Goal: Information Seeking & Learning: Learn about a topic

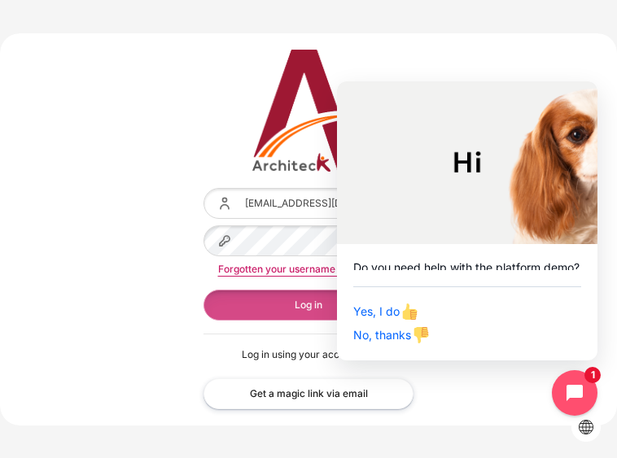
click at [317, 298] on button "Log in" at bounding box center [308, 305] width 210 height 31
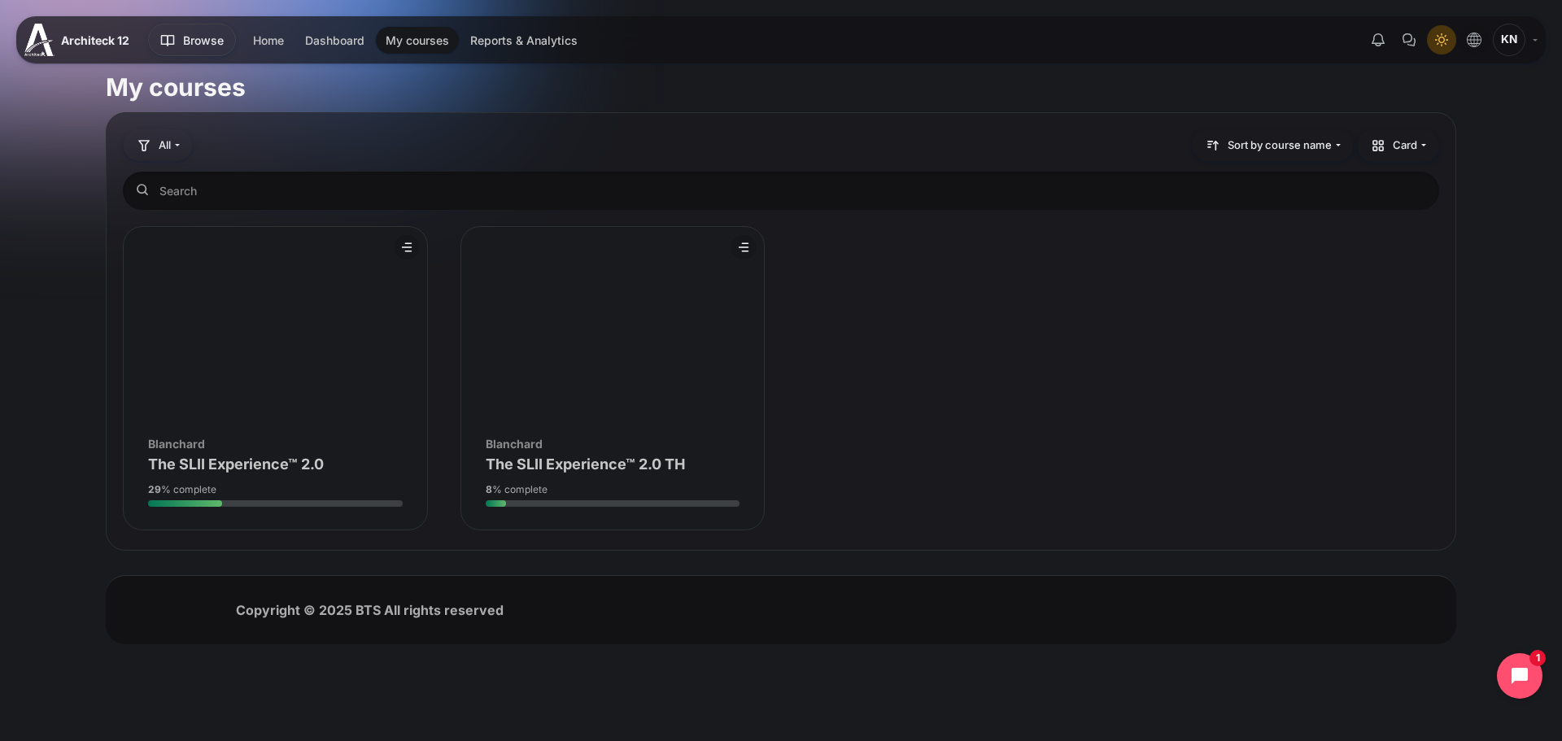
click at [276, 438] on div "Course image Blanchard" at bounding box center [275, 443] width 255 height 17
click at [316, 412] on figure "Course overview" at bounding box center [275, 324] width 303 height 195
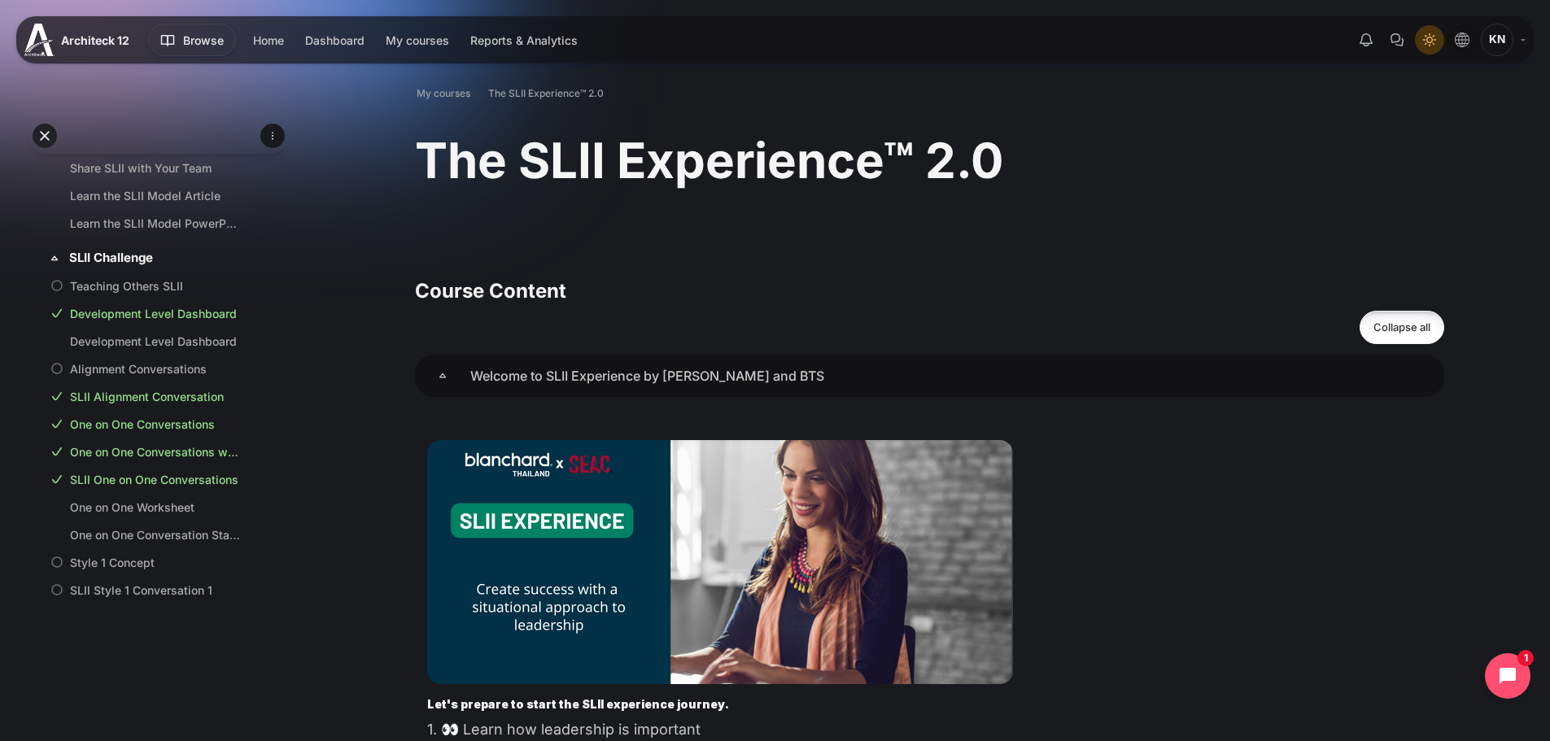
scroll to position [680, 0]
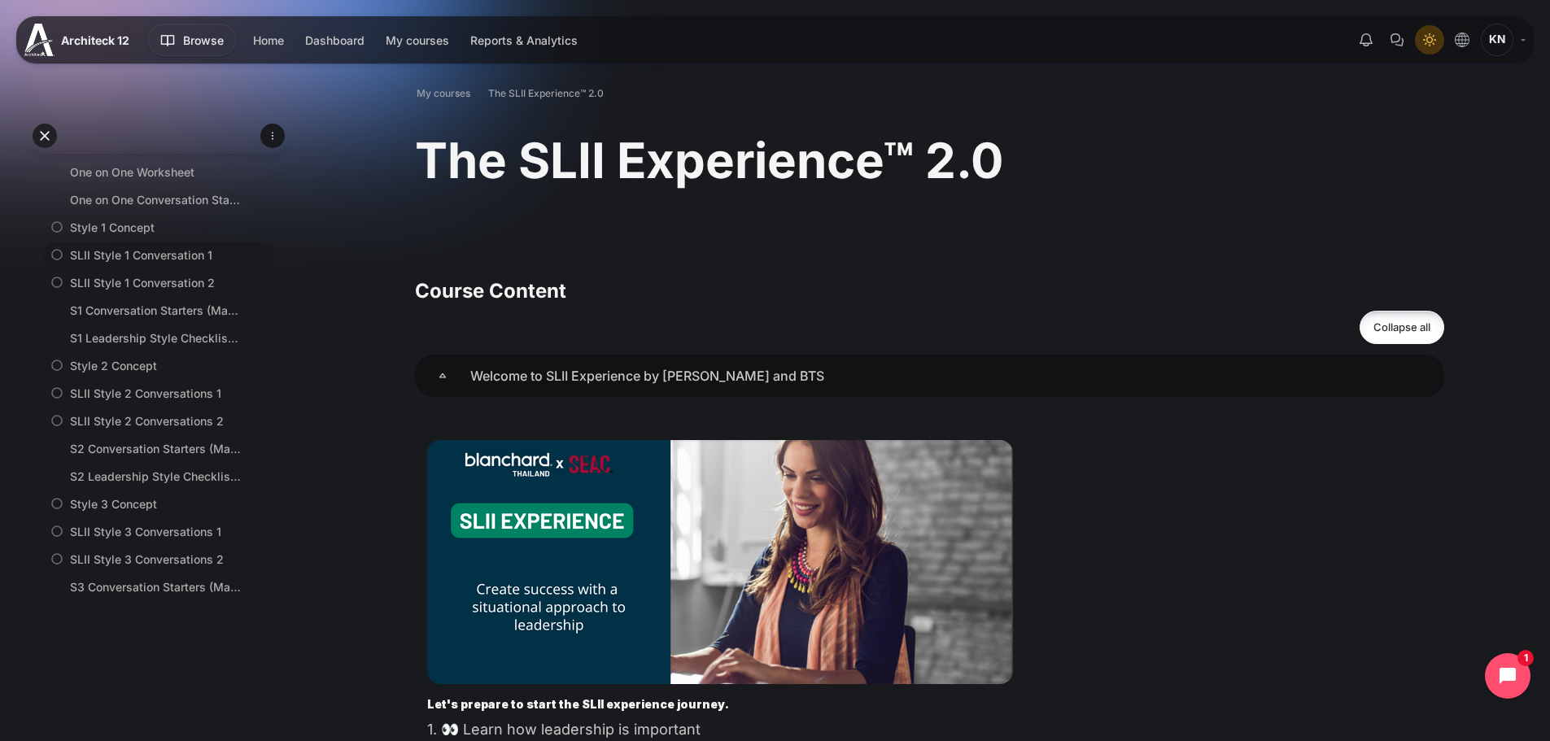
click at [99, 264] on link "SLII Style 1 Conversation 1" at bounding box center [155, 255] width 171 height 17
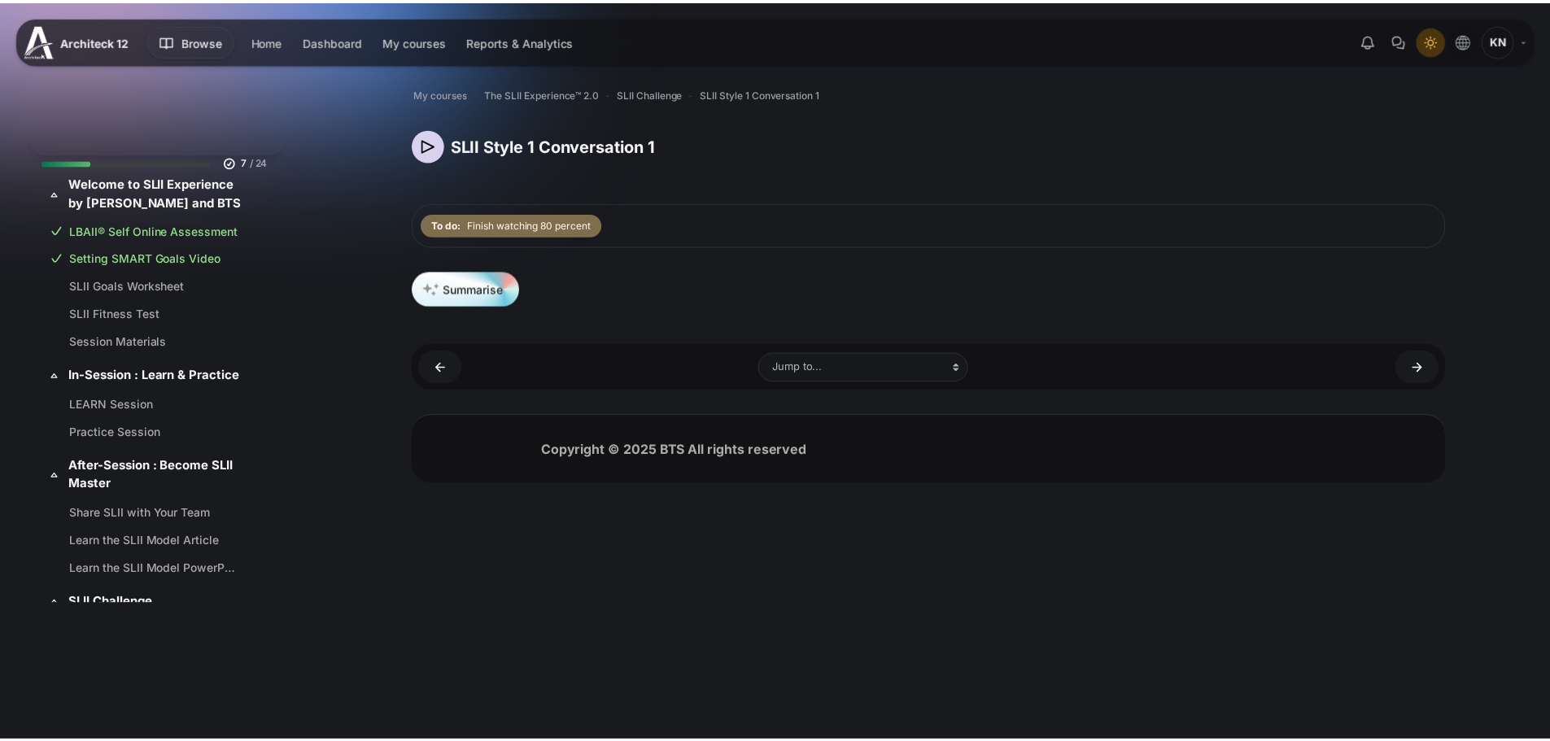
scroll to position [575, 0]
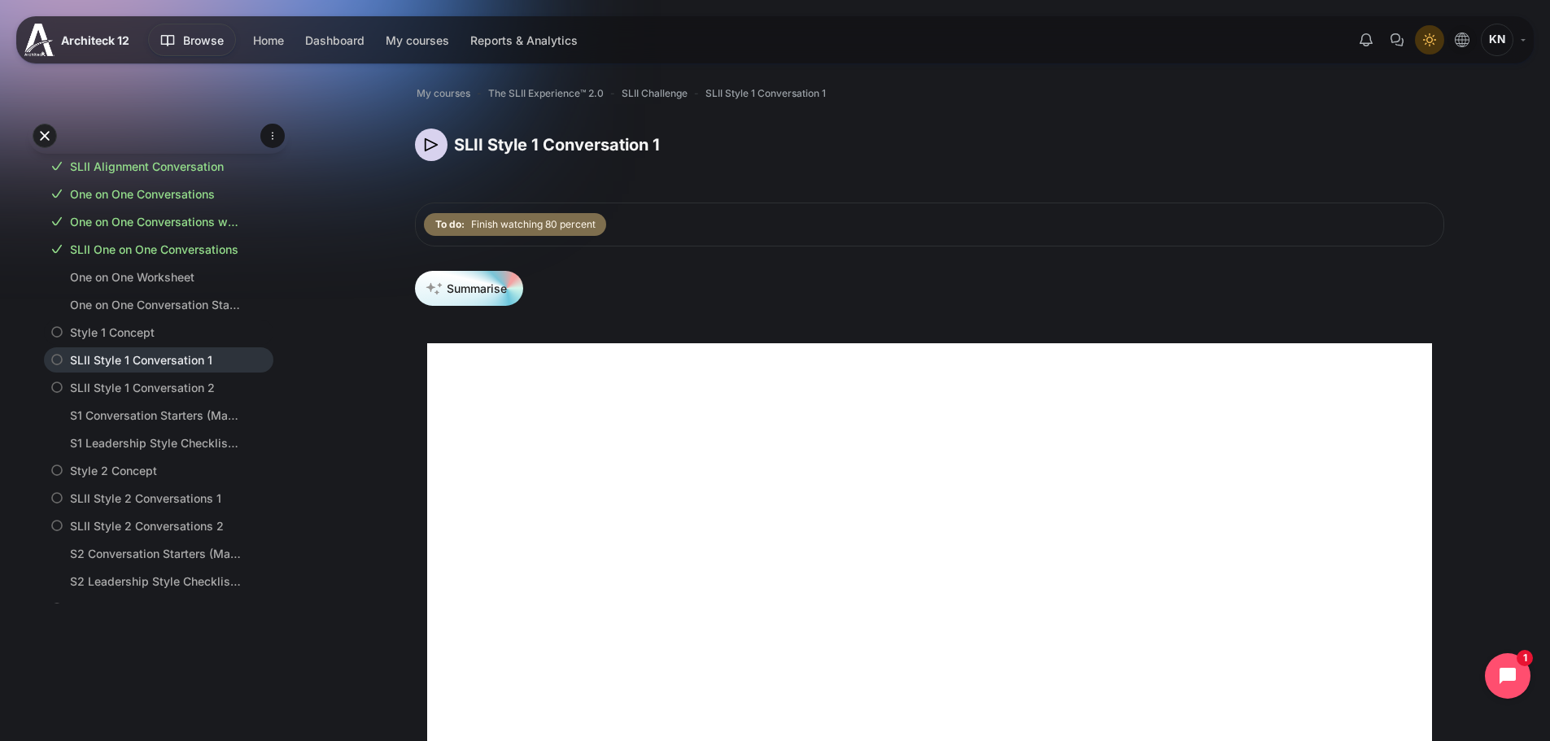
click at [127, 341] on link "Style 1 Concept" at bounding box center [155, 332] width 171 height 17
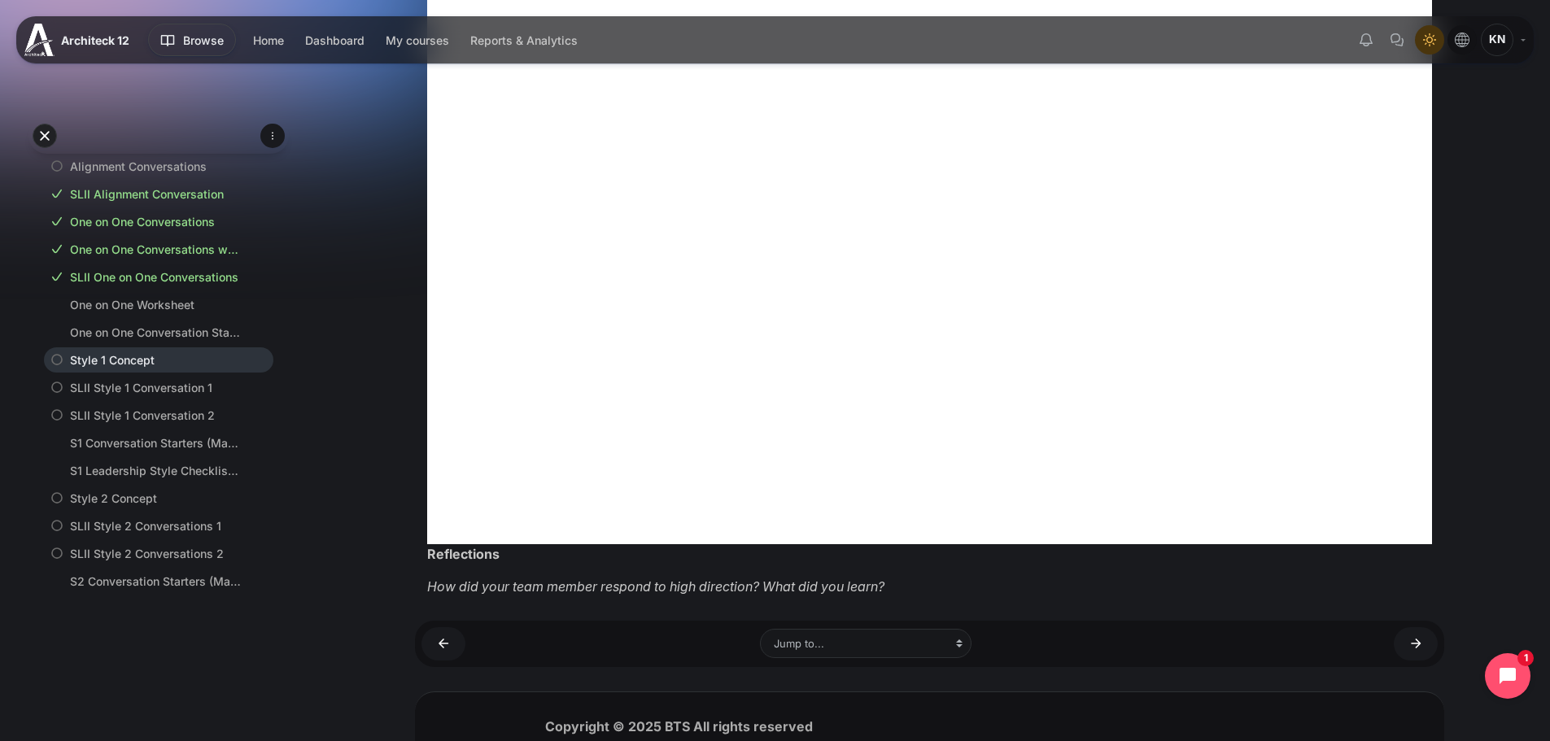
scroll to position [612, 0]
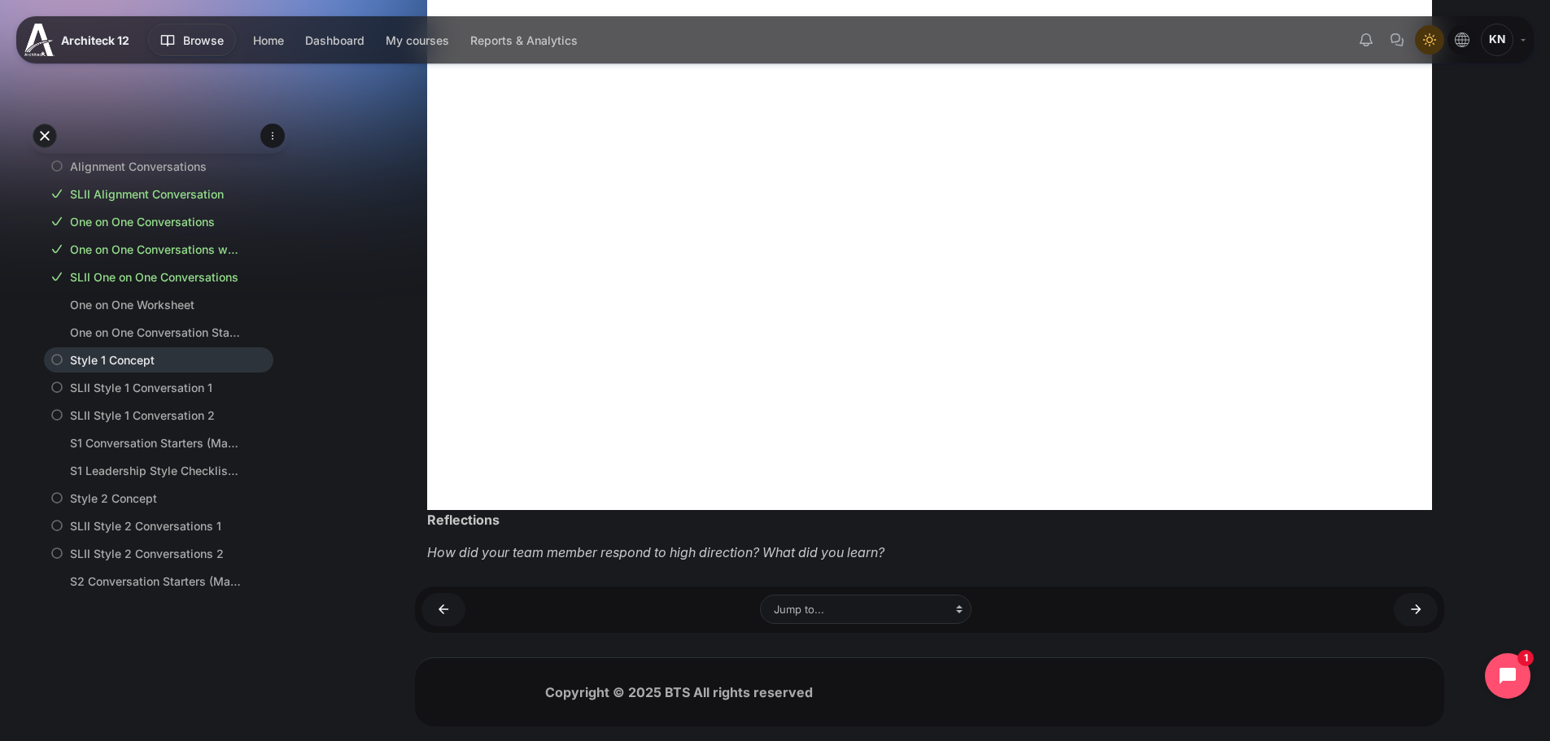
click at [873, 554] on em "How did your team member respond to high direction? What did you learn?" at bounding box center [655, 552] width 457 height 16
click at [1407, 606] on link "SLII Style 1 Conversation 1 ►" at bounding box center [1416, 609] width 44 height 33
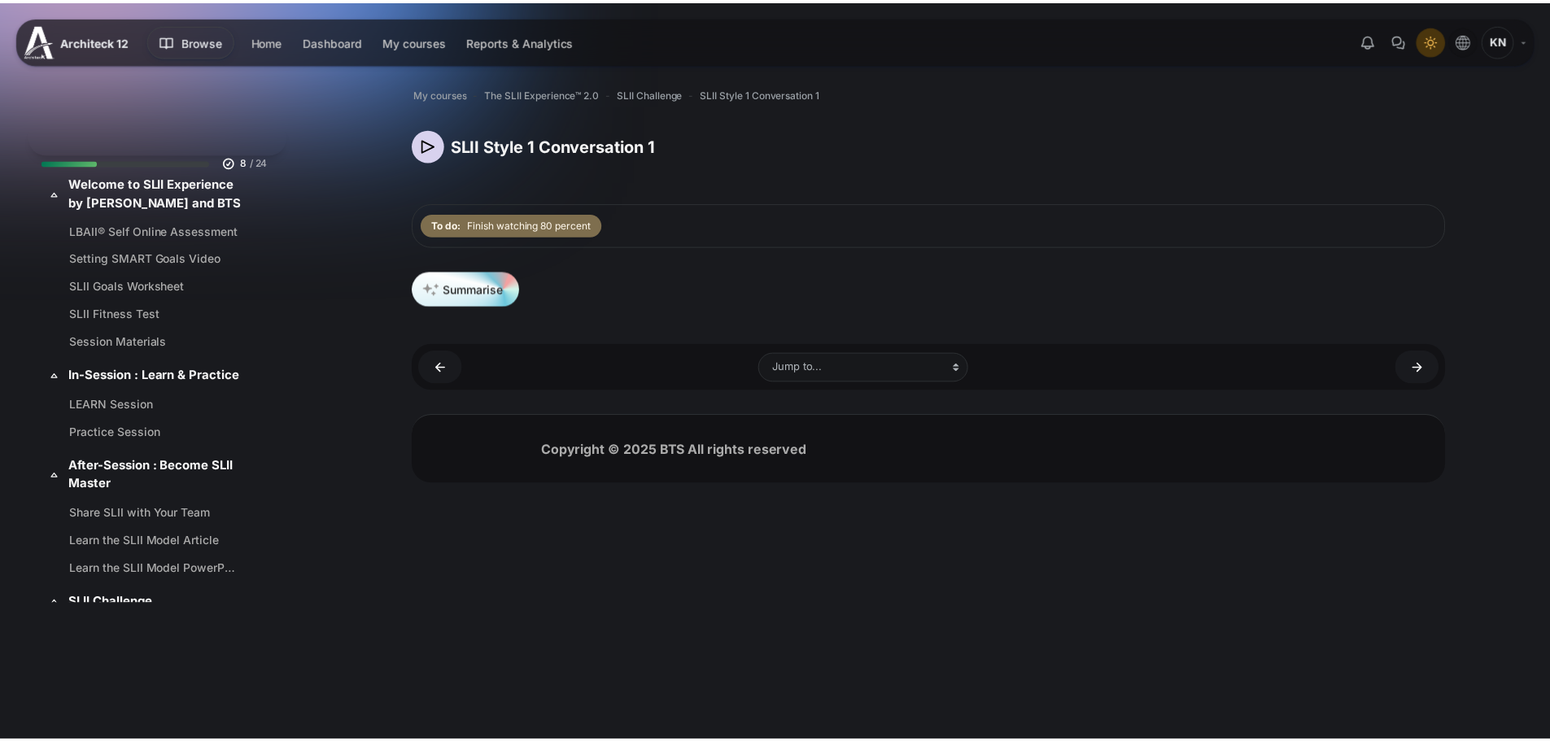
scroll to position [575, 0]
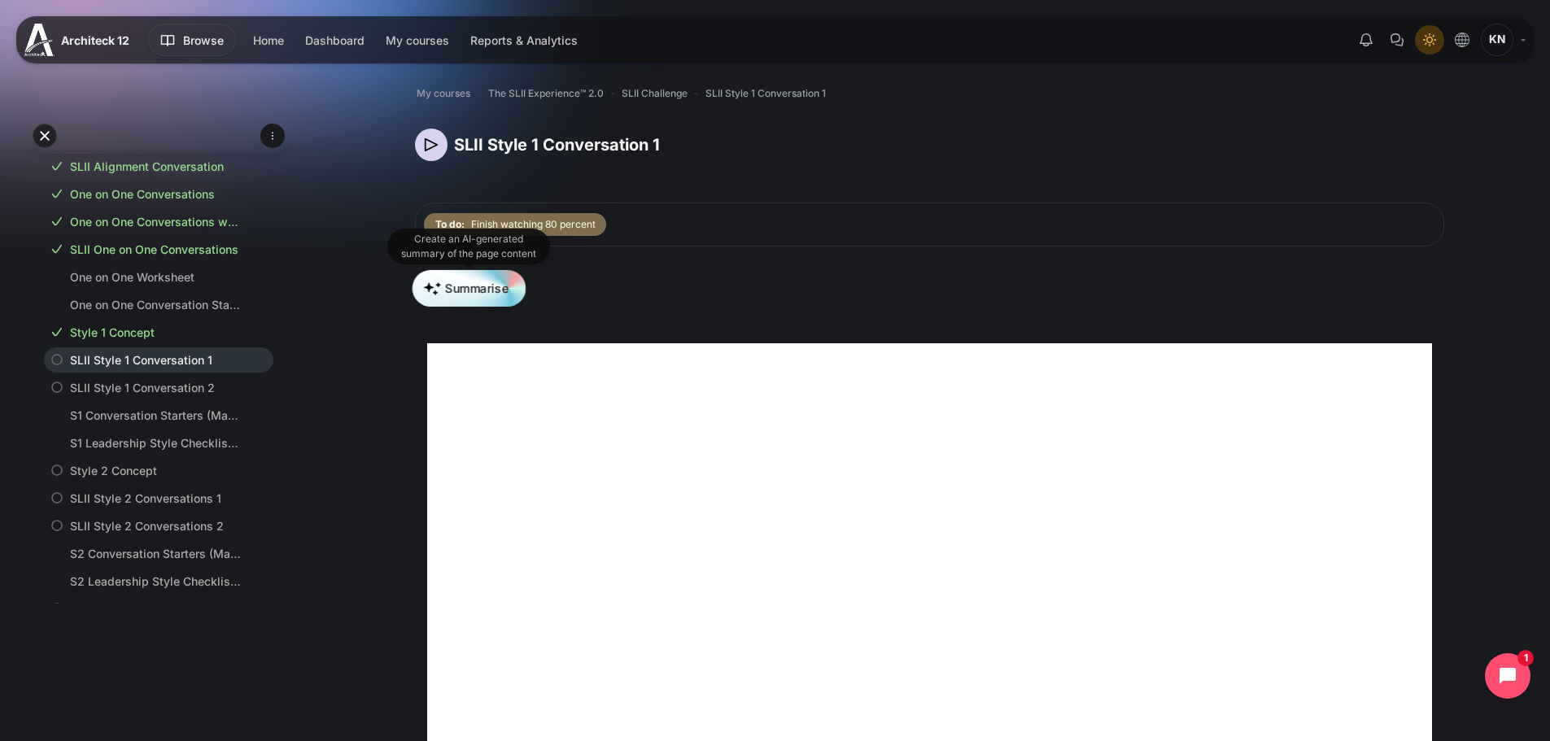
click at [469, 289] on button "Summarise" at bounding box center [468, 288] width 113 height 37
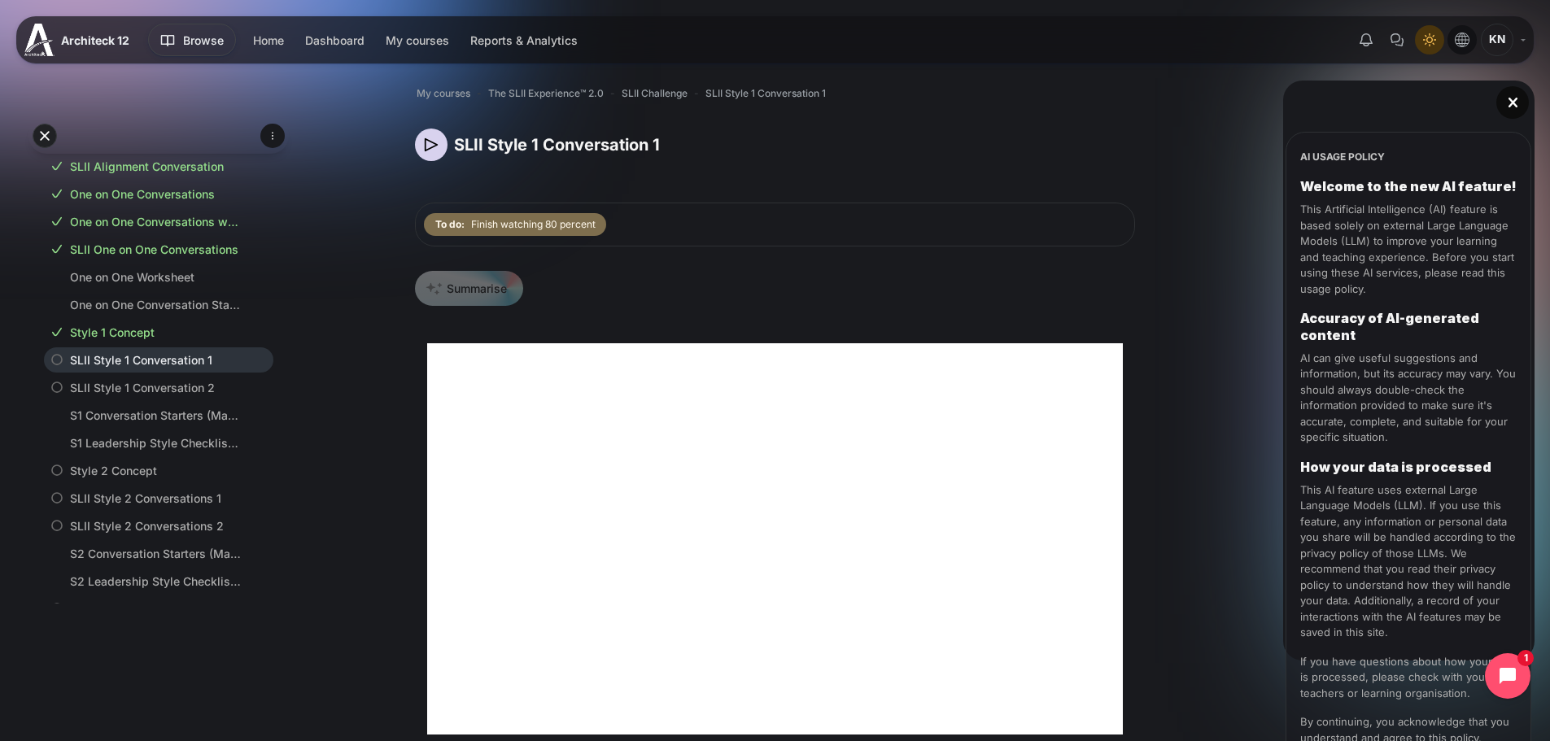
scroll to position [221, 0]
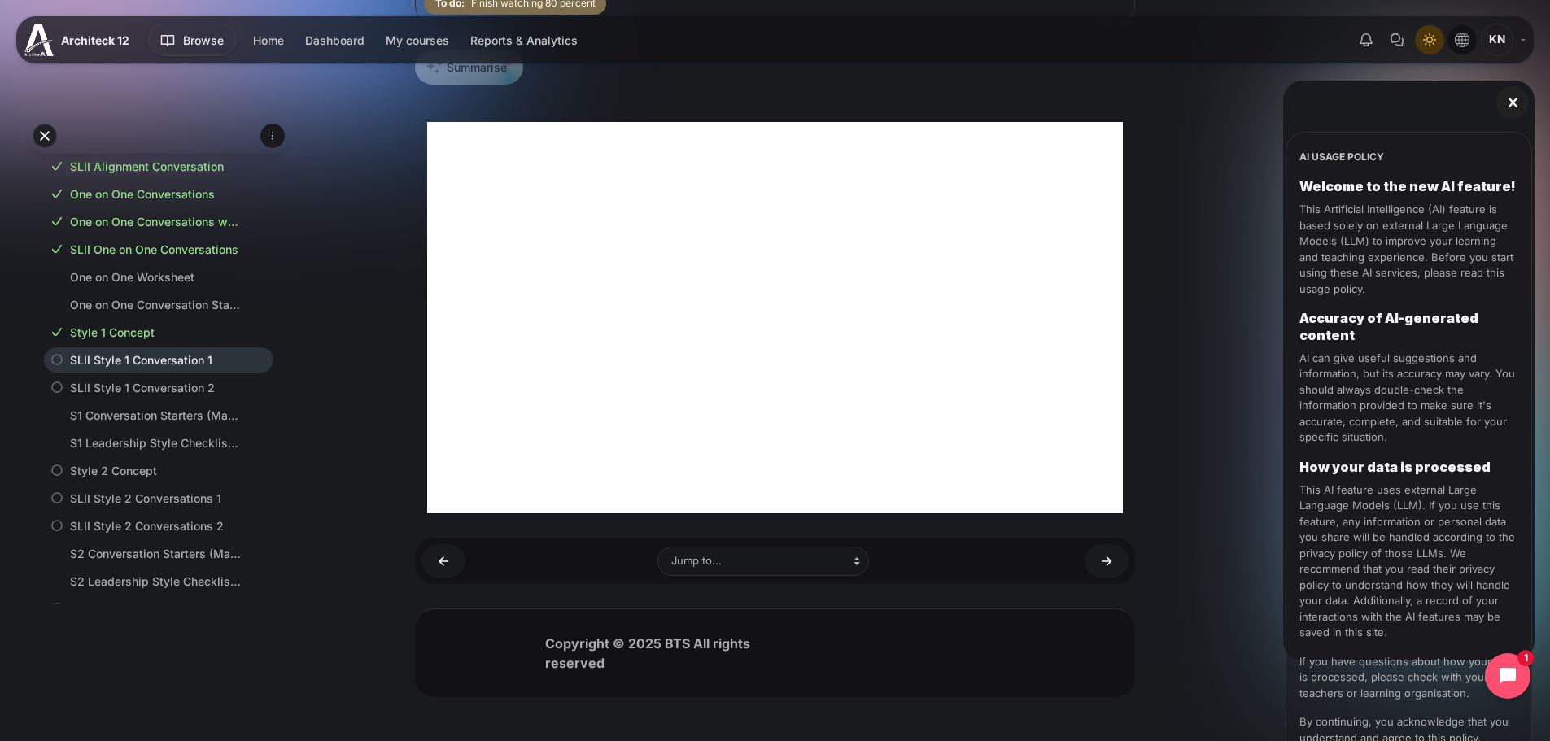
click at [1518, 103] on icon "Content" at bounding box center [1512, 102] width 15 height 15
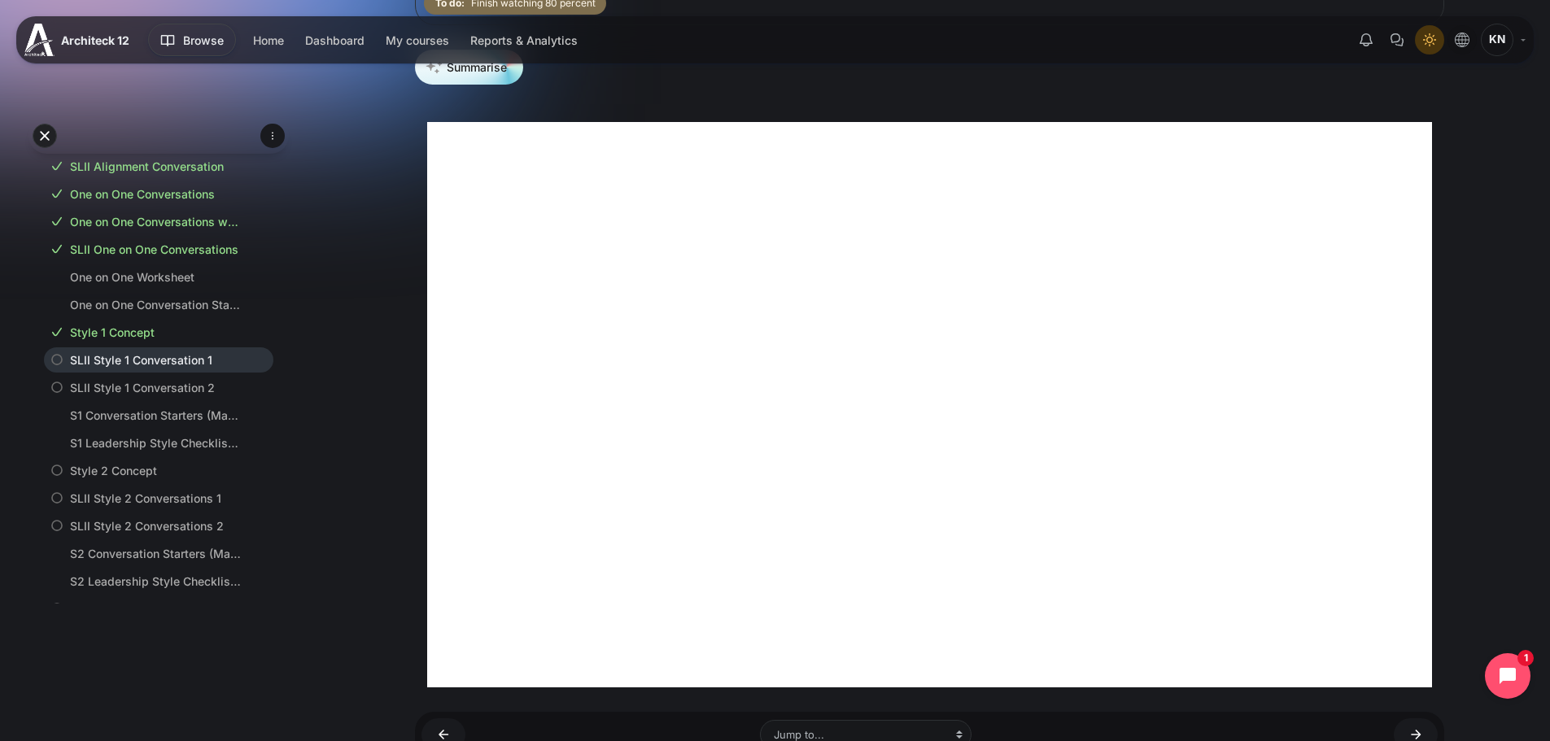
click at [1490, 356] on div "Open course index My courses The SLII Experience™ 2.0 SLII Challenge SLII Style…" at bounding box center [929, 361] width 1241 height 1070
click at [152, 341] on link "Style 1 Concept" at bounding box center [155, 332] width 171 height 17
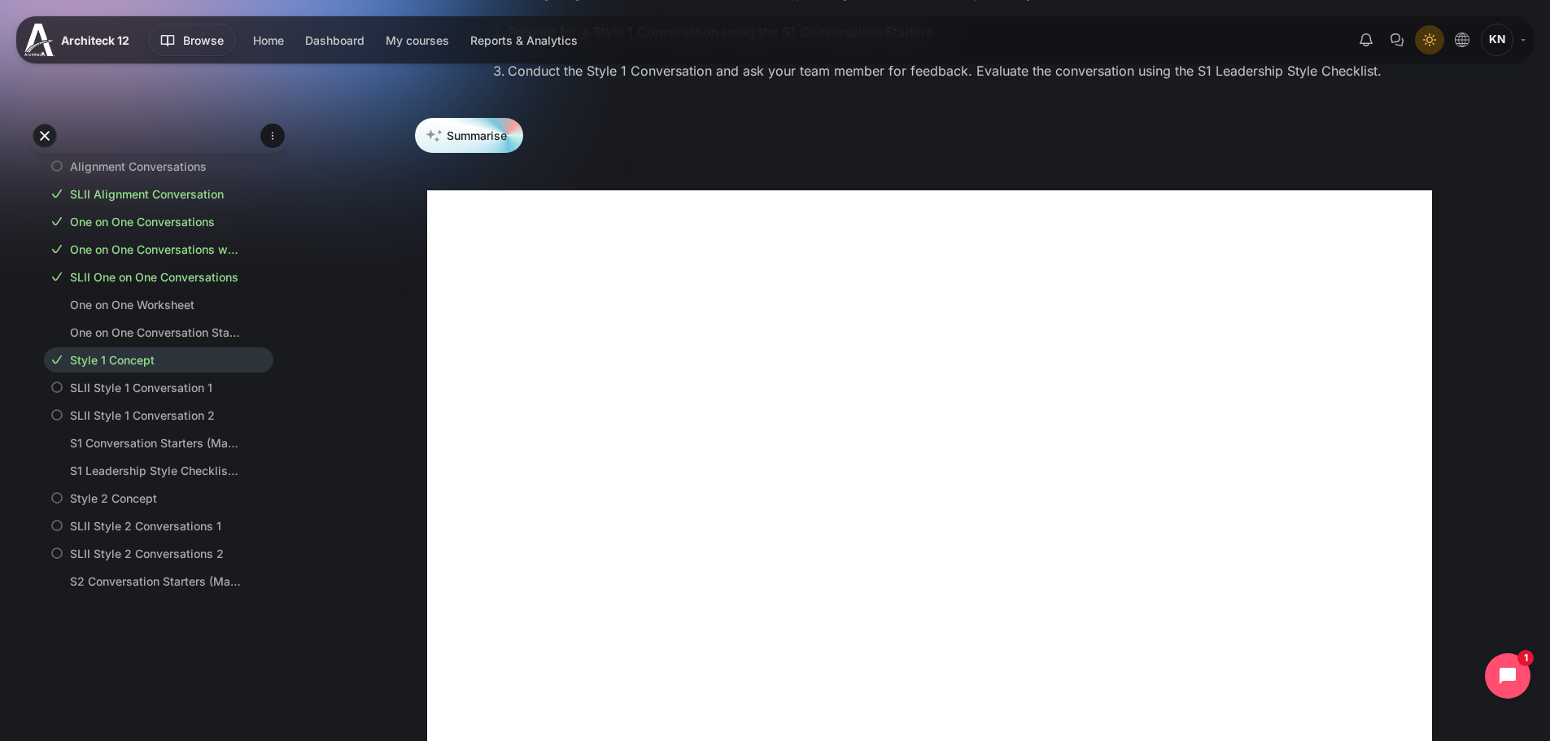
scroll to position [380, 0]
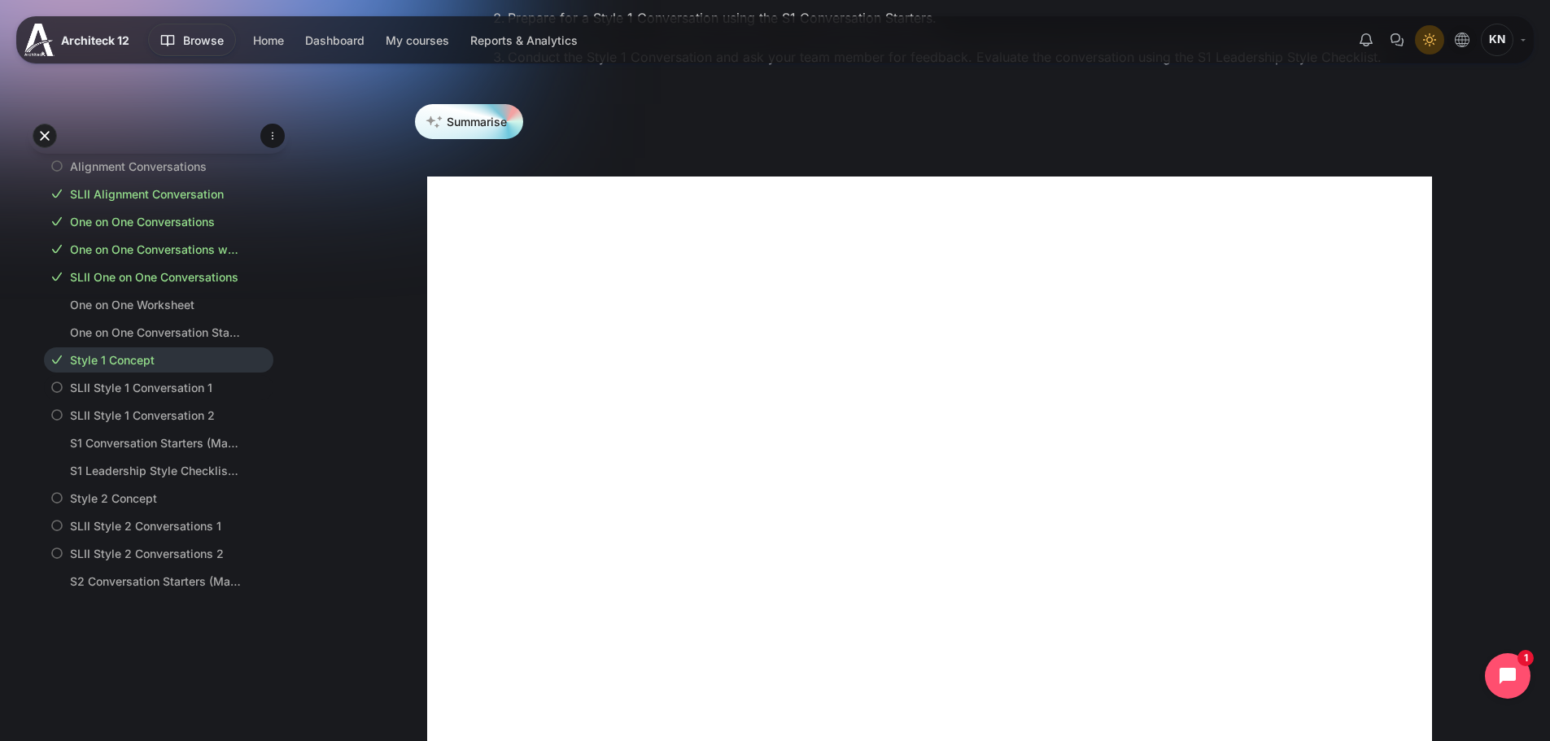
click at [169, 396] on link "SLII Style 1 Conversation 1" at bounding box center [155, 387] width 171 height 17
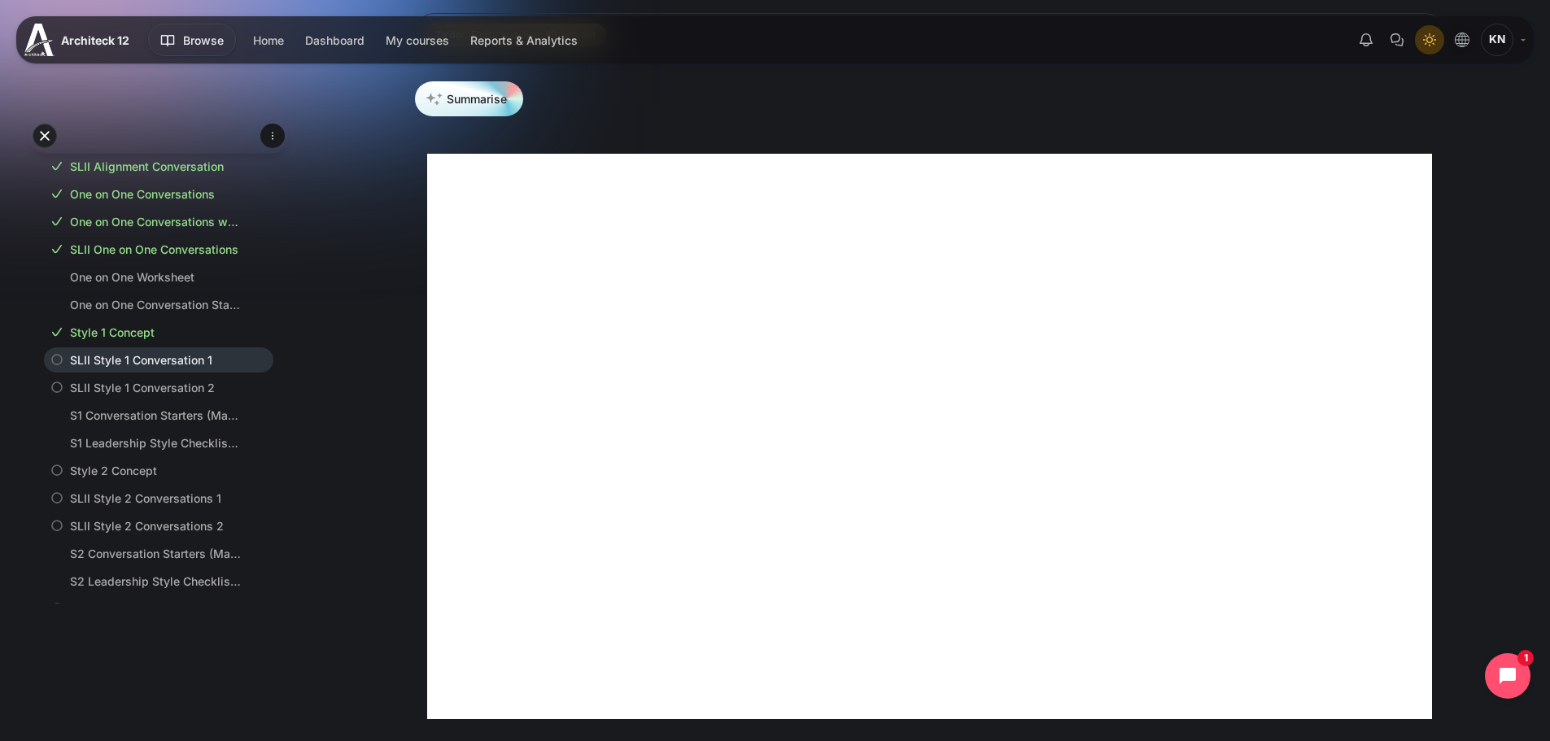
scroll to position [376, 0]
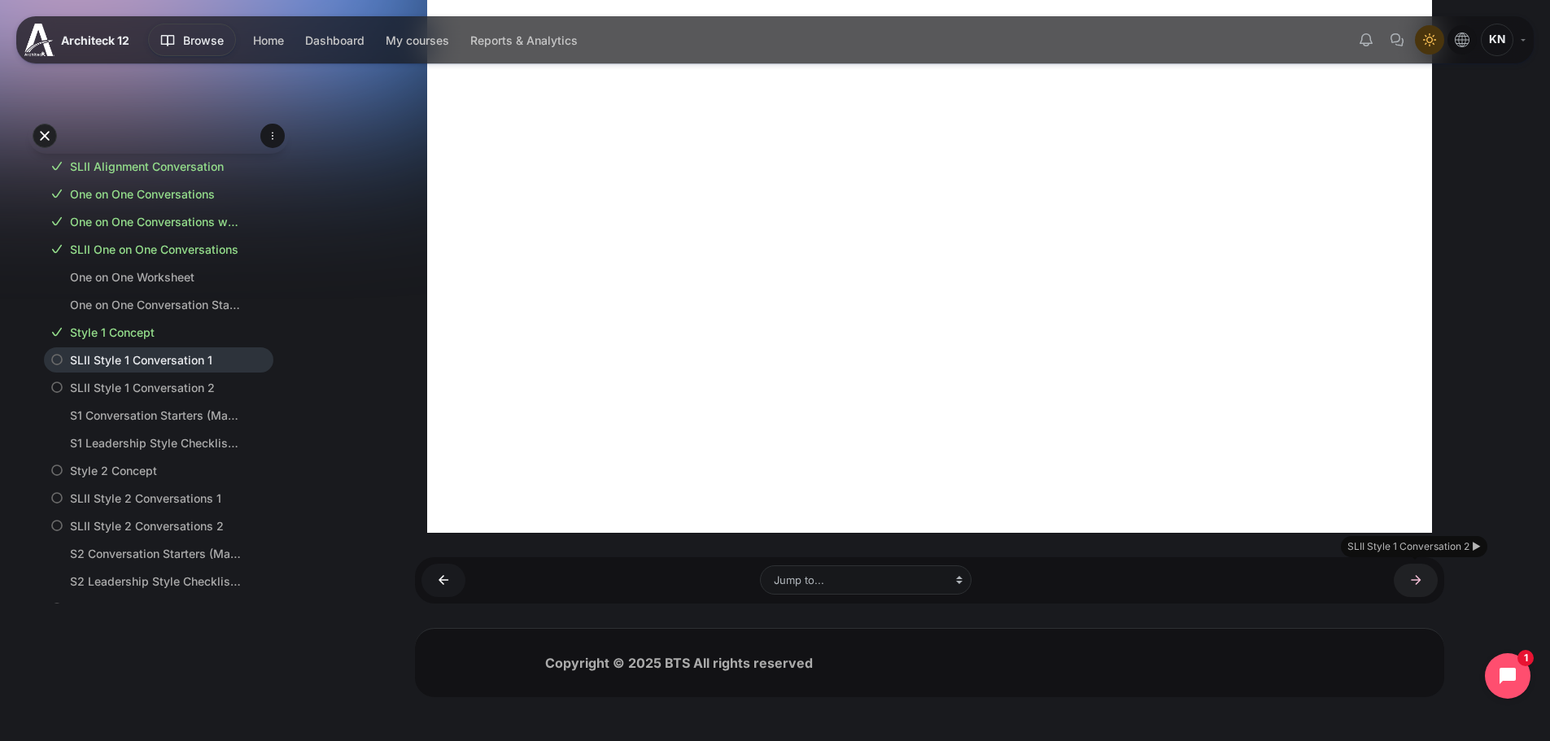
click at [1411, 588] on link "SLII Style 1 Conversation 2 ►" at bounding box center [1416, 580] width 44 height 33
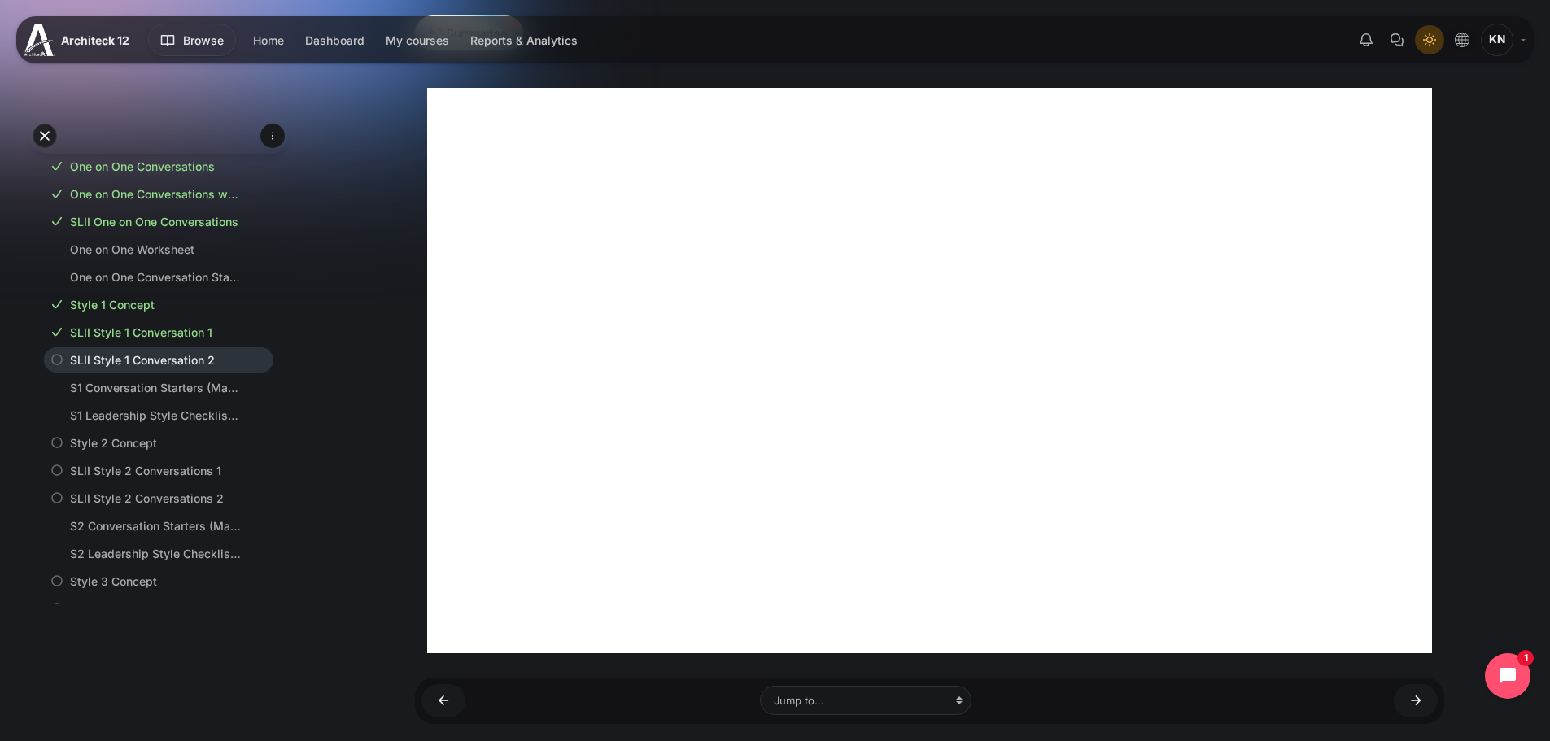
scroll to position [261, 0]
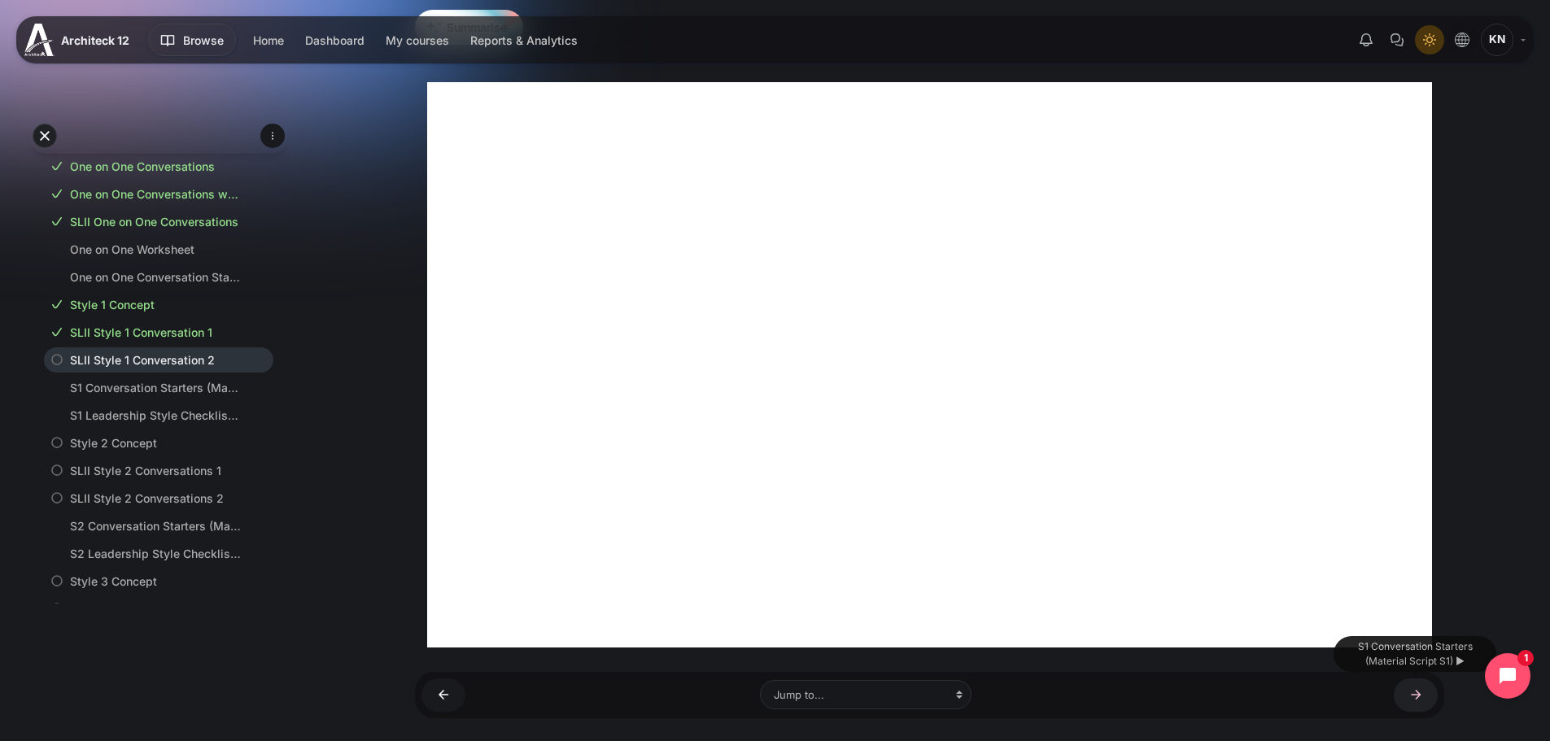
click at [1412, 687] on link "S1 Conversation Starters (Material Script S1) ►" at bounding box center [1416, 694] width 44 height 33
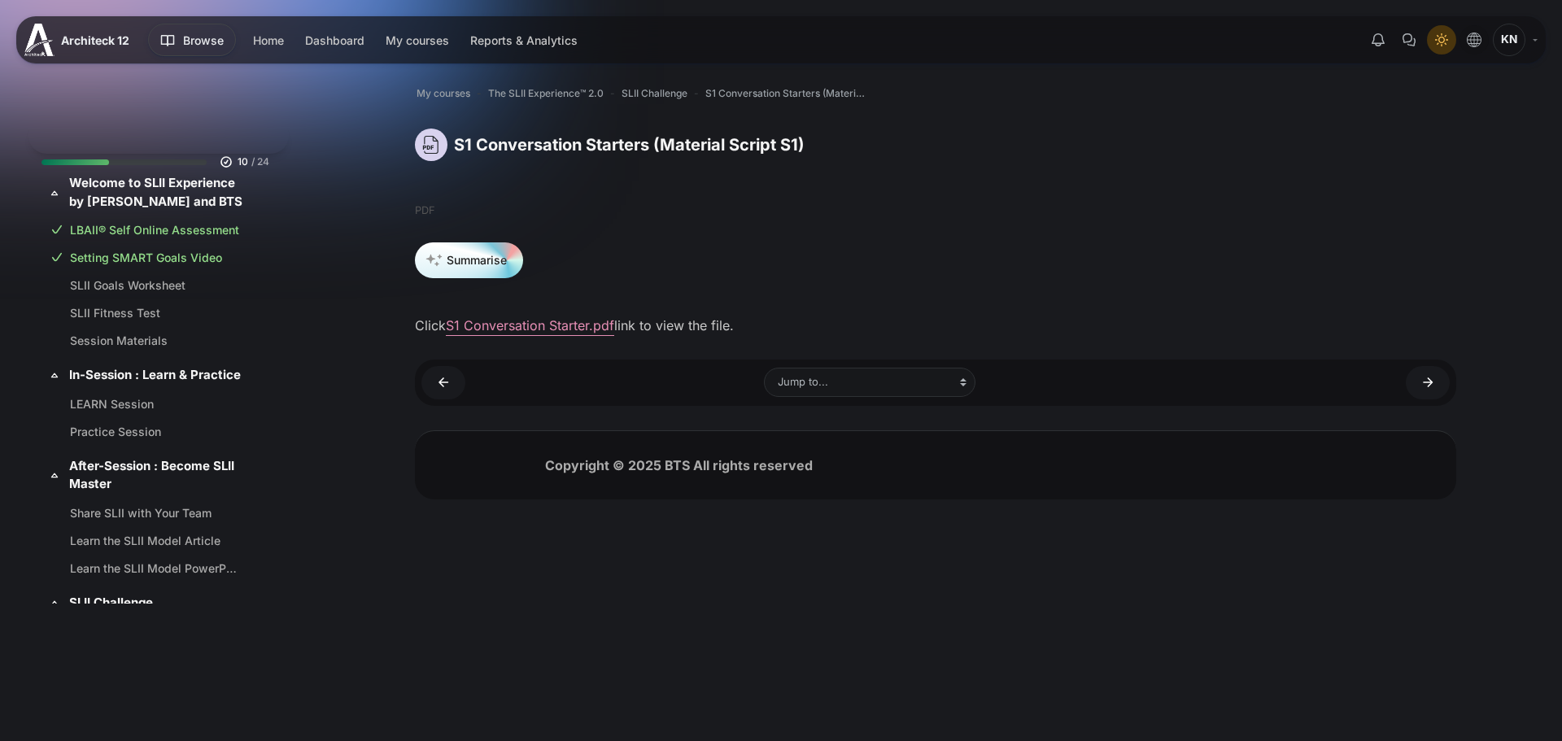
scroll to position [630, 0]
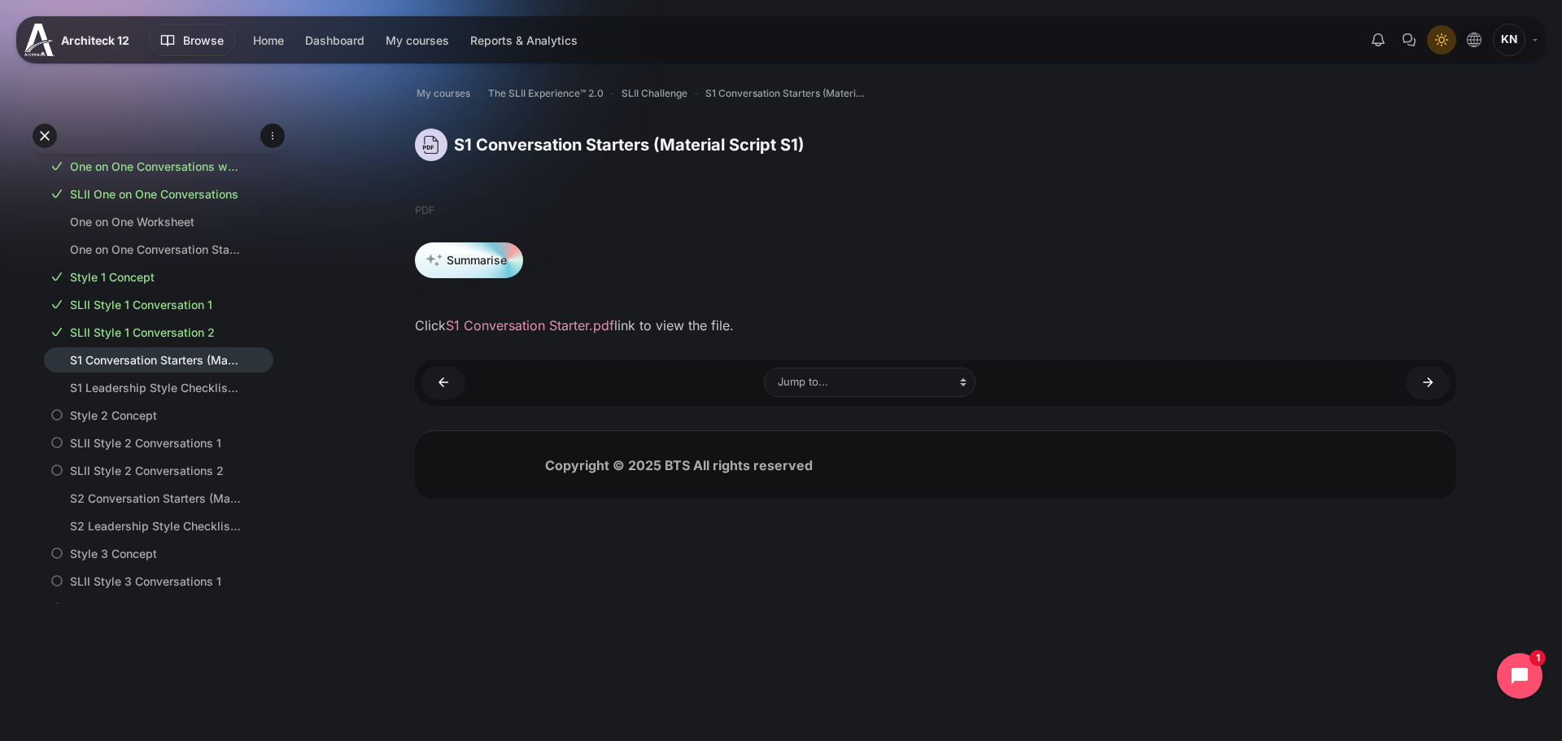
click at [532, 330] on link "S1 Conversation Starter.pdf" at bounding box center [530, 325] width 168 height 16
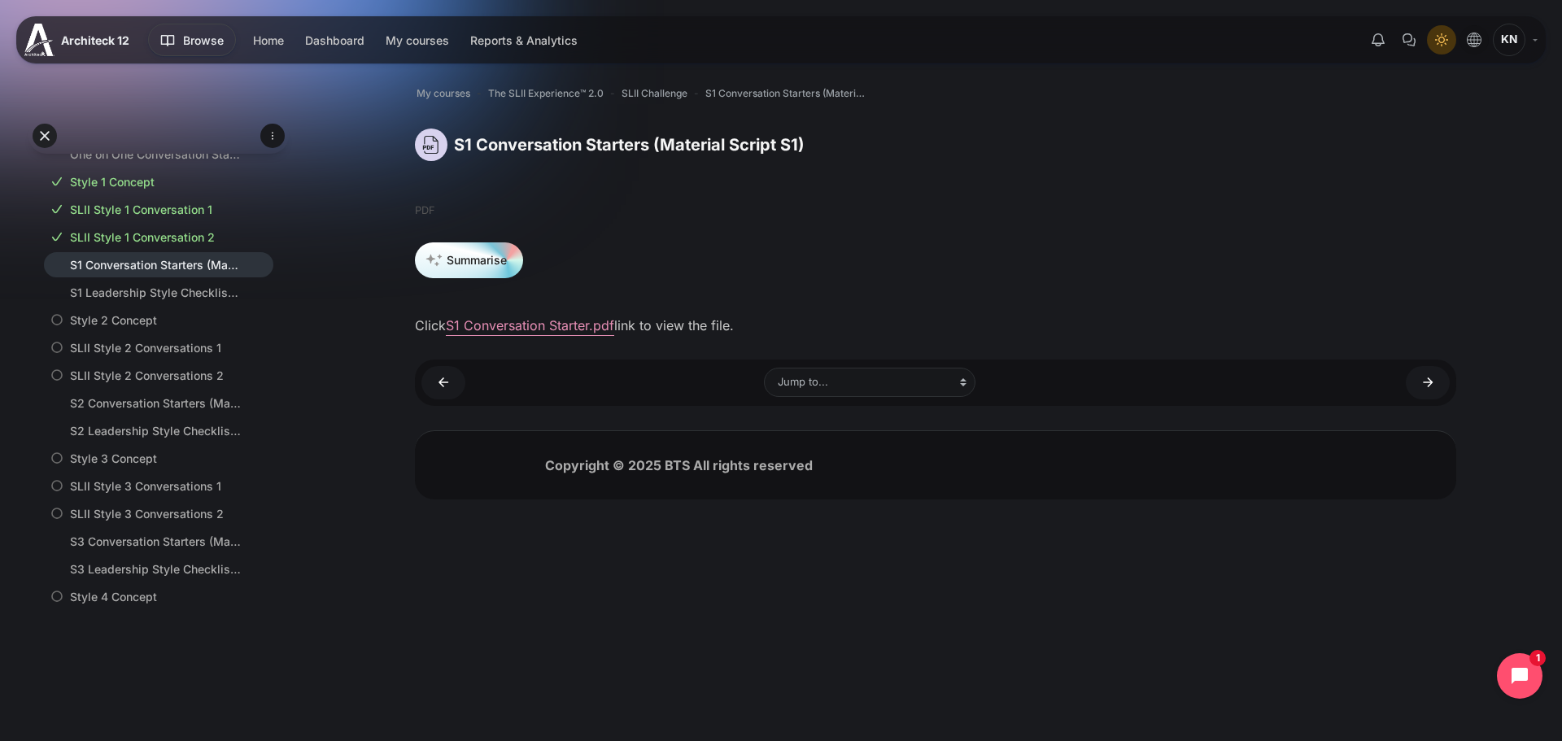
scroll to position [640, 0]
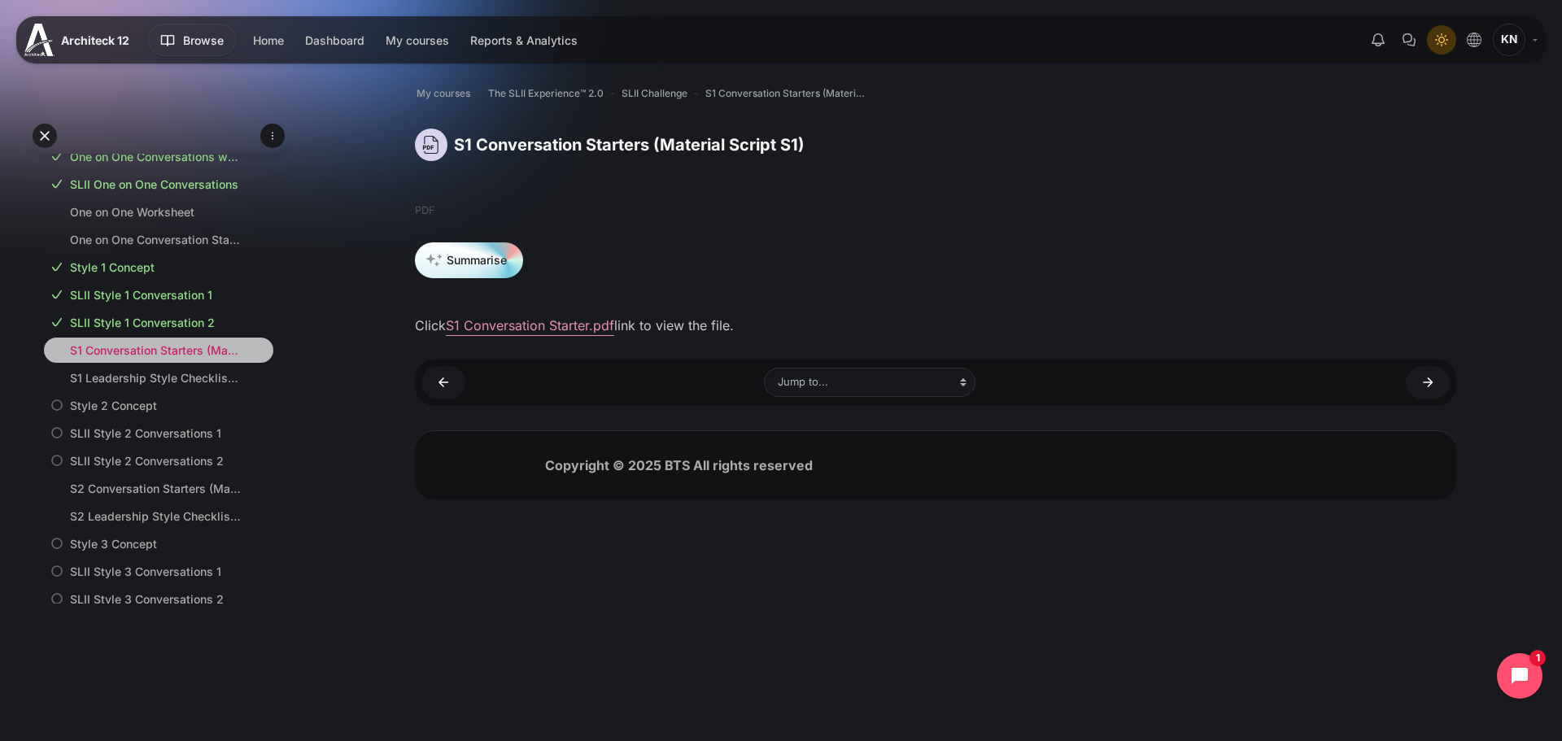
click at [123, 359] on link "S1 Conversation Starters (Material Script S1)" at bounding box center [155, 350] width 171 height 17
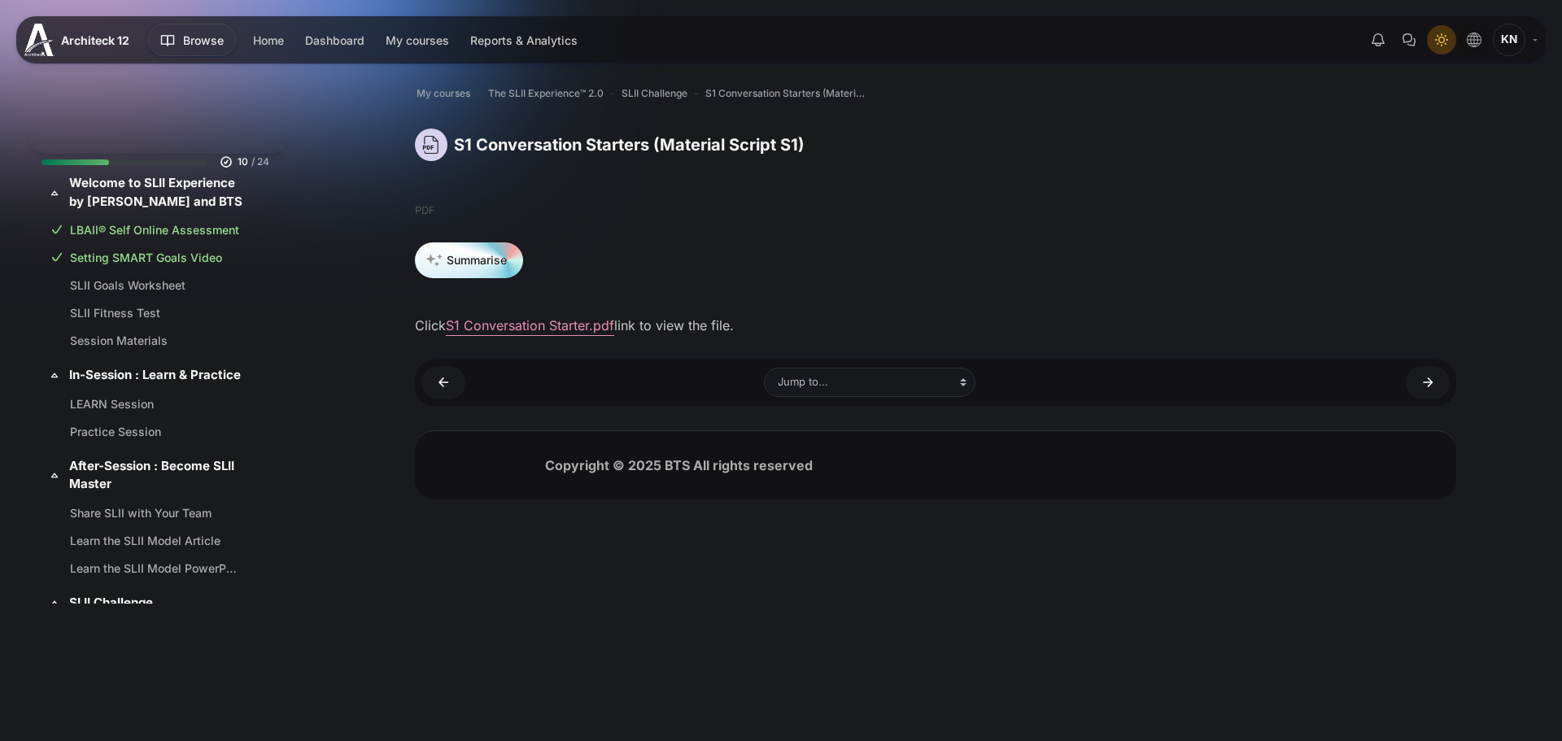
scroll to position [630, 0]
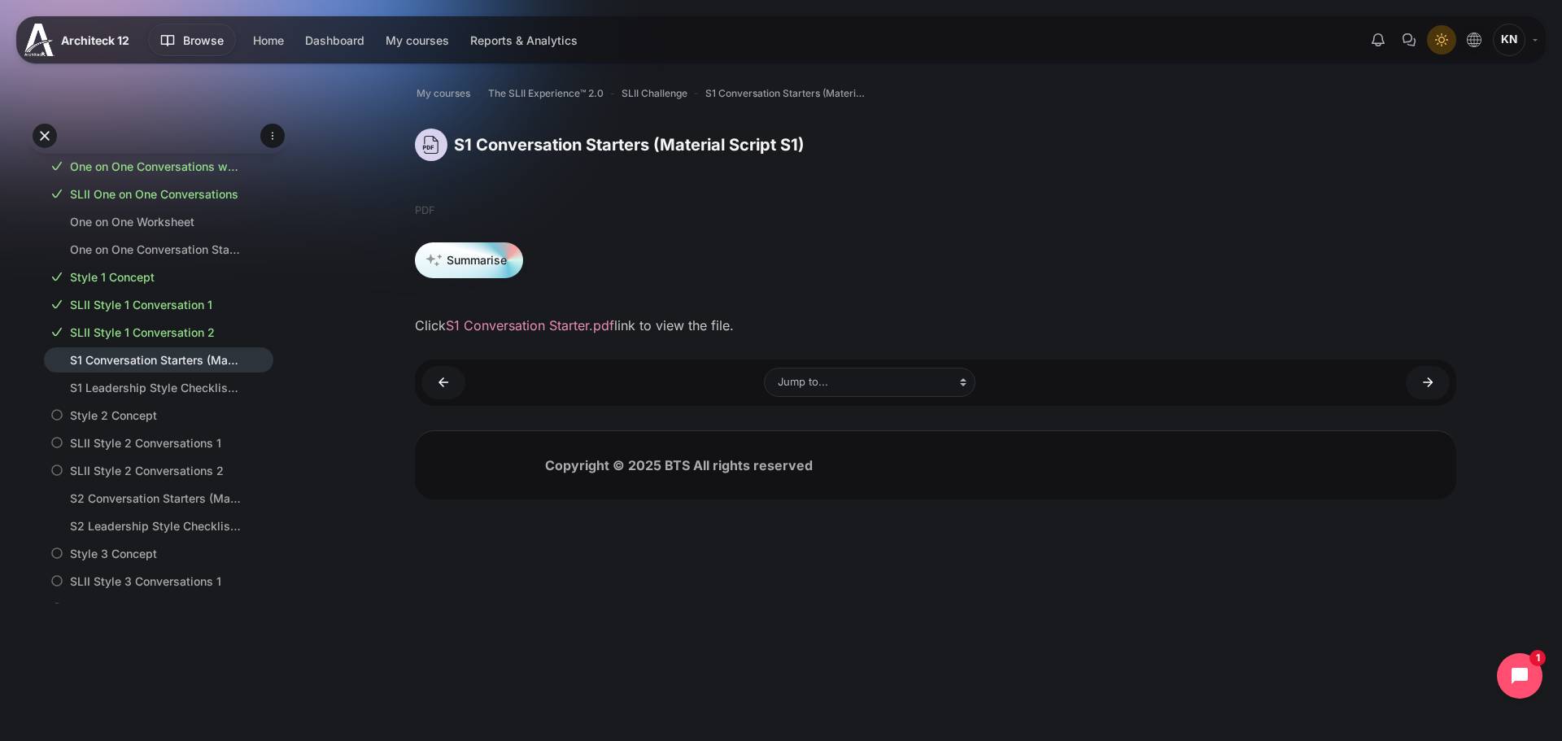
click at [526, 330] on link "S1 Conversation Starter.pdf" at bounding box center [530, 325] width 168 height 16
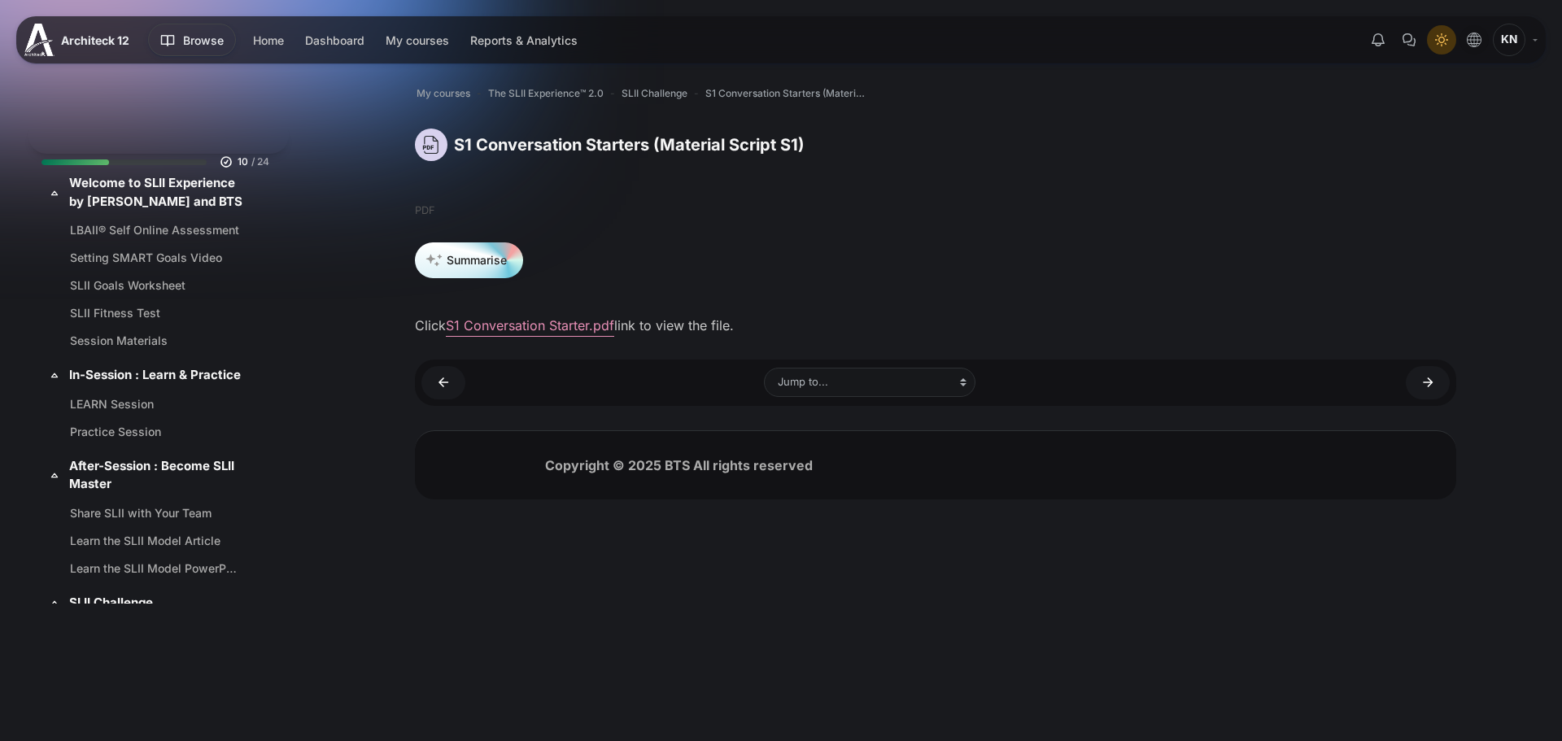
scroll to position [630, 0]
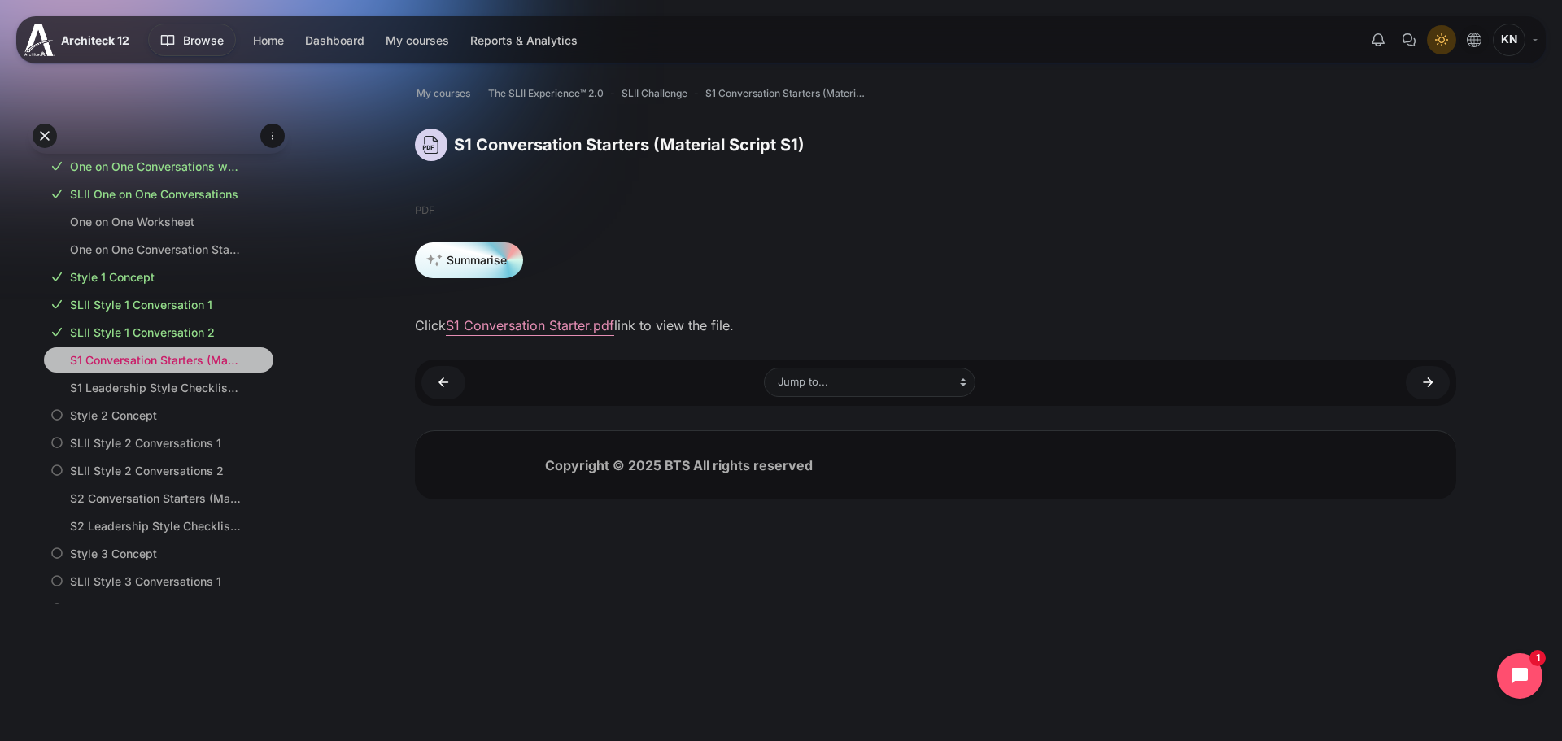
click at [140, 369] on link "S1 Conversation Starters (Material Script S1)" at bounding box center [155, 359] width 171 height 17
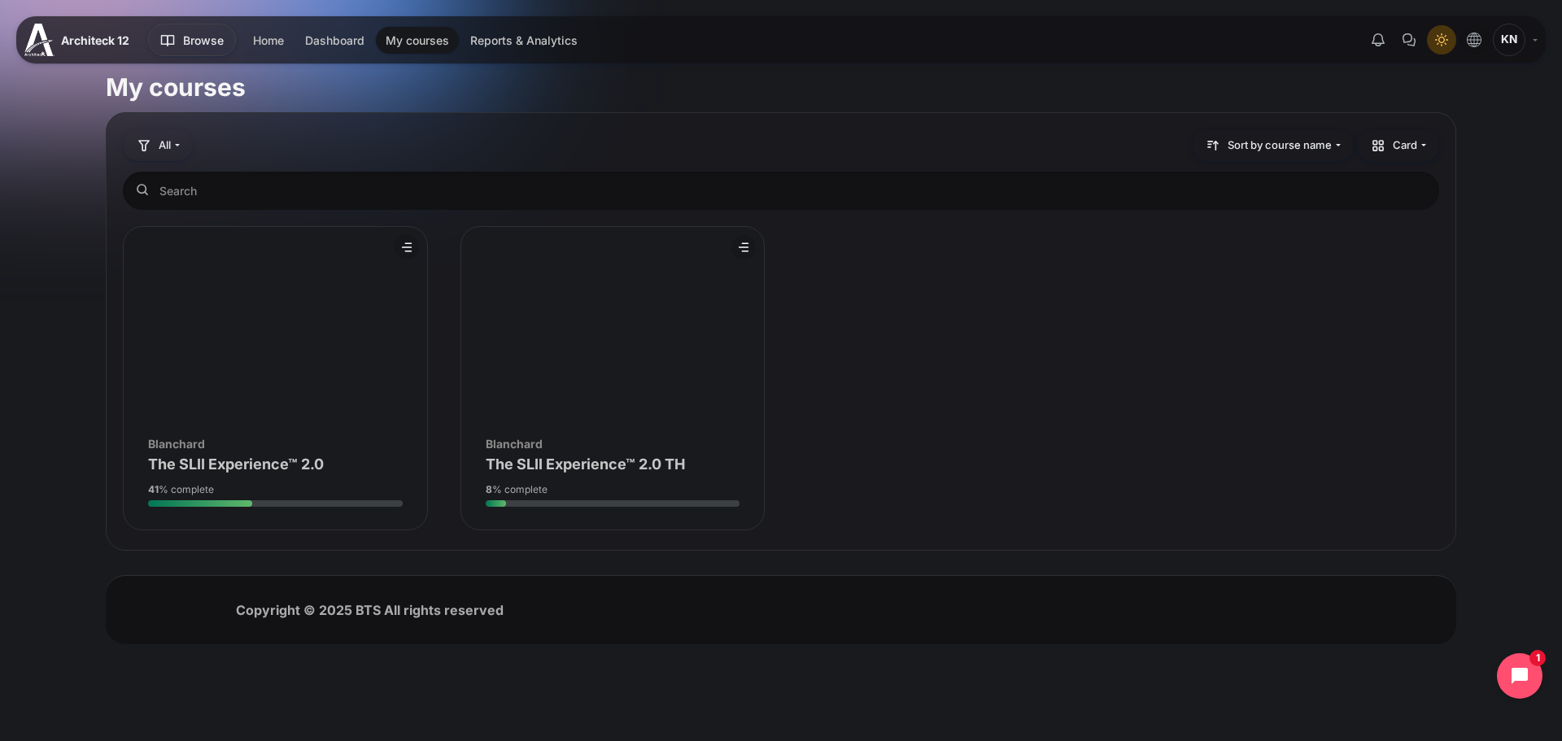
click at [635, 452] on div "Course image Blanchard" at bounding box center [613, 443] width 255 height 17
click at [636, 394] on figure "Course overview" at bounding box center [612, 324] width 303 height 195
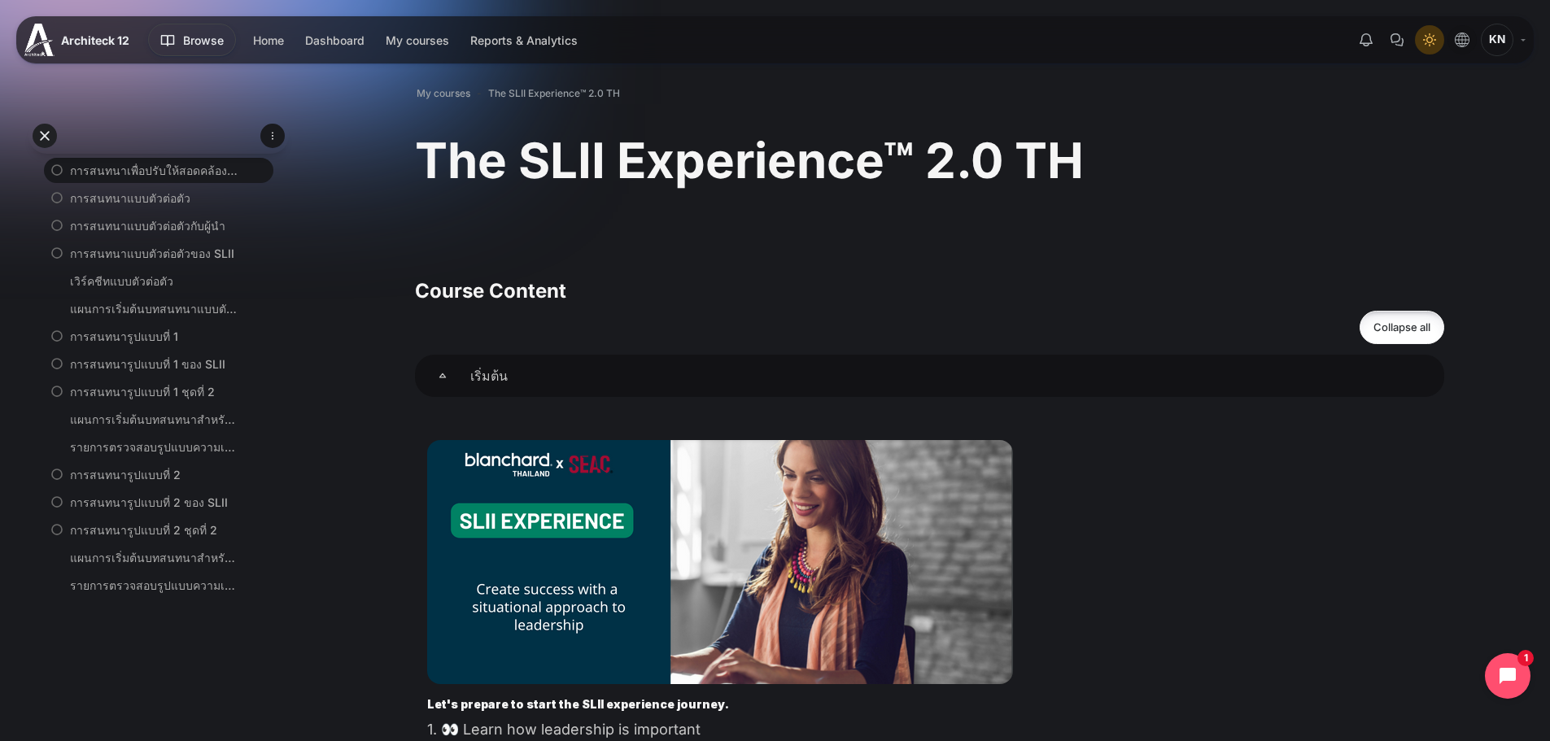
scroll to position [569, 0]
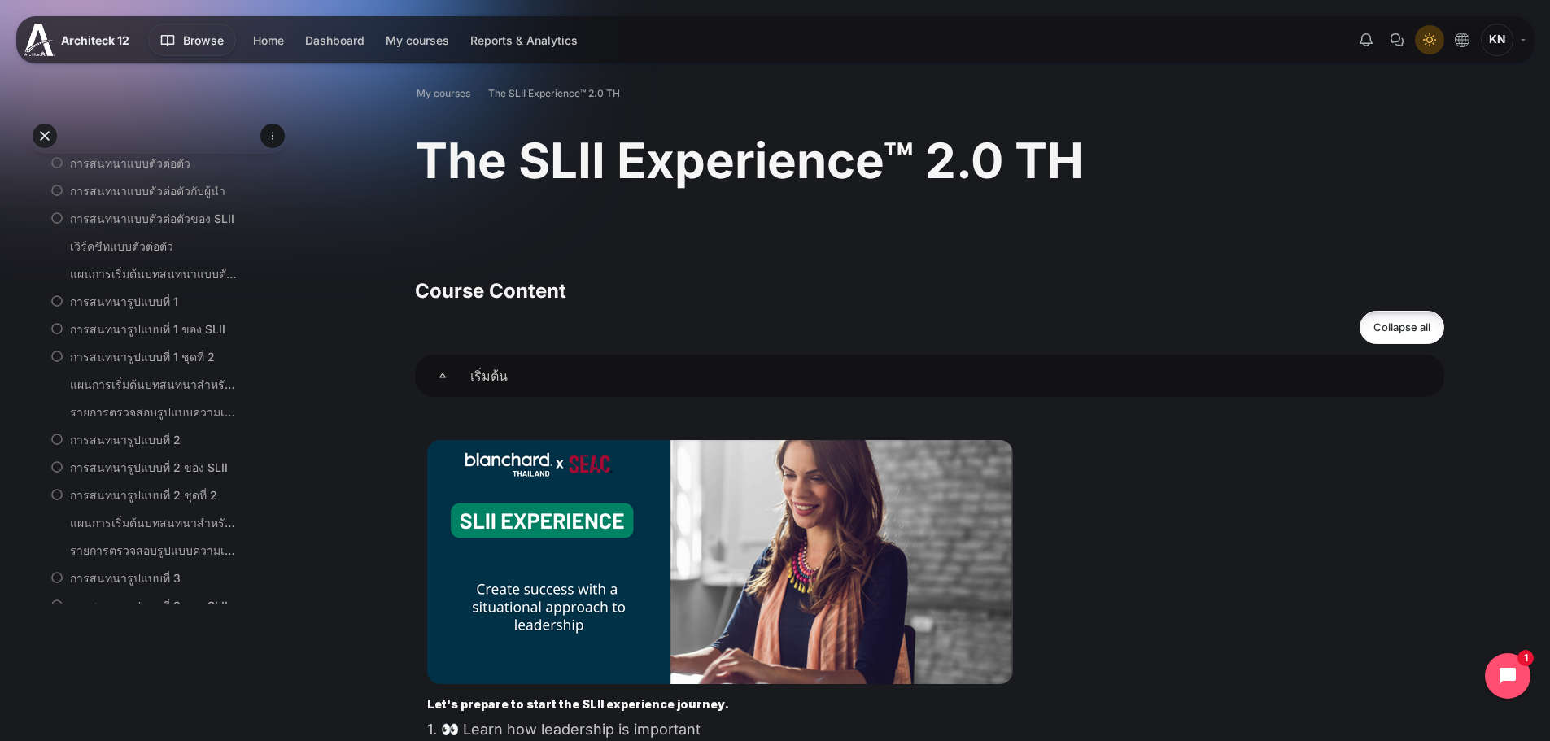
click at [159, 384] on link "แผนการเริ่มต้นบทสนทนาสำหรับ S1" at bounding box center [155, 384] width 171 height 17
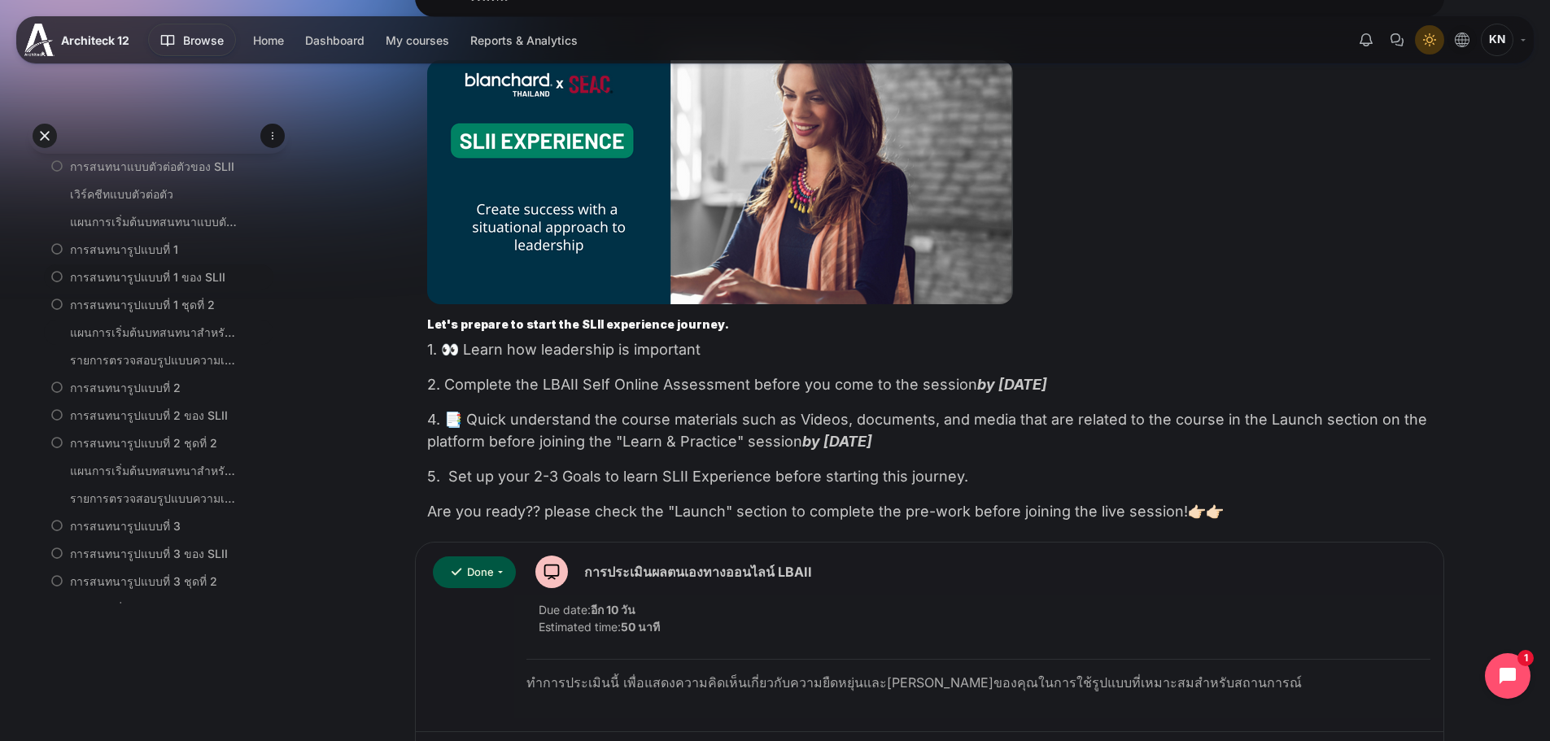
scroll to position [586, 0]
click at [155, 286] on link "การสนทนารูปแบบที่ 1" at bounding box center [155, 285] width 171 height 17
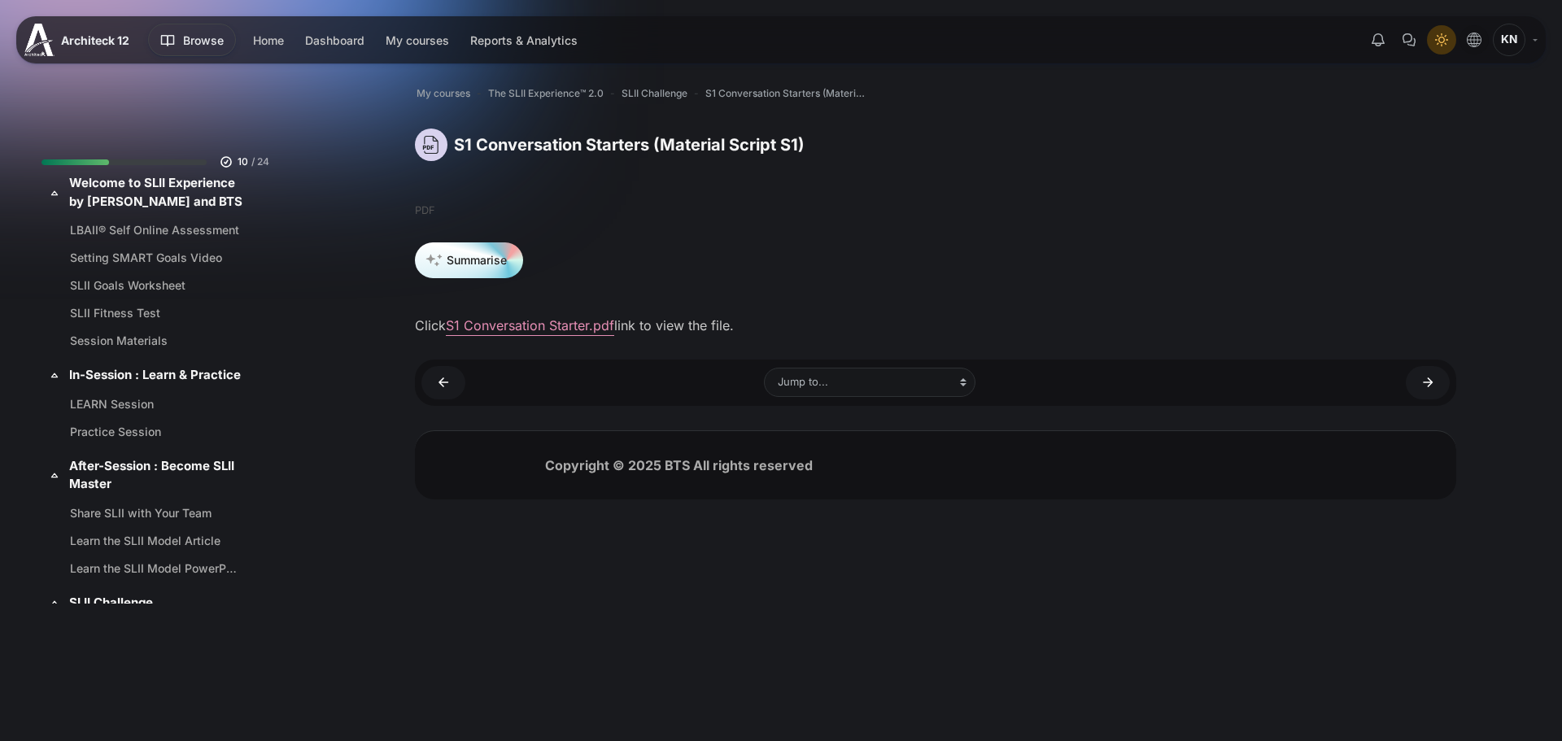
scroll to position [630, 0]
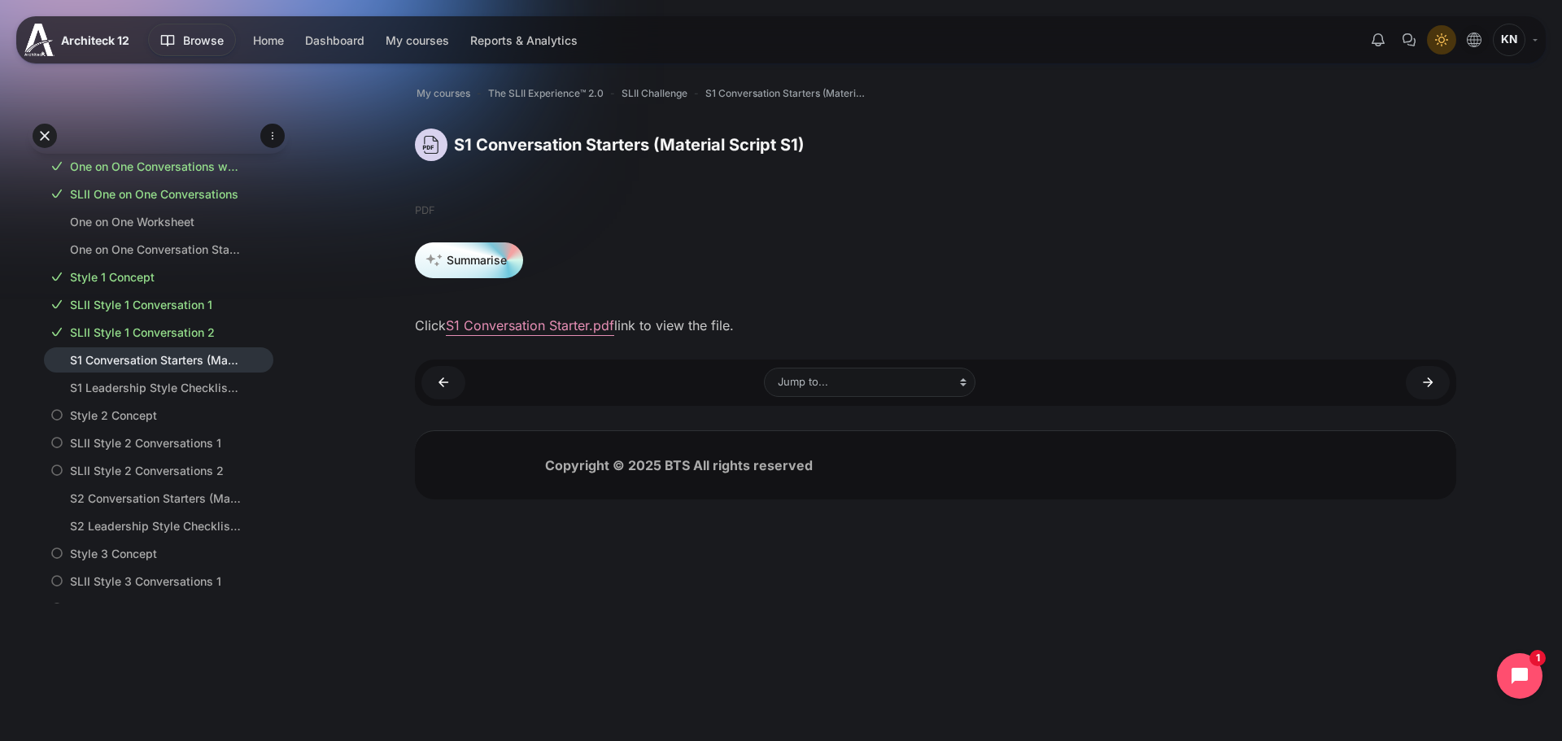
click at [495, 316] on div "Click S1 Conversation Starter.pdf link to view the file." at bounding box center [935, 326] width 1041 height 20
click at [497, 324] on link "S1 Conversation Starter.pdf" at bounding box center [530, 325] width 168 height 16
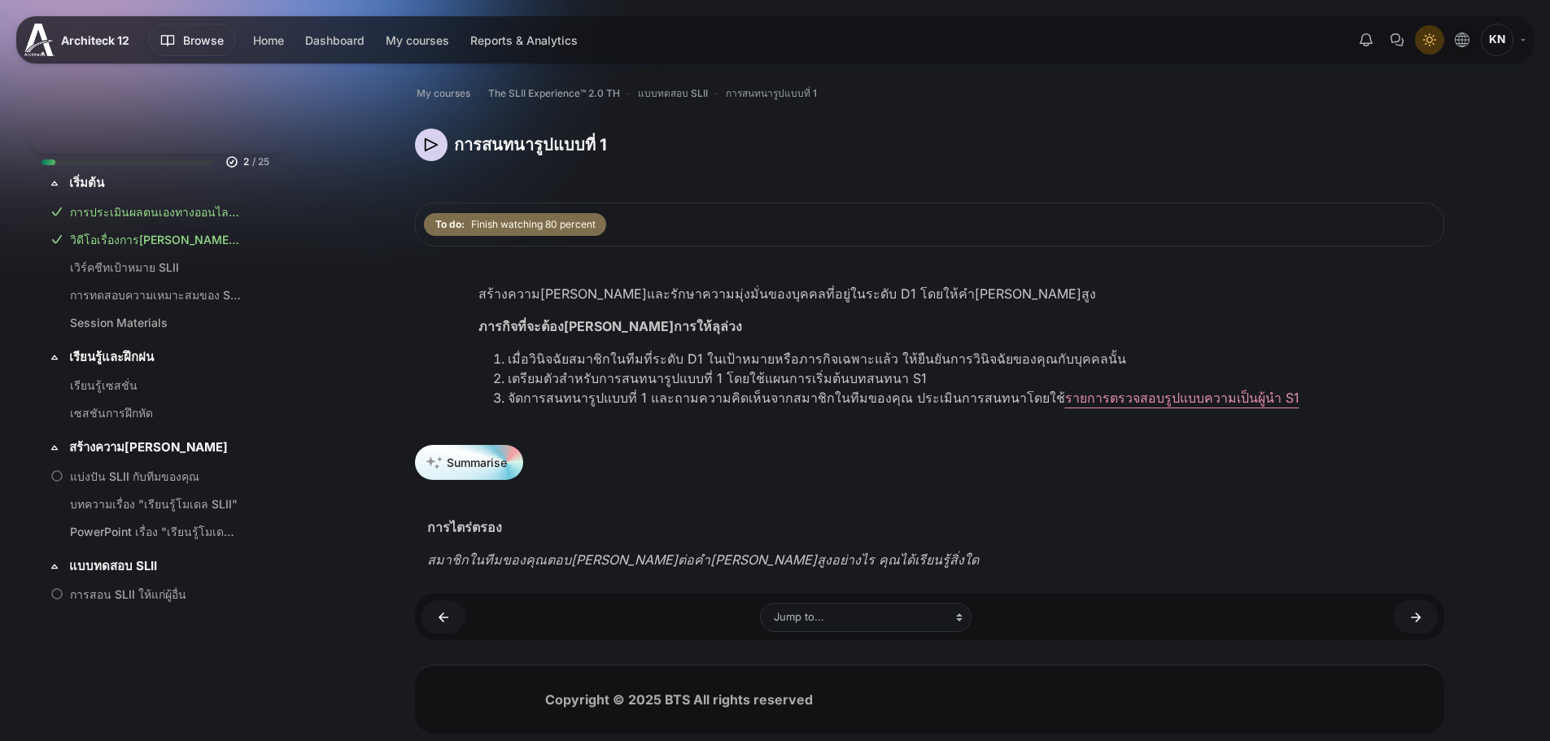
scroll to position [492, 0]
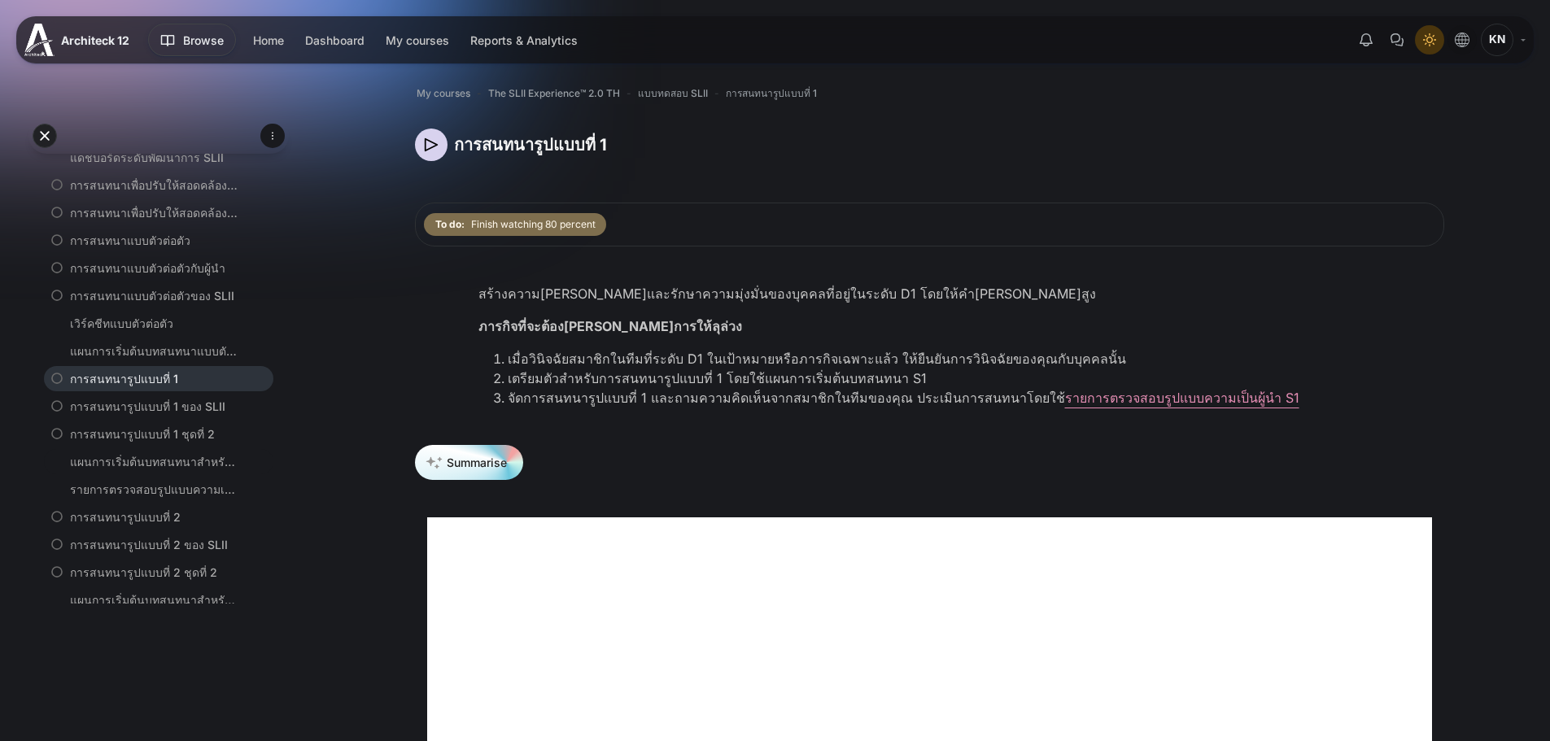
click at [149, 456] on link "แผนการเริ่มต้นบทสนทนาสำหรับ S1" at bounding box center [155, 461] width 171 height 17
click at [223, 434] on link "การสนทนารูปแบบที่ 1 ชุดที่ 2" at bounding box center [155, 433] width 171 height 17
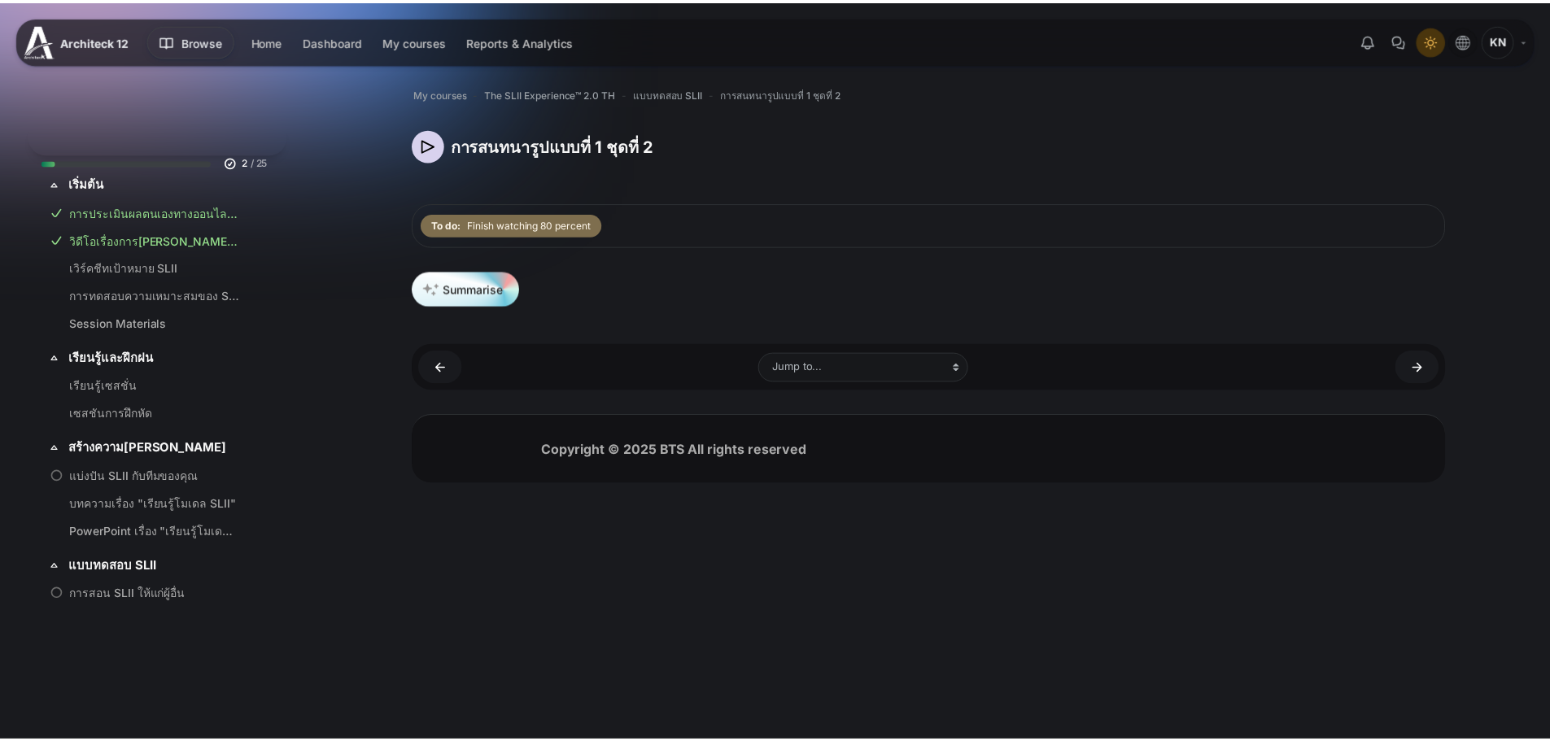
scroll to position [548, 0]
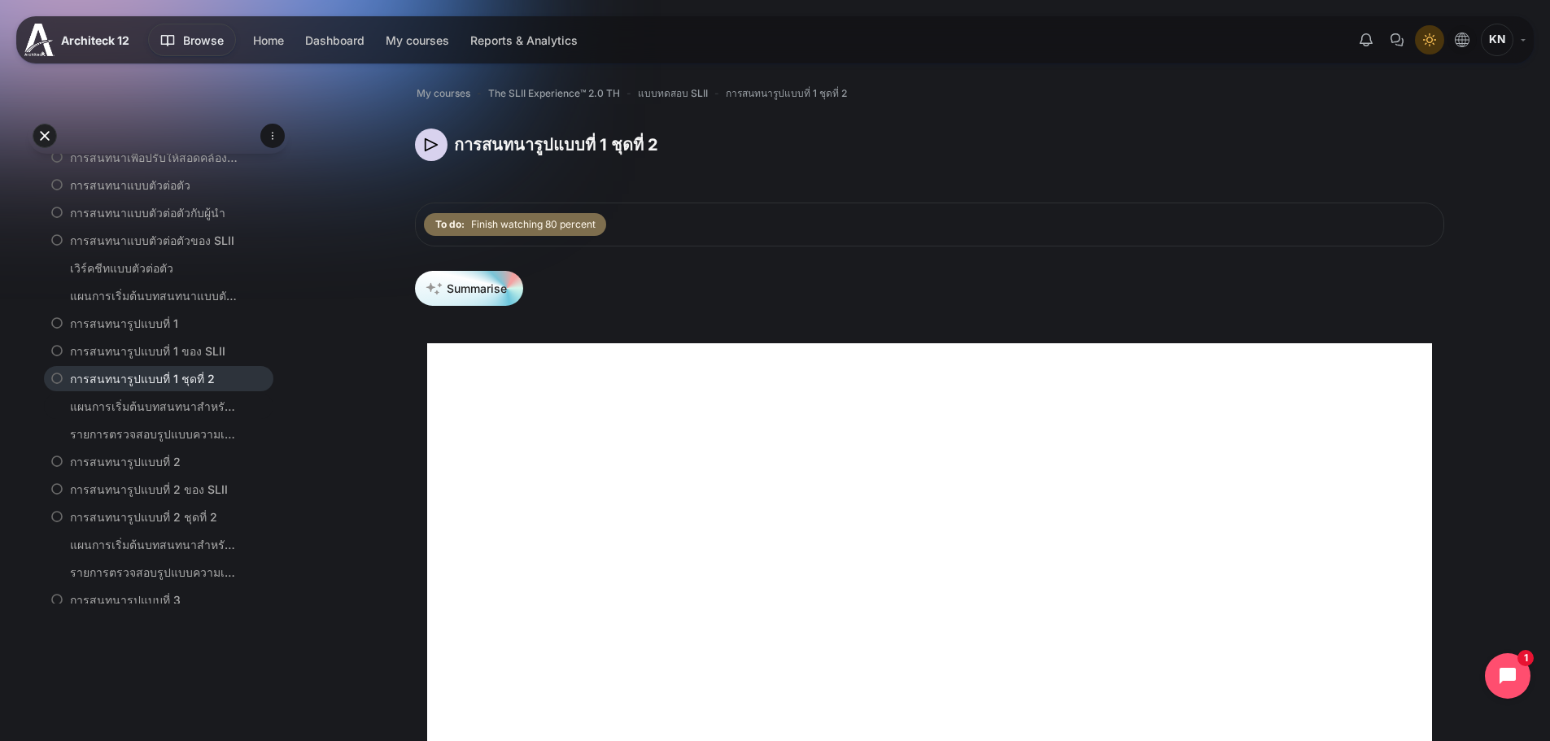
click at [236, 404] on li "แผนการเริ่มต้นบทสนทนาสำหรับ S1" at bounding box center [158, 406] width 229 height 25
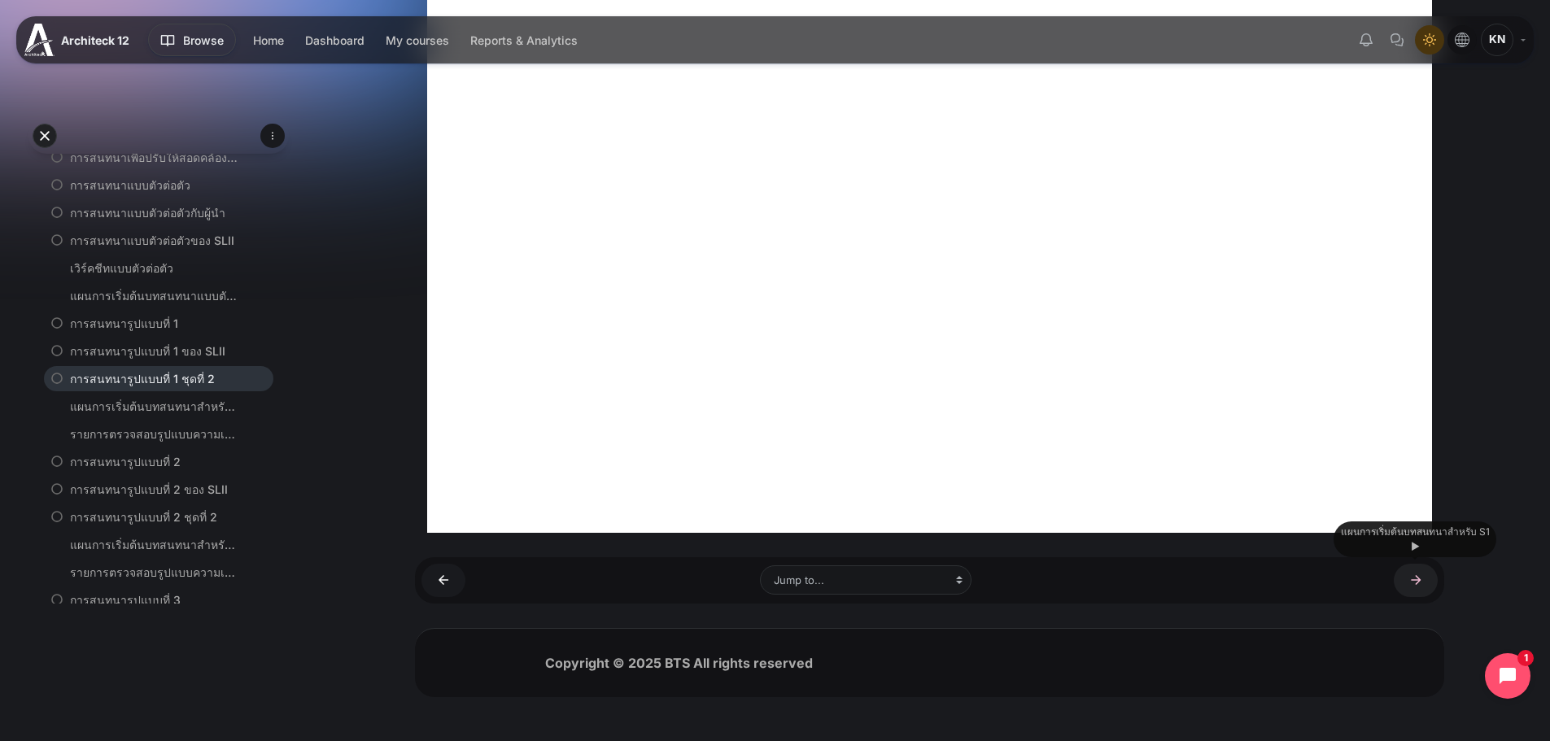
click at [1407, 578] on link "แผนการเริ่มต้นบทสนทนาสำหรับ S1 ►" at bounding box center [1416, 580] width 44 height 33
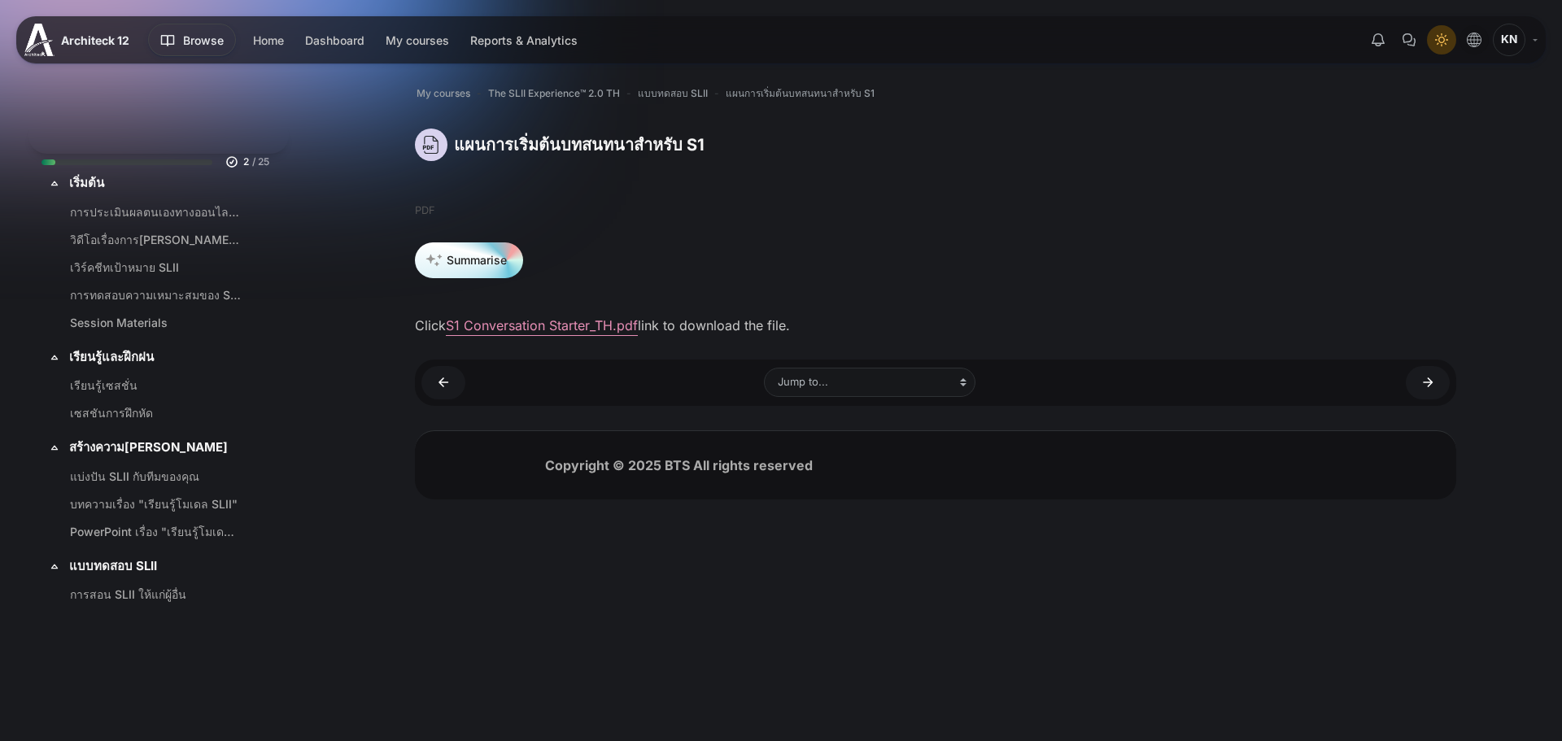
scroll to position [575, 0]
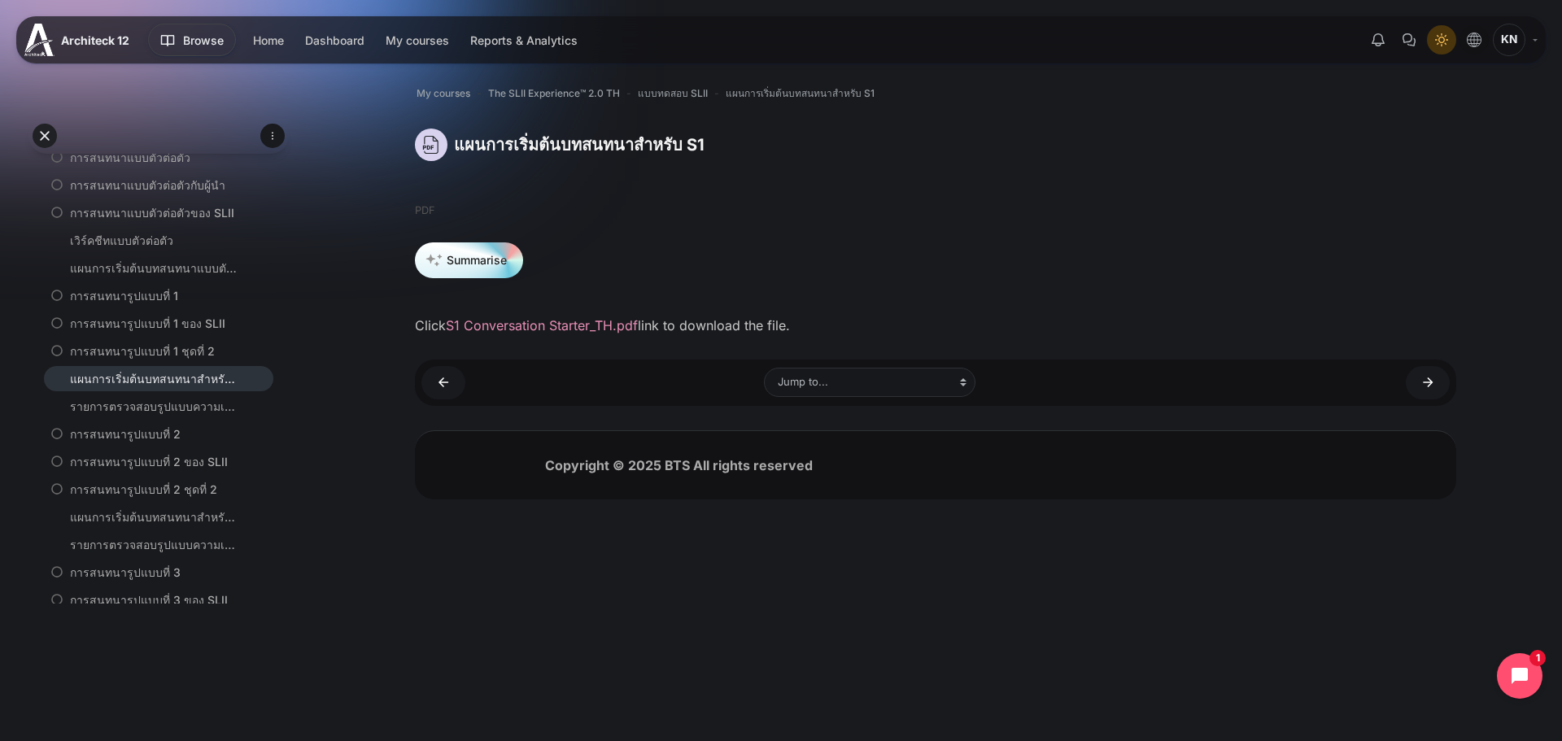
click at [487, 320] on link "S1 Conversation Starter_TH.pdf" at bounding box center [542, 325] width 192 height 16
click at [1417, 388] on link "รายการตรวจสอบรูปแบบความเป็นผู้นำ S1 ►" at bounding box center [1428, 382] width 44 height 33
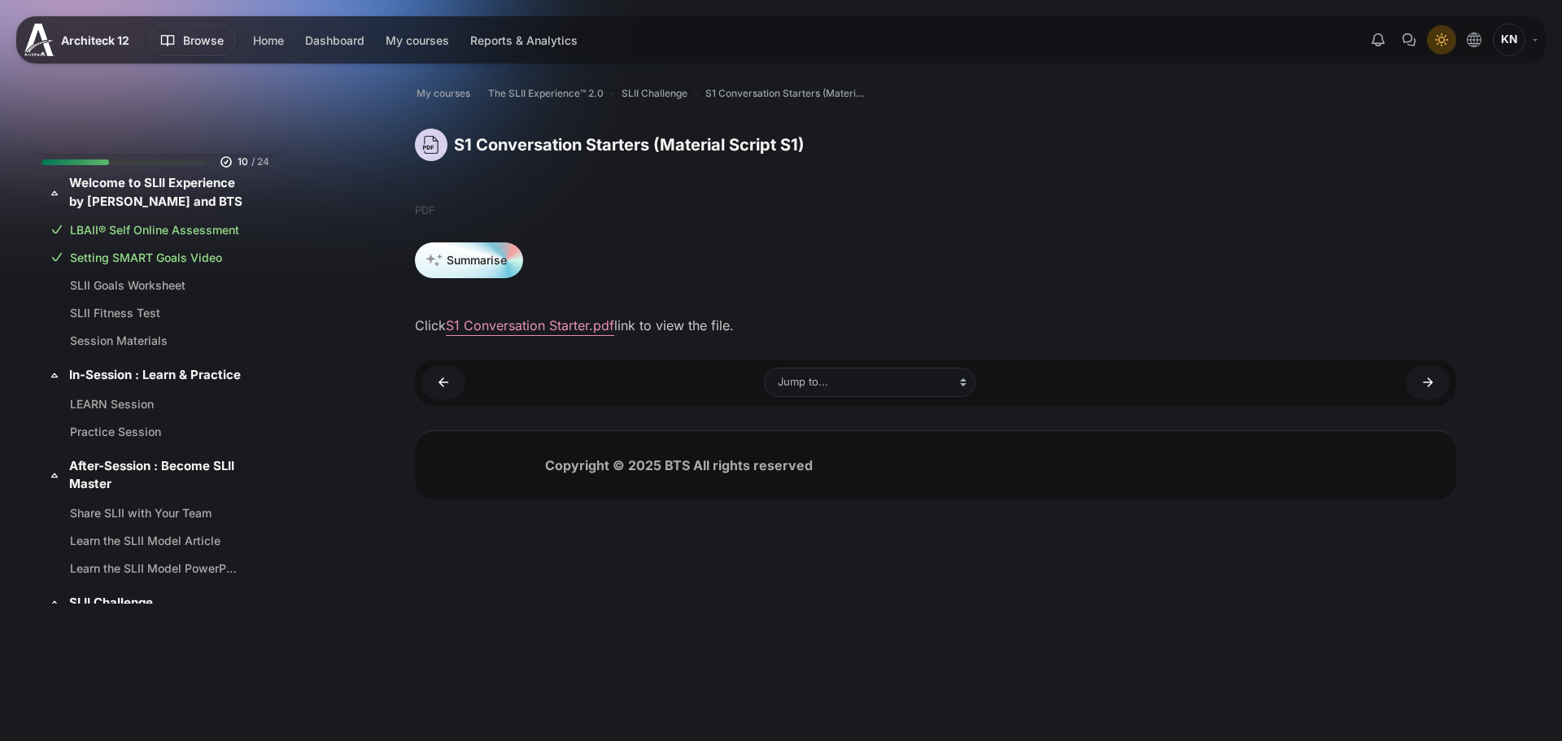
scroll to position [630, 0]
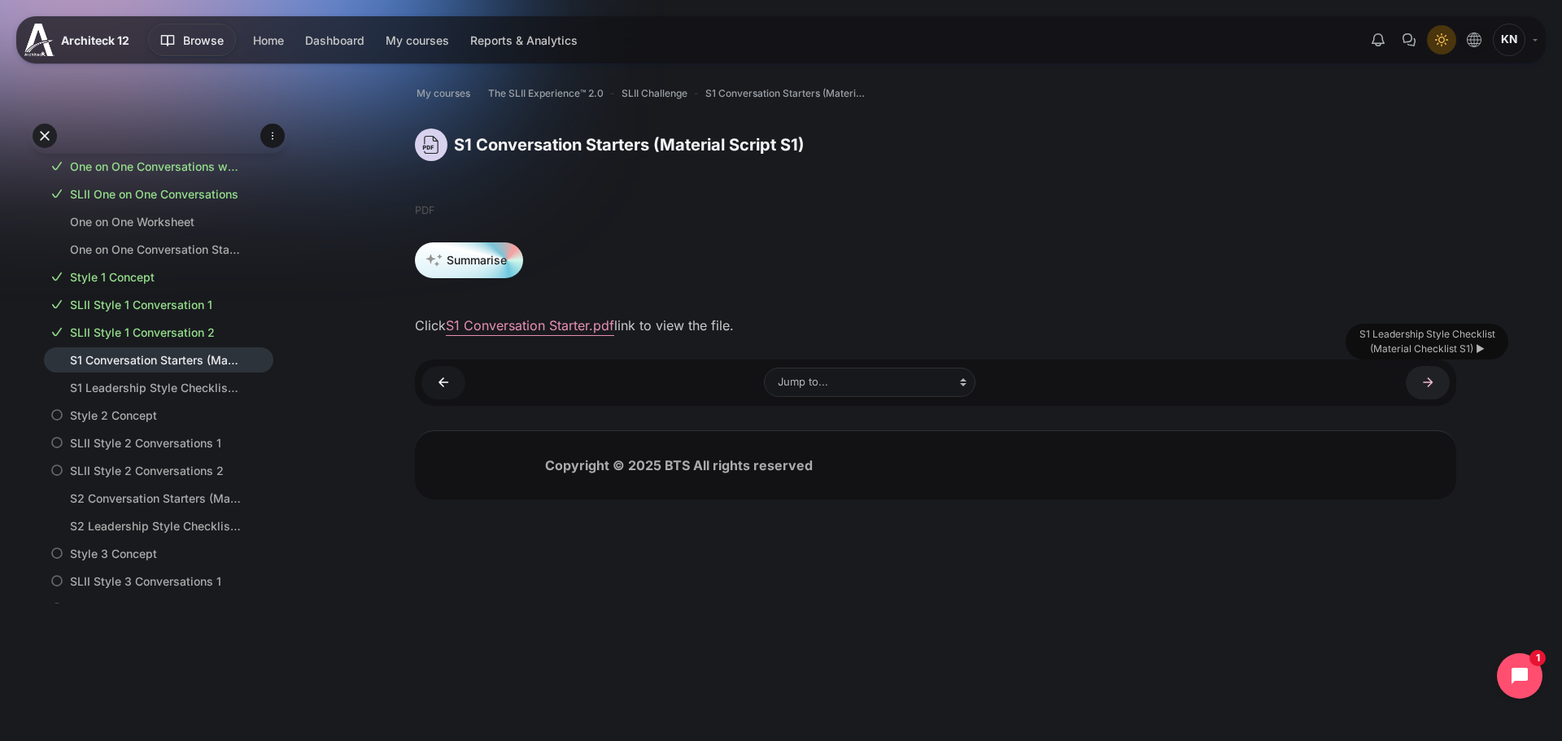
click at [1422, 379] on link "S1 Leadership Style Checklist (Material Checklist S1) ►" at bounding box center [1428, 382] width 44 height 33
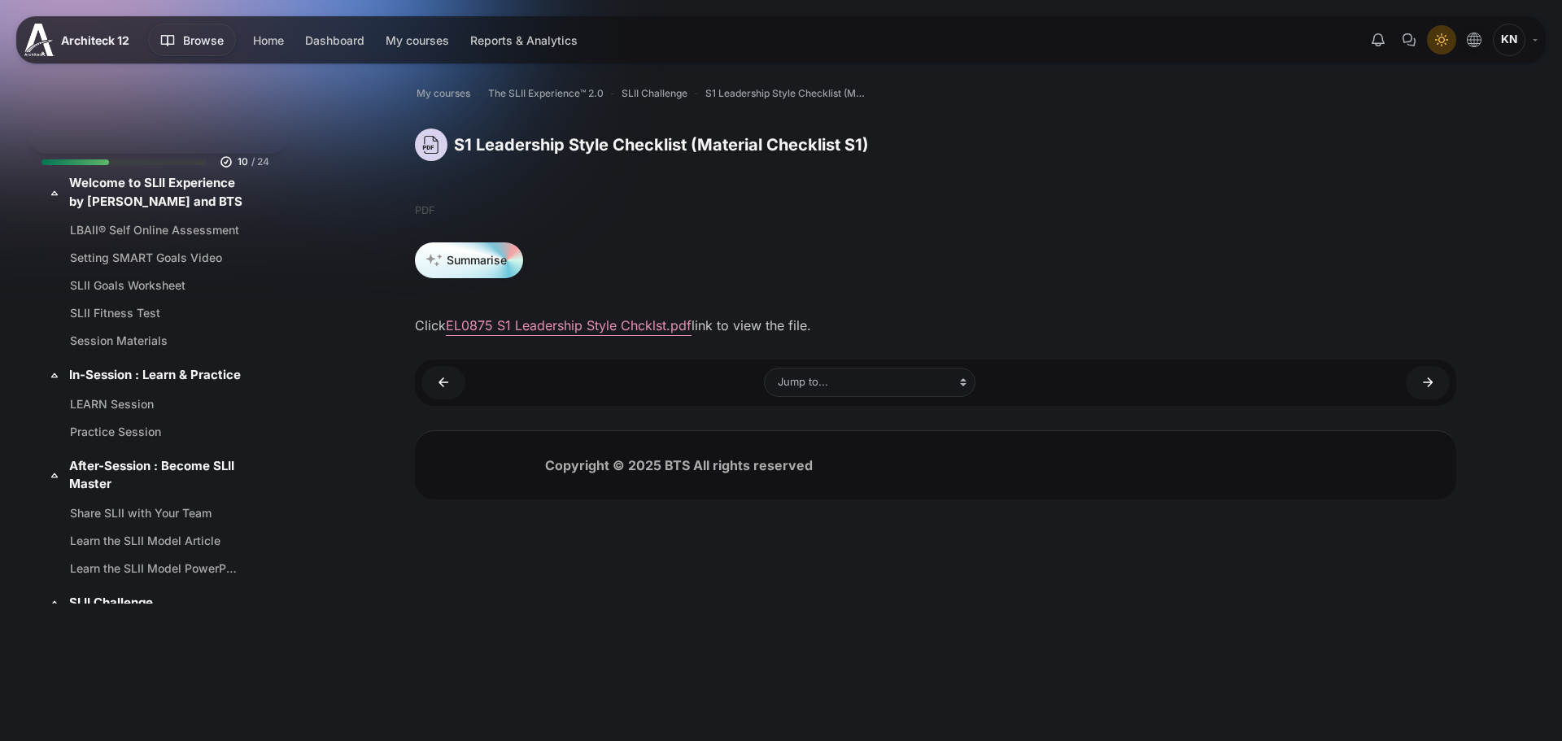
scroll to position [658, 0]
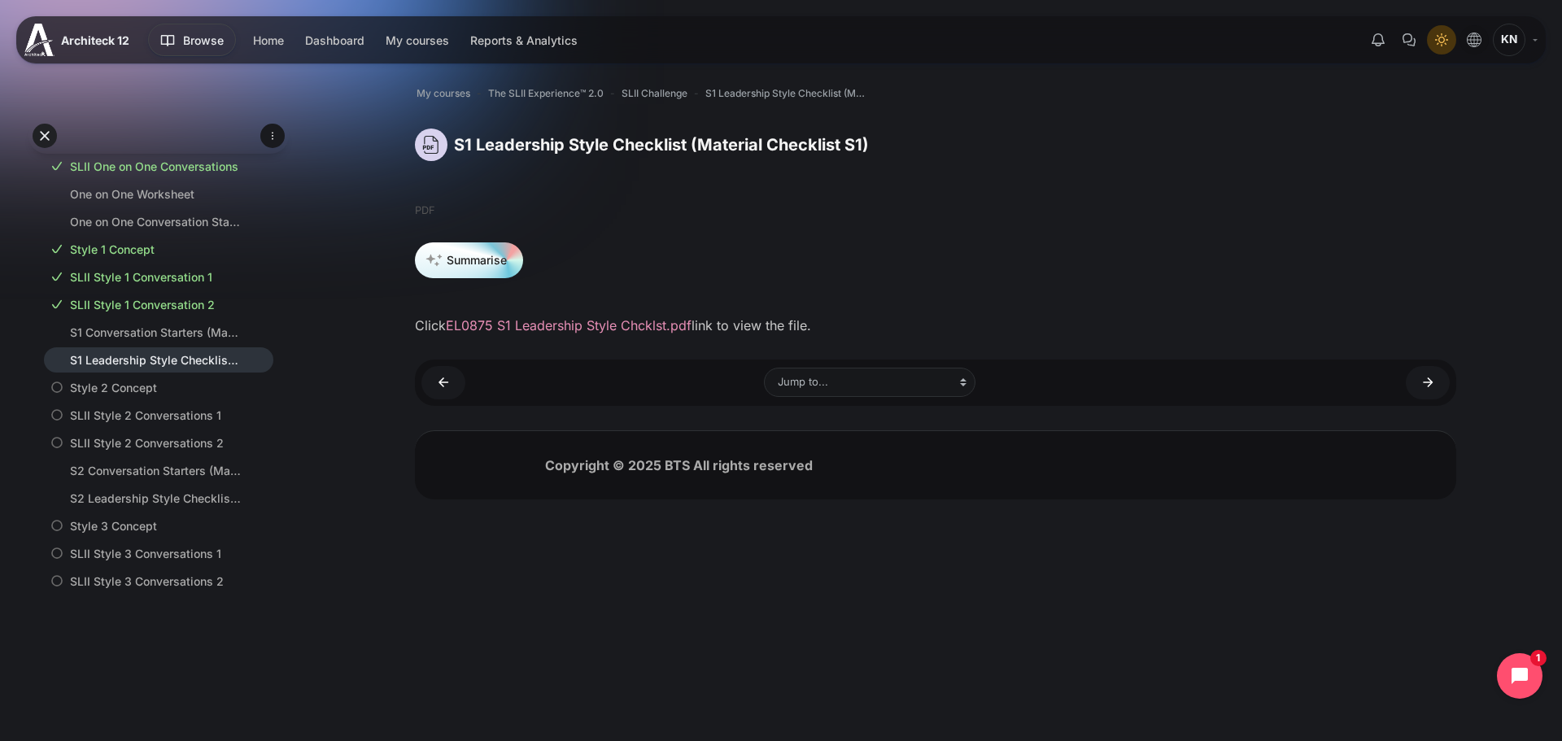
click at [586, 325] on link "EL0875 S1 Leadership Style Chcklst.pdf" at bounding box center [569, 325] width 246 height 16
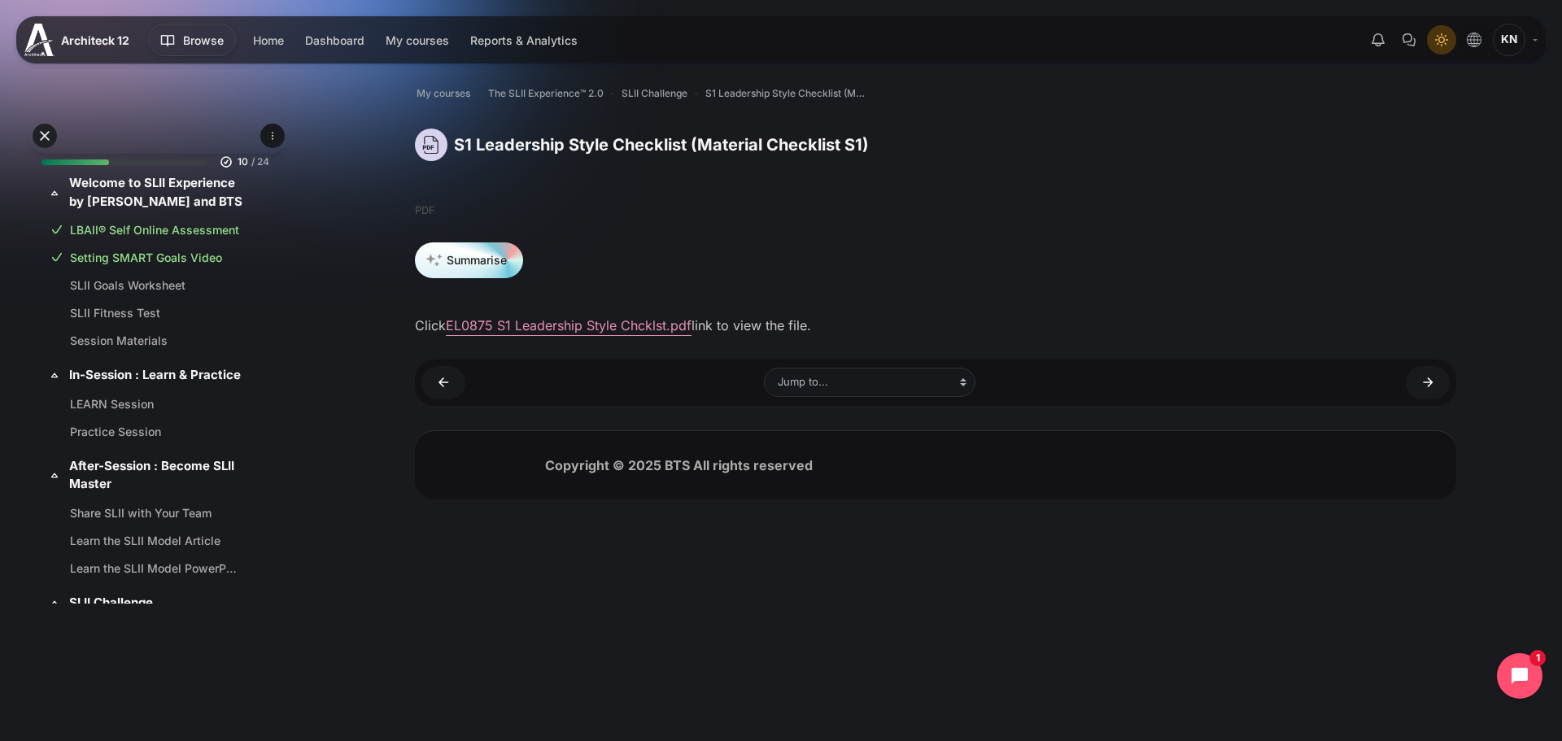
scroll to position [658, 0]
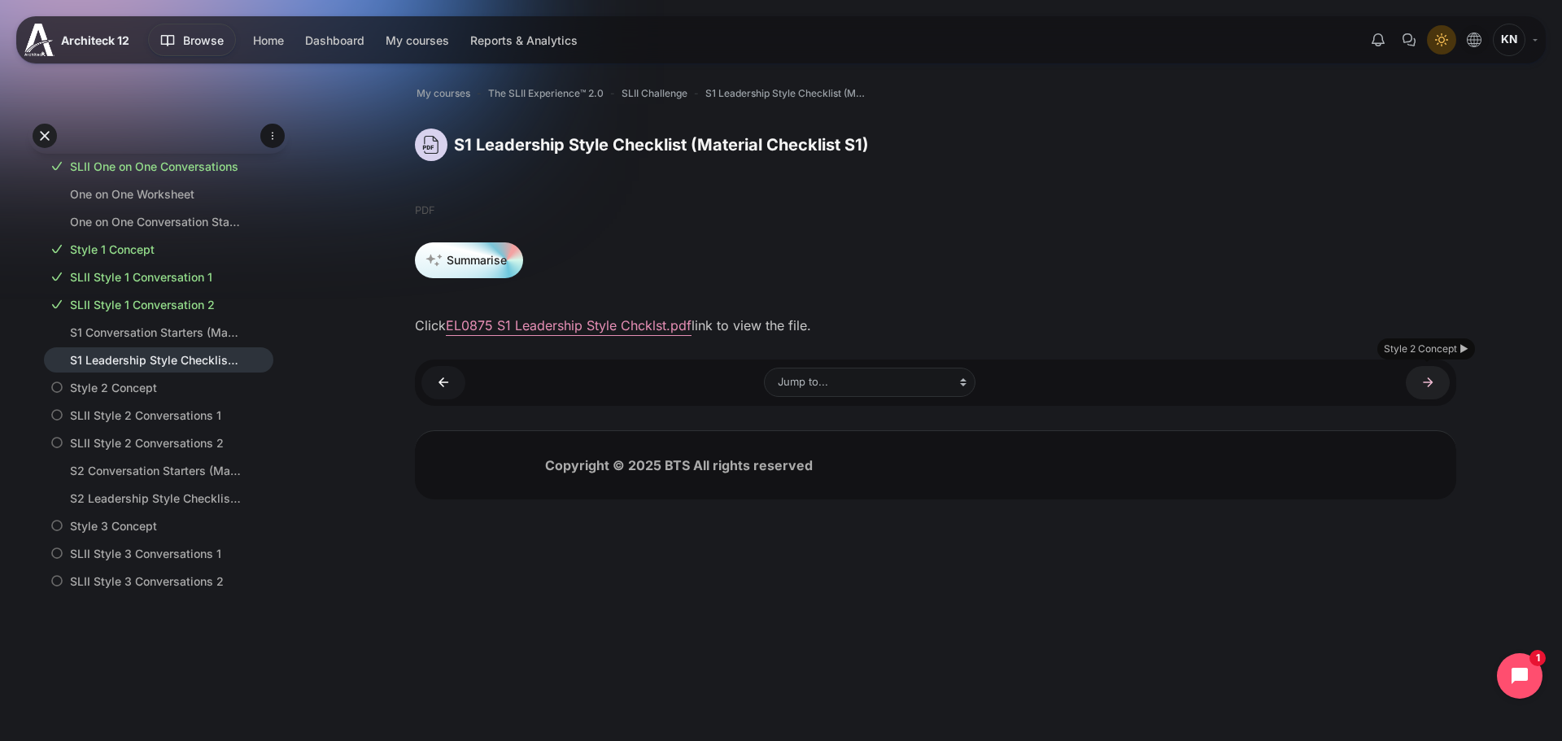
click at [1426, 383] on link "Style 2 Concept ►" at bounding box center [1428, 382] width 44 height 33
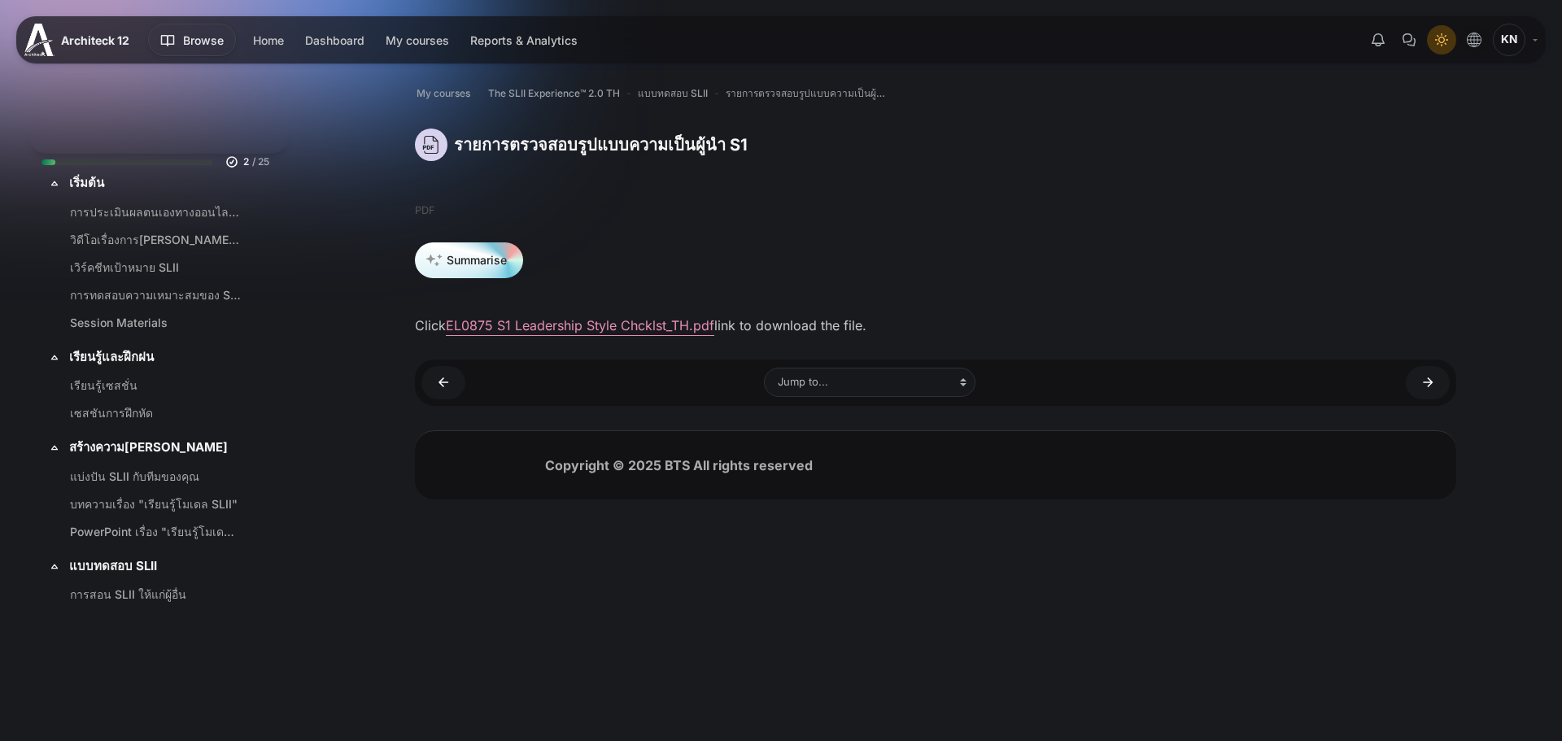
scroll to position [603, 0]
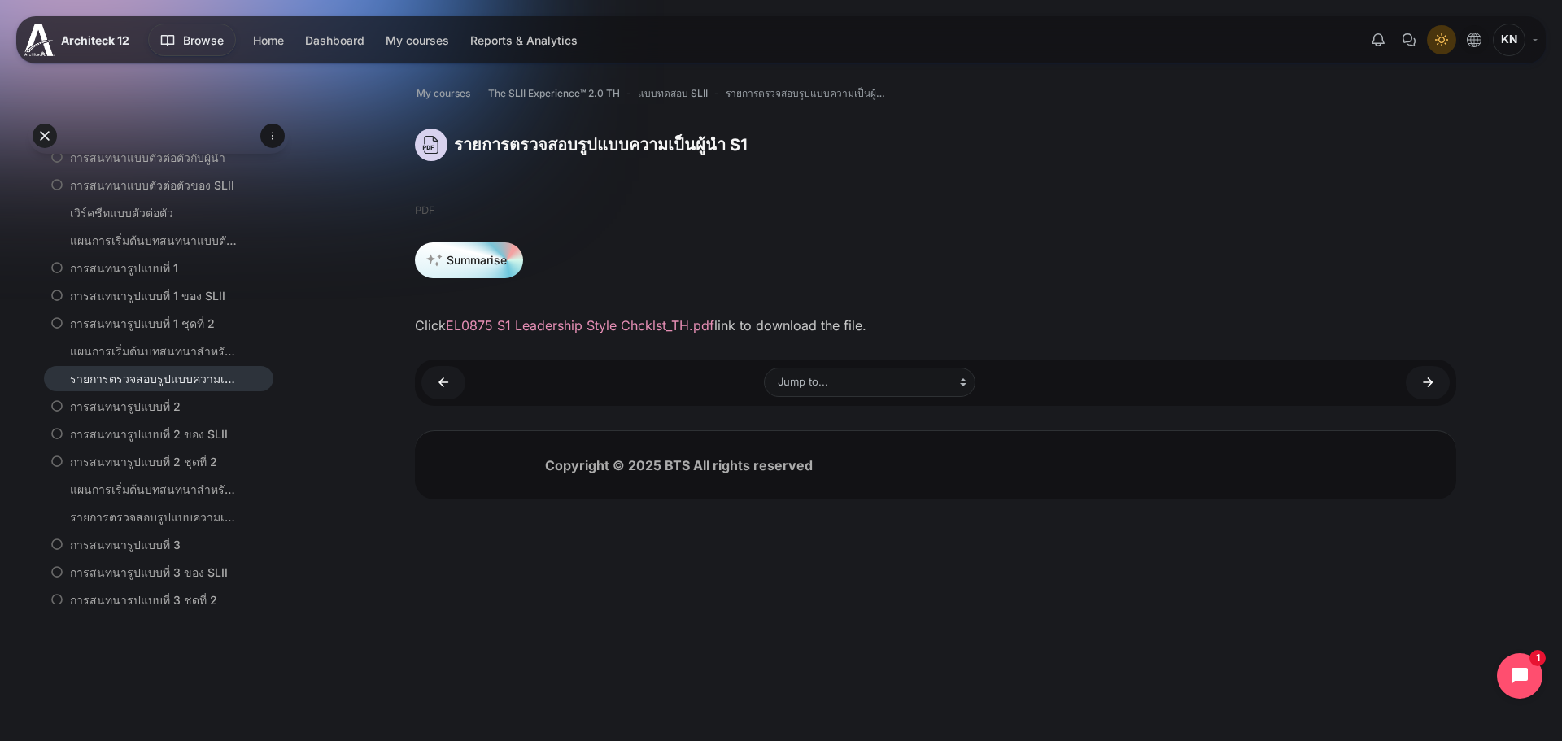
click at [628, 326] on link "EL0875 S1 Leadership Style Chcklst_TH.pdf" at bounding box center [580, 325] width 268 height 16
click at [135, 487] on link "แผนการเริ่มต้นบทสนทนาสำหรับ S2" at bounding box center [155, 489] width 171 height 17
click at [151, 514] on link "รายการตรวจสอบรูปแบบความเป็นผู้นำ S2" at bounding box center [155, 516] width 171 height 17
click at [146, 431] on link "แผนการเริ่มต้นบทสนทนาสำหรับ S3" at bounding box center [155, 438] width 171 height 17
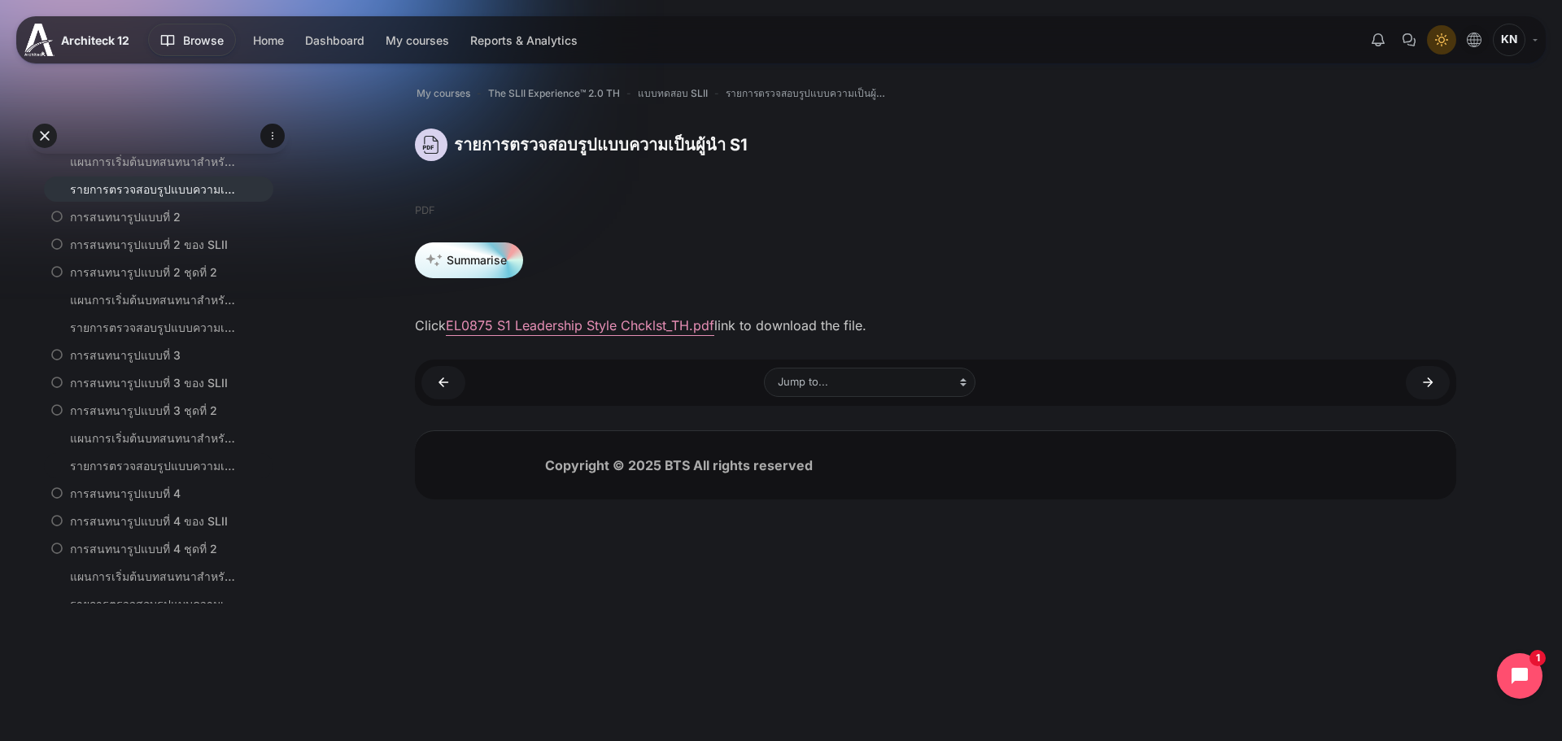
click at [148, 462] on link "รายการตรวจสอบรูปแบบความเป็นผู้นำ S3" at bounding box center [155, 465] width 171 height 17
click at [160, 471] on link "ตัวอย่างคำถามขอความคิดเห็นของ SLII" at bounding box center [155, 468] width 171 height 17
drag, startPoint x: 149, startPoint y: 495, endPoint x: 144, endPoint y: 518, distance: 24.1
click at [149, 495] on link "ส่วนอื่นๆ ของการทดสอบความเหมาะสมของ SLII" at bounding box center [155, 496] width 171 height 17
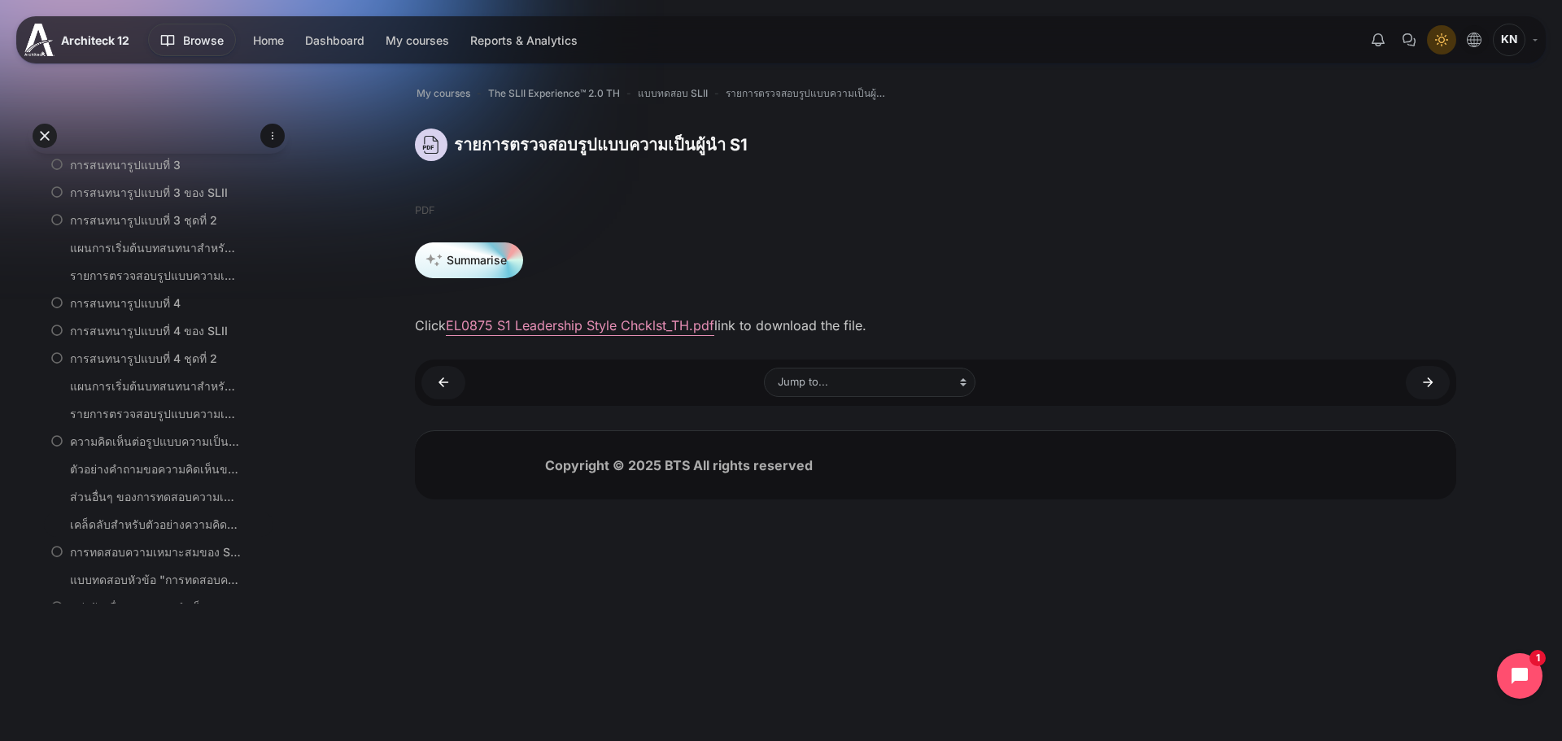
click at [142, 521] on link "เคล็ดลับสำหรับตัวอย่างความคิดเห็นของ SLII" at bounding box center [155, 524] width 171 height 17
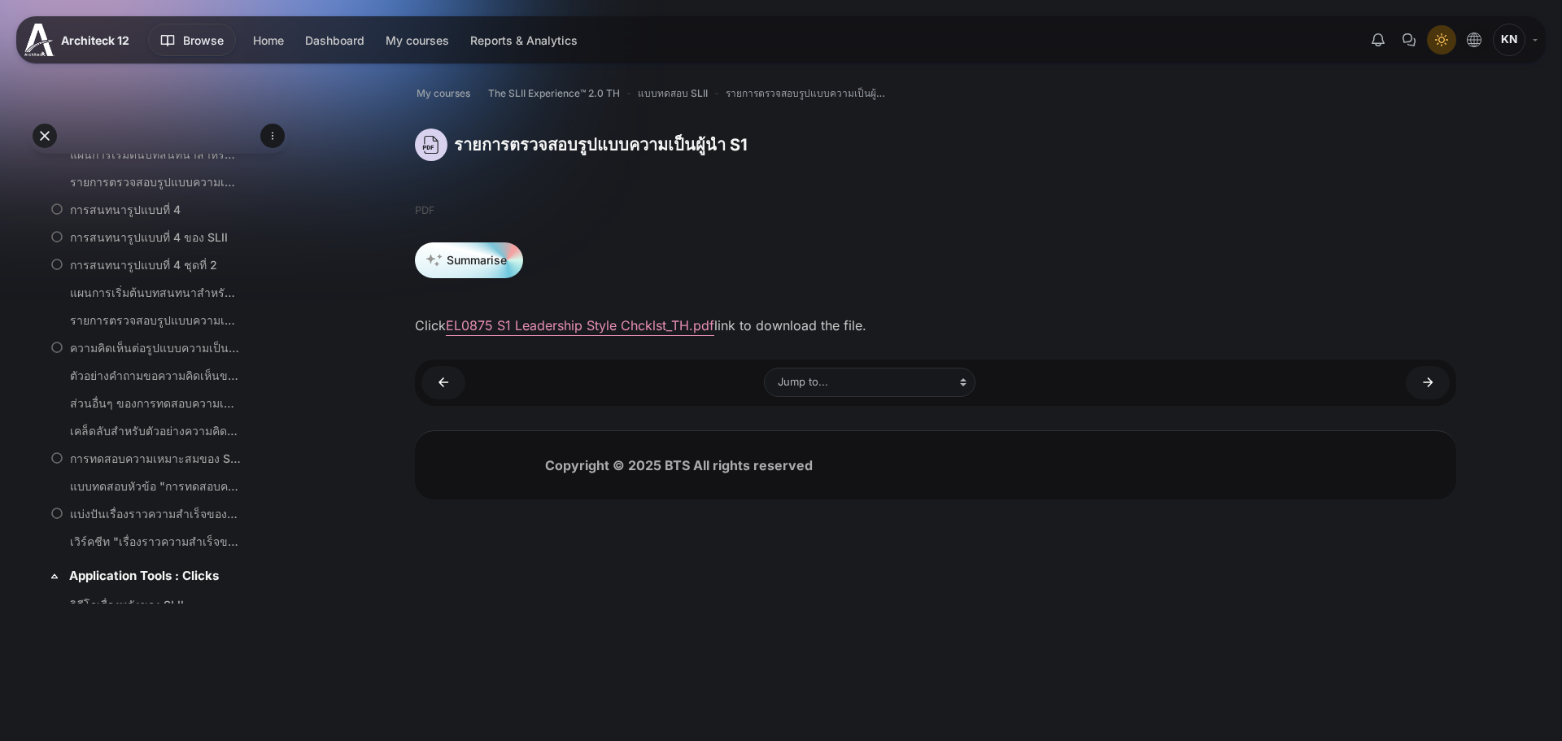
scroll to position [1172, 0]
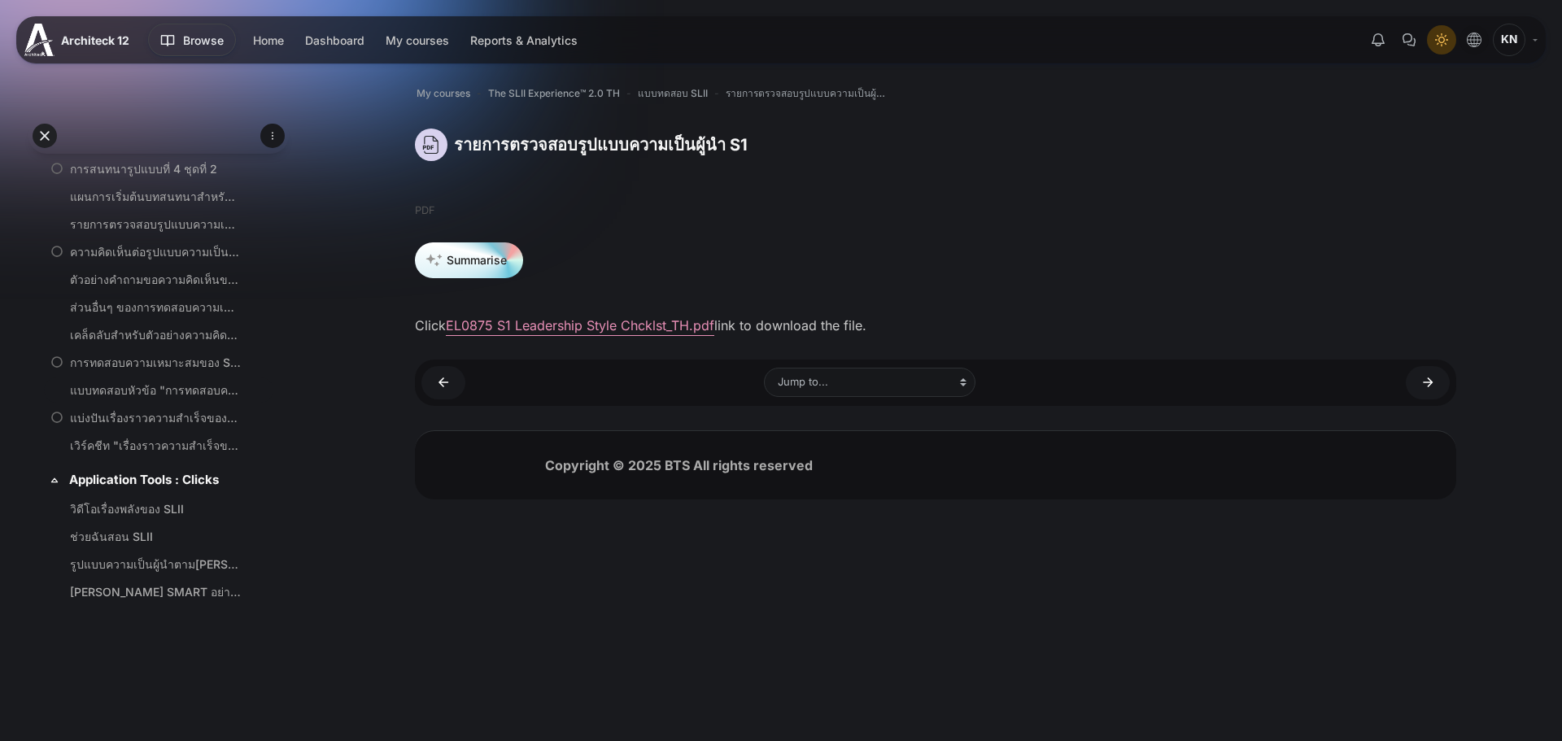
click at [121, 389] on link "แบบทดสอบหัวข้อ "การทดสอบความเหมาะสมของ SLII"" at bounding box center [155, 390] width 171 height 17
click at [113, 446] on link "เวิร์คชีท "เรื่องราวความสำเร็จของ SLII"" at bounding box center [155, 445] width 171 height 17
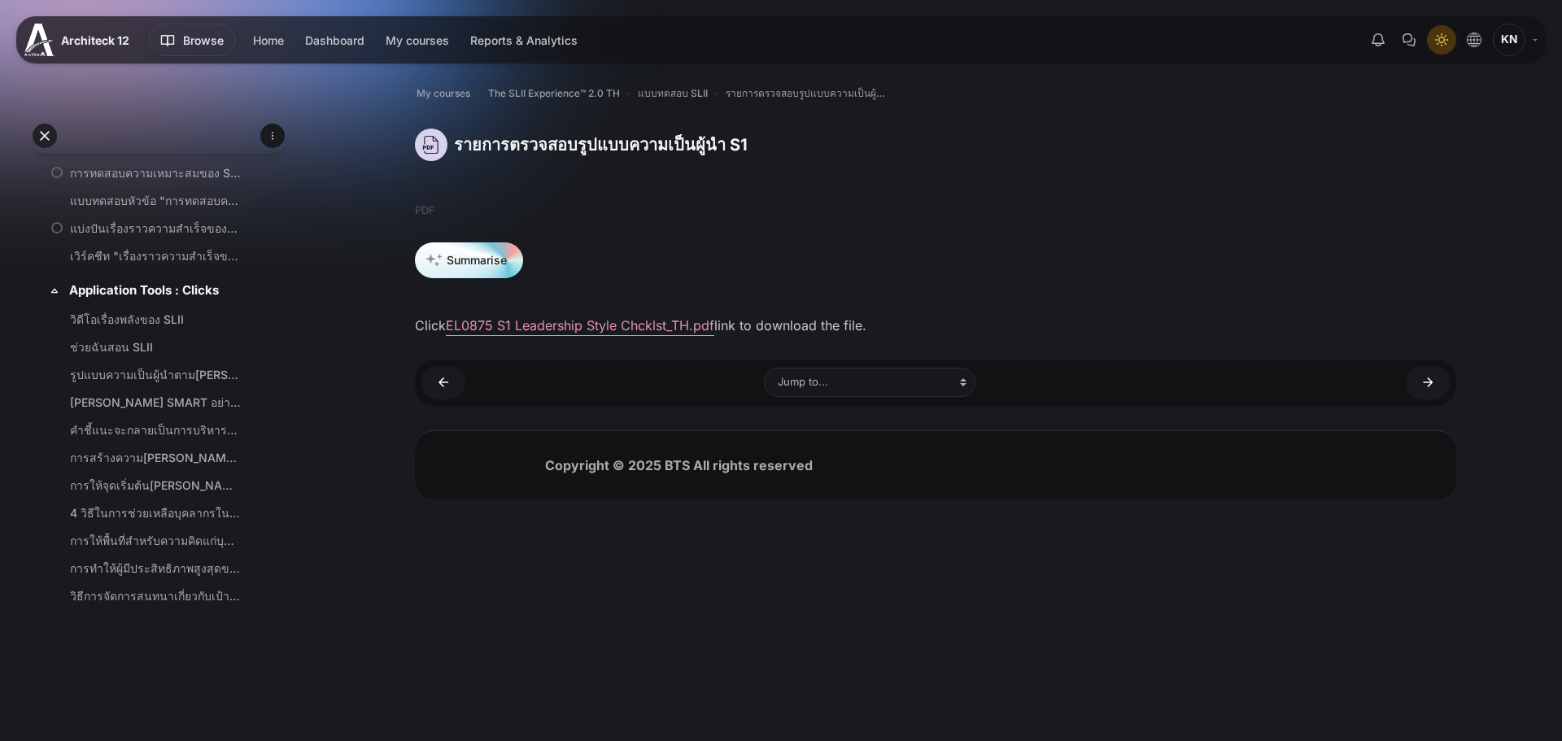
click at [137, 398] on link "ตั้งเป้าหมาย SMART อย่างรวดเร็ว" at bounding box center [155, 402] width 171 height 17
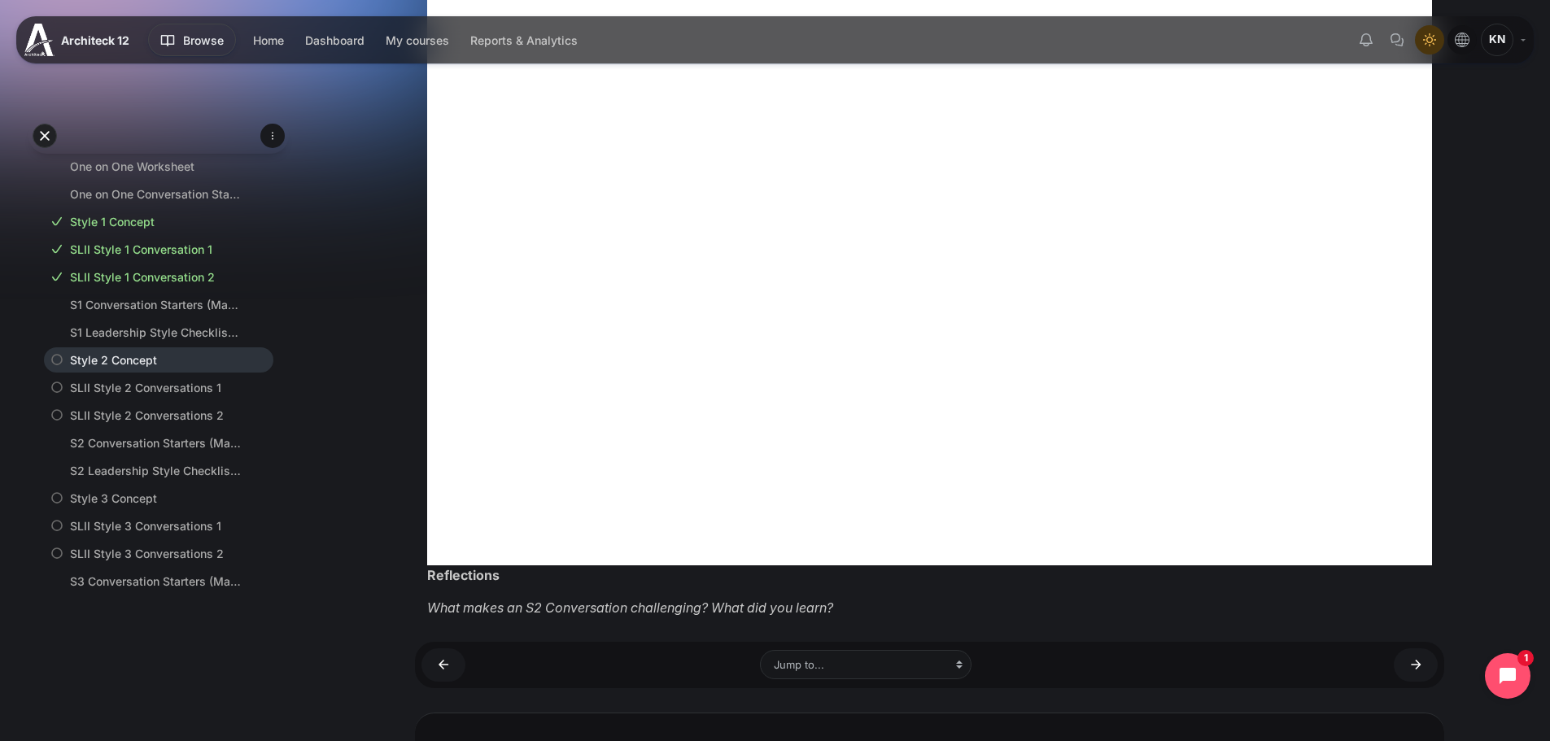
scroll to position [569, 0]
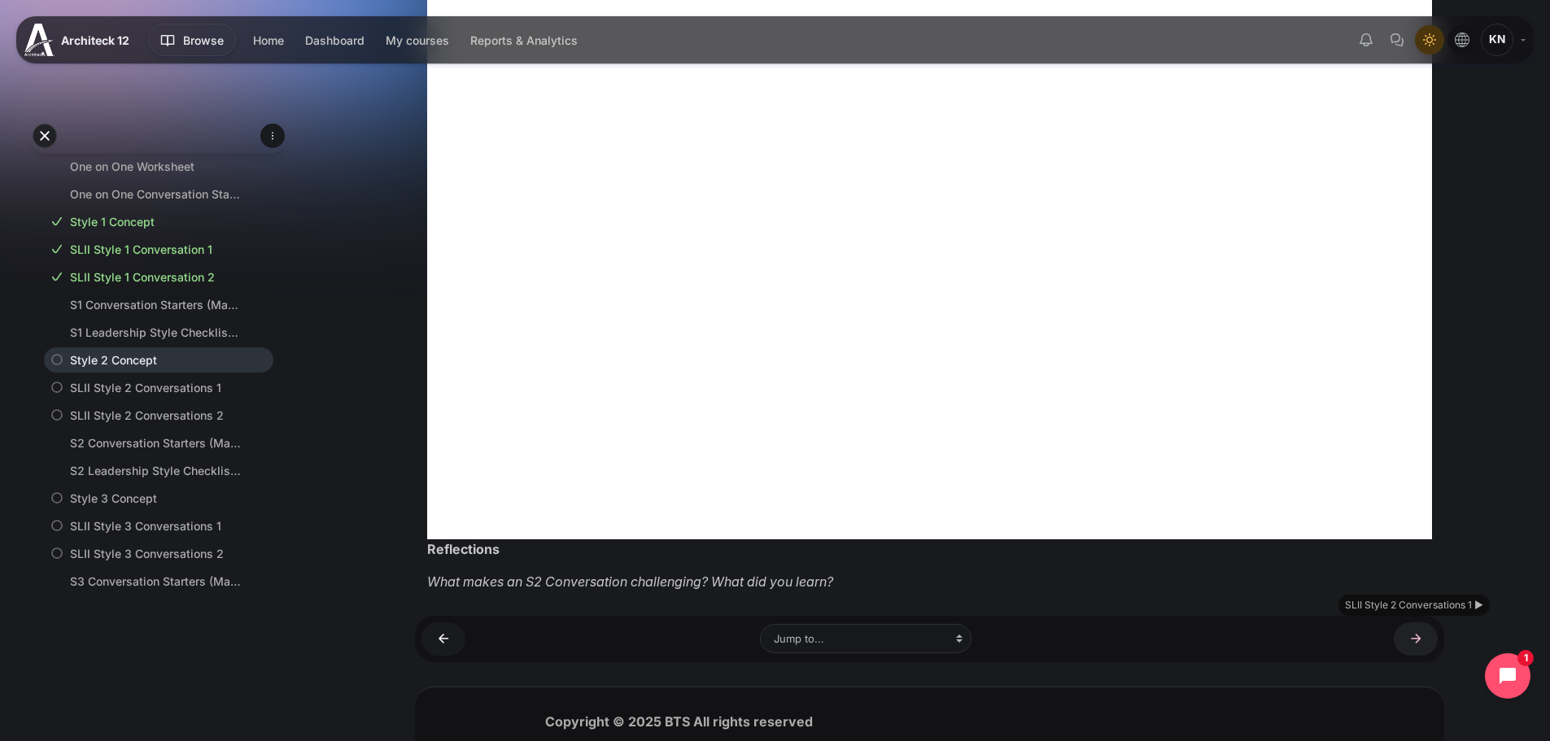
click at [1420, 645] on link "SLII Style 2 Conversations 1 ►" at bounding box center [1416, 638] width 44 height 33
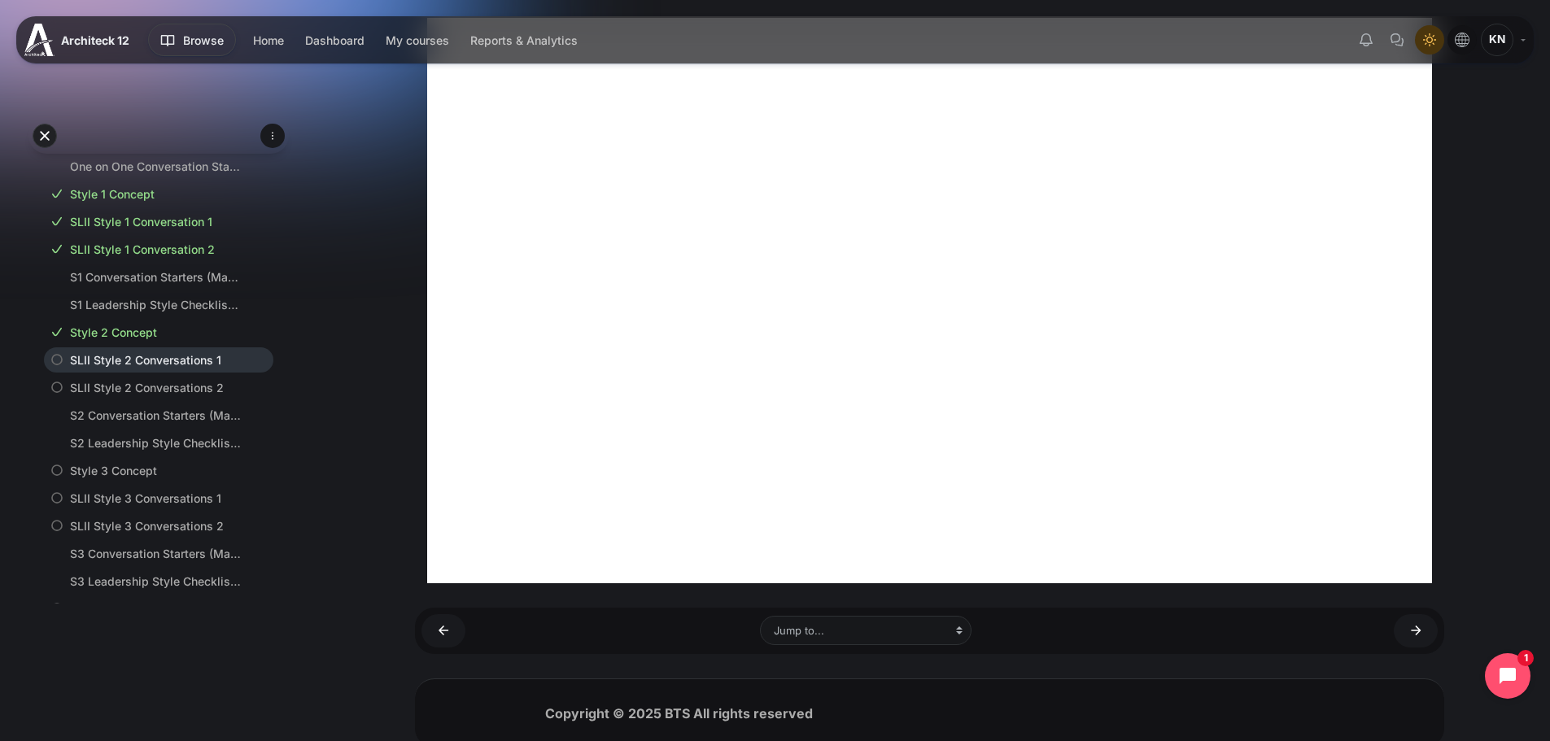
scroll to position [376, 0]
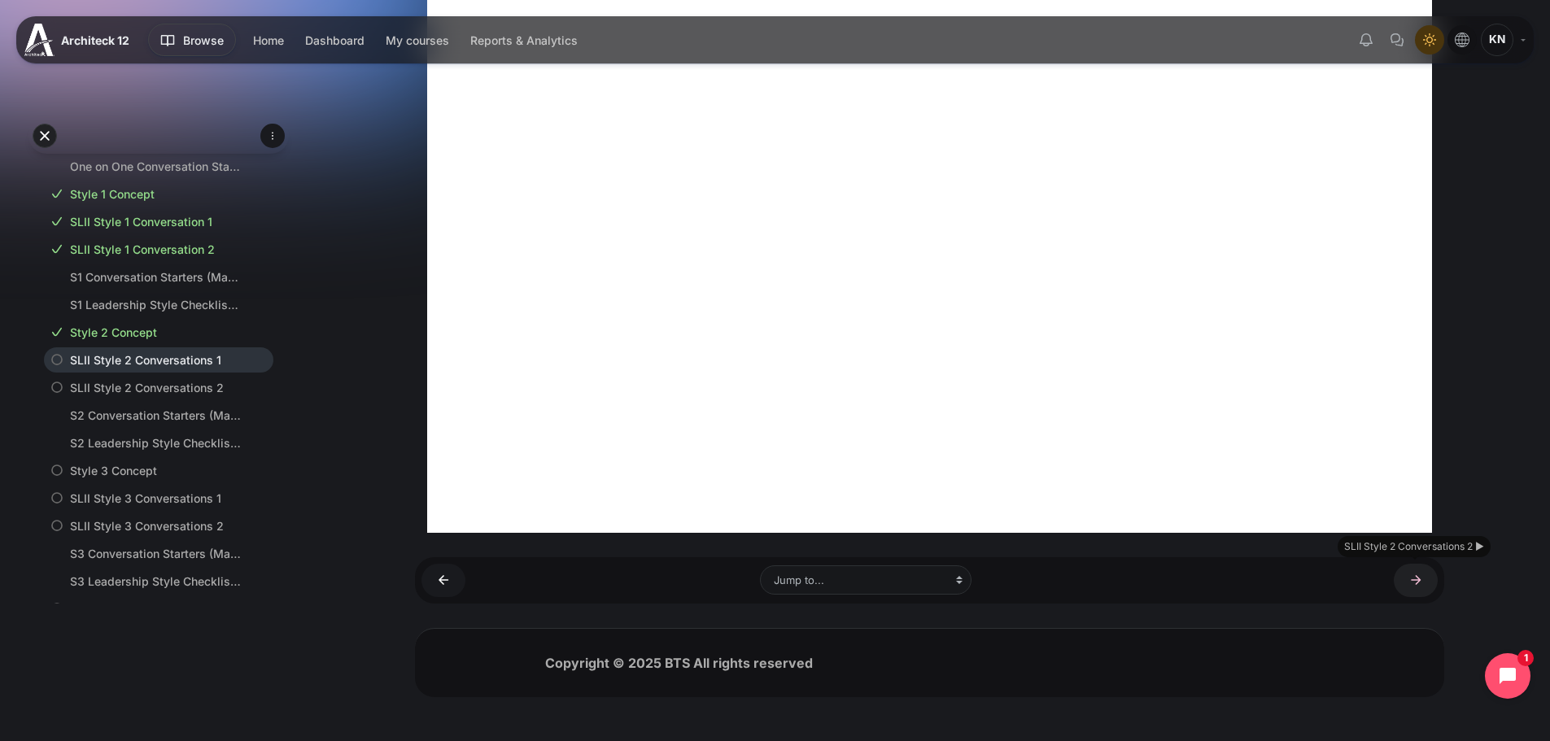
drag, startPoint x: 1414, startPoint y: 578, endPoint x: 1448, endPoint y: 574, distance: 34.4
click at [1414, 578] on link "SLII Style 2 Conversations 2 ►" at bounding box center [1416, 580] width 44 height 33
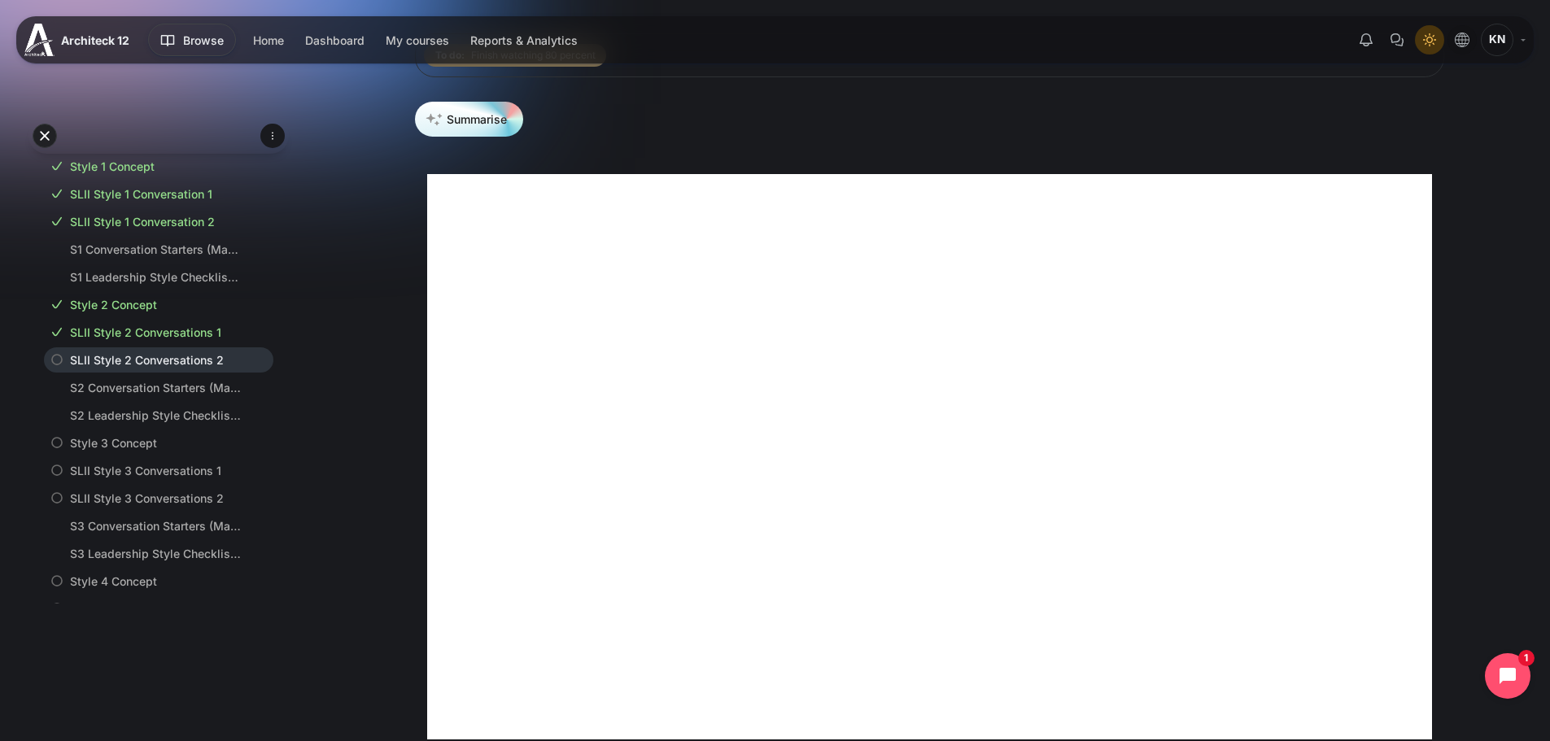
scroll to position [190, 0]
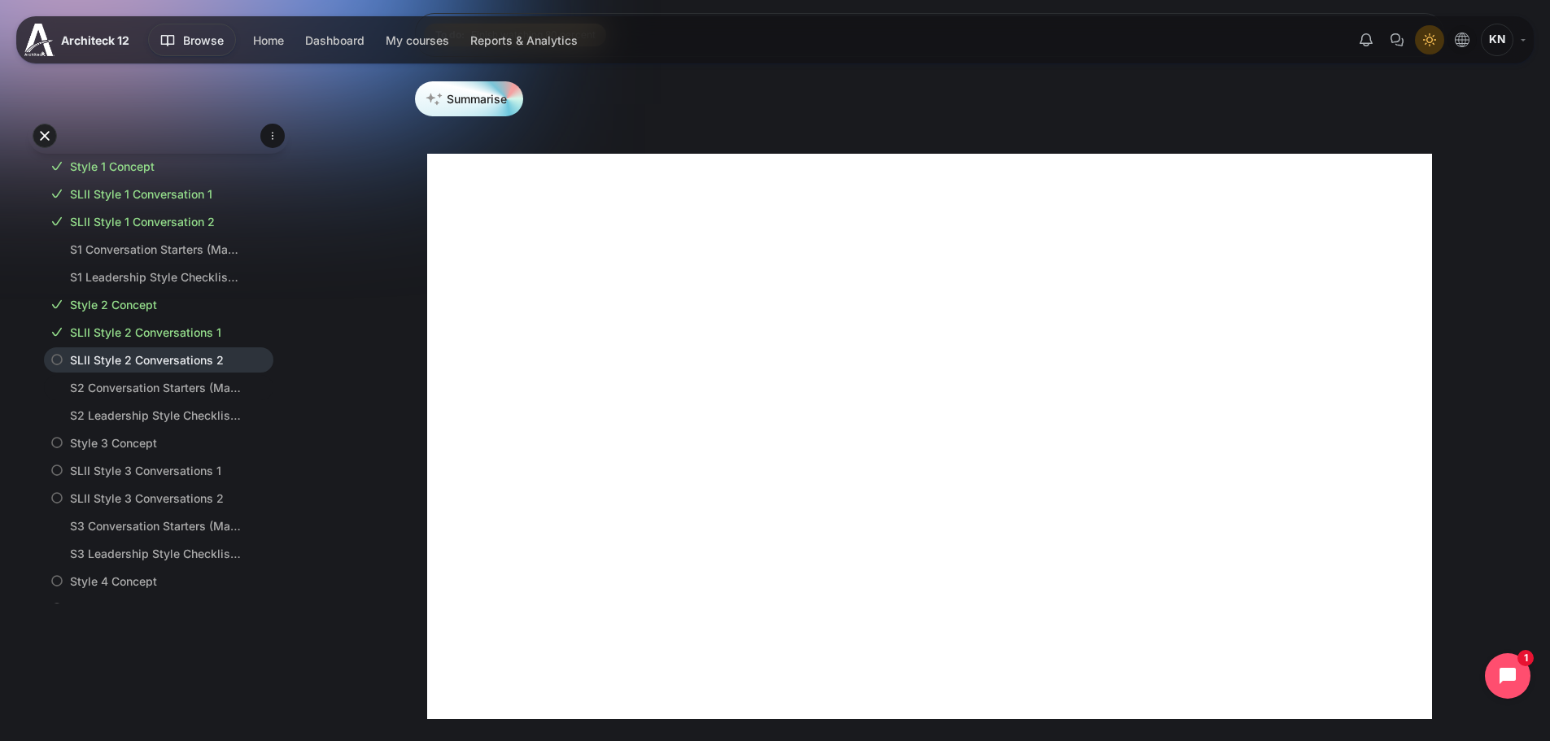
click at [199, 396] on link "S2 Conversation Starters (Material Script S2)" at bounding box center [155, 387] width 171 height 17
click at [177, 424] on link "S2 Leadership Style Checklist (Material Checklist S2)" at bounding box center [155, 415] width 171 height 17
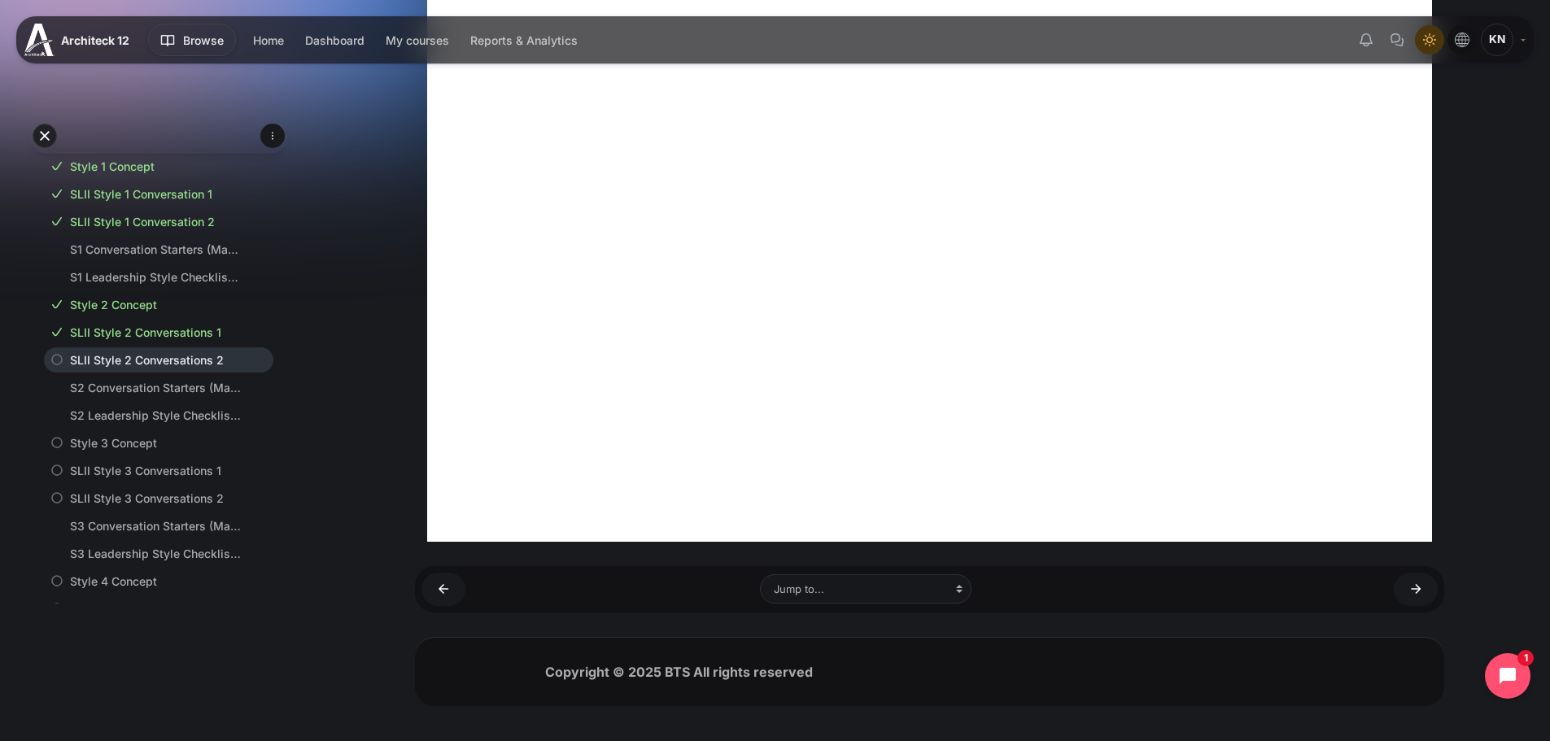
scroll to position [376, 0]
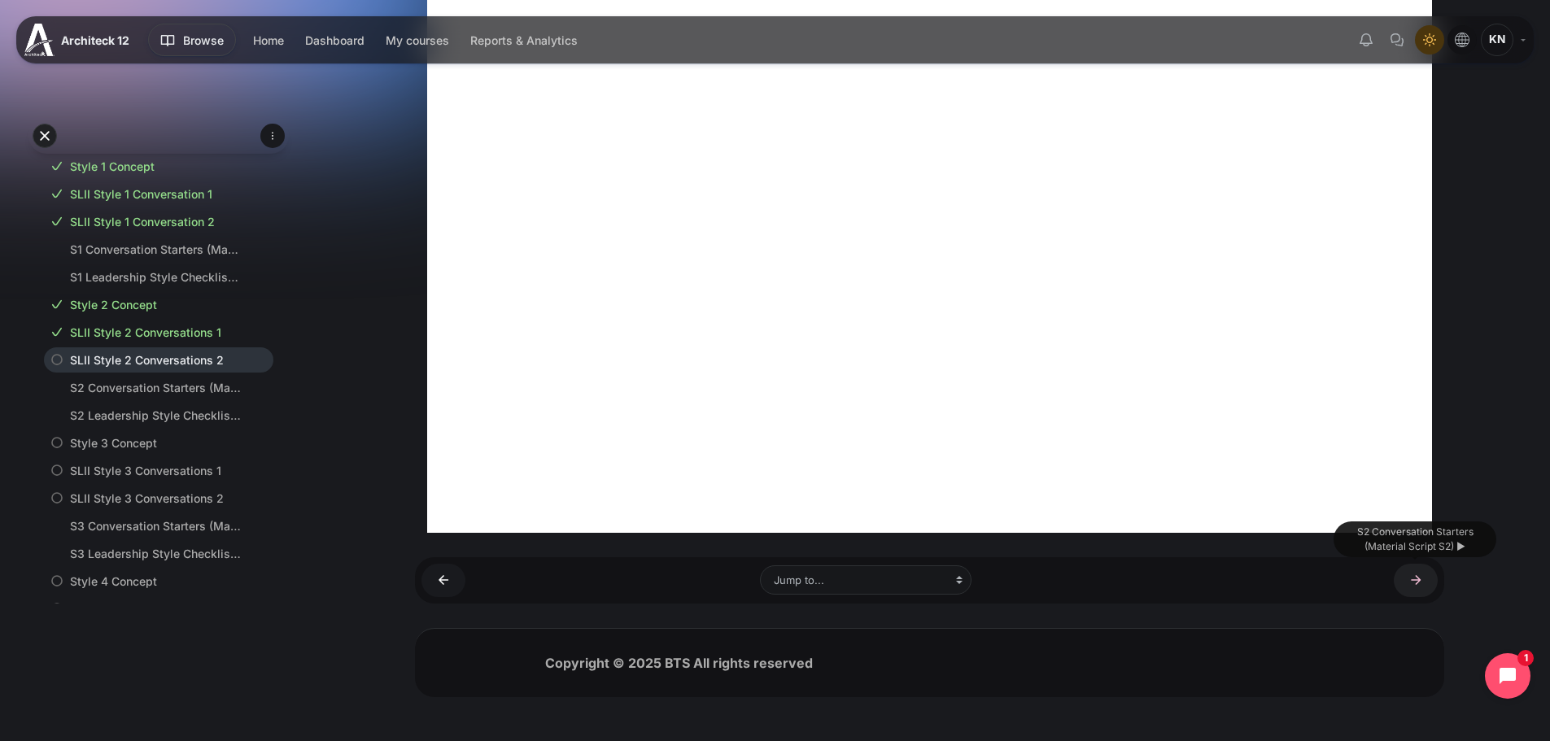
click at [1420, 583] on link "S2 Conversation Starters (Material Script S2) ►" at bounding box center [1416, 580] width 44 height 33
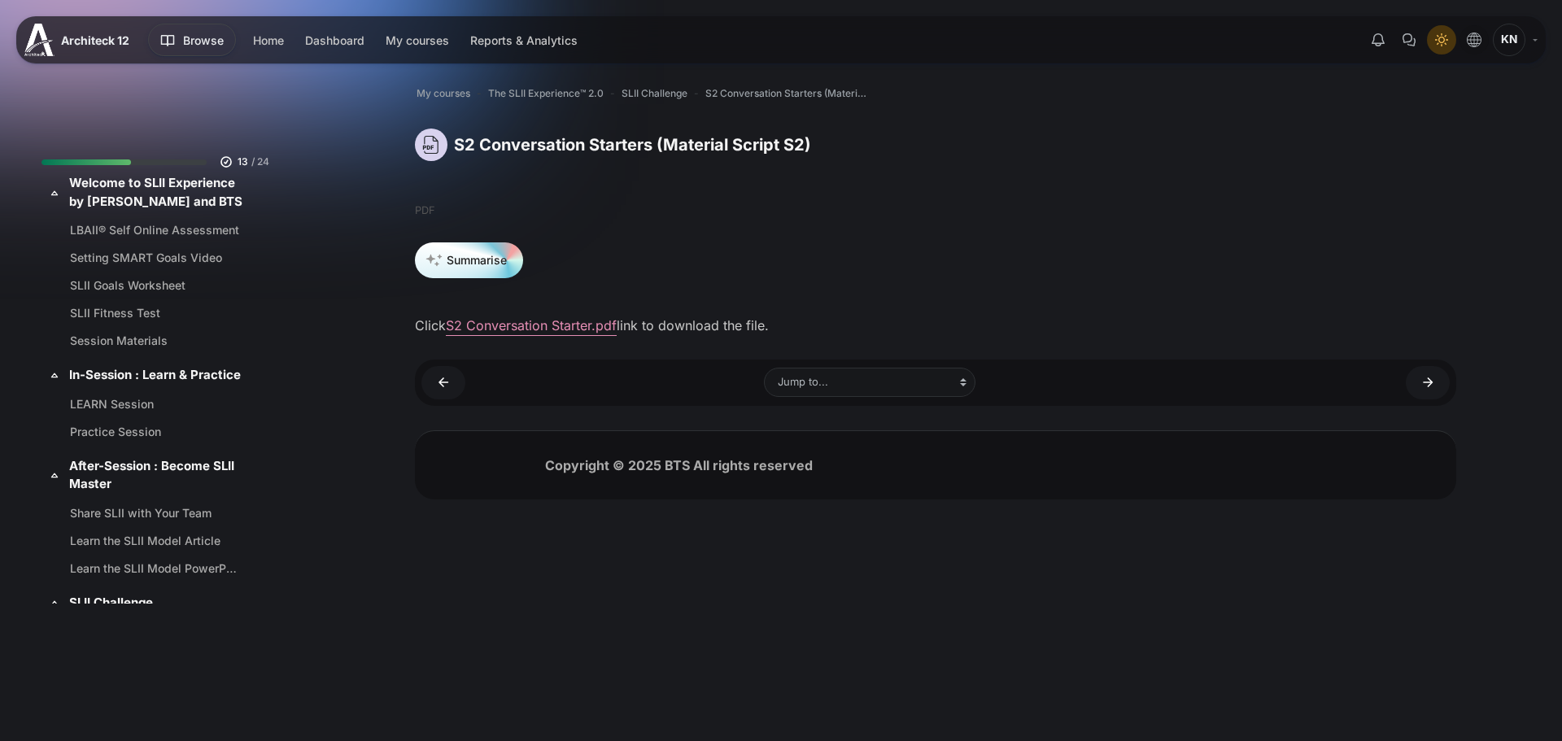
scroll to position [769, 0]
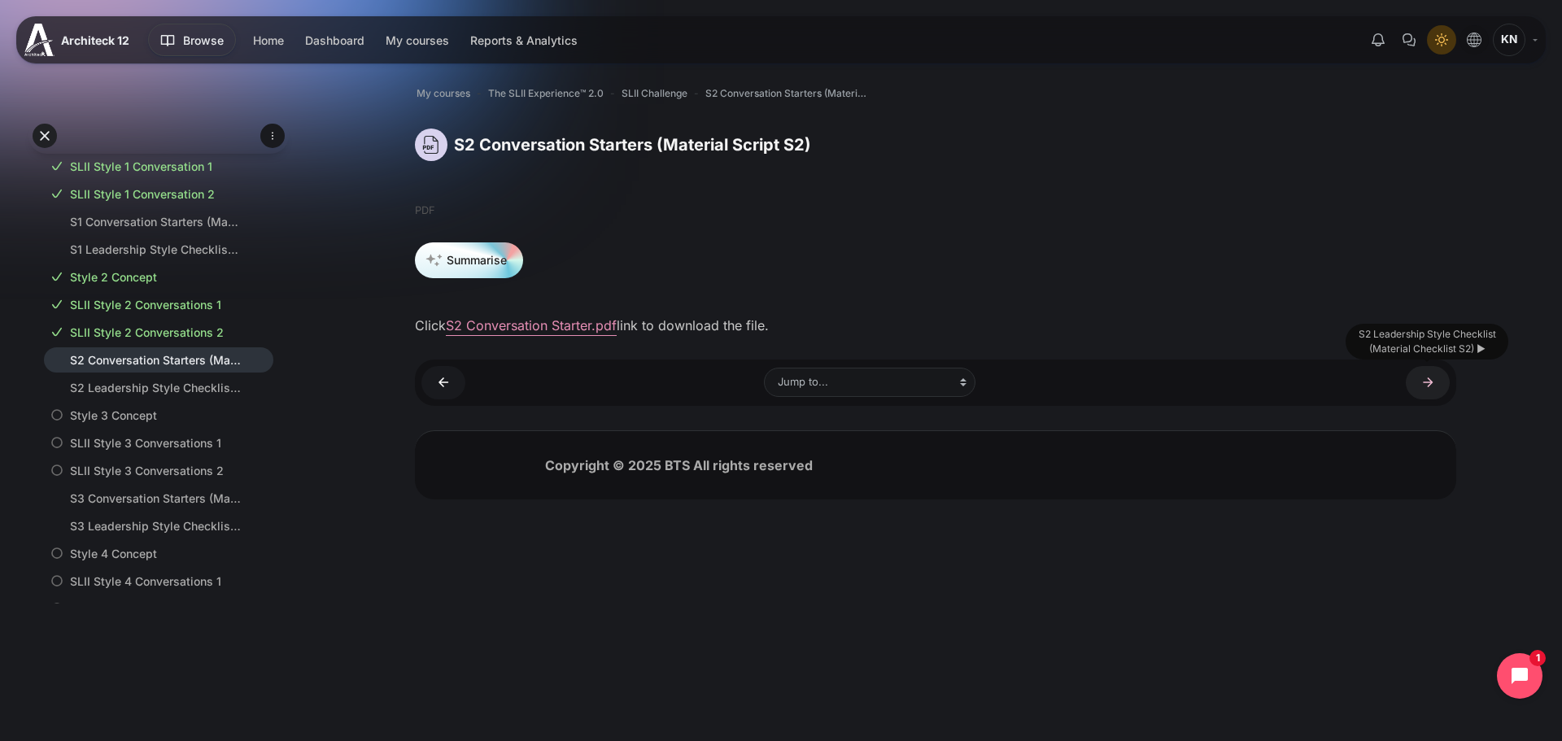
click at [1424, 383] on link "S2 Leadership Style Checklist (Material Checklist S2) ►" at bounding box center [1428, 382] width 44 height 33
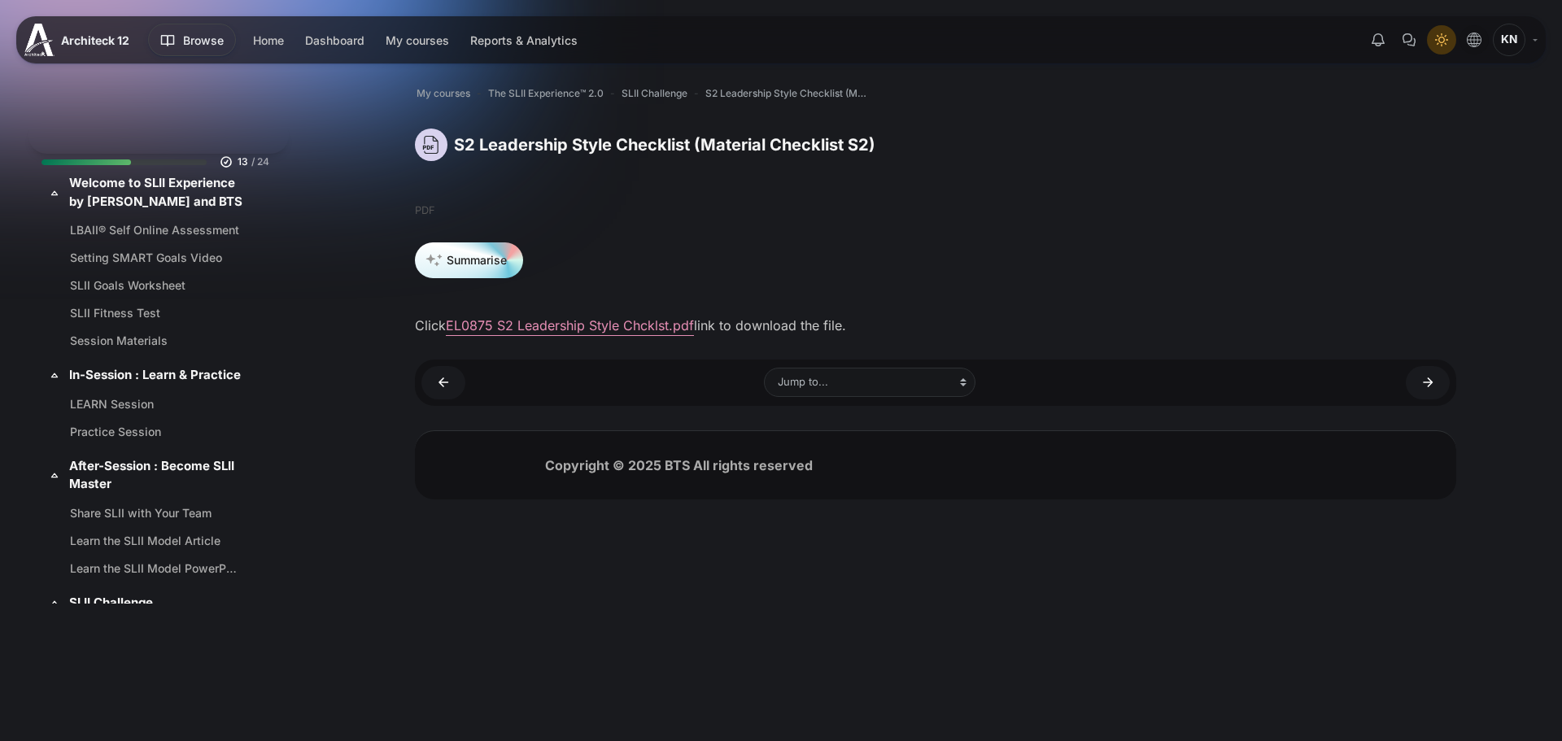
scroll to position [796, 0]
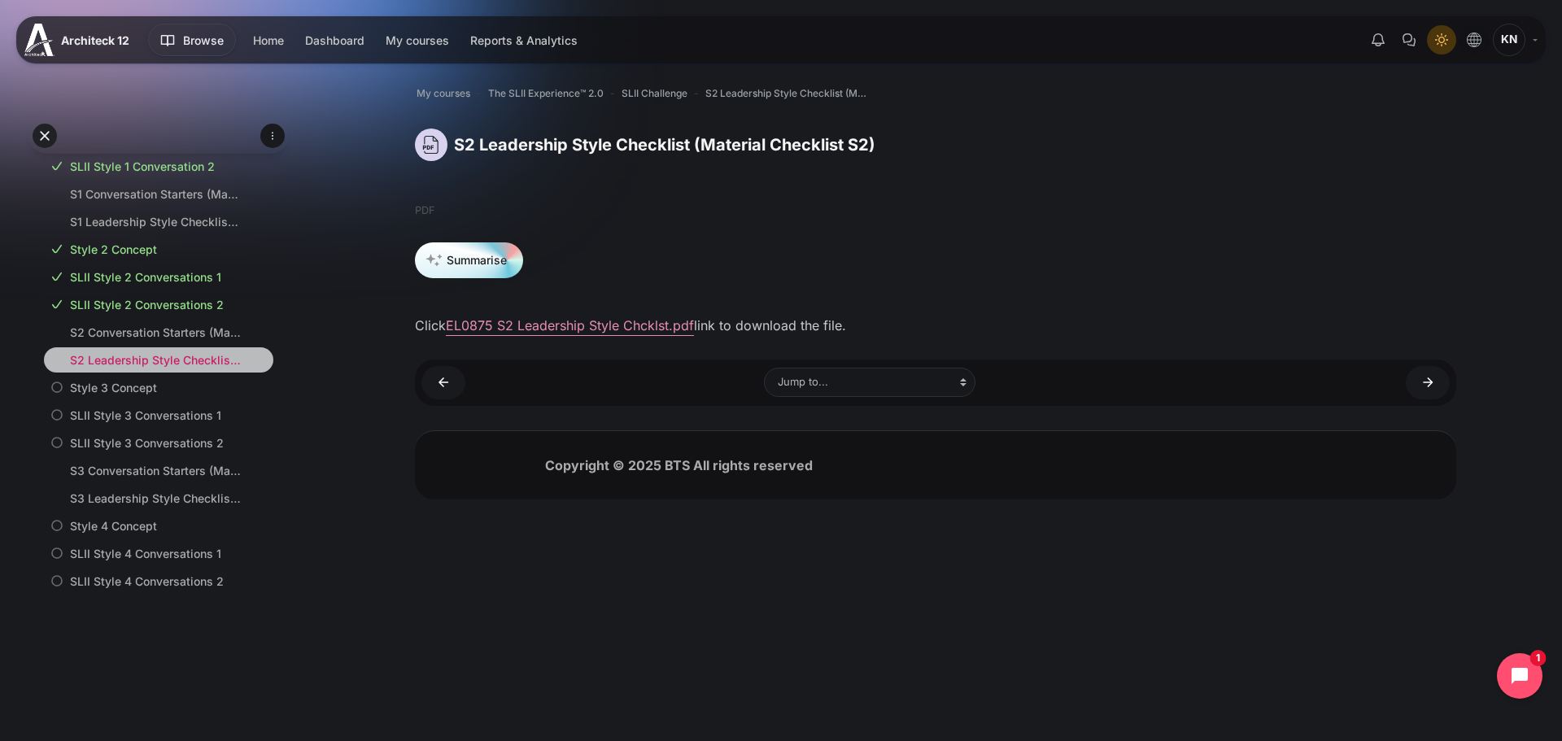
click at [173, 369] on li "S2 Leadership Style Checklist (Material Checklist S2)" at bounding box center [158, 359] width 229 height 25
click at [163, 369] on link "S2 Leadership Style Checklist (Material Checklist S2)" at bounding box center [155, 359] width 171 height 17
click at [473, 327] on link "EL0875 S2 Leadership Style Chcklst.pdf" at bounding box center [570, 325] width 248 height 16
click at [1406, 386] on div "Content" at bounding box center [1428, 382] width 44 height 33
click at [1437, 384] on link "Style 3 Concept ►" at bounding box center [1428, 382] width 44 height 33
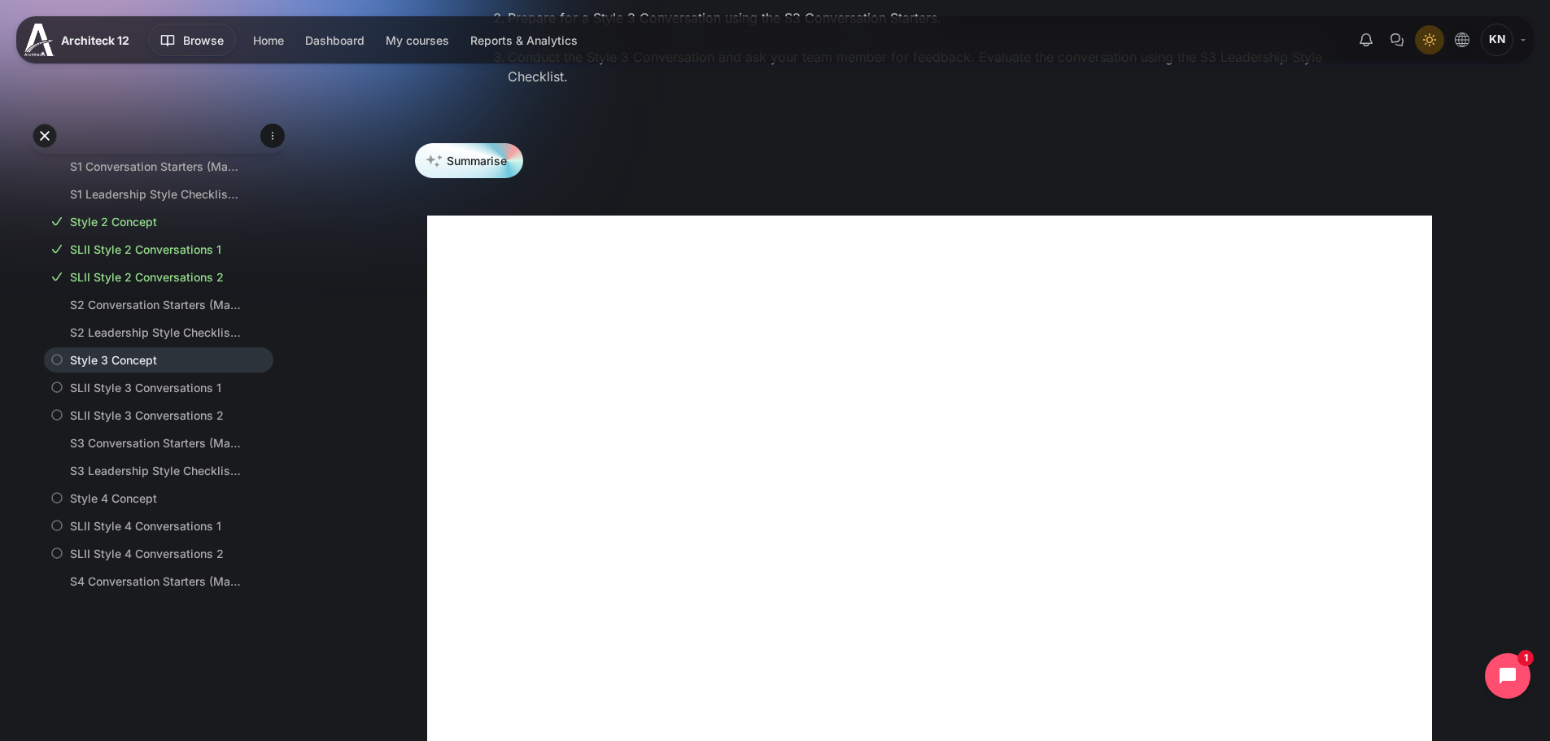
scroll to position [569, 0]
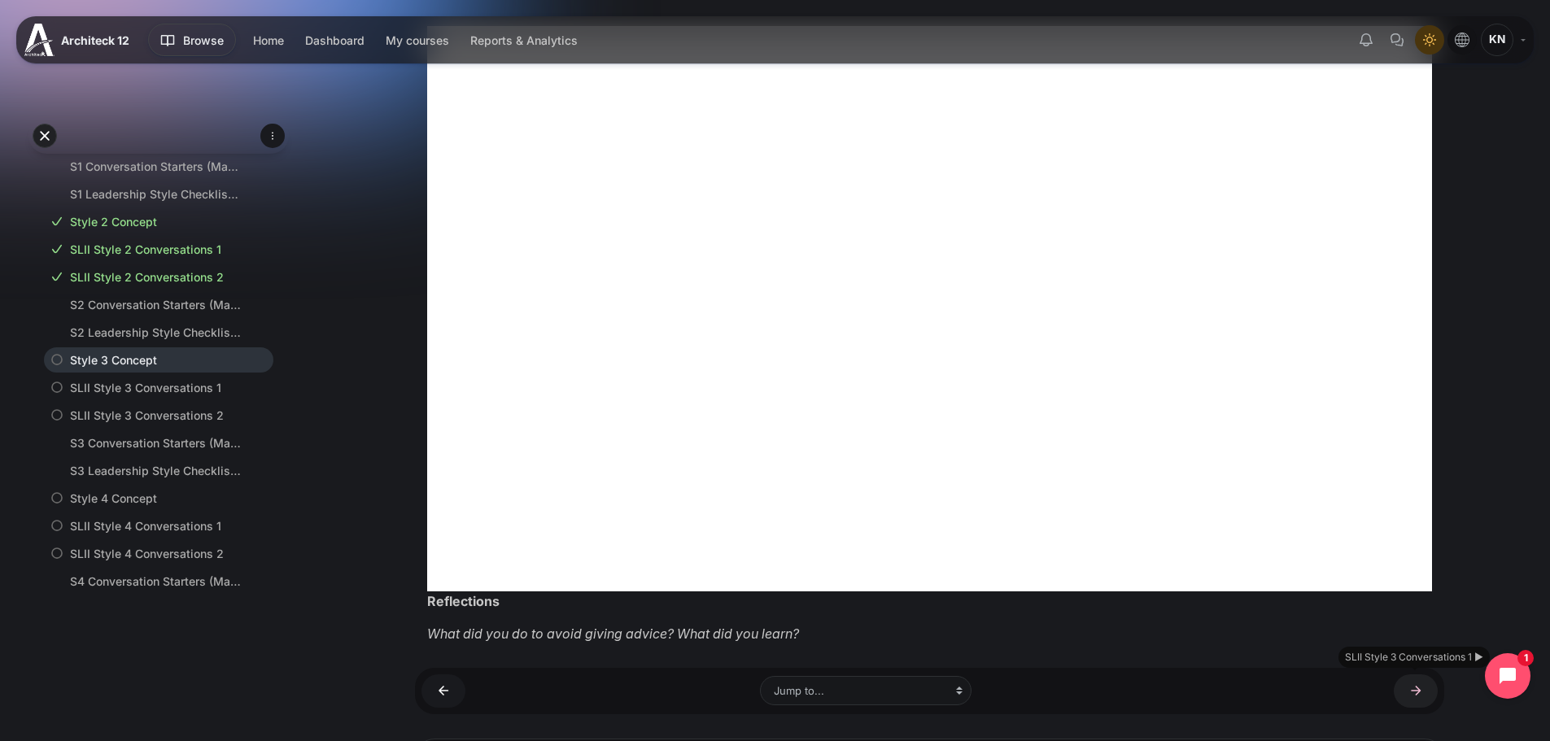
click at [1429, 692] on link "SLII Style 3 Conversations 1 ►" at bounding box center [1416, 690] width 44 height 33
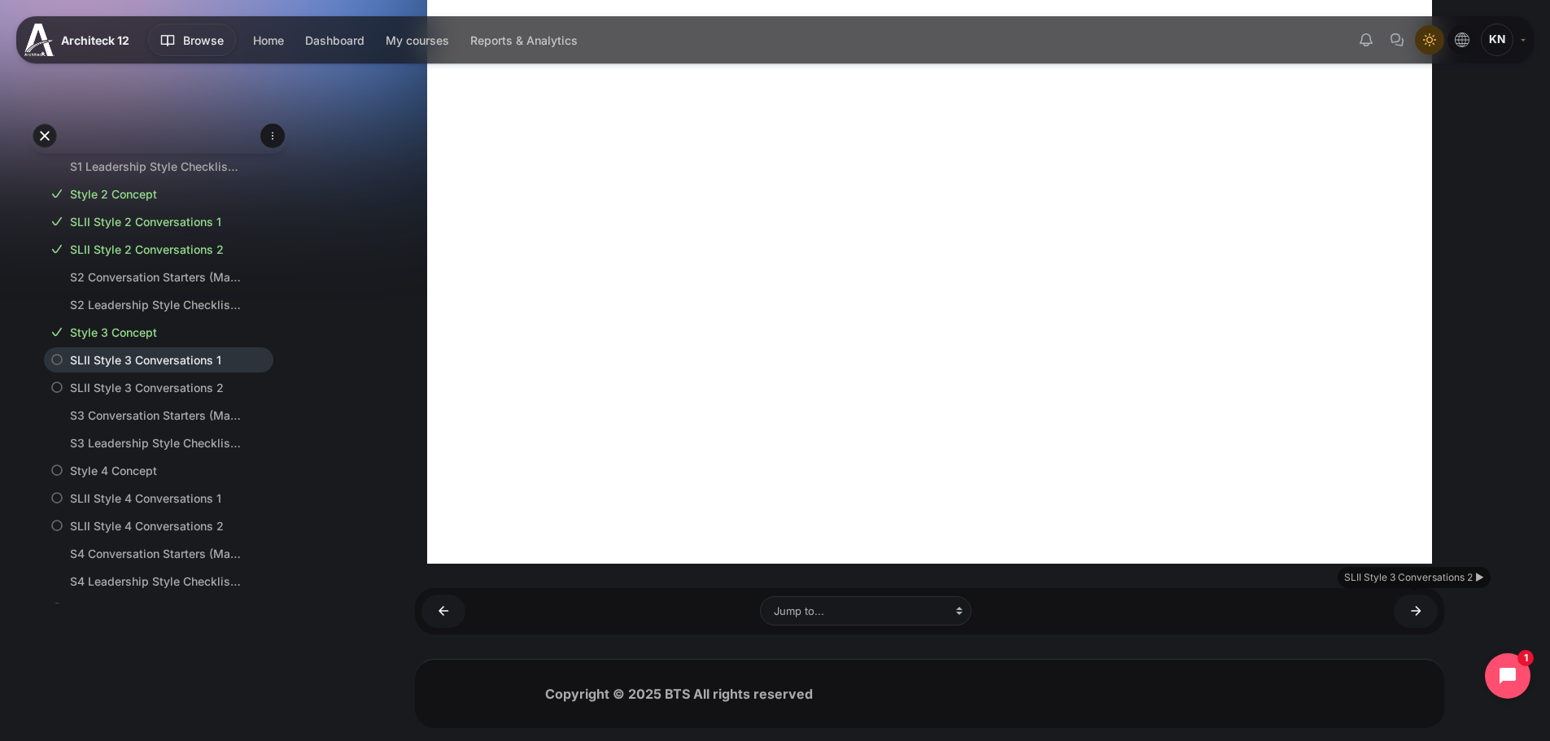
scroll to position [376, 0]
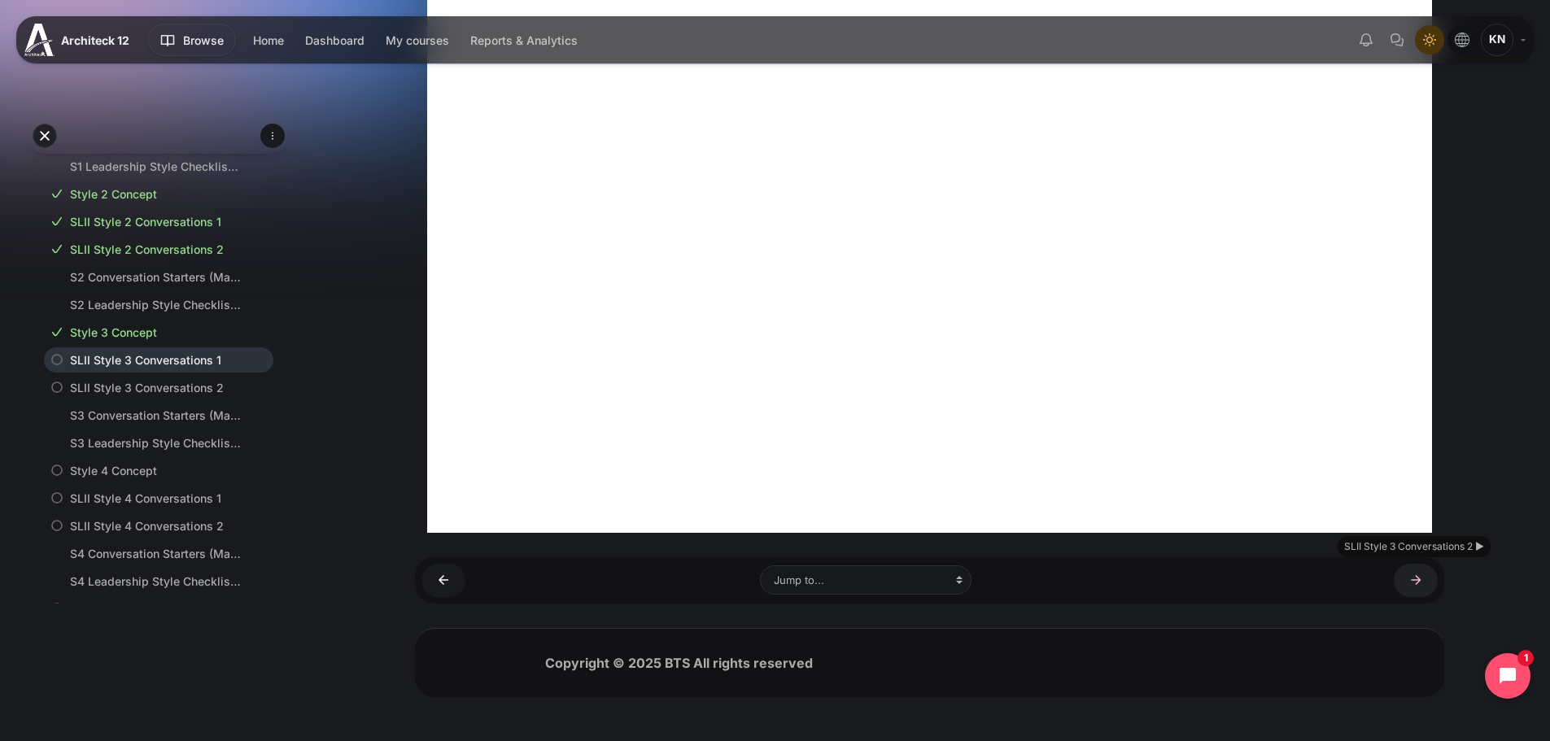
click at [1410, 583] on link "SLII Style 3 Conversations 2 ►" at bounding box center [1416, 580] width 44 height 33
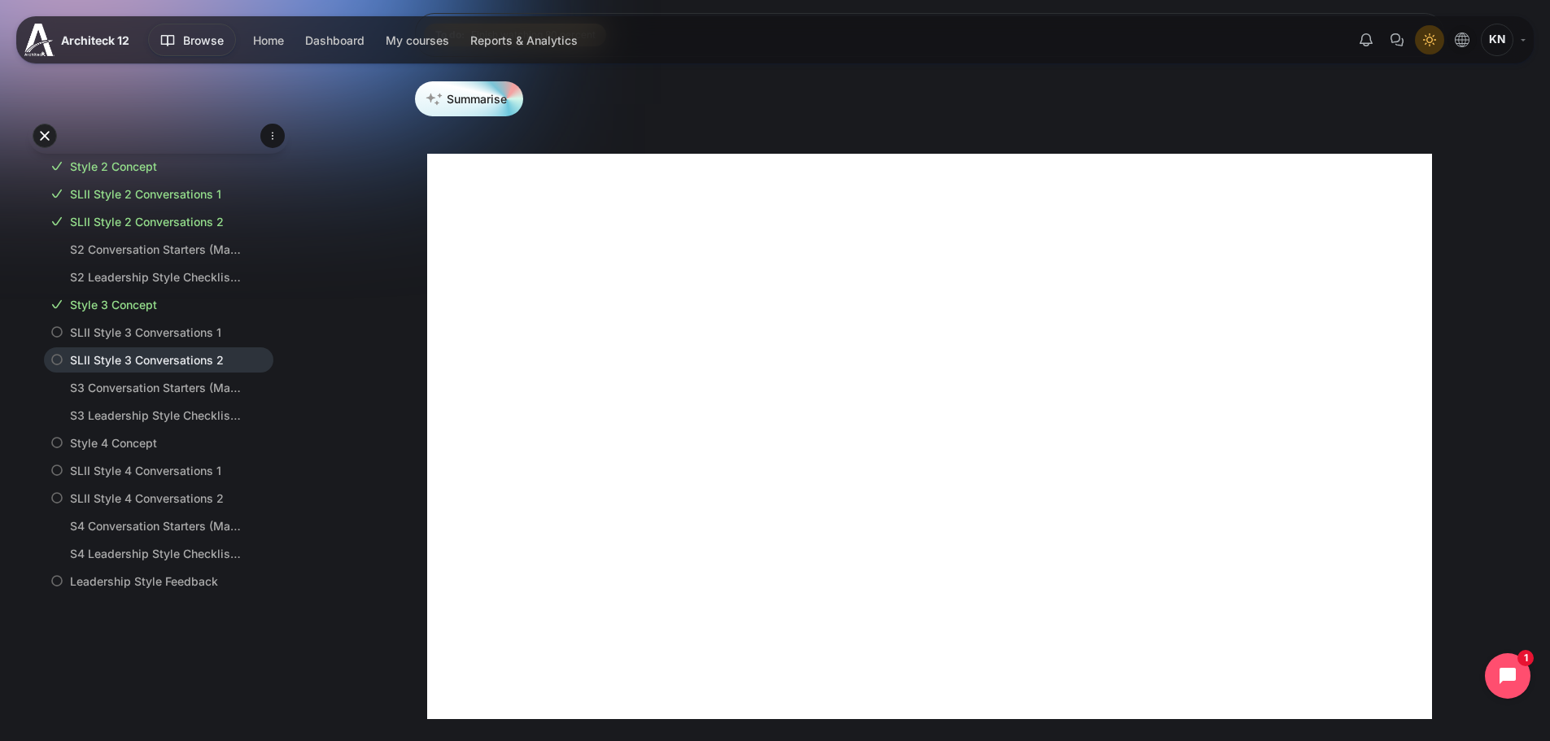
scroll to position [376, 0]
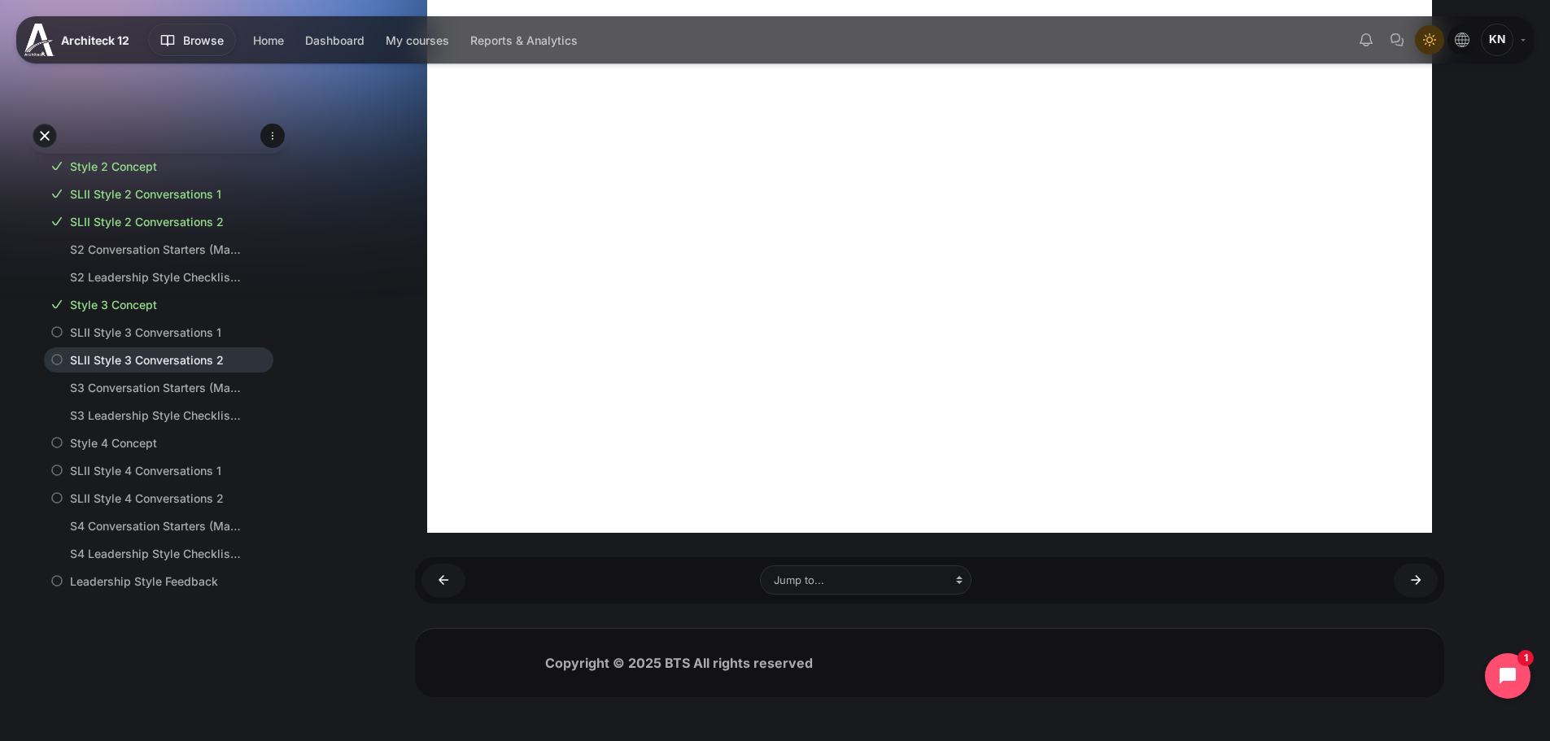
click at [99, 341] on link "SLII Style 3 Conversations 1" at bounding box center [155, 332] width 171 height 17
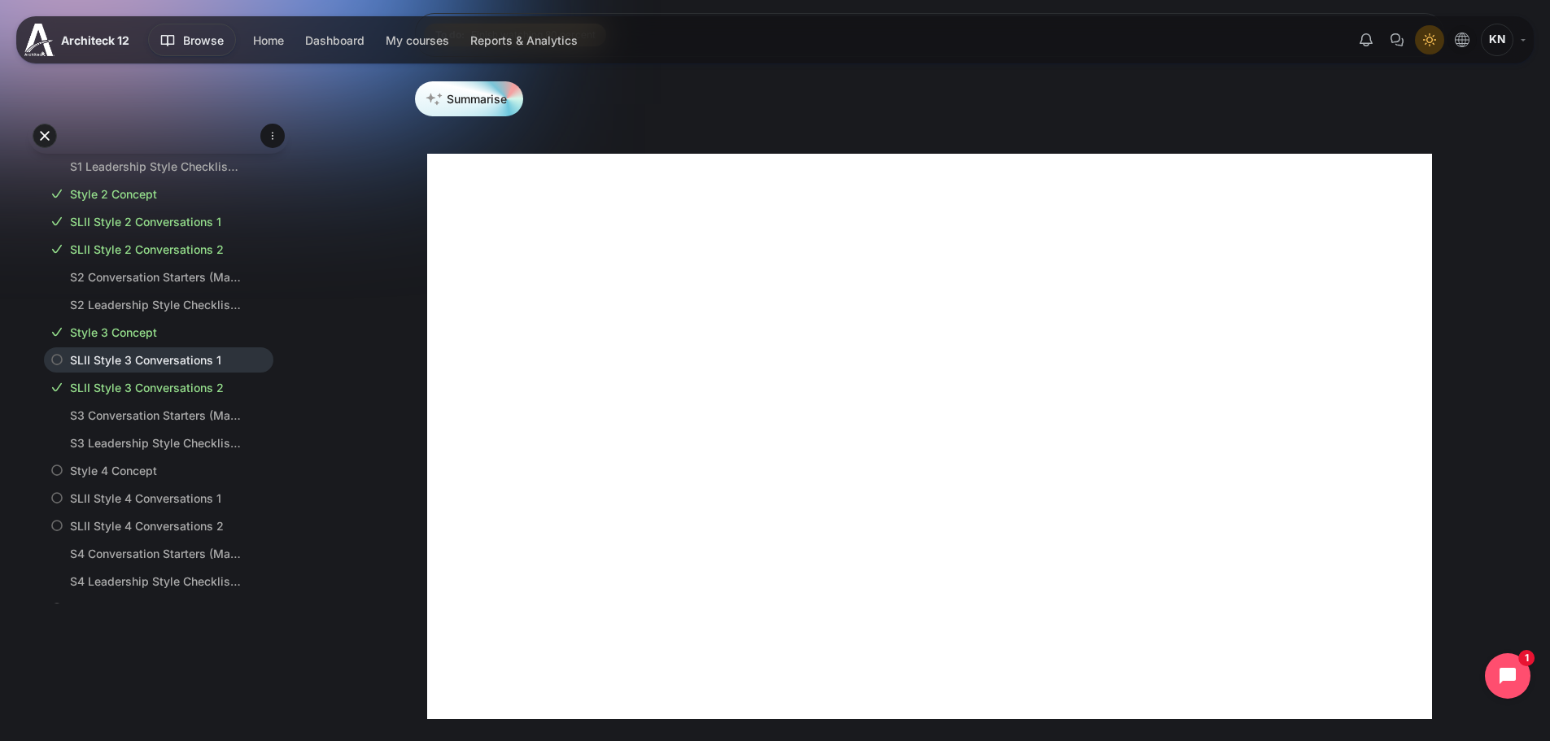
scroll to position [376, 0]
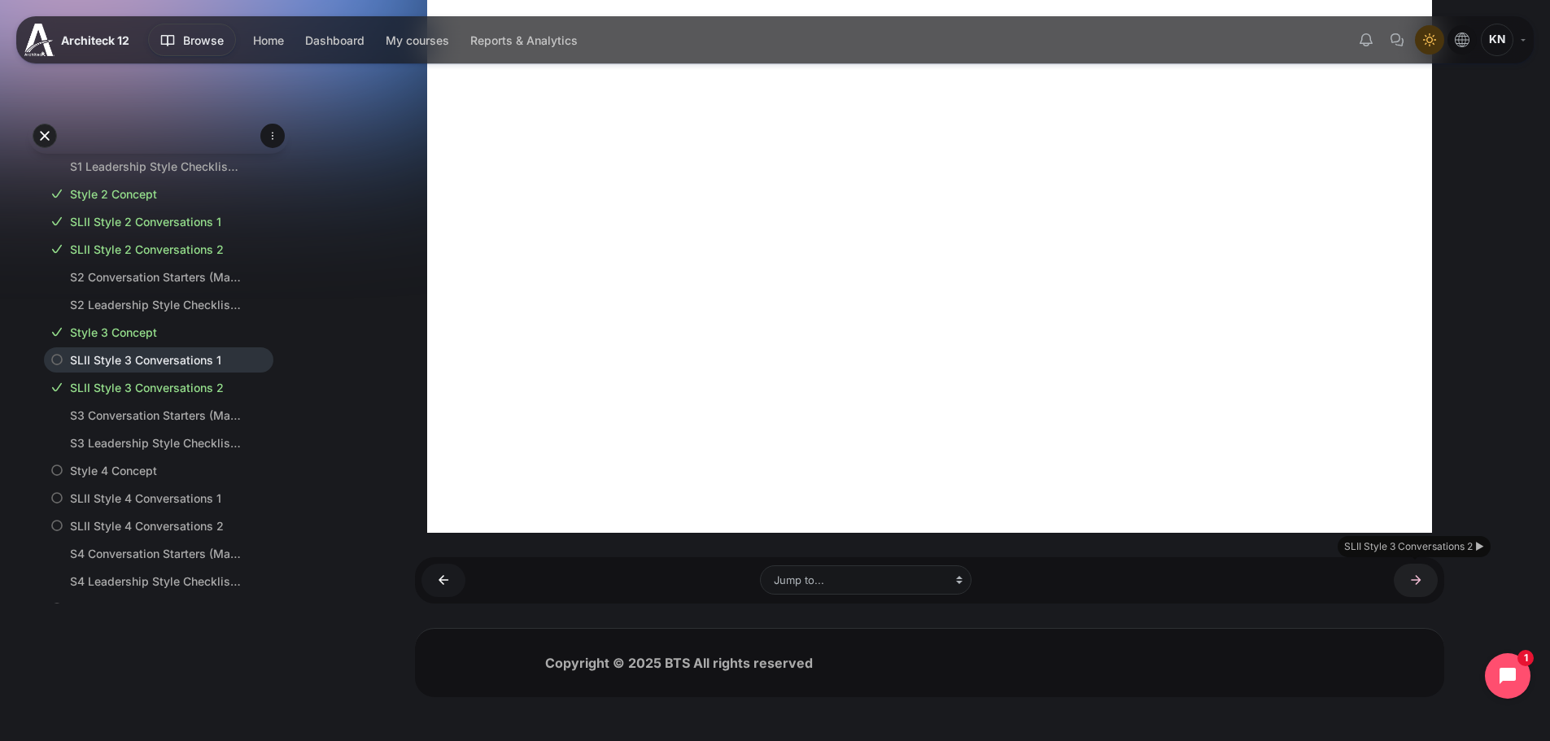
click at [1426, 587] on link "SLII Style 3 Conversations 2 ►" at bounding box center [1416, 580] width 44 height 33
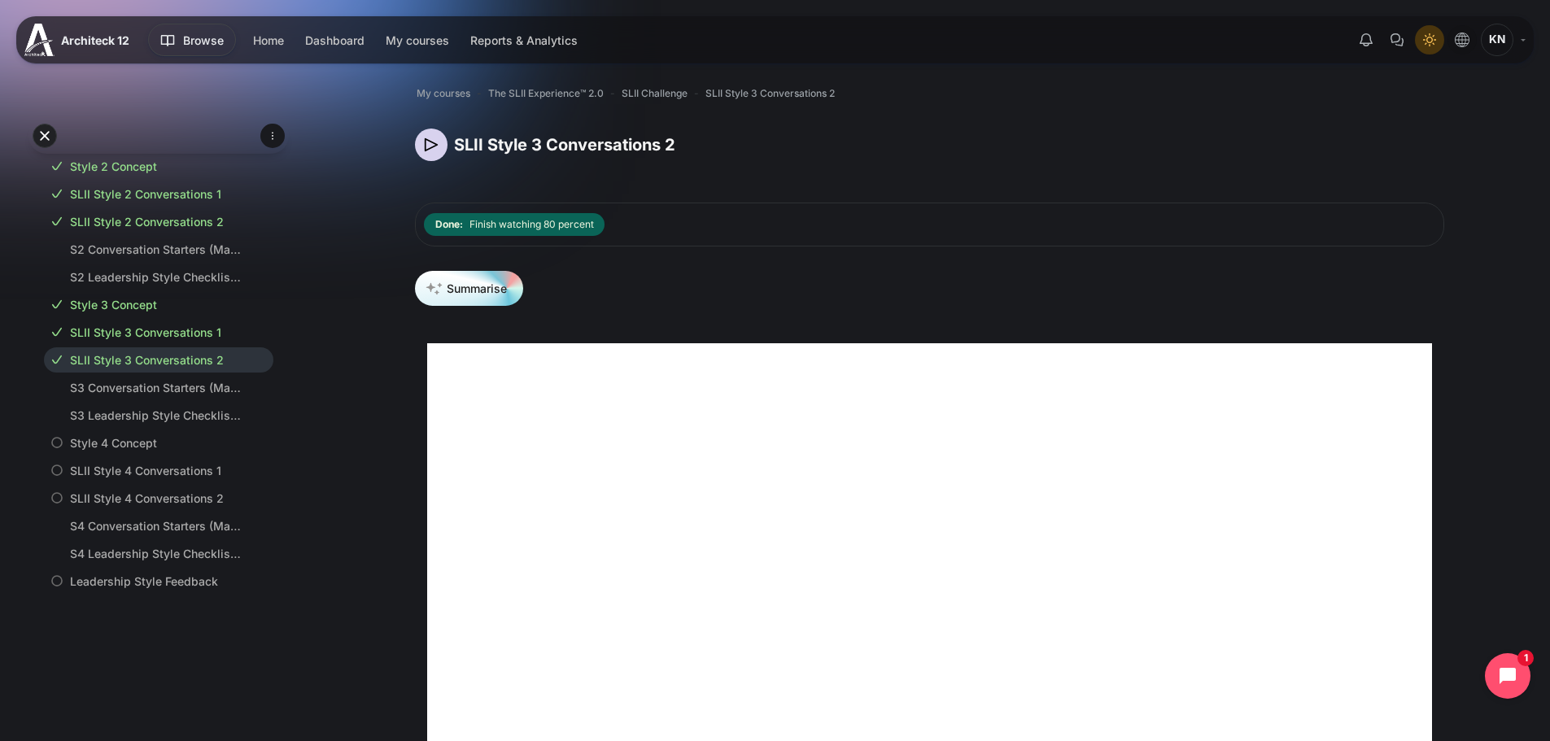
scroll to position [376, 0]
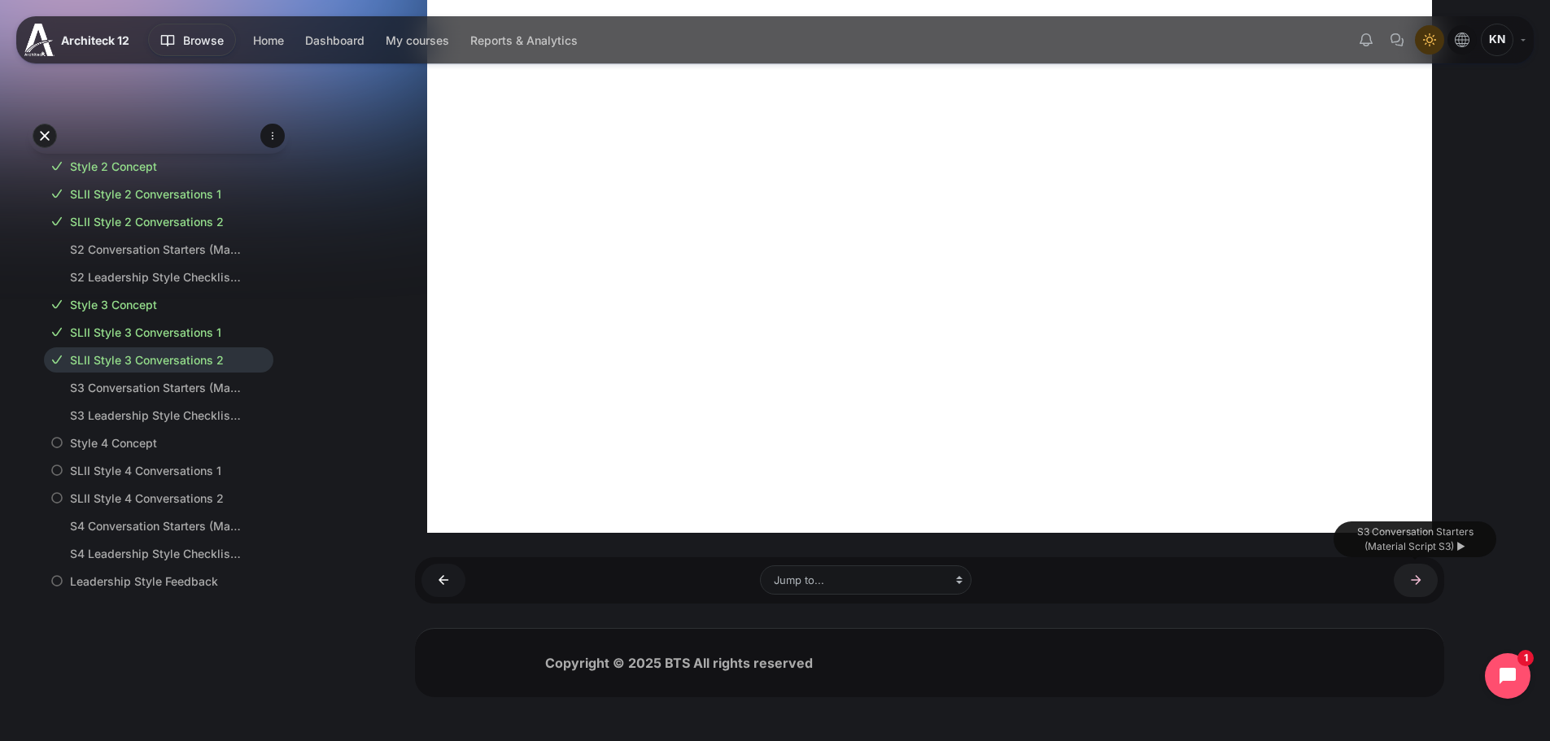
click at [1421, 589] on link "S3 Conversation Starters (Material Script S3) ►" at bounding box center [1416, 580] width 44 height 33
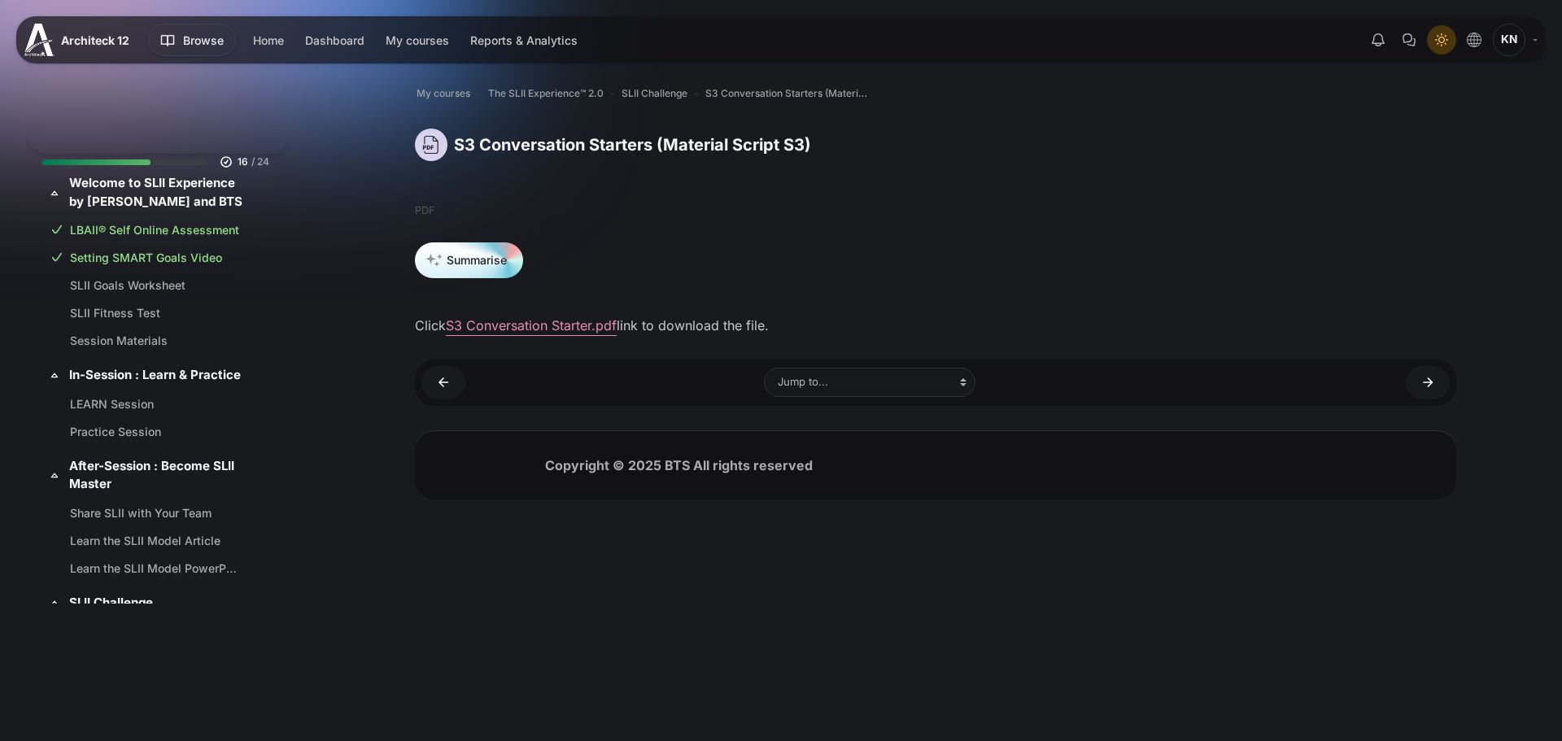
scroll to position [907, 0]
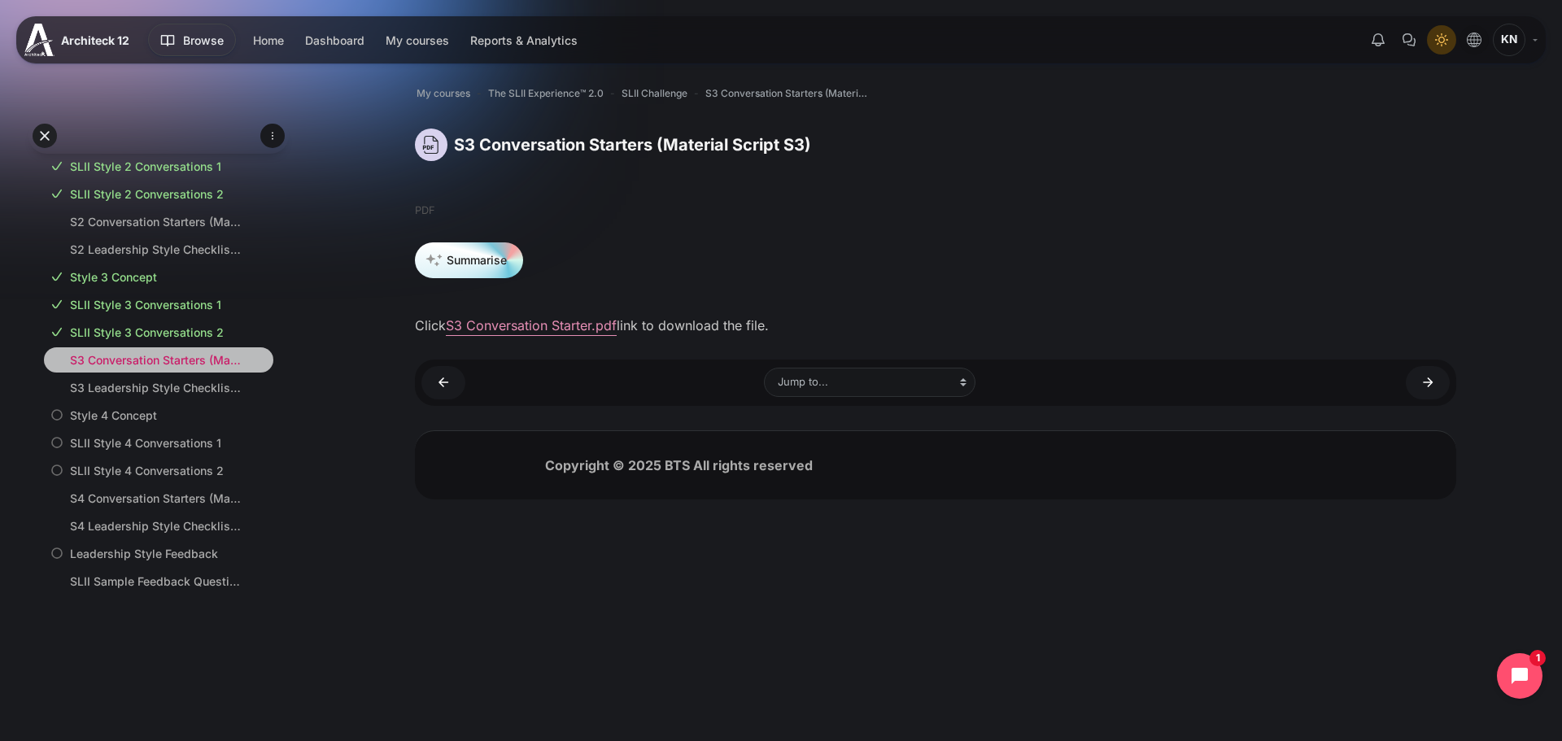
click at [167, 369] on link "S3 Conversation Starters (Material Script S3)" at bounding box center [155, 359] width 171 height 17
click at [160, 396] on link "S3 Leadership Style Checklist (Material Checklist S3)" at bounding box center [155, 387] width 171 height 17
click at [166, 396] on link "S3 Leadership Style Checklist (Material Checklist S3)" at bounding box center [155, 387] width 171 height 17
click at [336, 347] on div "Open course index My courses The SLII Experience™ 2.0 SLII Challenge S3 Convers…" at bounding box center [935, 295] width 1253 height 496
click at [1434, 387] on link "S3 Leadership Style Checklist (Material Checklist S3) ►" at bounding box center [1428, 382] width 44 height 33
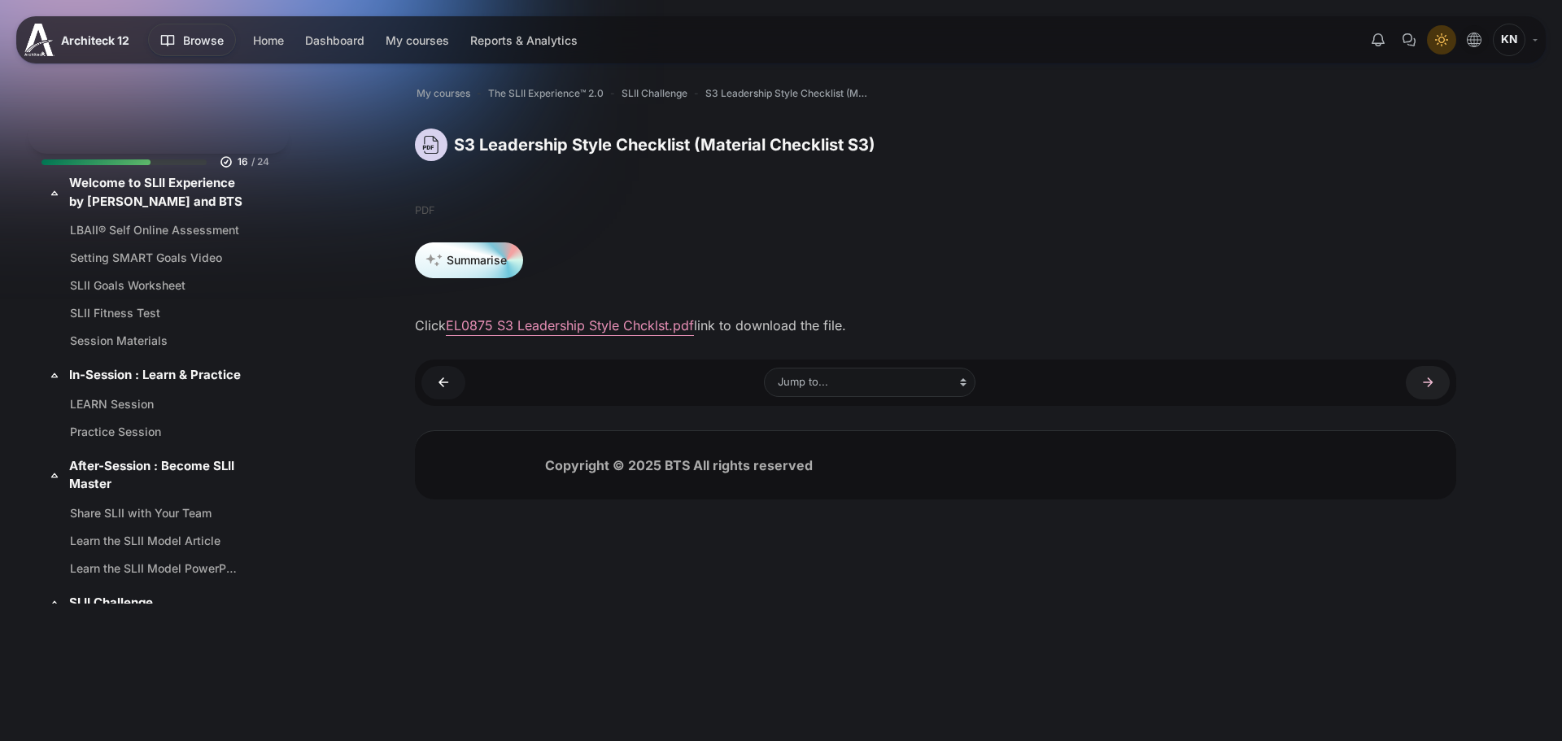
scroll to position [935, 0]
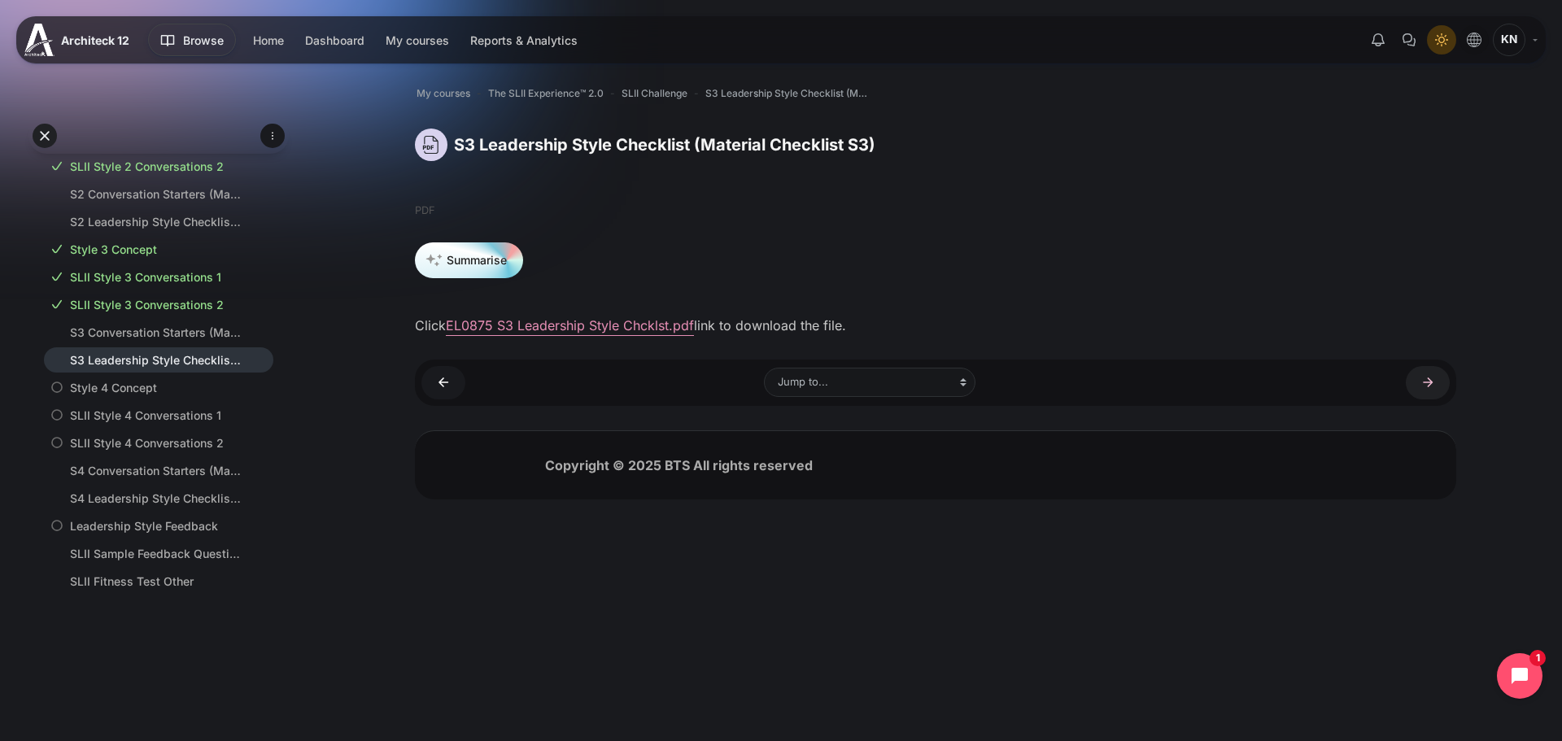
click at [1433, 387] on link "Style 4 Concept ►" at bounding box center [1428, 382] width 44 height 33
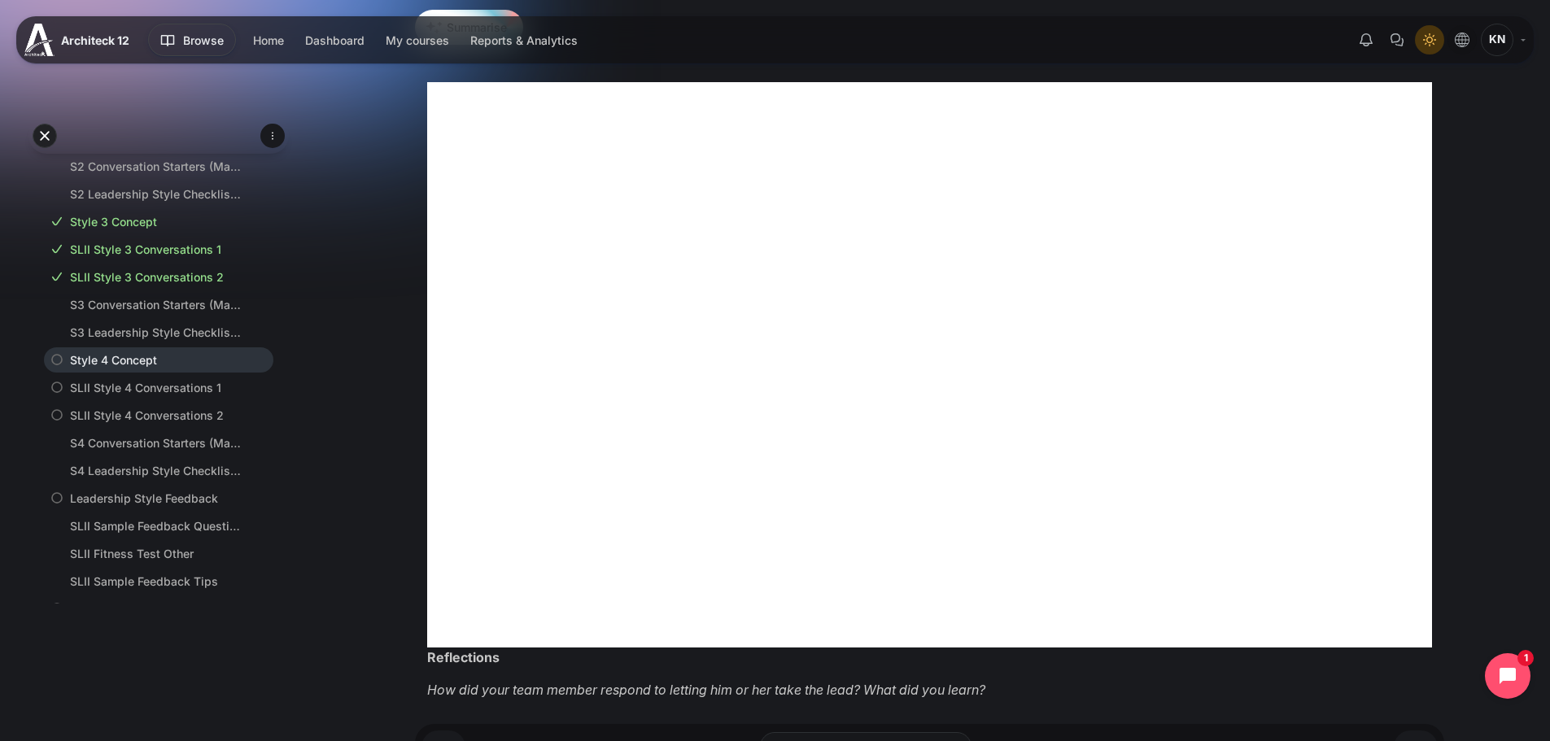
scroll to position [569, 0]
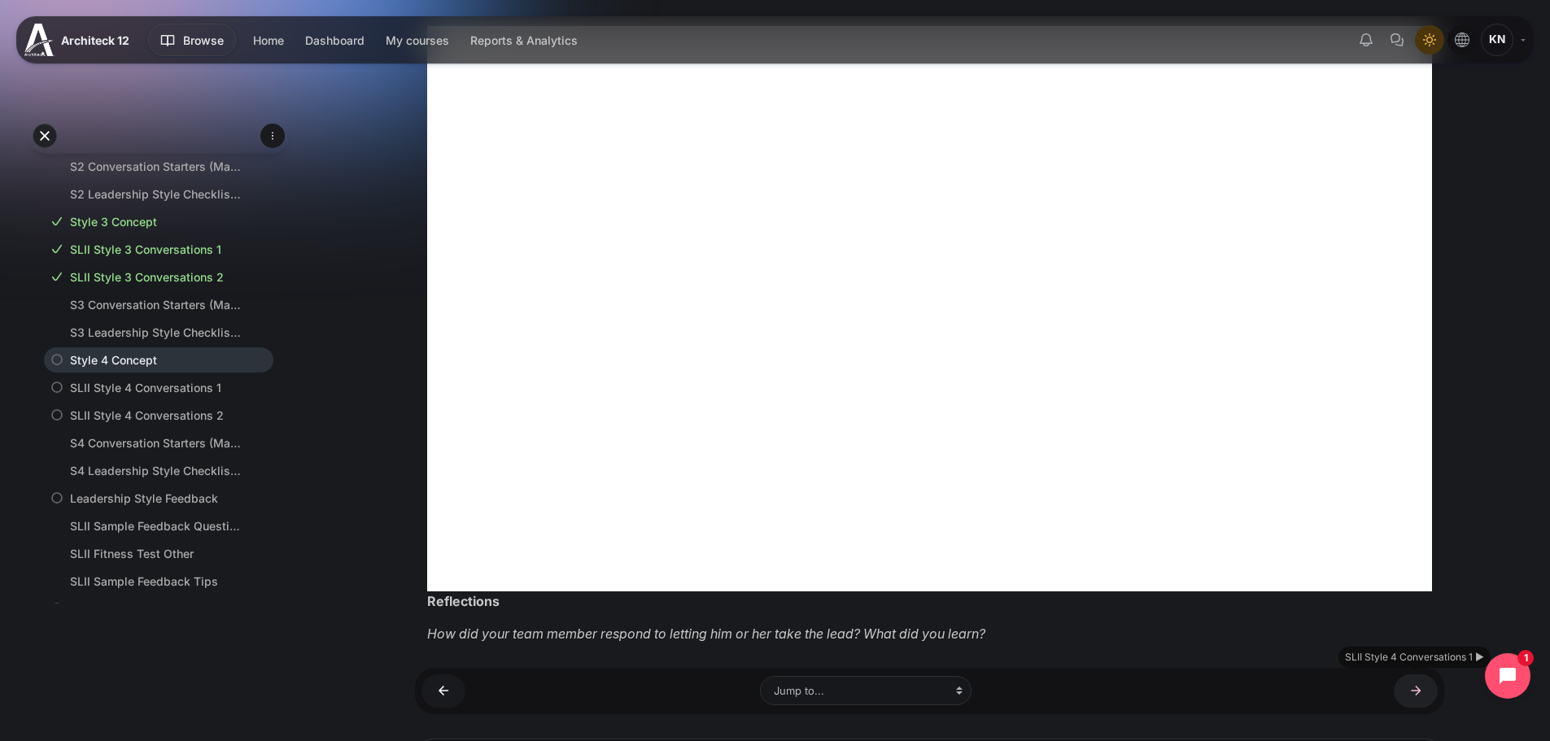
click at [1407, 692] on link "SLII Style 4 Conversations 1 ►" at bounding box center [1416, 690] width 44 height 33
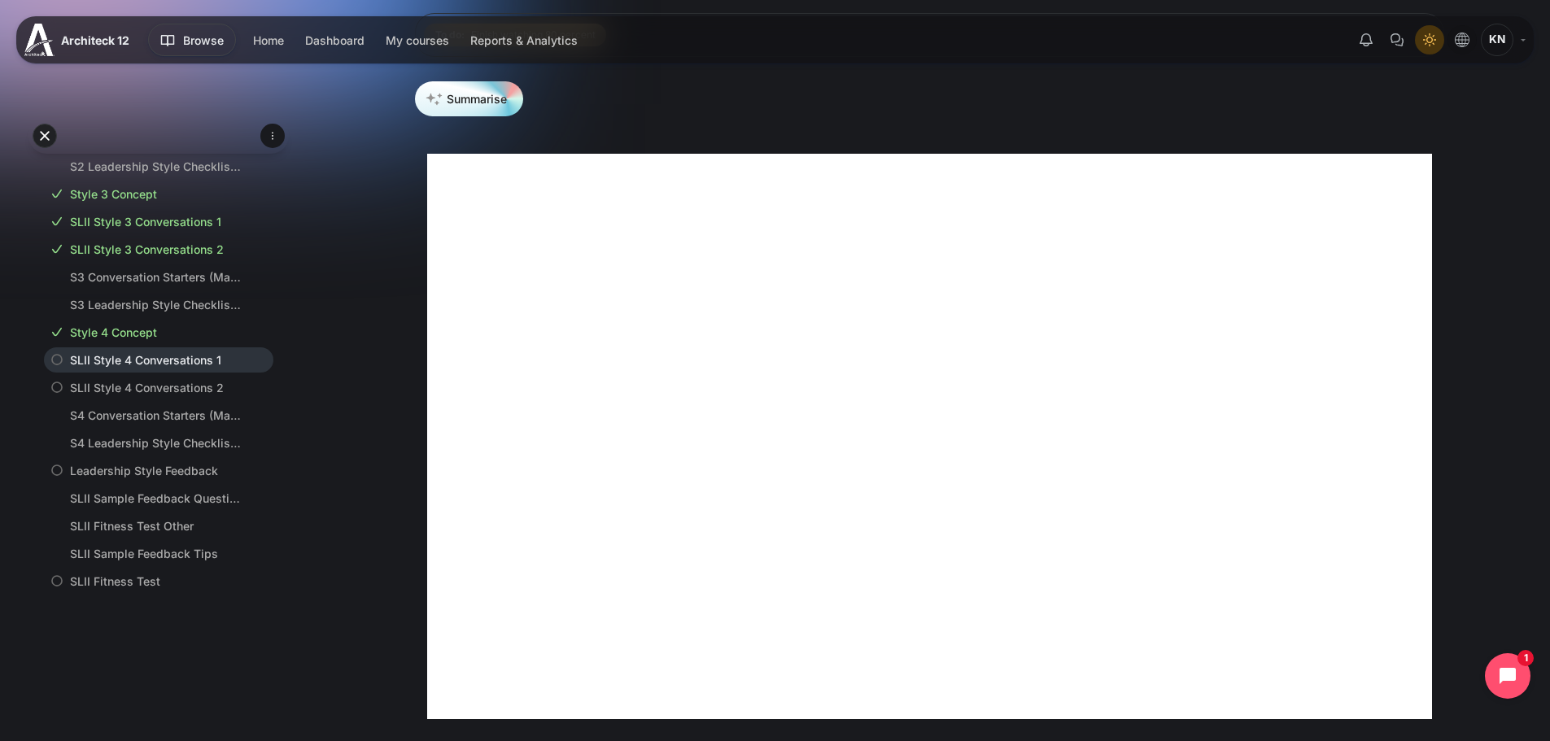
scroll to position [376, 0]
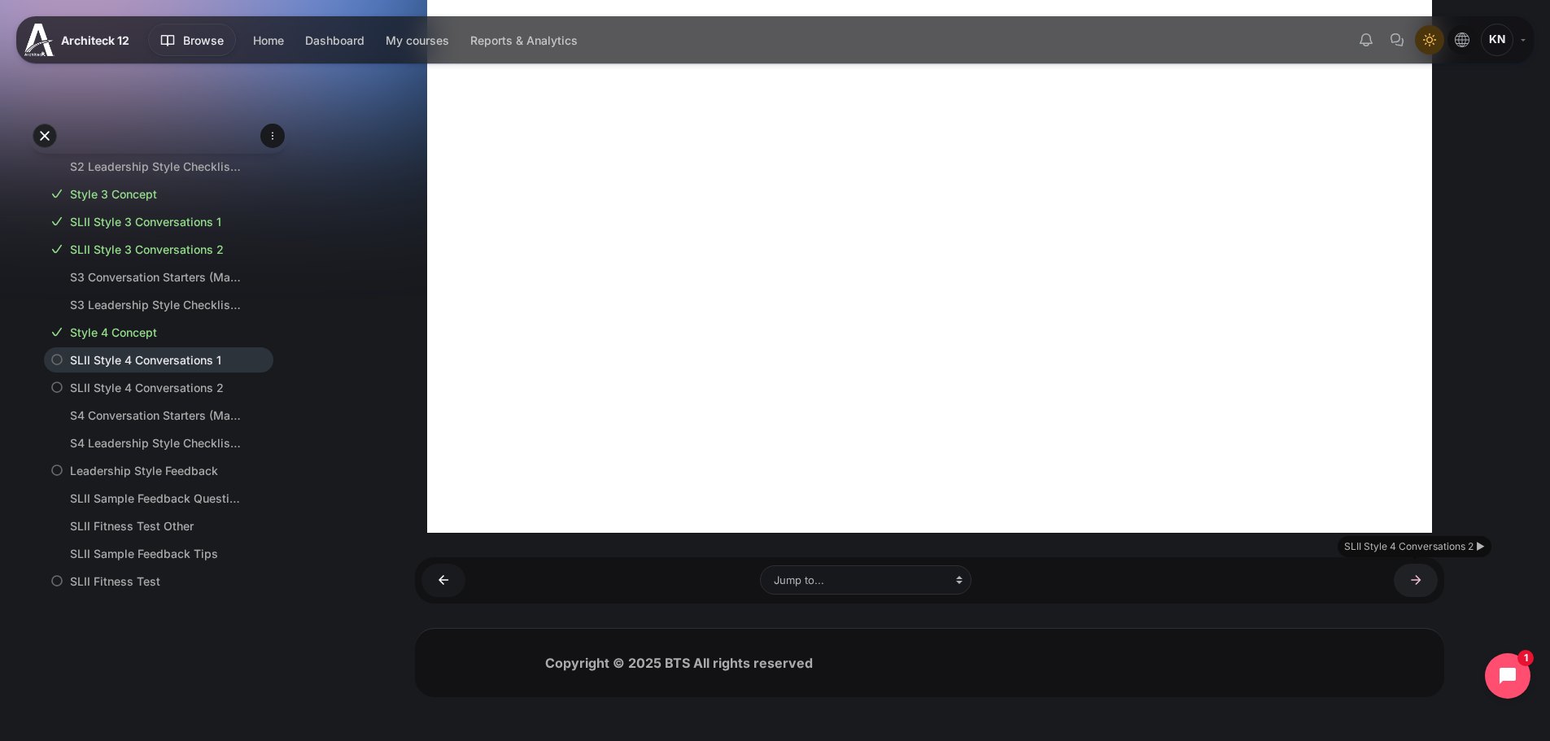
click at [1400, 588] on link "SLII Style 4 Conversations 2 ►" at bounding box center [1416, 580] width 44 height 33
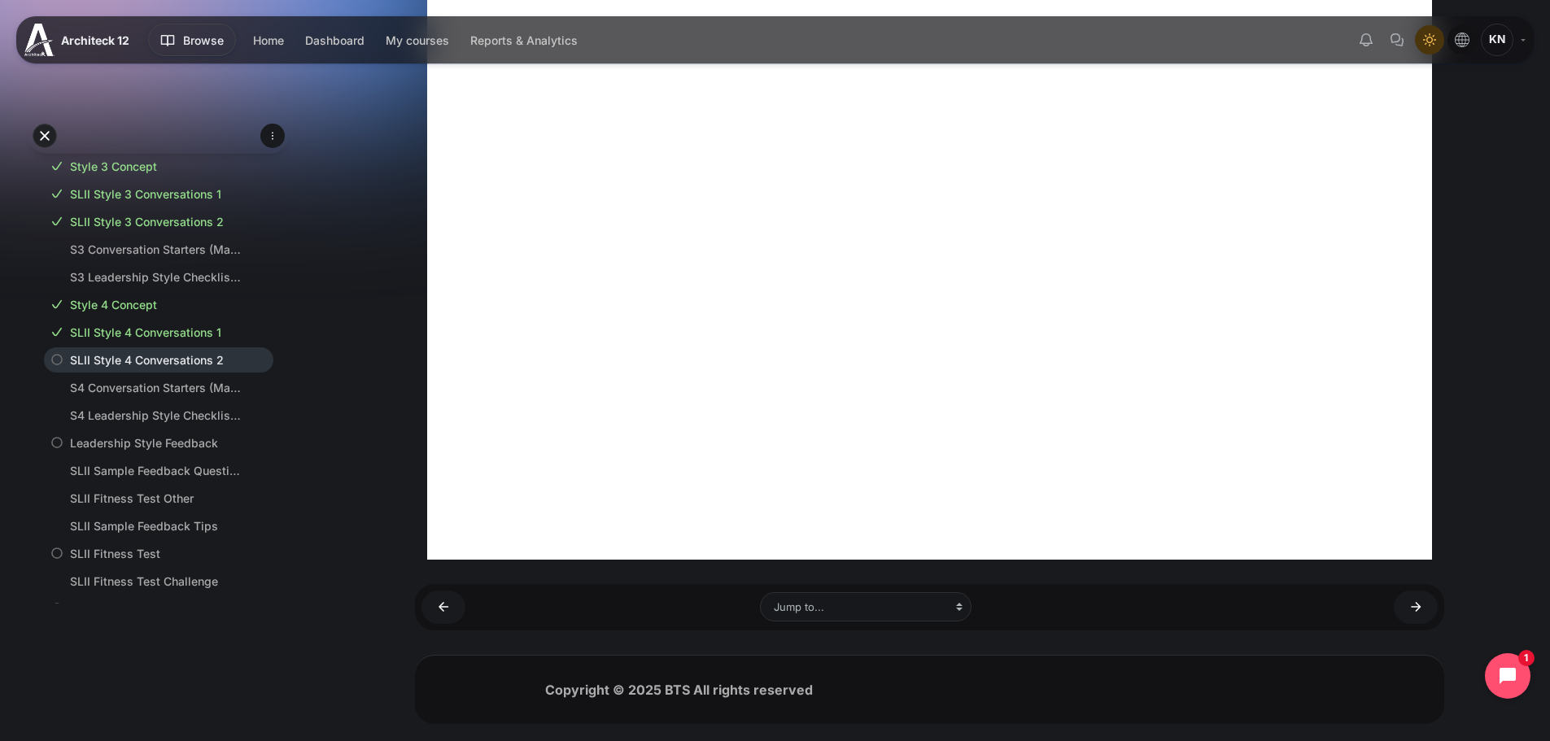
scroll to position [376, 0]
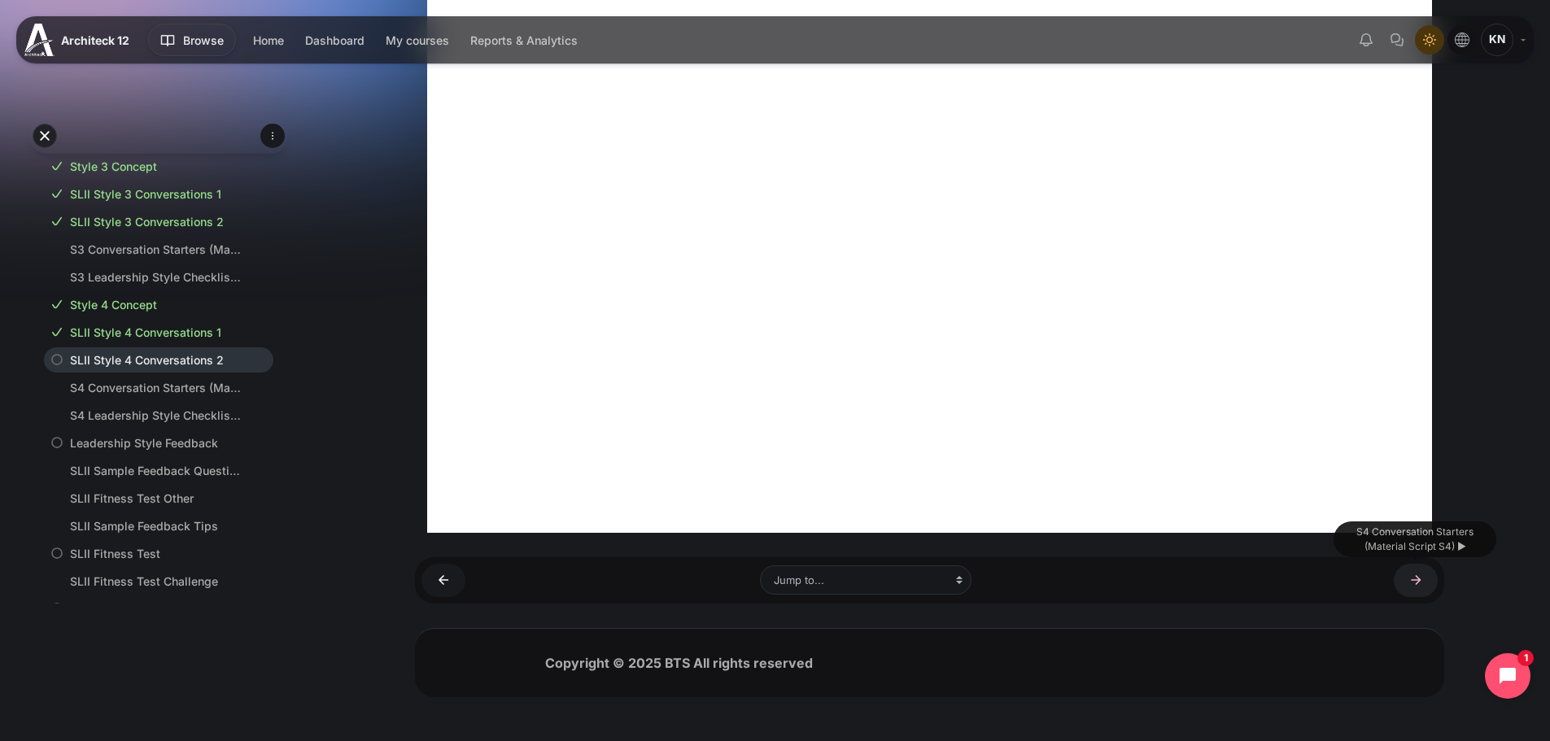
click at [1411, 584] on link "S4 Conversation Starters (Material Script S4) ►" at bounding box center [1416, 580] width 44 height 33
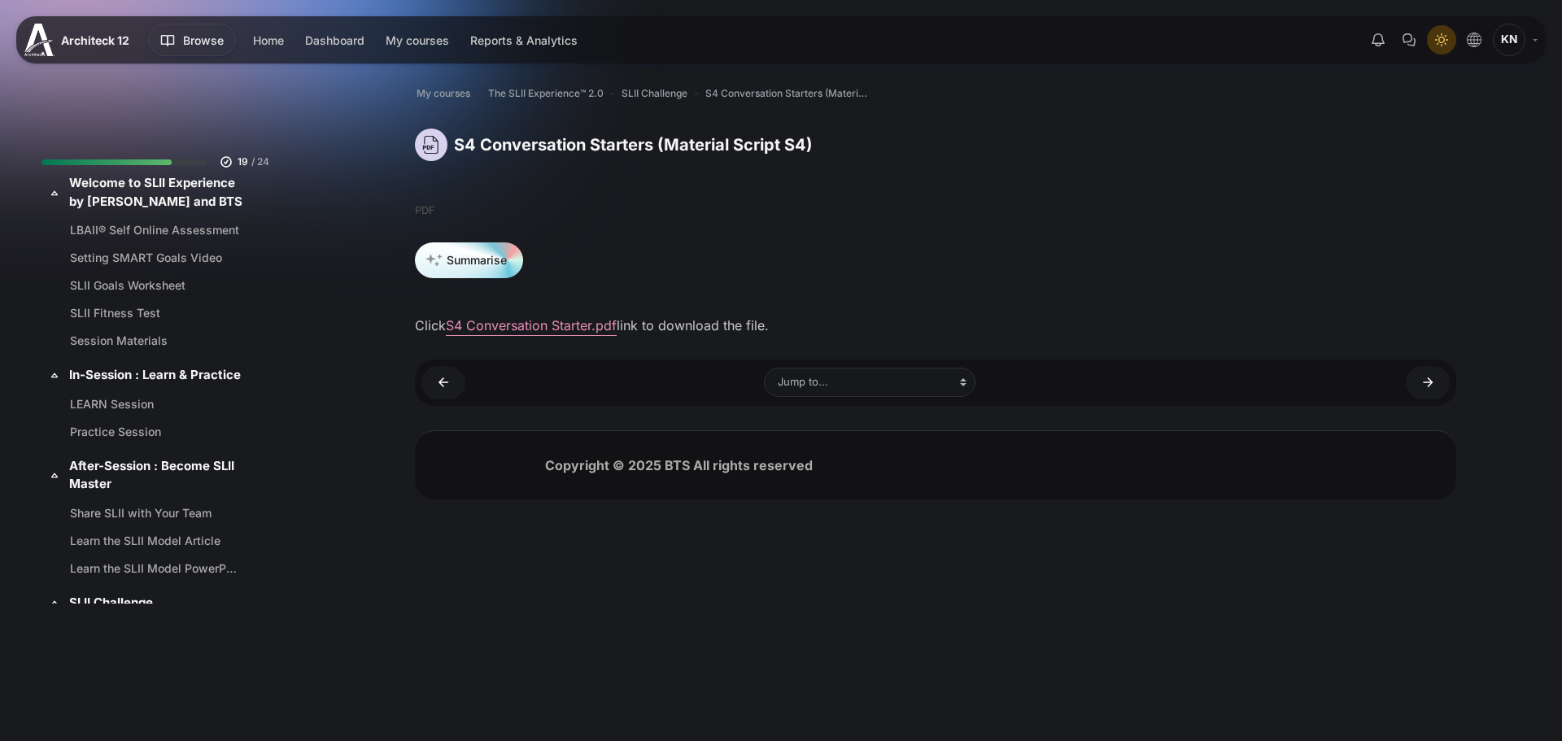
scroll to position [1045, 0]
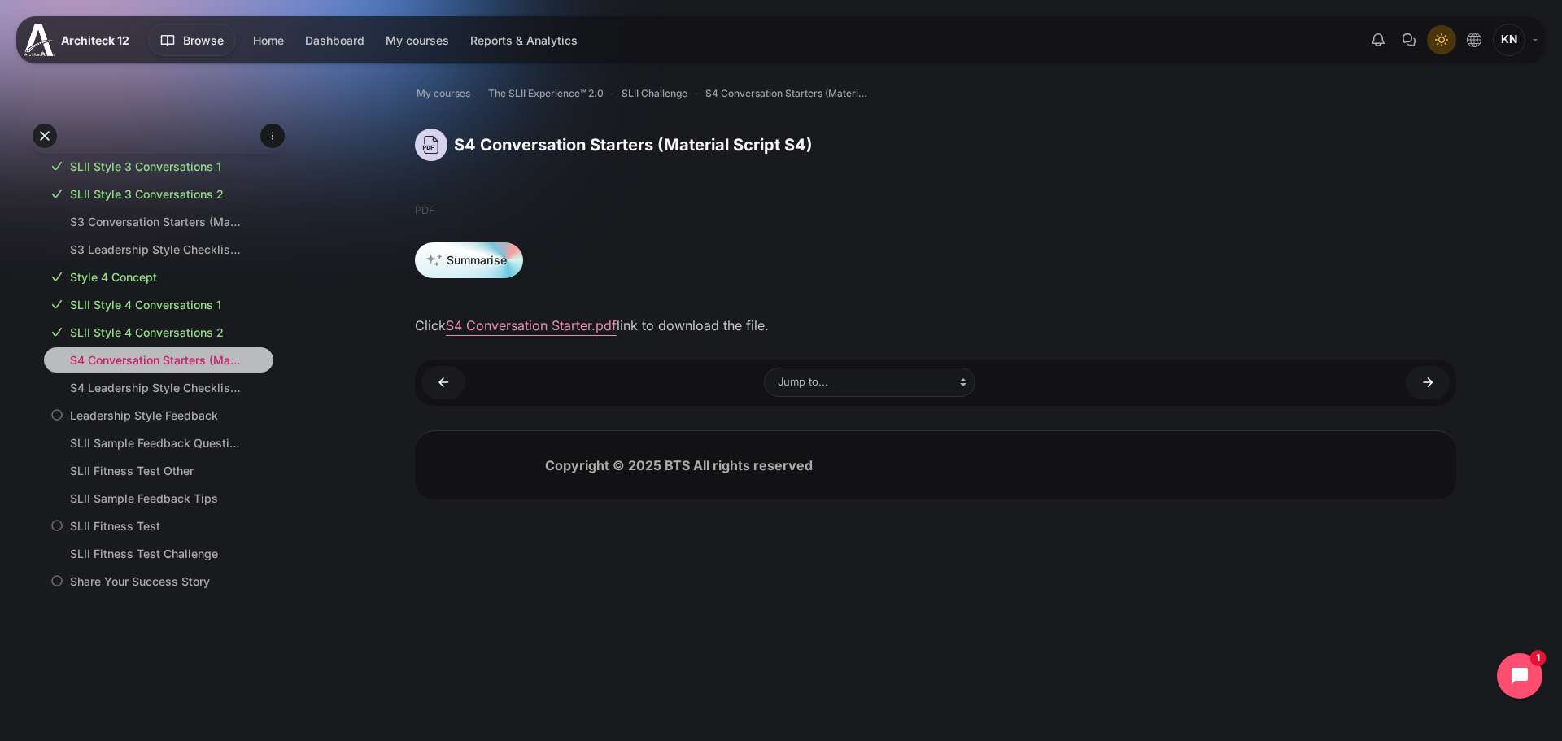
click at [166, 369] on link "S4 Conversation Starters (Material Script S4)" at bounding box center [155, 359] width 171 height 17
click at [171, 396] on link "S4 Leadership Style Checklist (Material Checklist S4)" at bounding box center [155, 387] width 171 height 17
click at [1422, 373] on link "S4 Leadership Style Checklist (Material Checklist S4) ►" at bounding box center [1428, 382] width 44 height 33
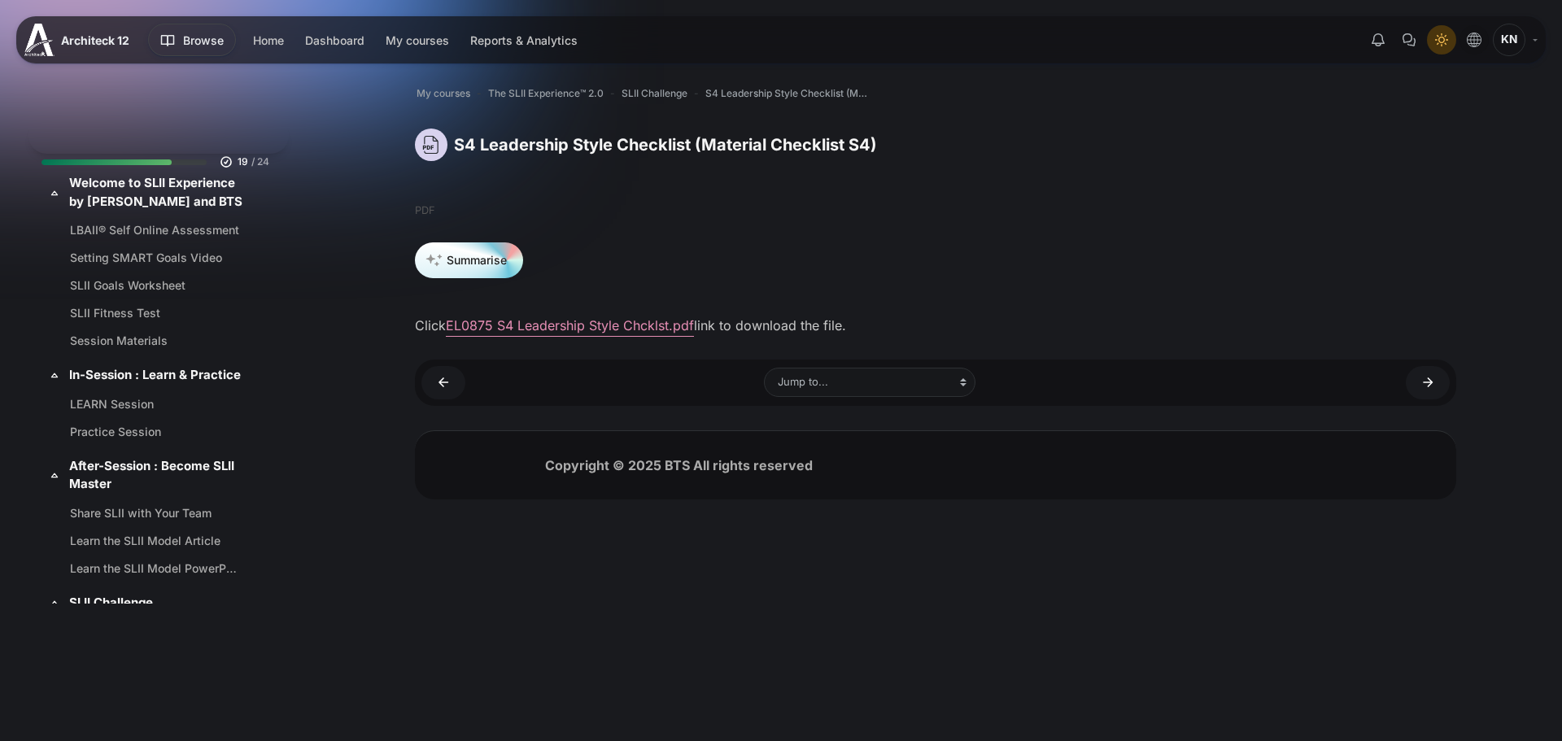
scroll to position [1073, 0]
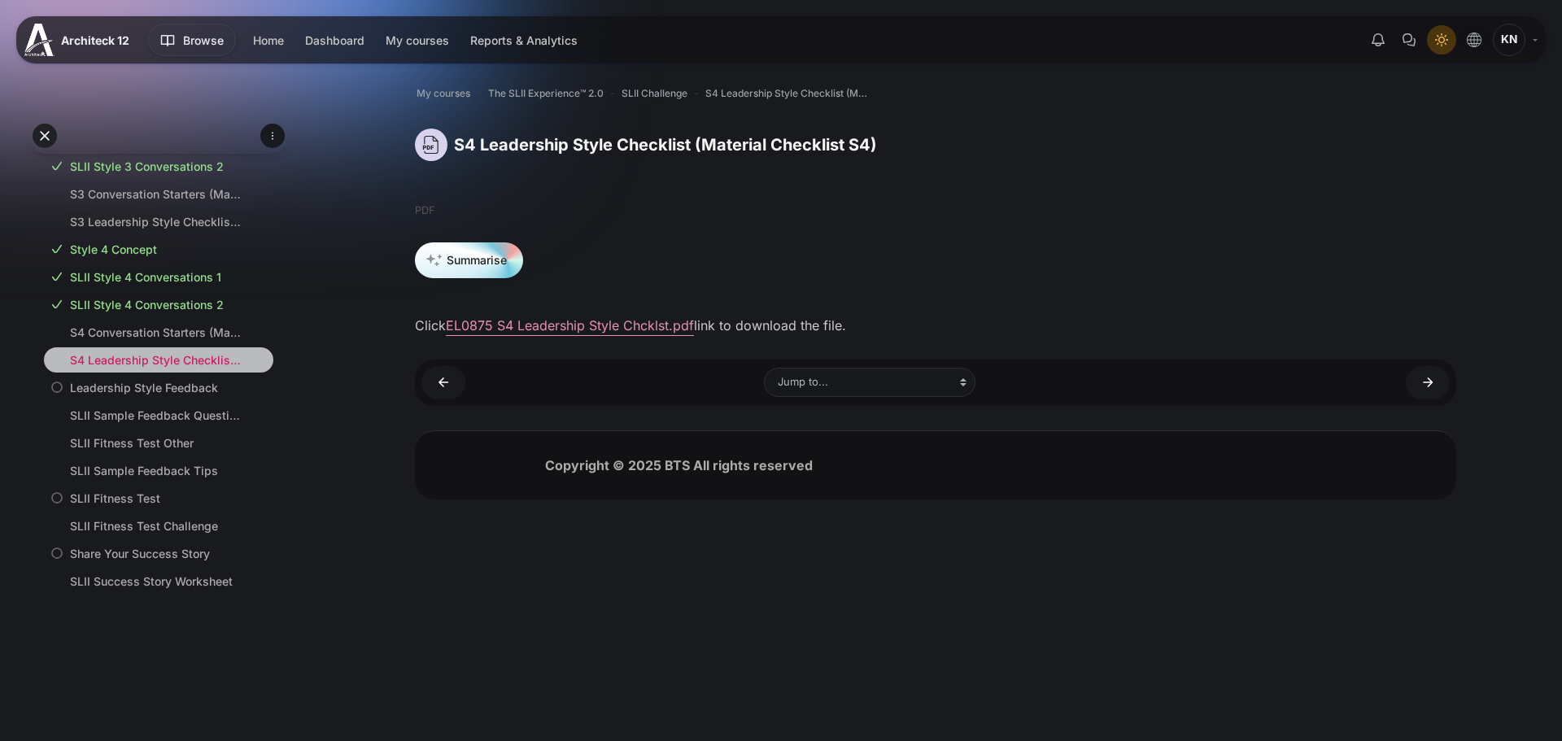
click at [117, 369] on link "S4 Leadership Style Checklist (Material Checklist S4)" at bounding box center [155, 359] width 171 height 17
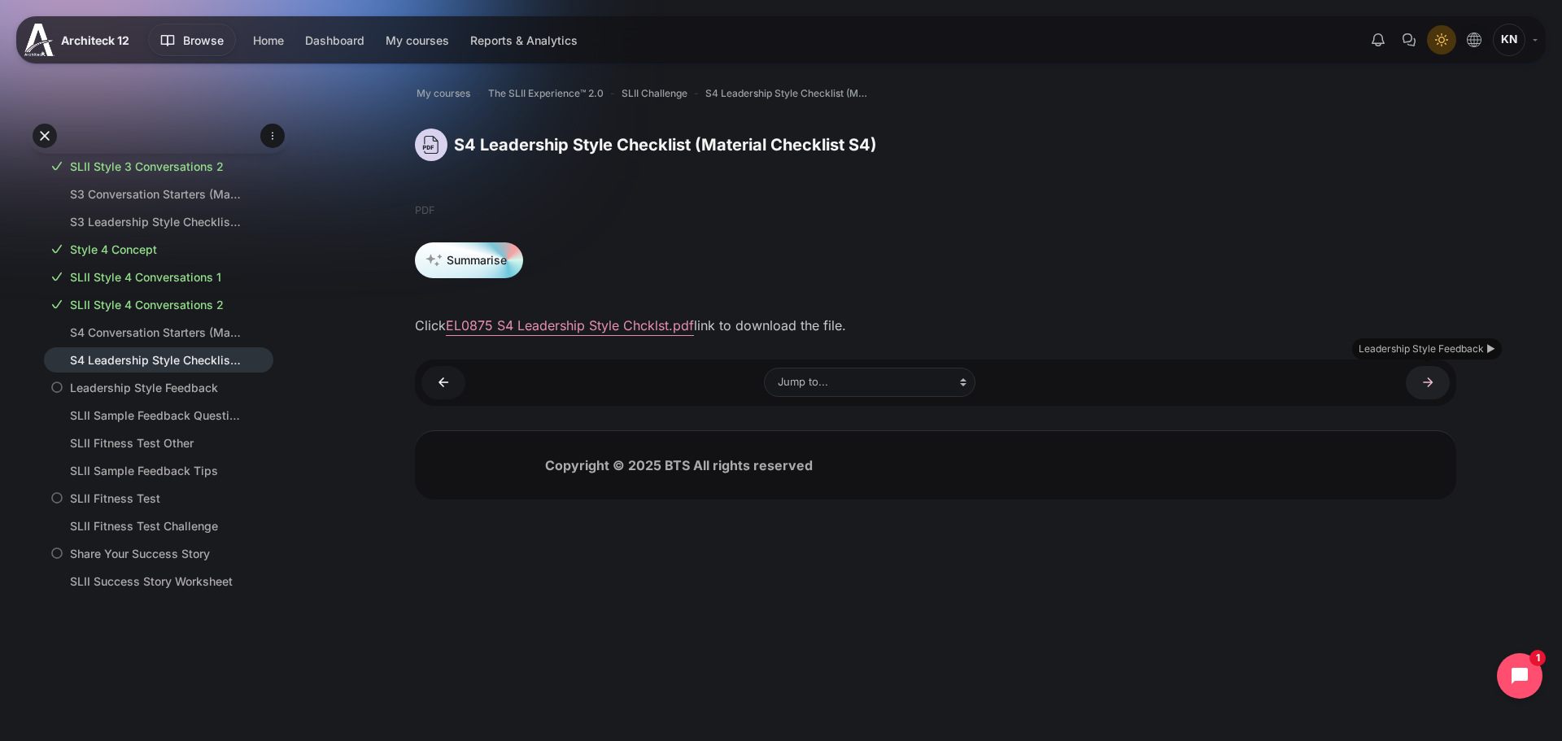
click at [1430, 380] on link "Leadership Style Feedback ►" at bounding box center [1428, 382] width 44 height 33
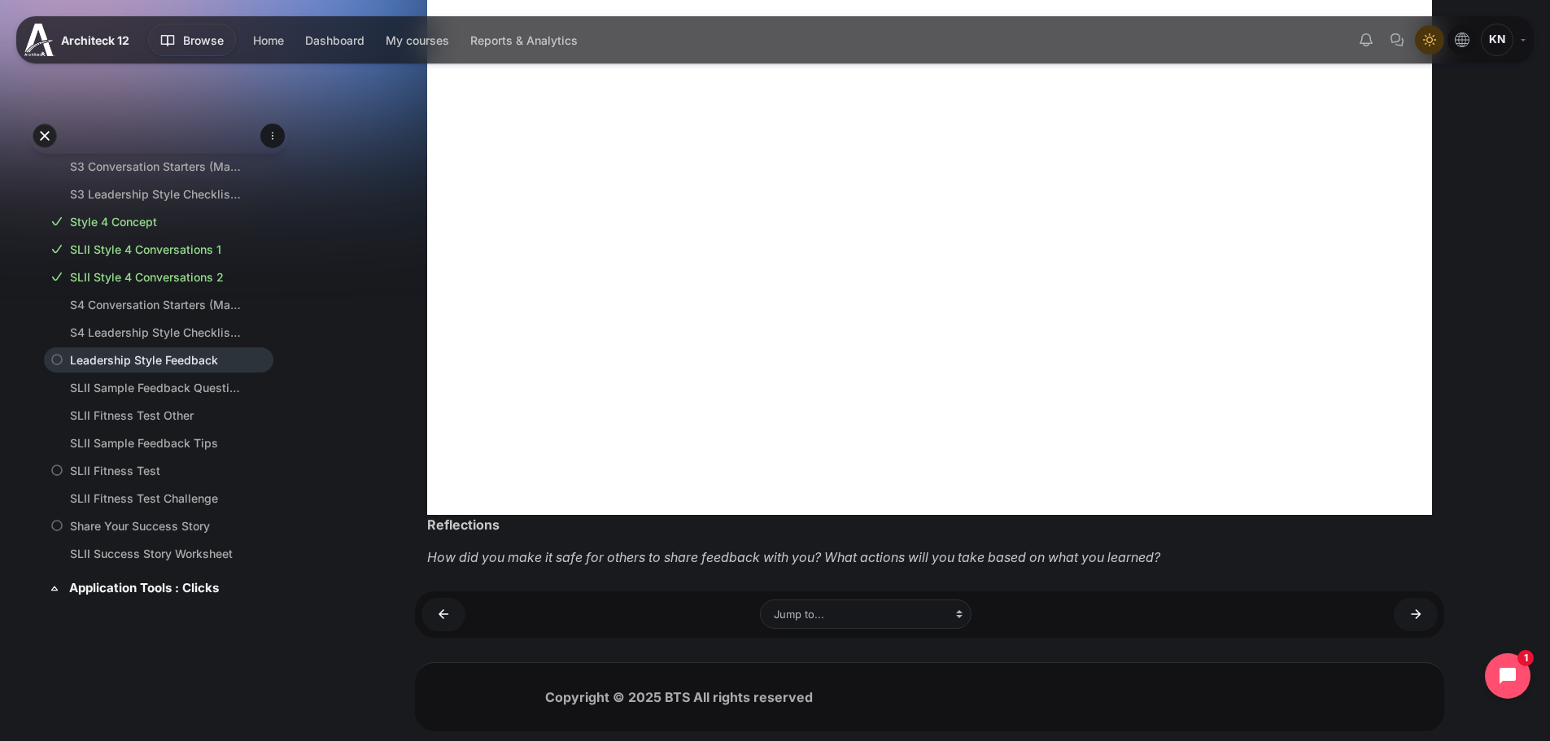
scroll to position [739, 0]
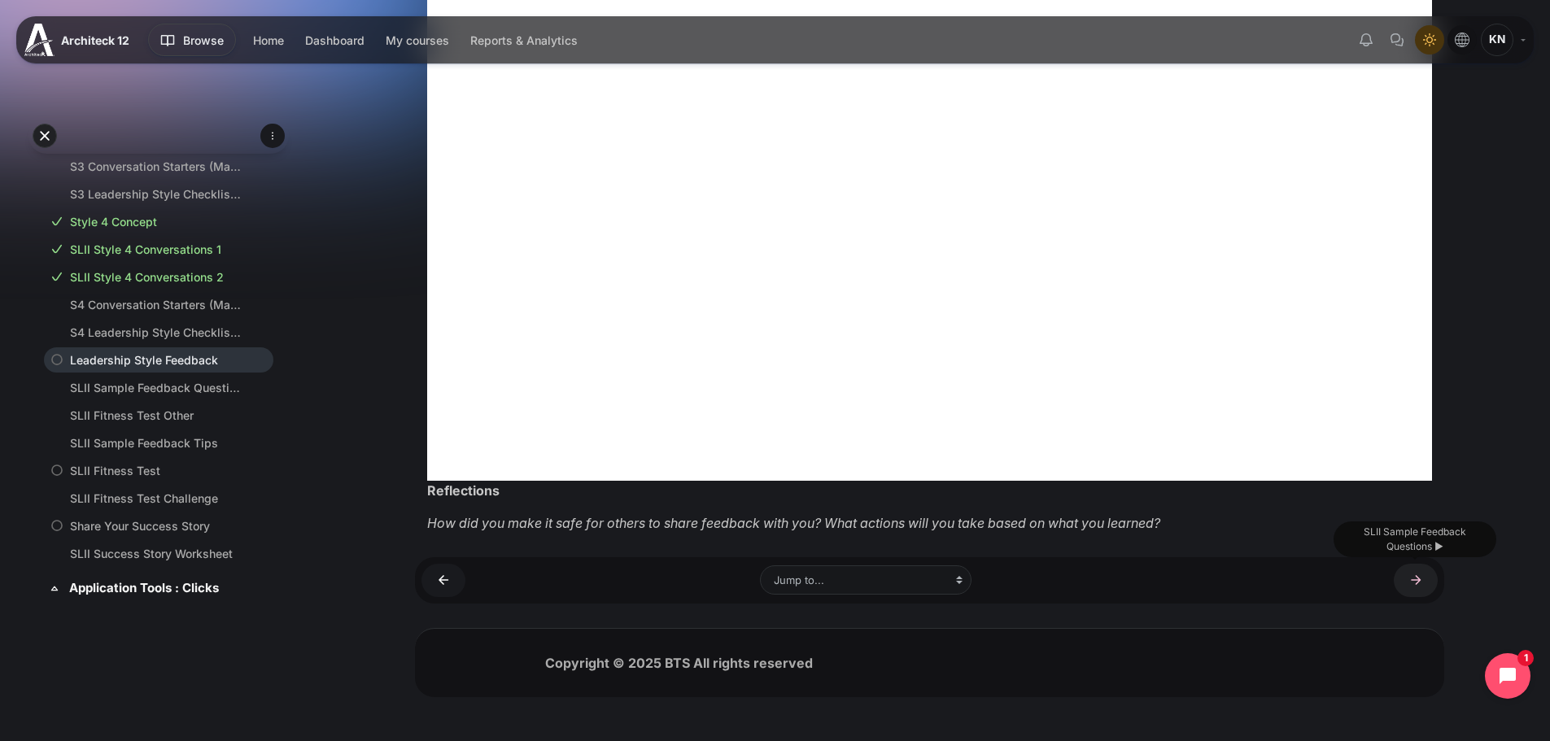
click at [1412, 585] on link "SLII Sample Feedback Questions ►" at bounding box center [1416, 580] width 44 height 33
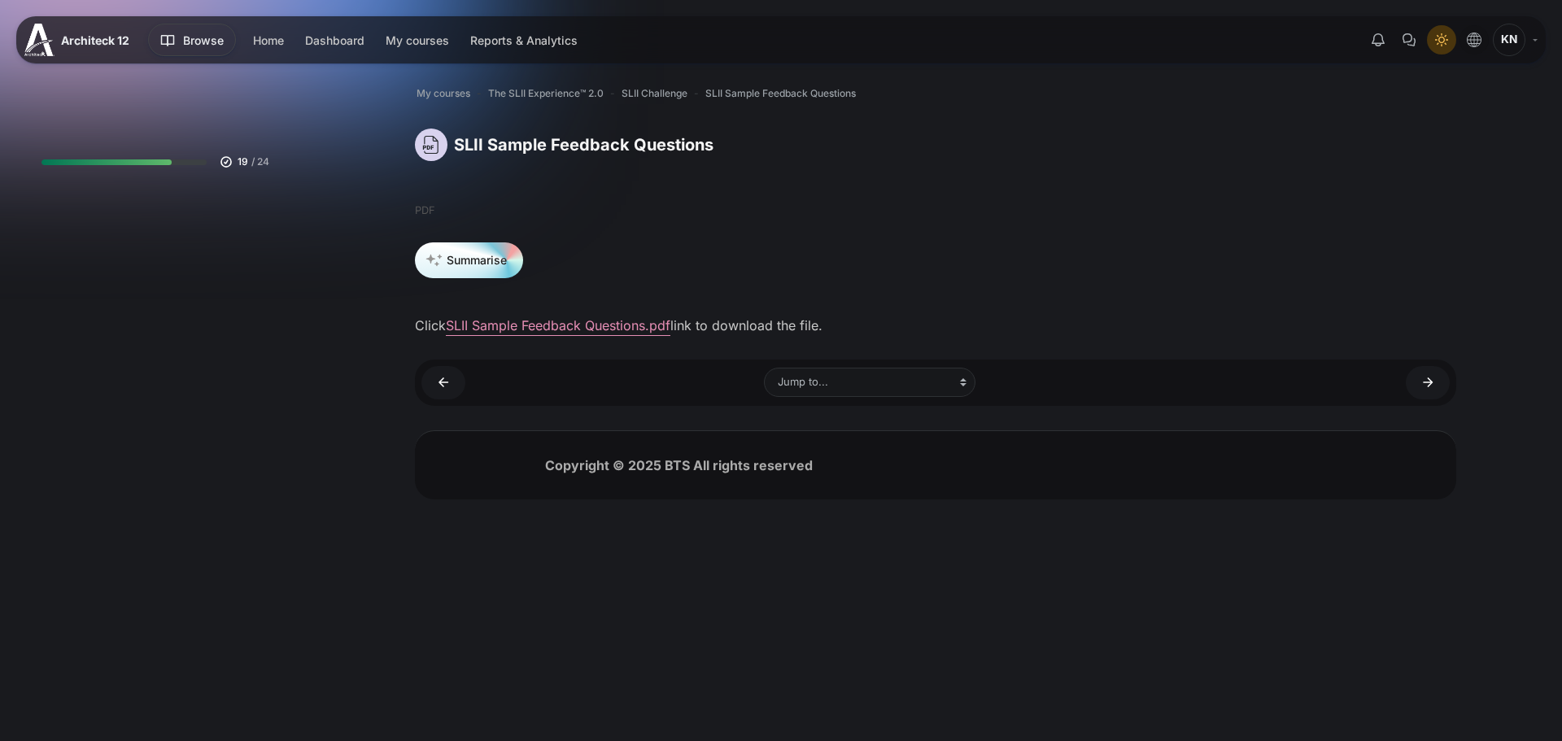
scroll to position [1128, 0]
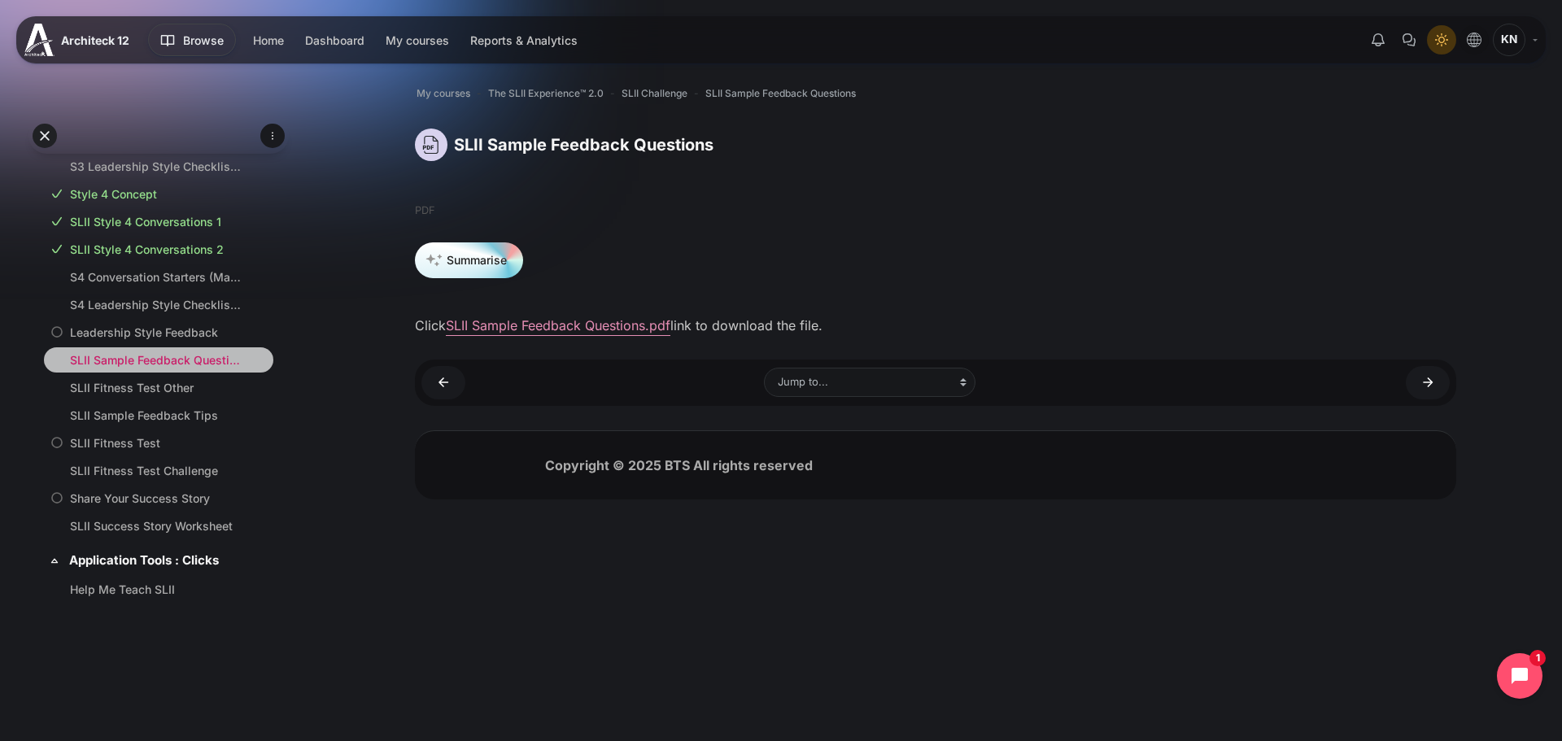
click at [145, 369] on link "SLII Sample Feedback Questions" at bounding box center [155, 359] width 171 height 17
click at [145, 396] on link "SLII Fitness Test Other" at bounding box center [155, 387] width 171 height 17
click at [151, 424] on link "SLII Sample Feedback Tips" at bounding box center [155, 415] width 171 height 17
click at [1435, 386] on link "SLII Fitness Test Other ►" at bounding box center [1428, 382] width 44 height 33
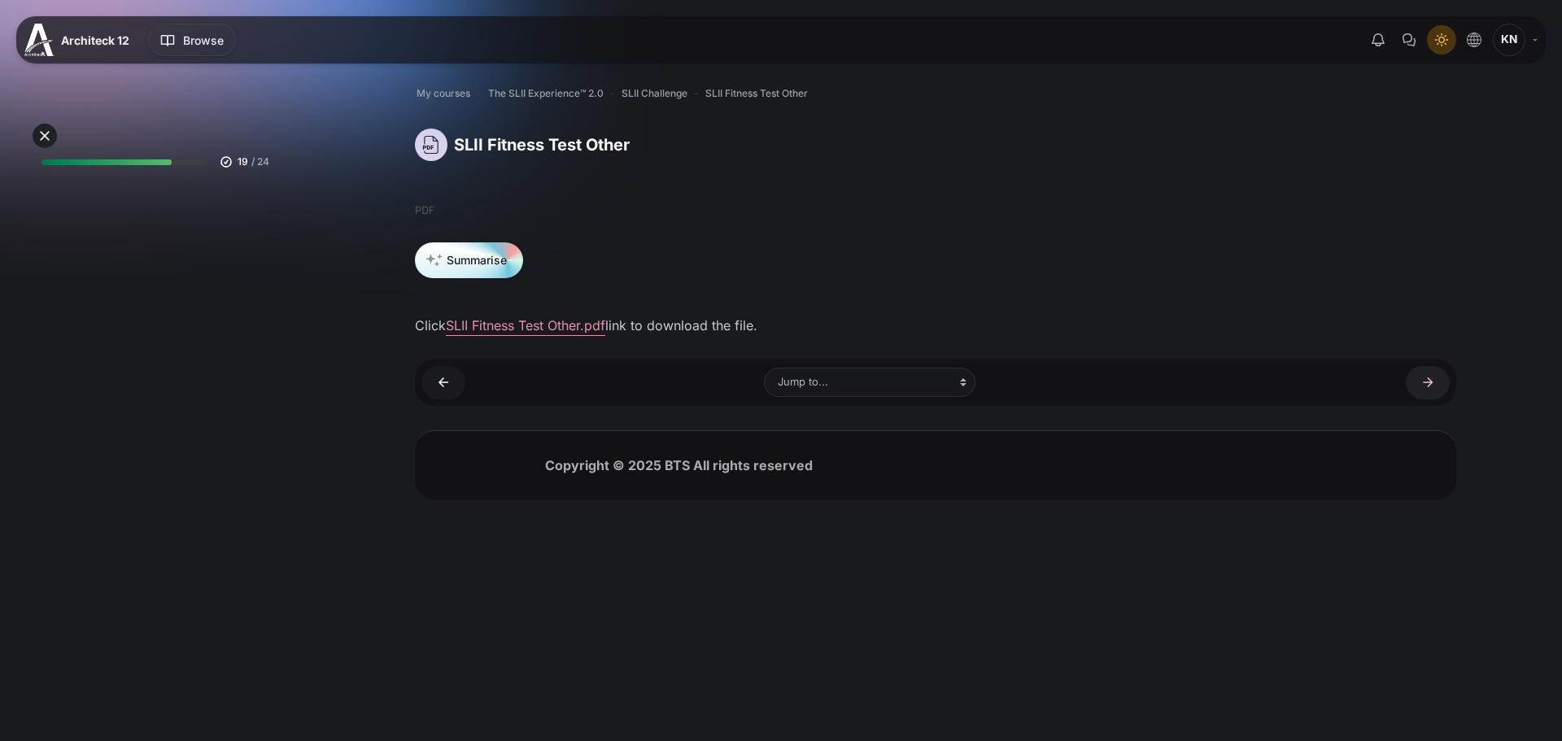
scroll to position [1156, 0]
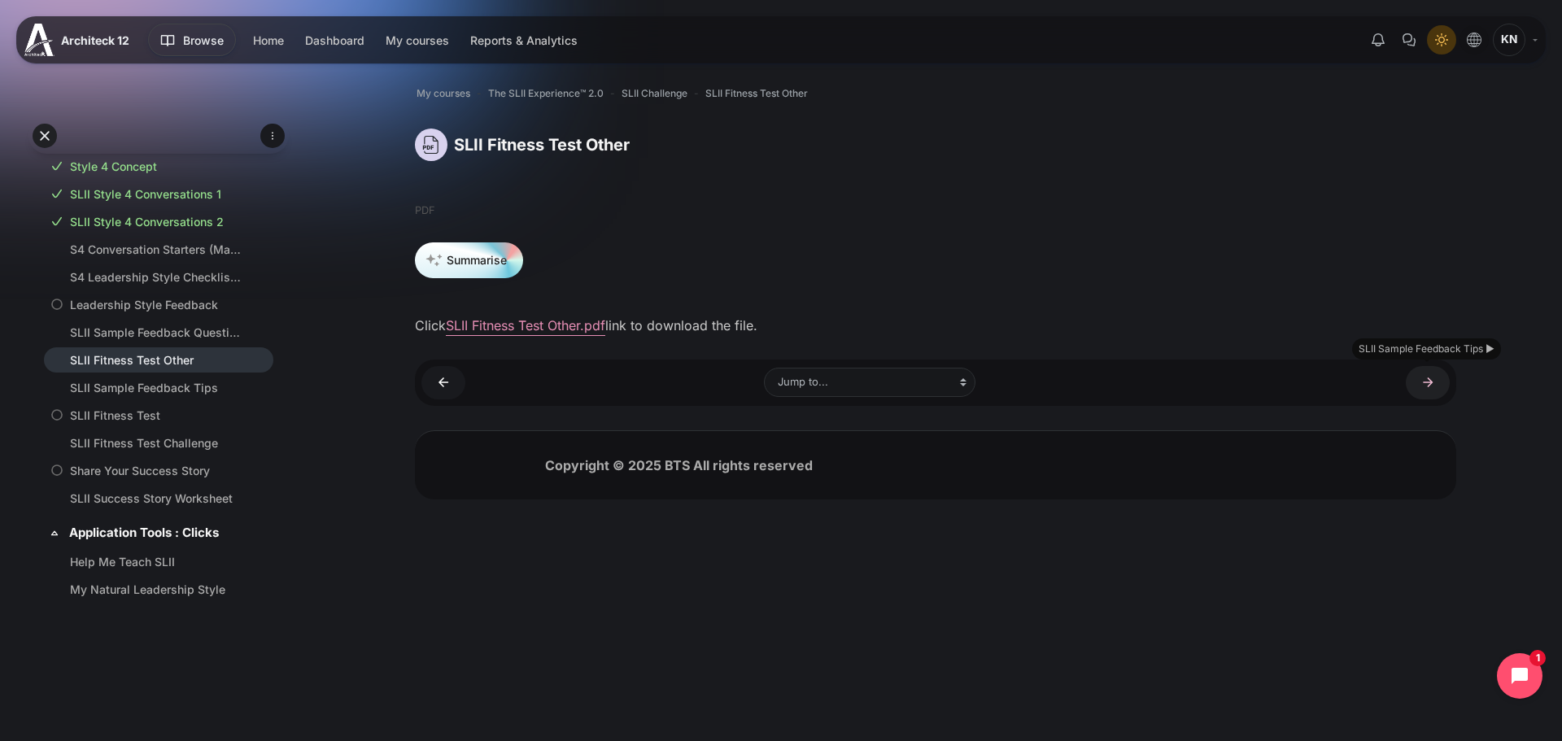
click at [1436, 386] on link "SLII Sample Feedback Tips ►" at bounding box center [1428, 382] width 44 height 33
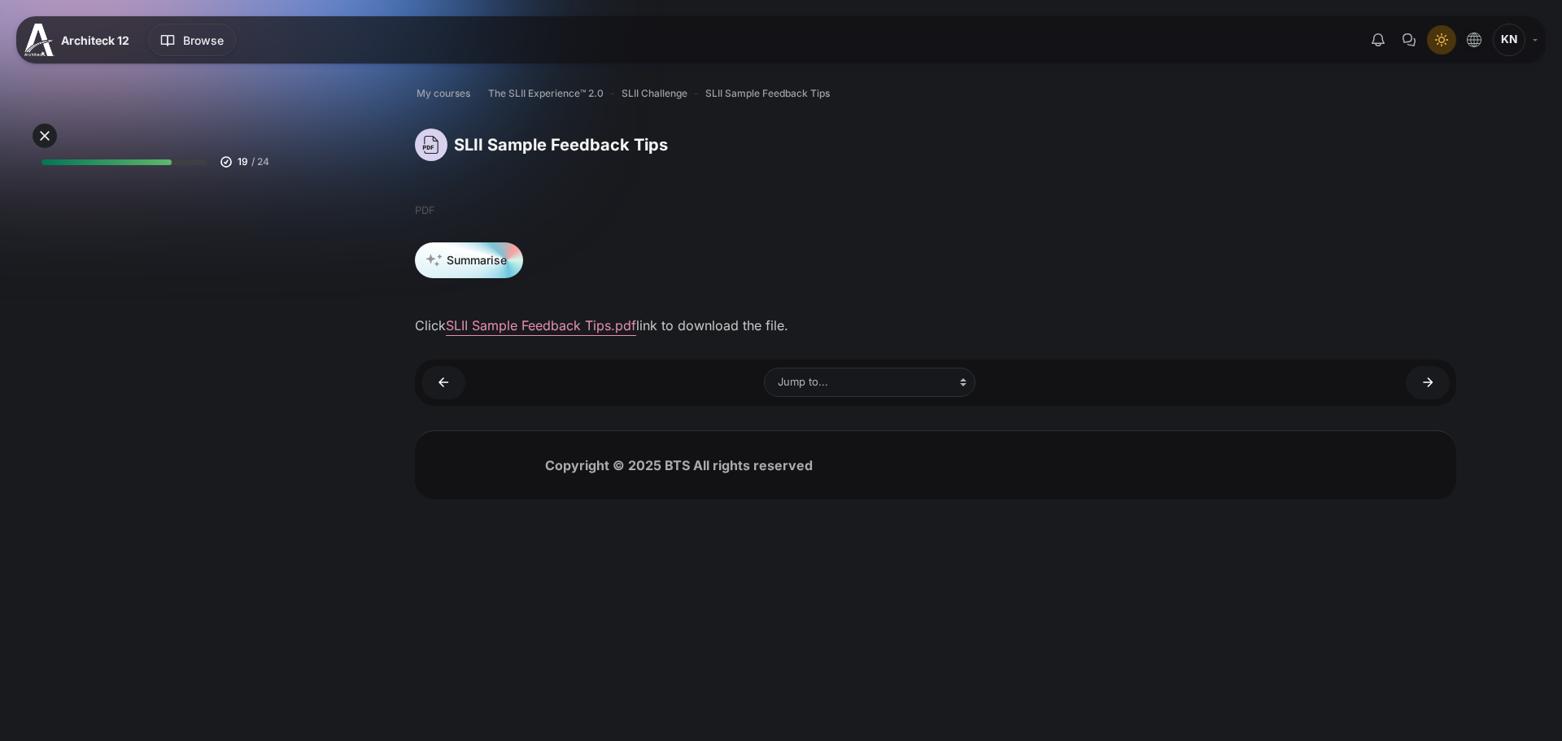
scroll to position [1184, 0]
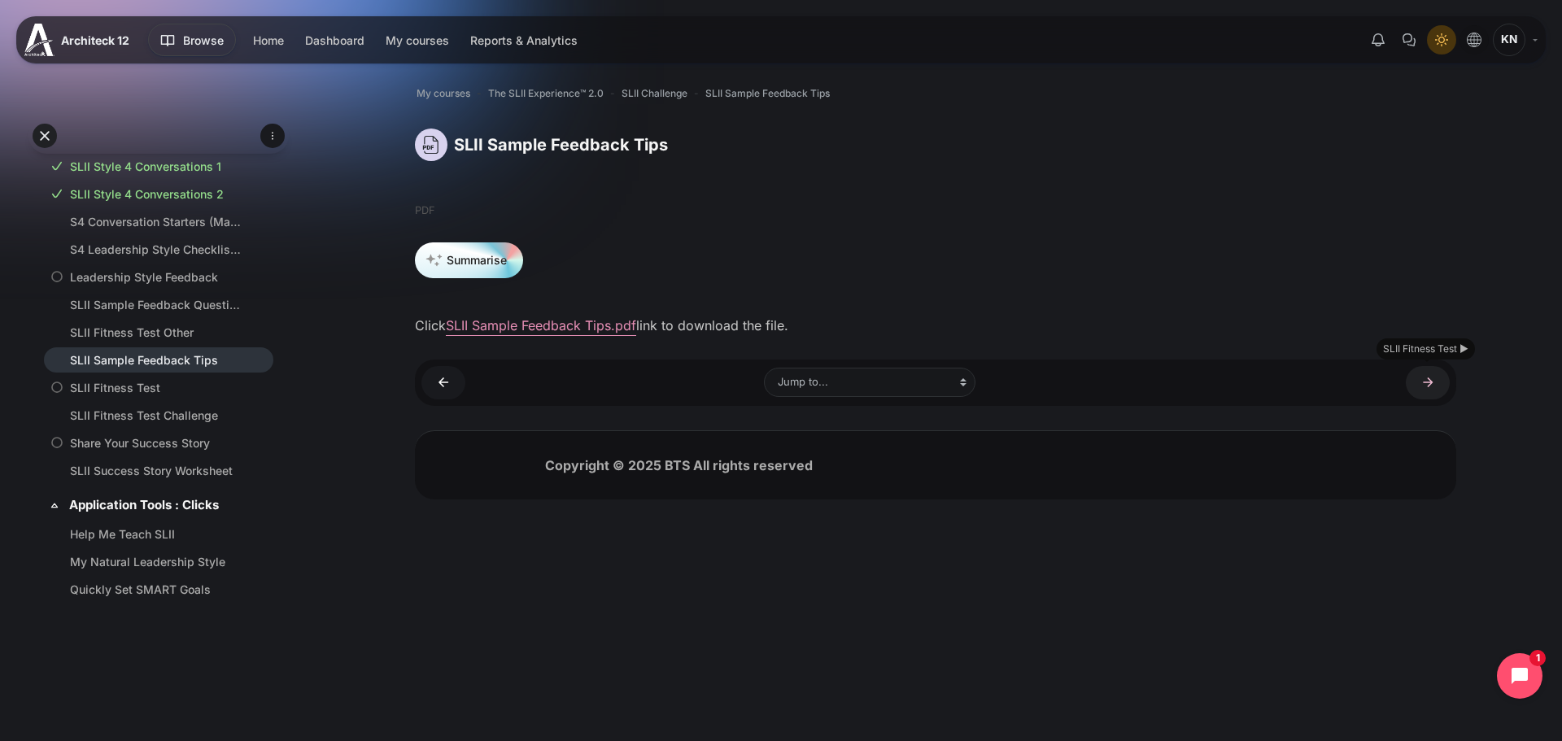
drag, startPoint x: 0, startPoint y: 0, endPoint x: 1436, endPoint y: 386, distance: 1487.0
click at [1436, 386] on link "SLII Fitness Test ►" at bounding box center [1428, 382] width 44 height 33
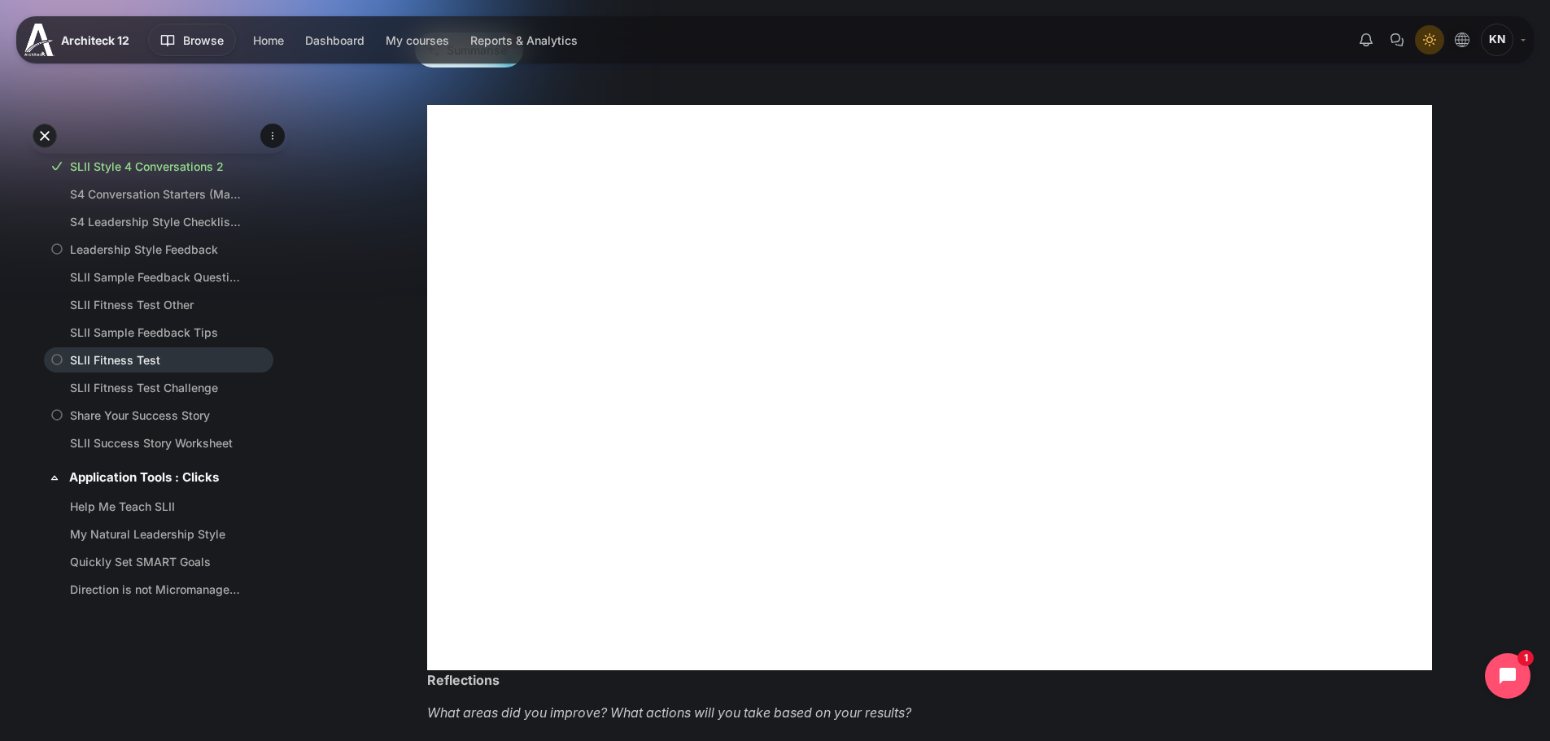
scroll to position [641, 0]
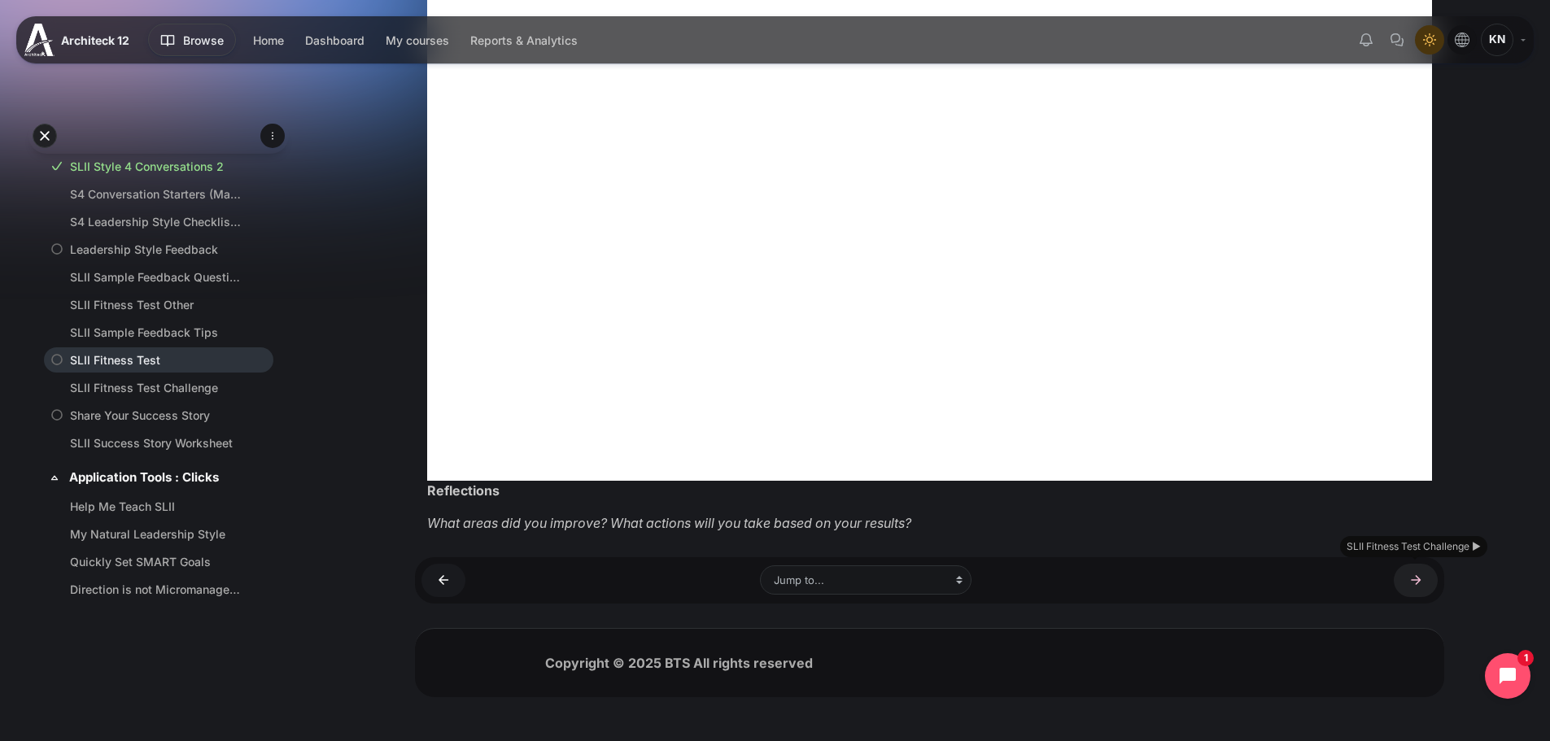
click at [1414, 582] on link "SLII Fitness Test Challenge ►" at bounding box center [1416, 580] width 44 height 33
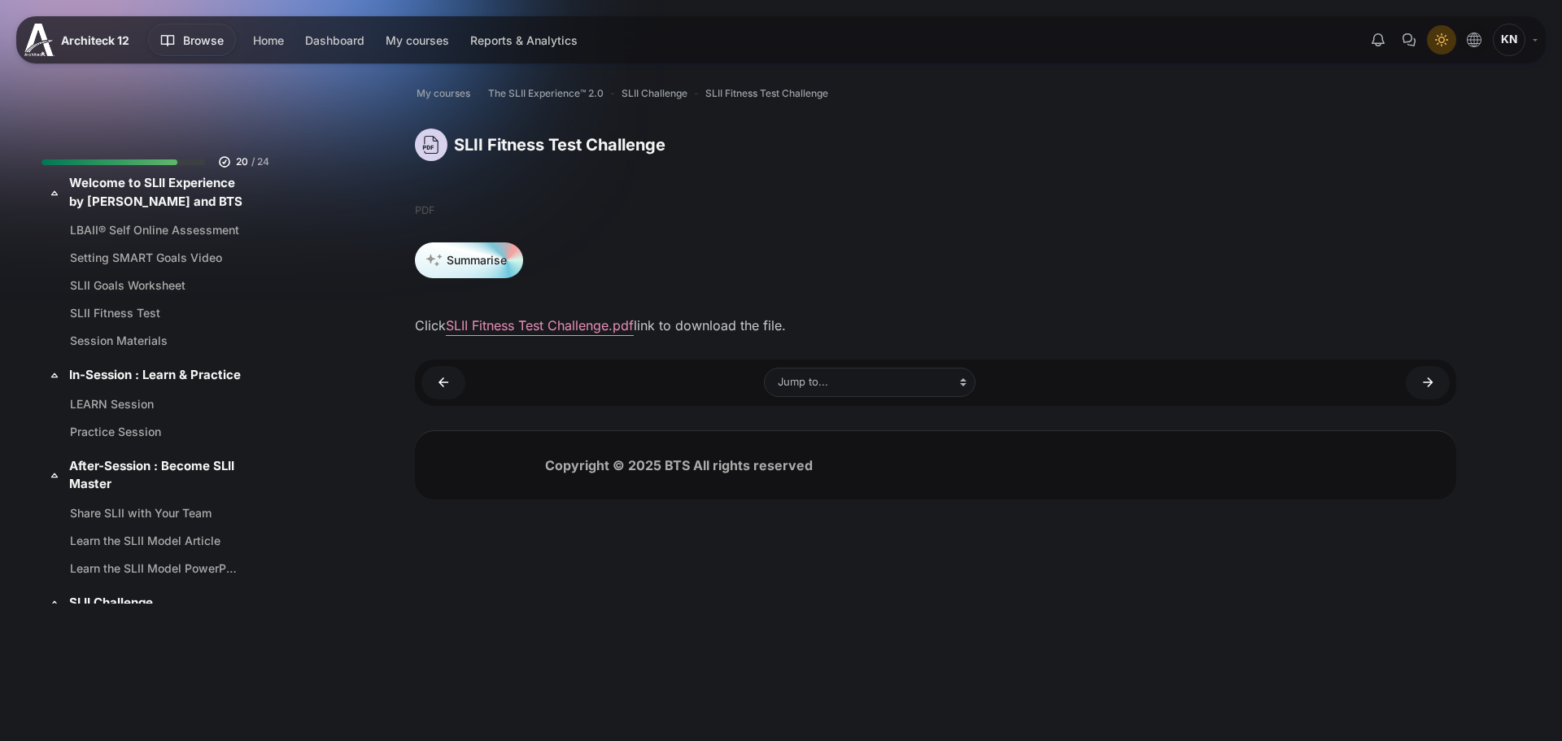
scroll to position [1239, 0]
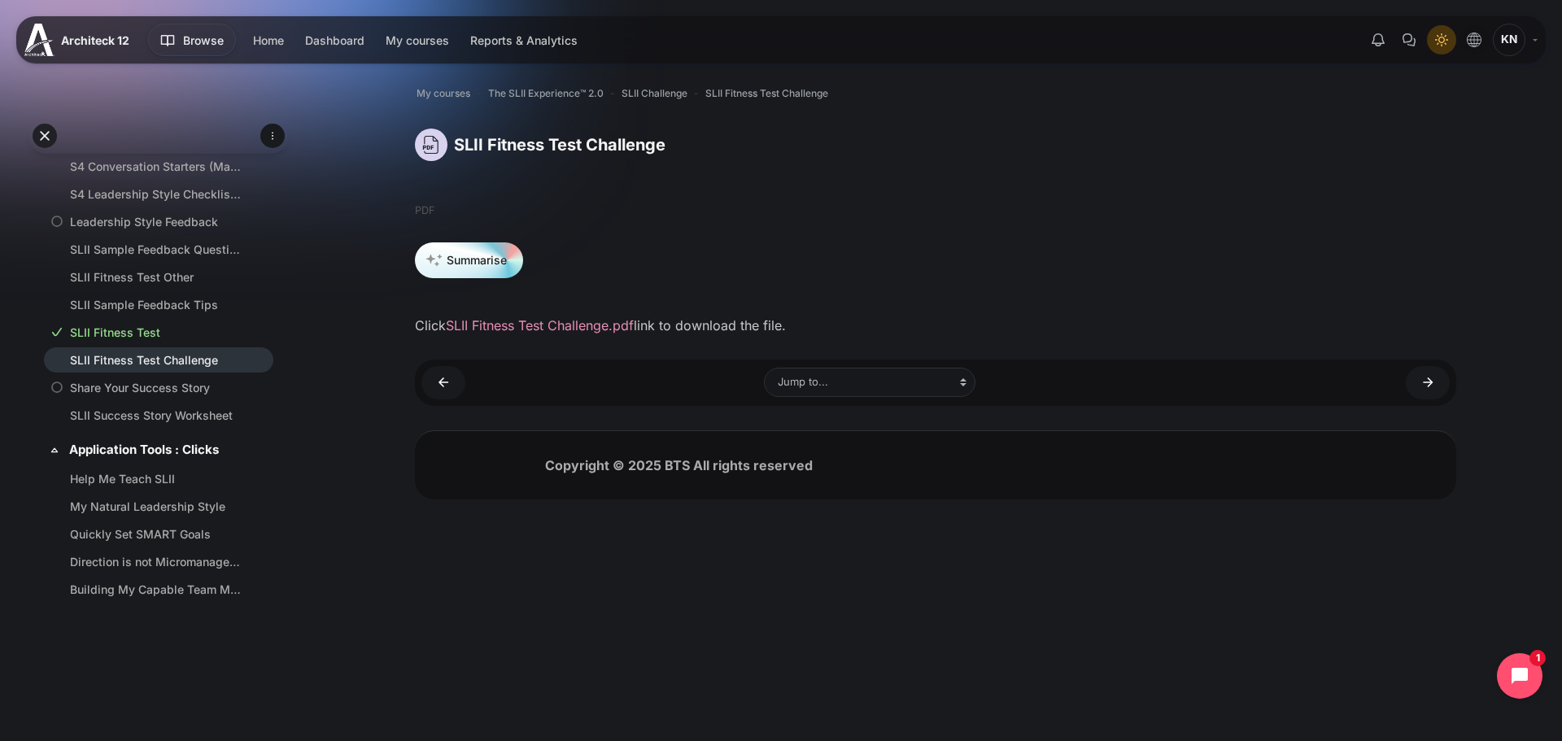
click at [519, 331] on link "SLII Fitness Test Challenge.pdf" at bounding box center [540, 325] width 188 height 16
click at [850, 543] on html "Skip to main content Expand all Collapse all 20 / 24" at bounding box center [781, 271] width 1562 height 543
click at [1423, 395] on link "Share Your Success Story ►" at bounding box center [1428, 382] width 44 height 33
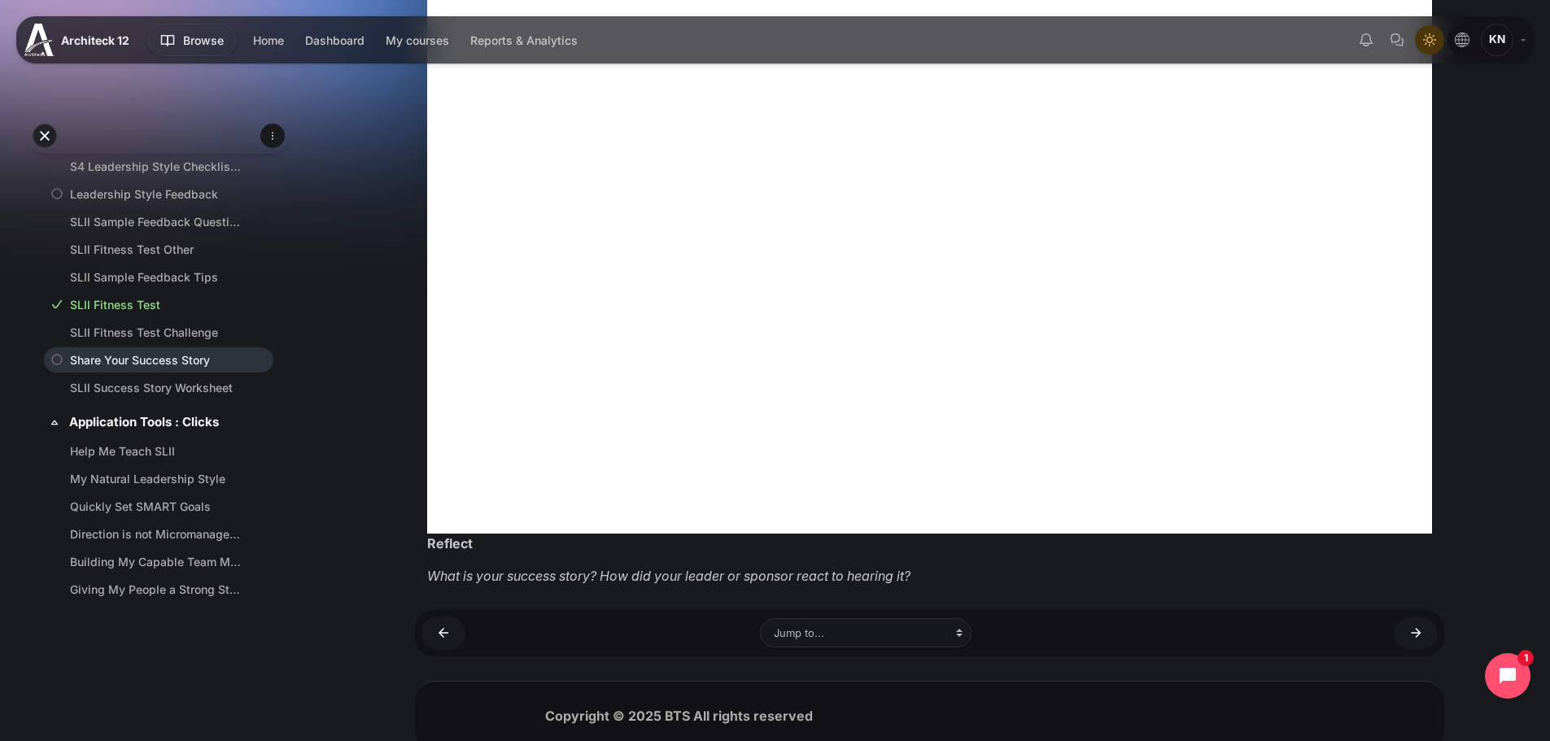
scroll to position [622, 0]
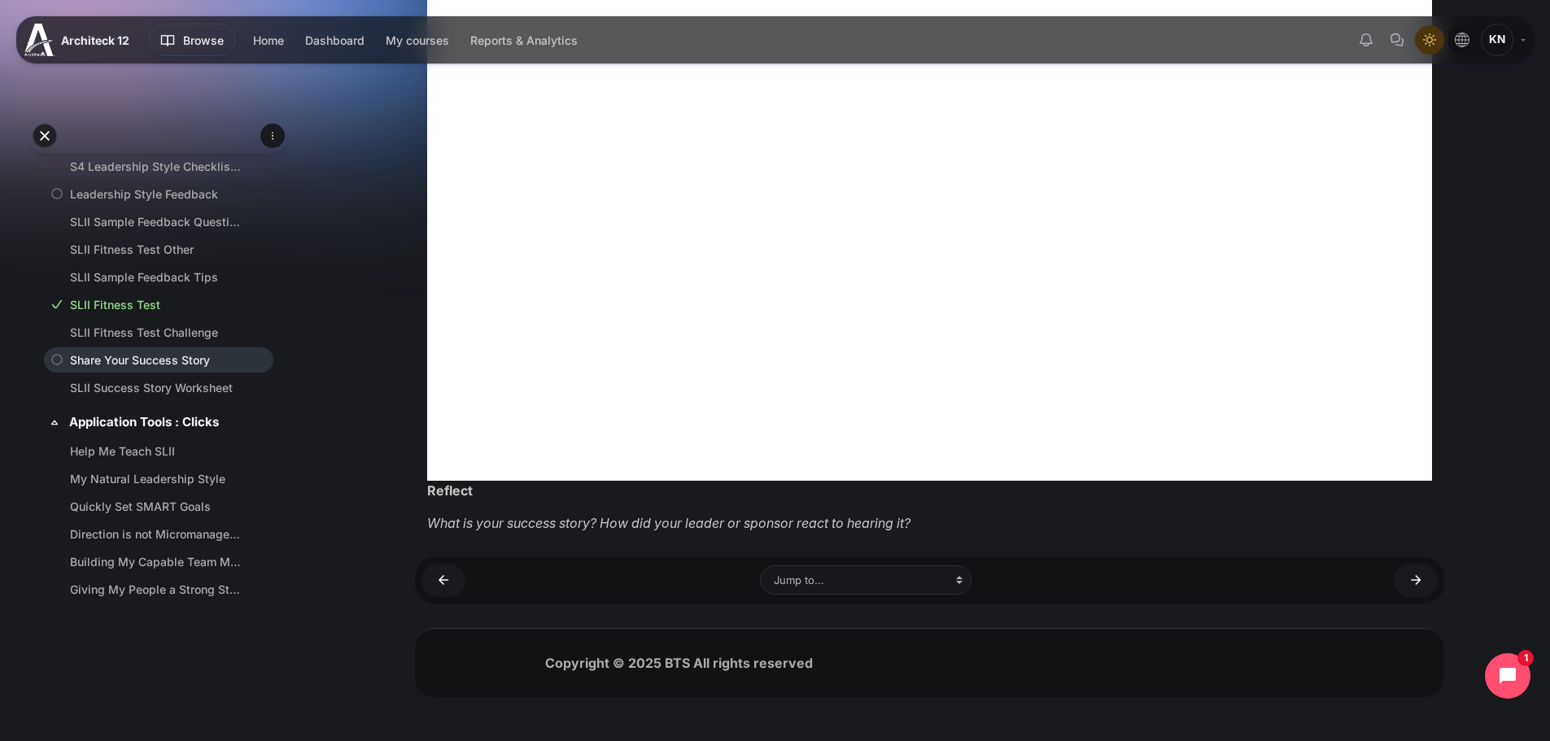
drag, startPoint x: 182, startPoint y: 409, endPoint x: 202, endPoint y: 423, distance: 23.9
click at [182, 396] on link "SLII Success Story Worksheet" at bounding box center [155, 387] width 171 height 17
click at [1427, 585] on link "SLII Success Story Worksheet ►" at bounding box center [1416, 580] width 44 height 33
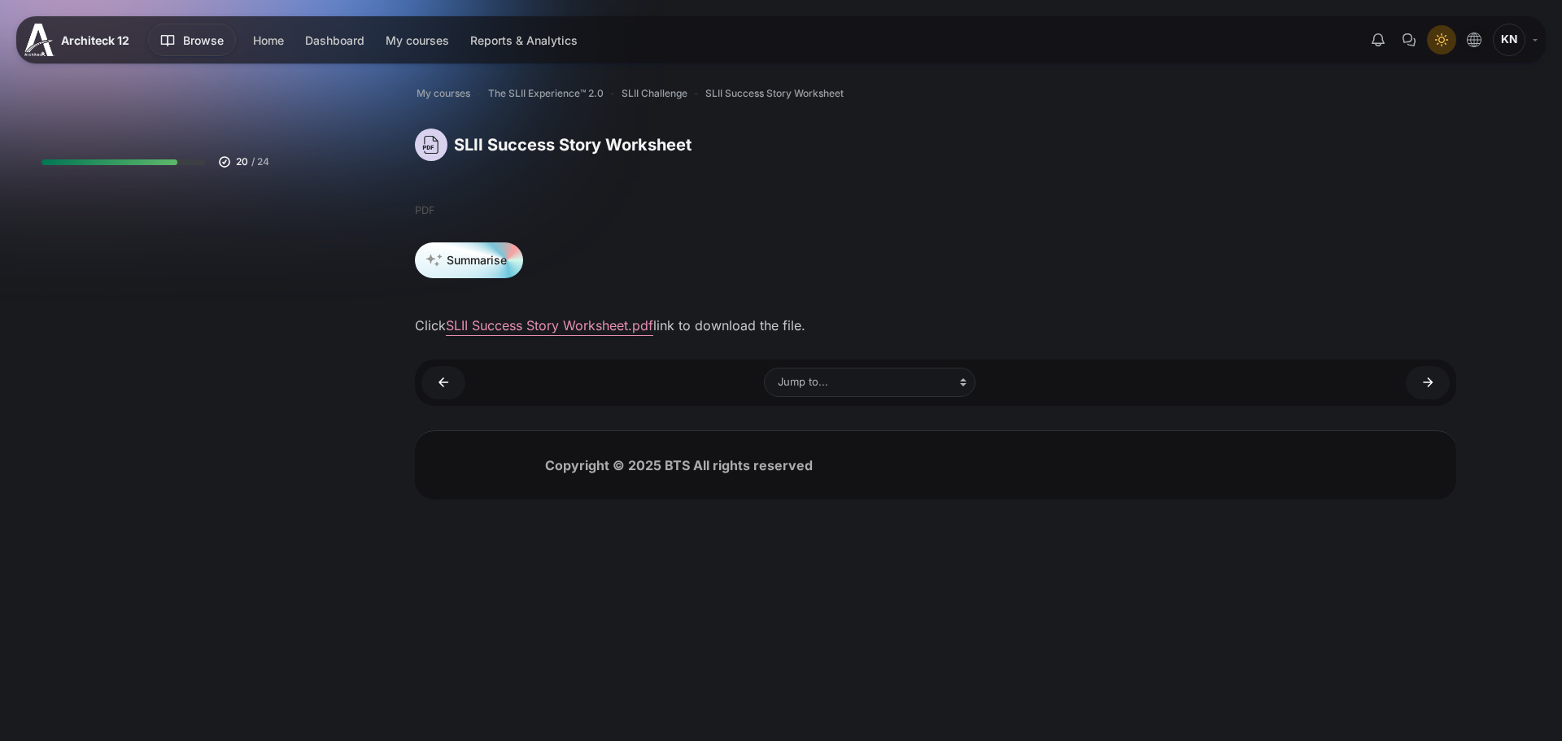
scroll to position [1294, 0]
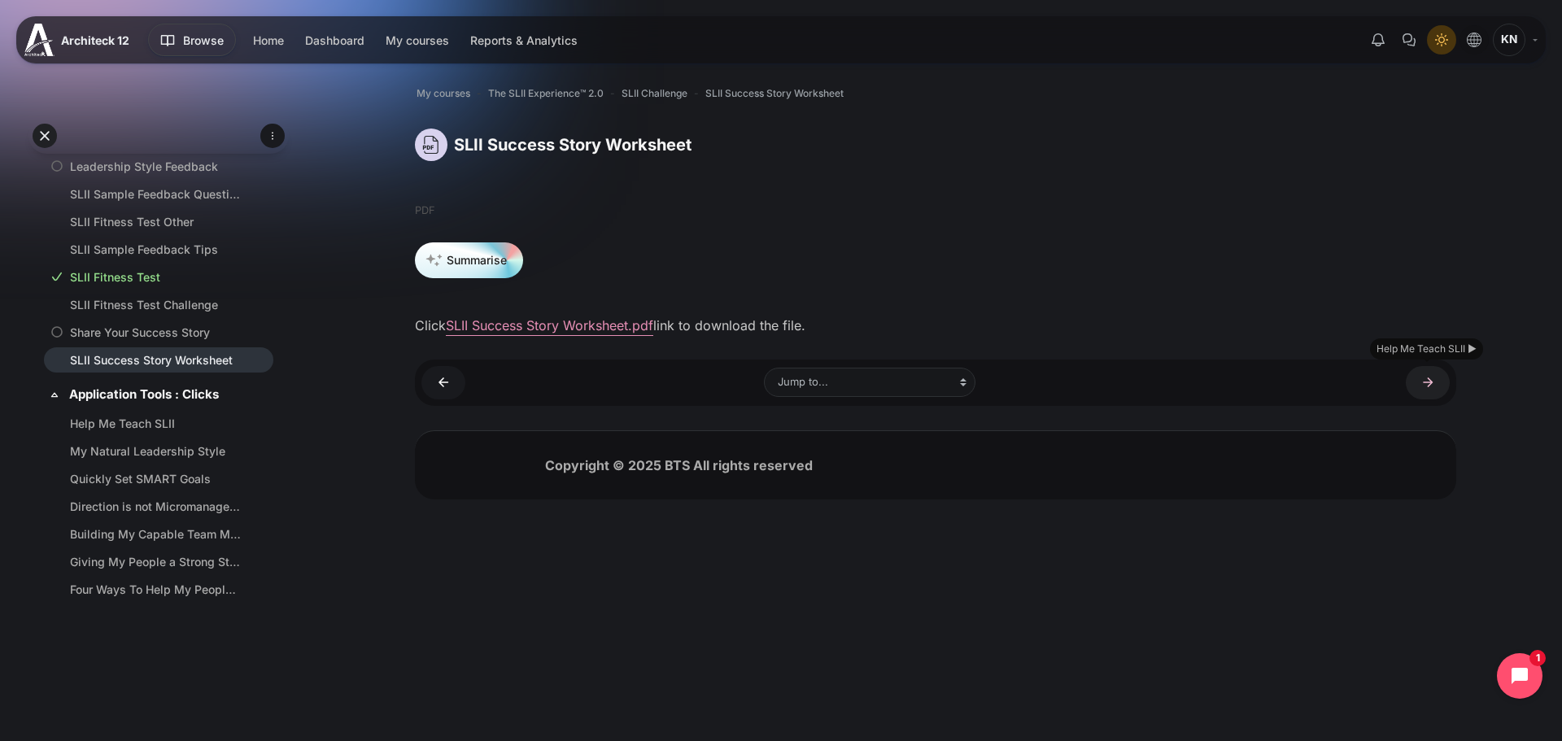
click at [1431, 377] on link "Help Me Teach SLII ►" at bounding box center [1428, 382] width 44 height 33
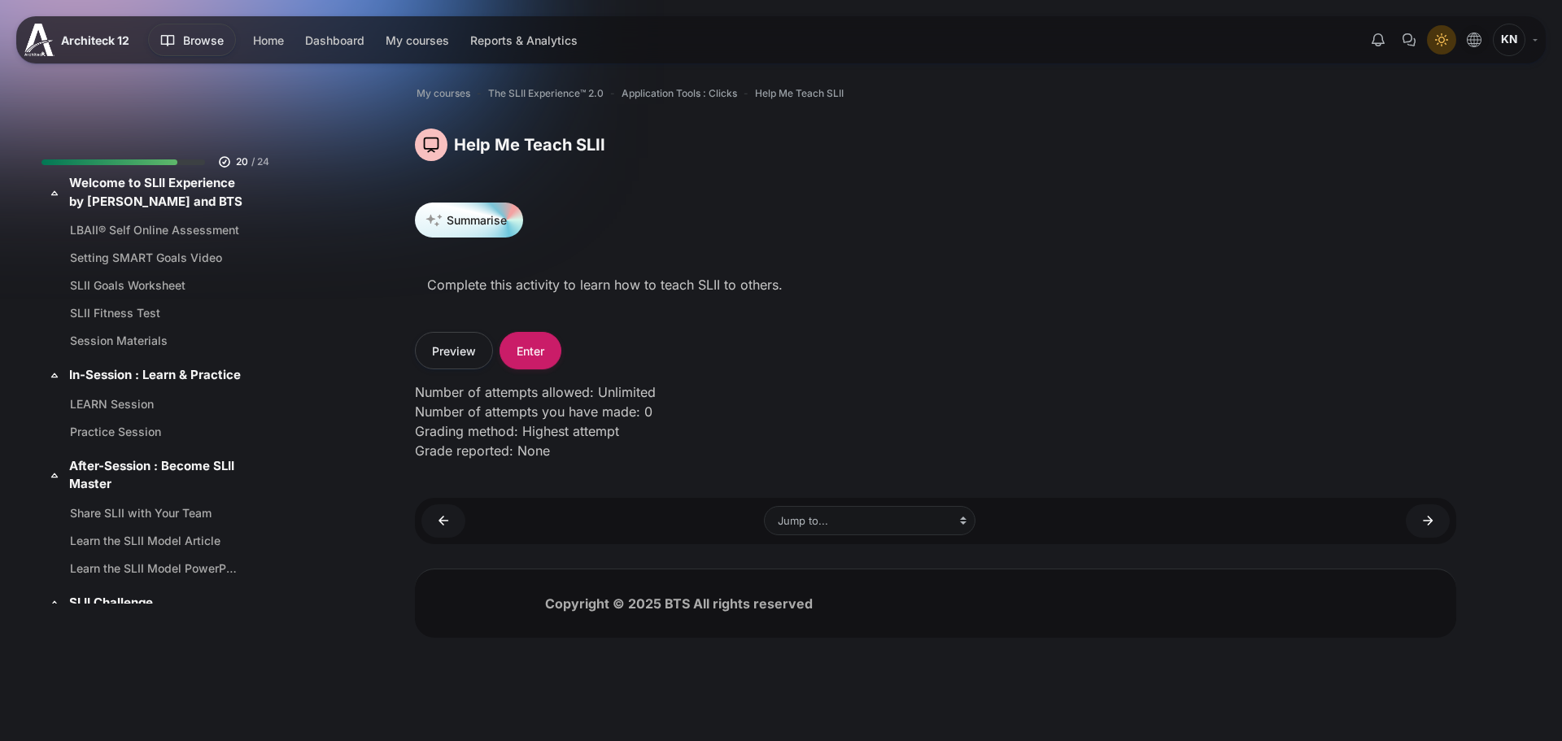
scroll to position [1357, 0]
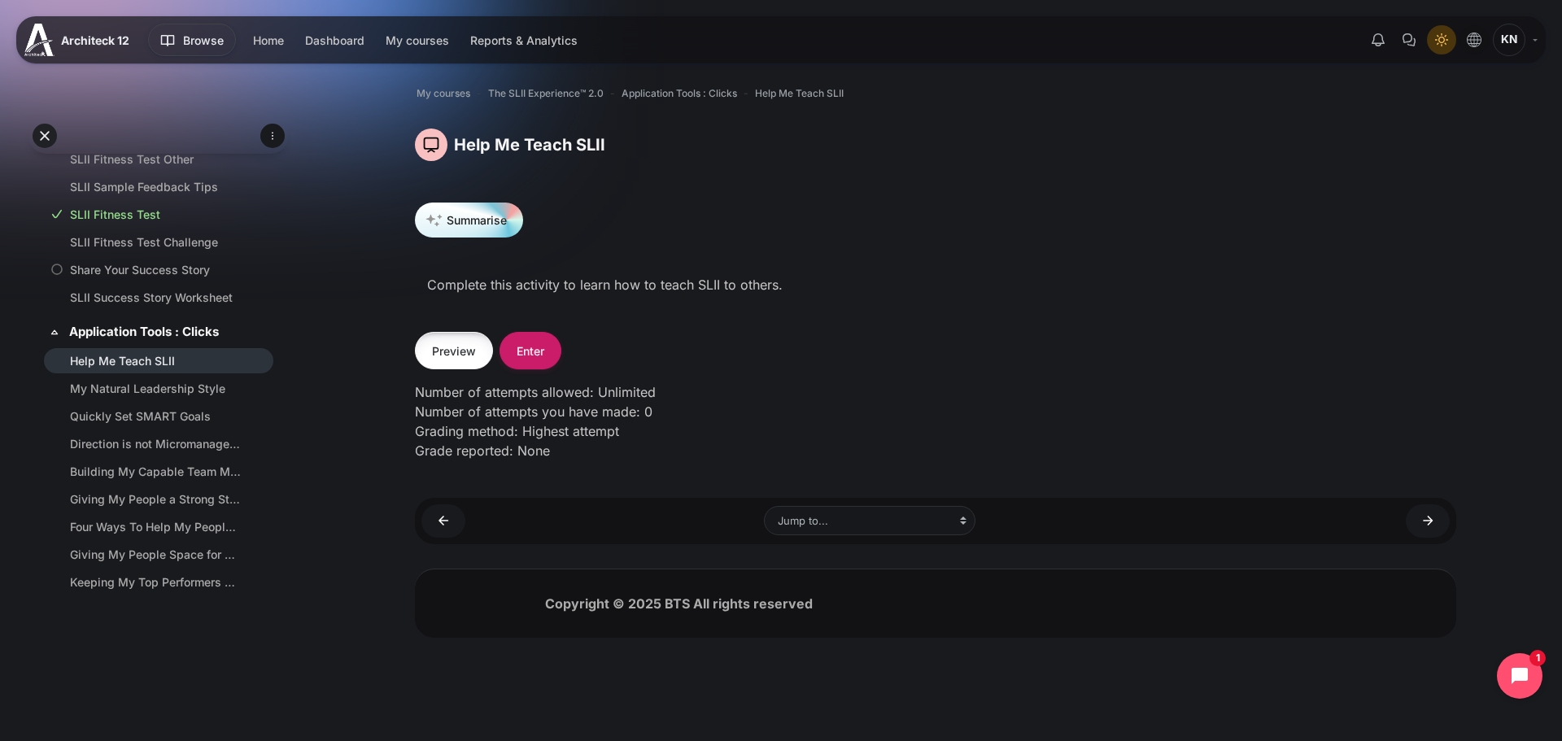
click at [471, 356] on button "Preview" at bounding box center [454, 350] width 78 height 37
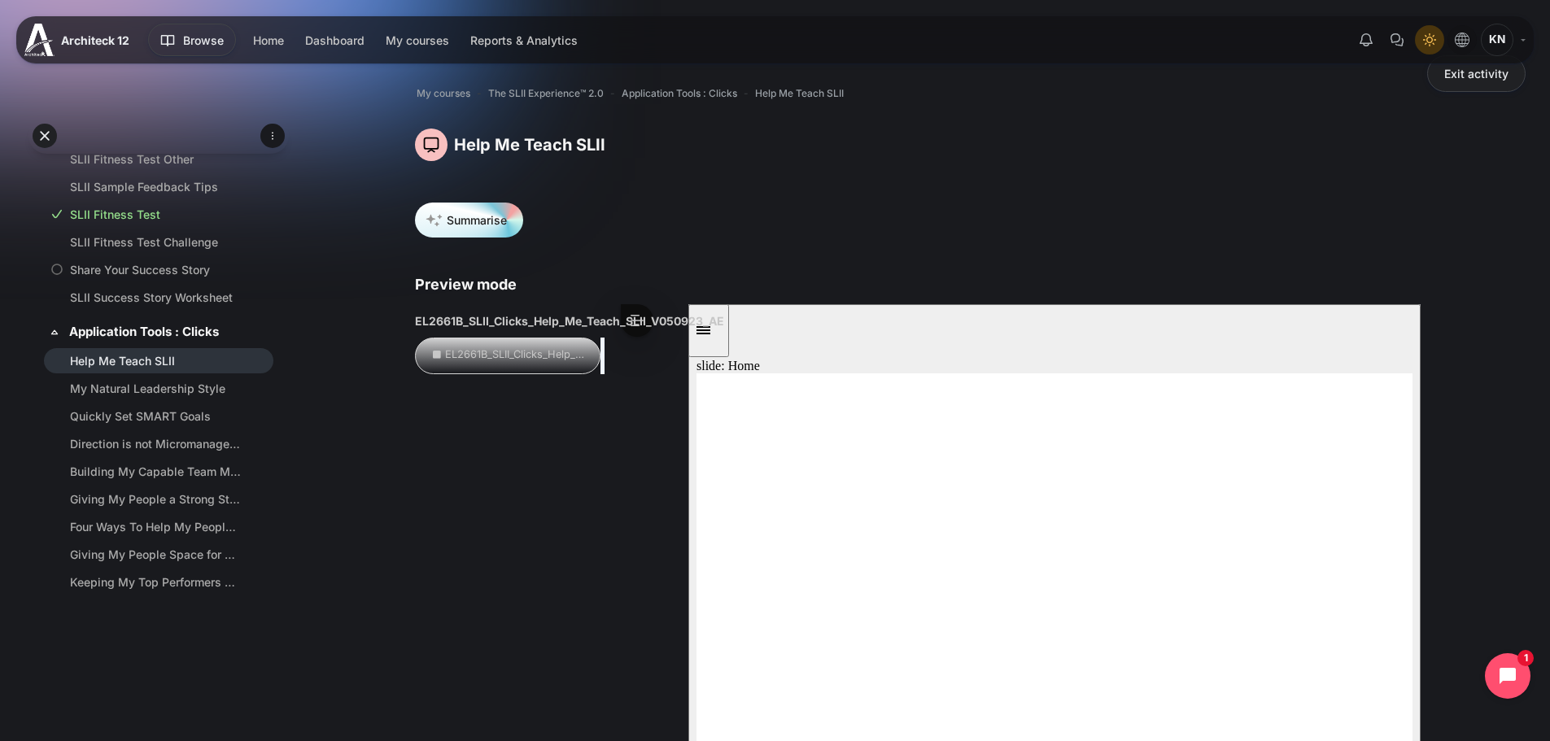
scroll to position [342, 0]
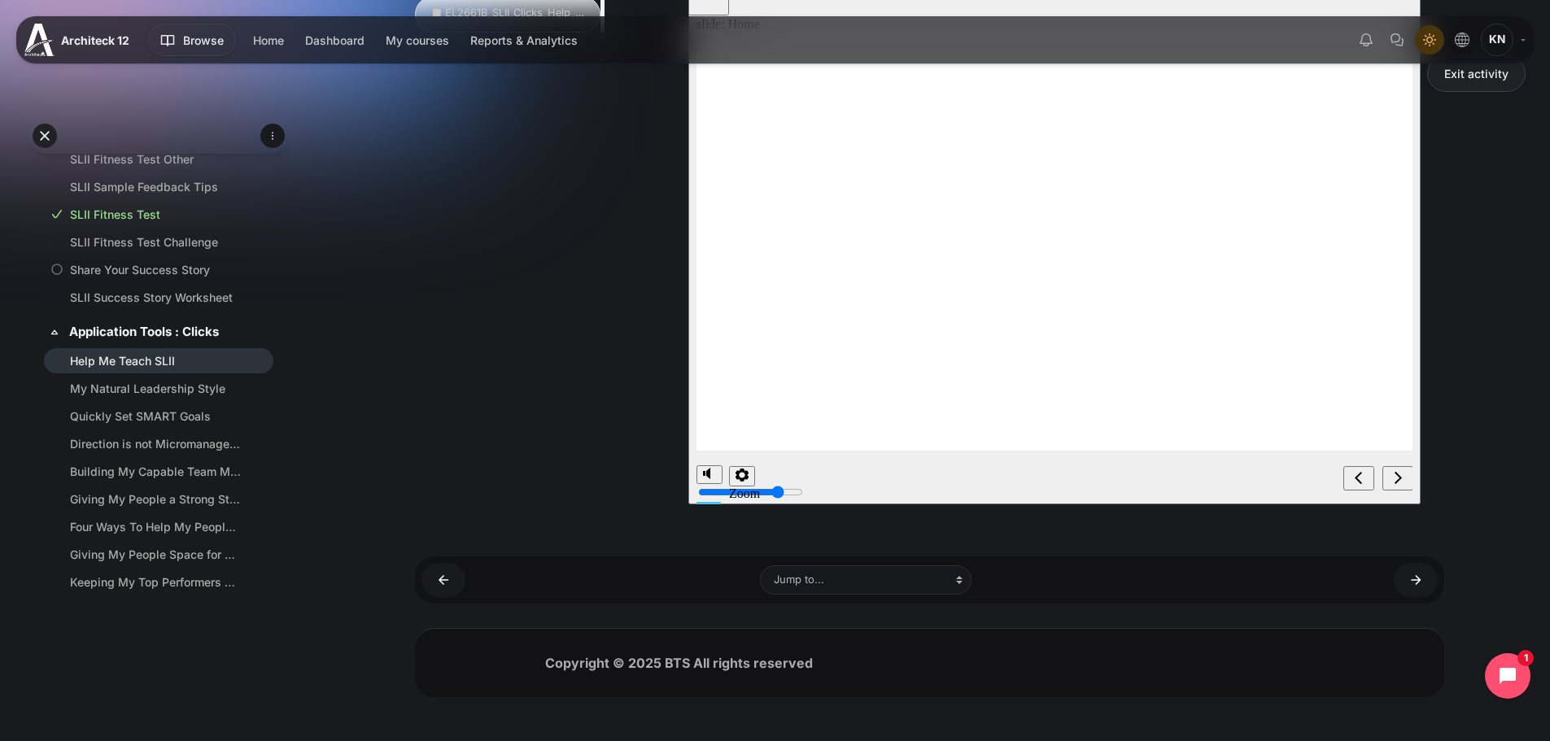
click at [1401, 475] on div "next" at bounding box center [1397, 479] width 18 height 17
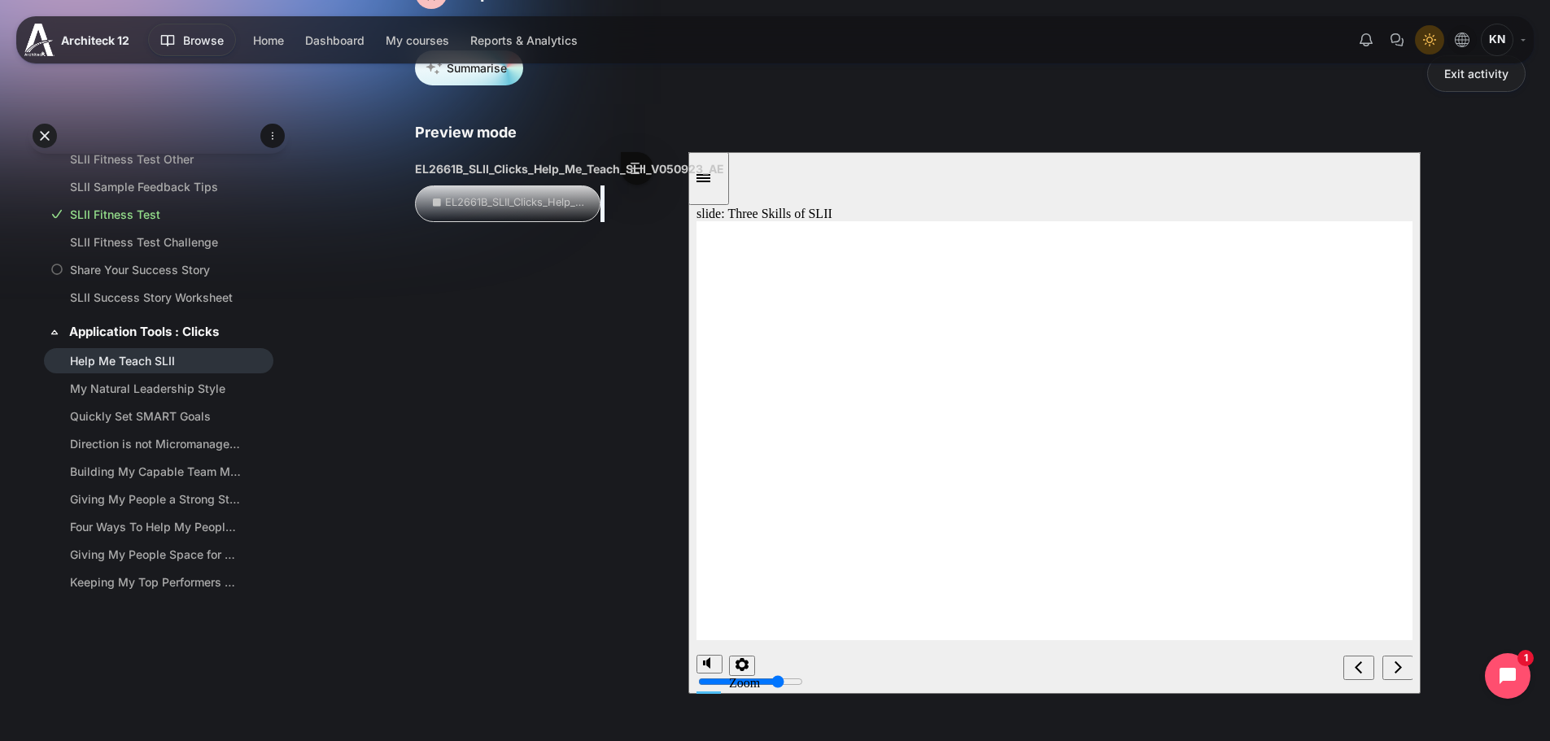
click at [1404, 665] on div "next" at bounding box center [1397, 668] width 18 height 17
click at [1411, 652] on nav "slide navigation" at bounding box center [1376, 667] width 69 height 53
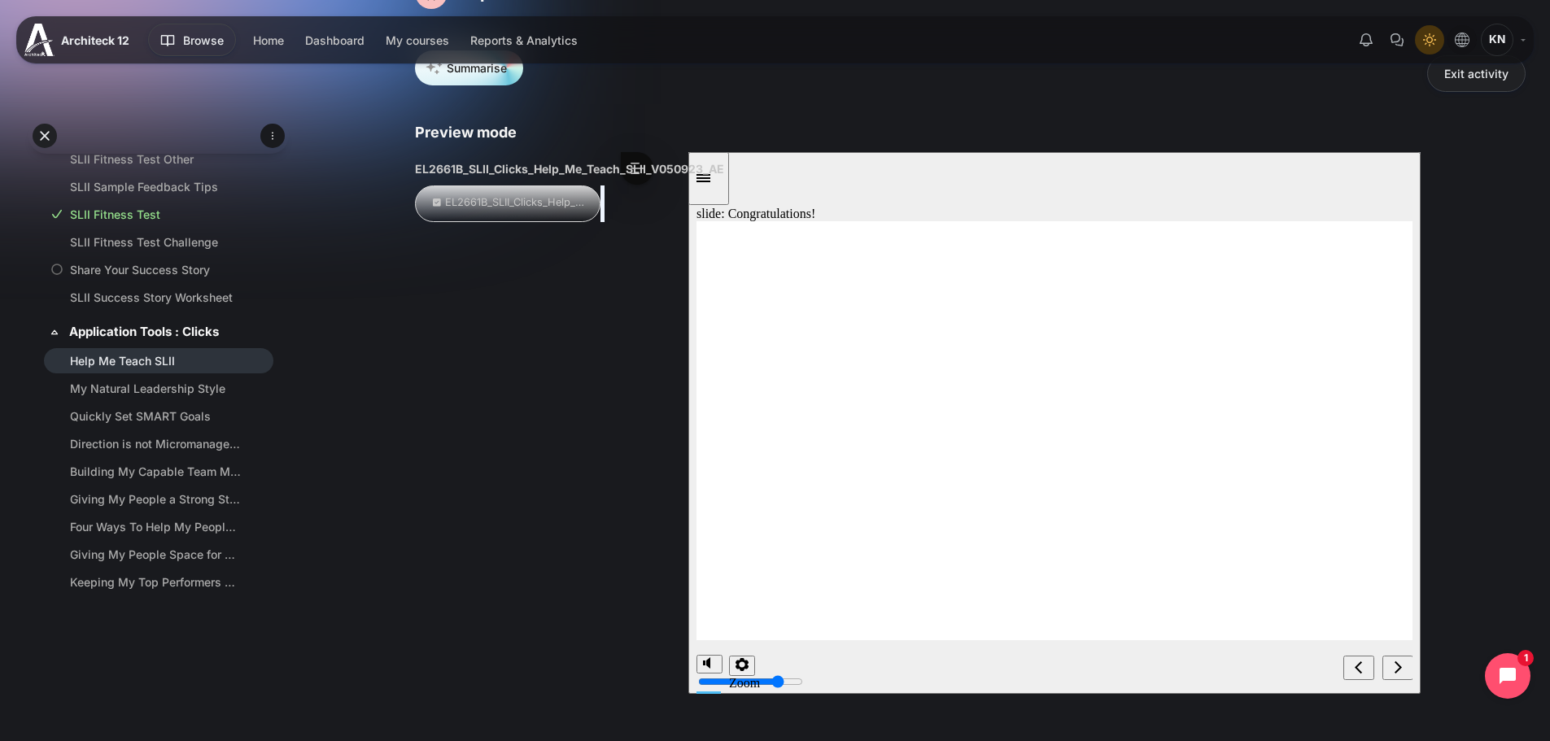
click at [1398, 660] on div "next" at bounding box center [1397, 668] width 18 height 17
click at [1398, 667] on icon "next" at bounding box center [1397, 667] width 8 height 15
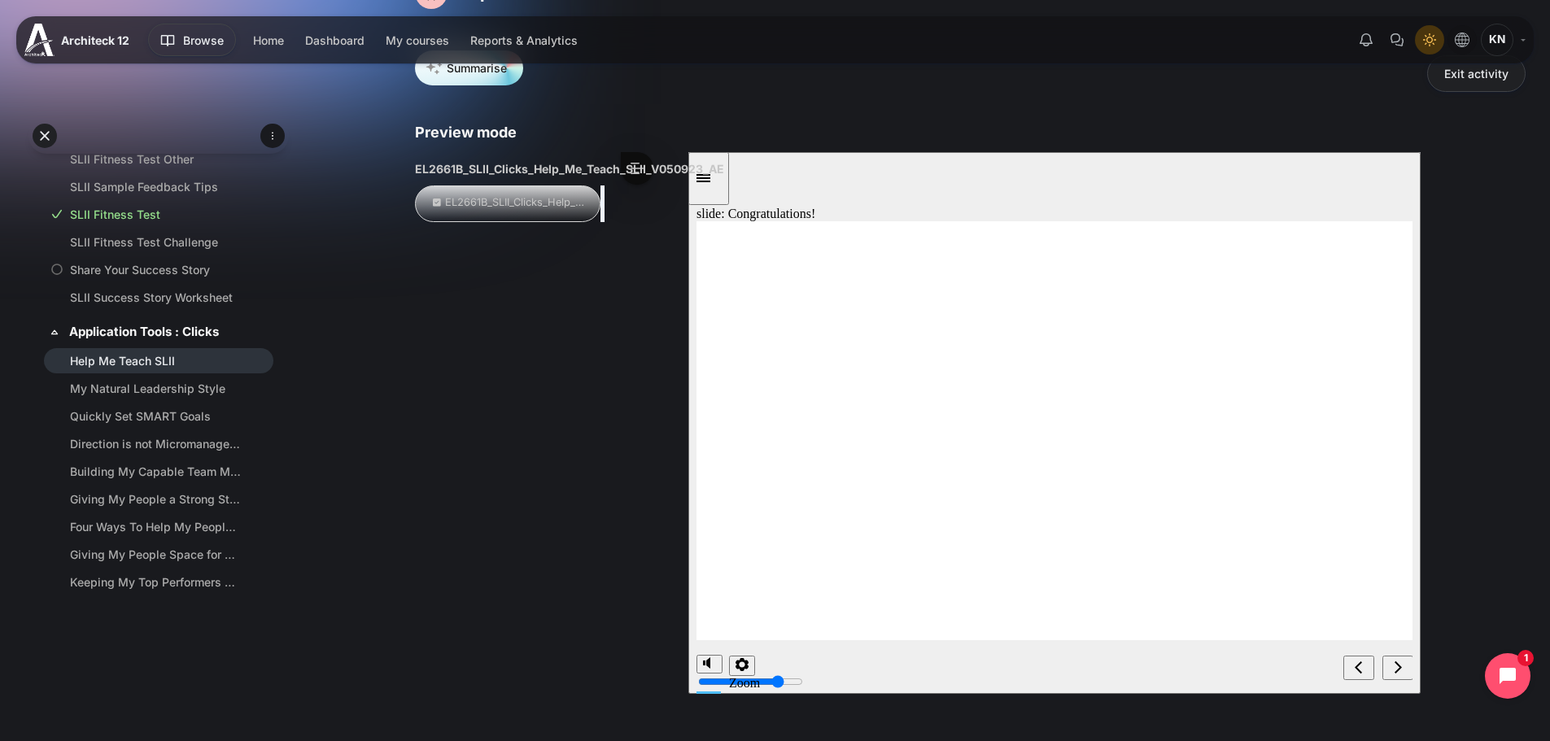
click at [1398, 667] on icon "next" at bounding box center [1397, 667] width 8 height 15
click at [1364, 673] on div "previous" at bounding box center [1358, 668] width 18 height 17
drag, startPoint x: 935, startPoint y: 371, endPoint x: 853, endPoint y: 467, distance: 125.8
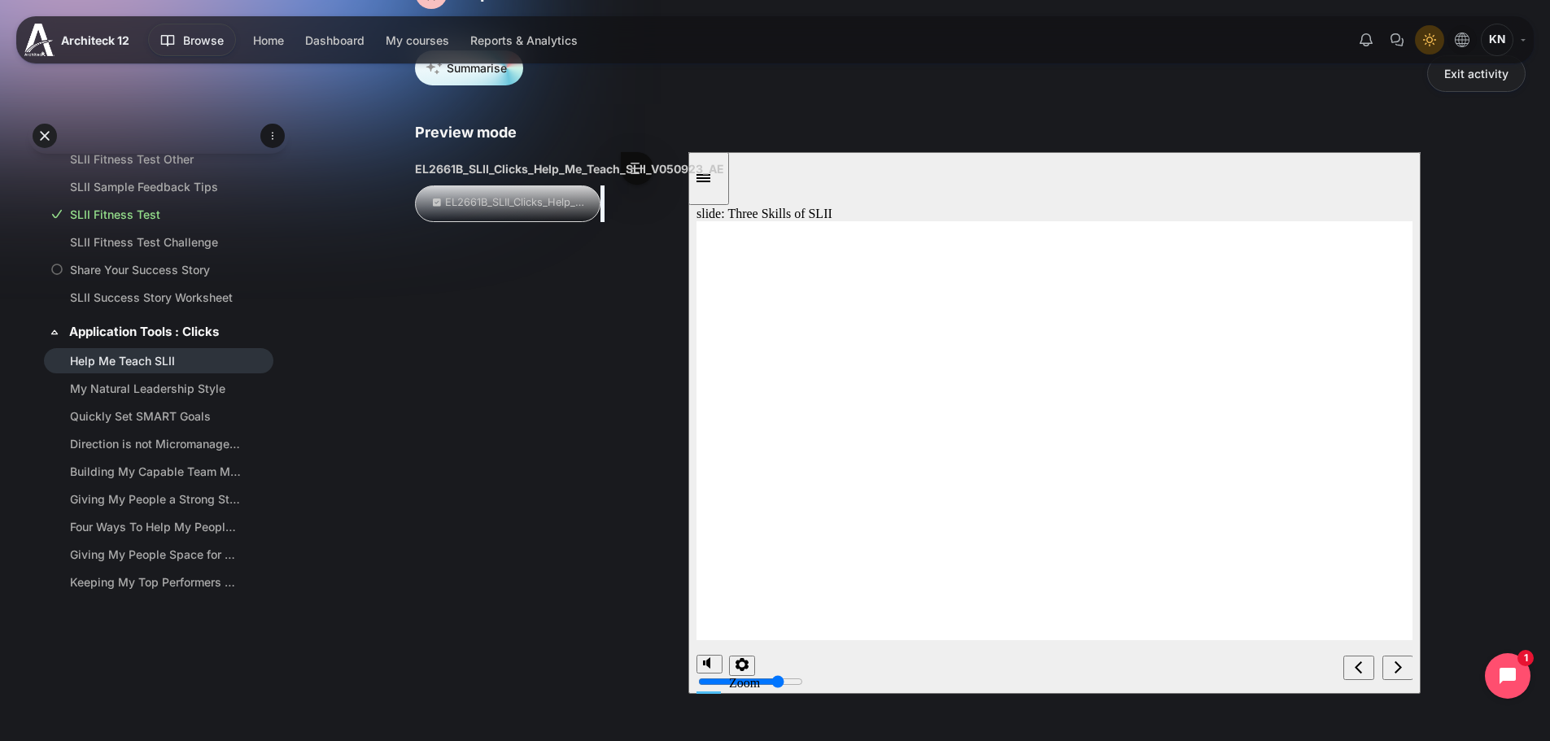
drag, startPoint x: 853, startPoint y: 467, endPoint x: 1215, endPoint y: 393, distance: 369.5
click at [1411, 344] on div "slide: Three Skills of SLII Home Button Help Me Teach My People Three Skills of…" at bounding box center [1053, 423] width 732 height 542
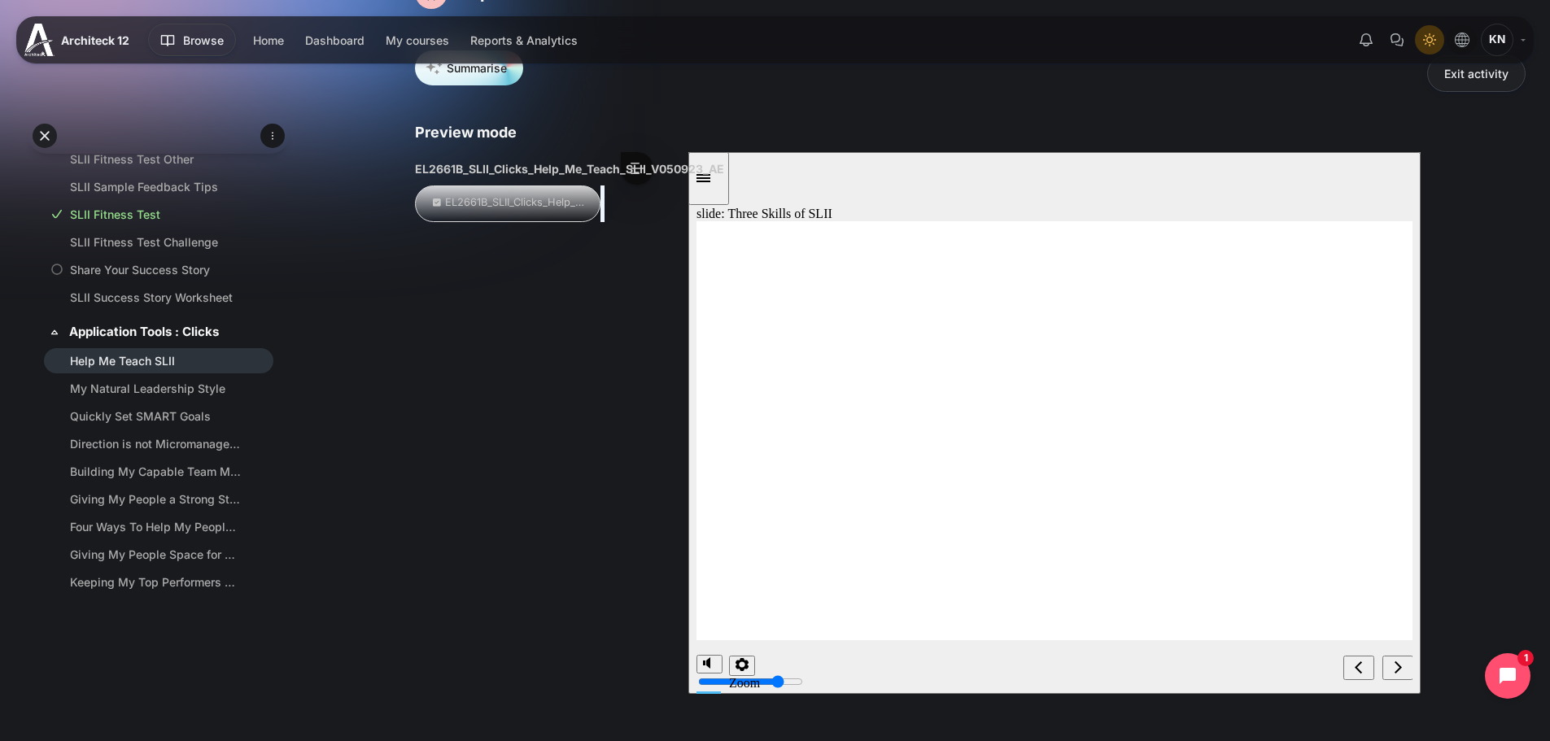
click at [1357, 674] on icon "previous" at bounding box center [1358, 667] width 8 height 15
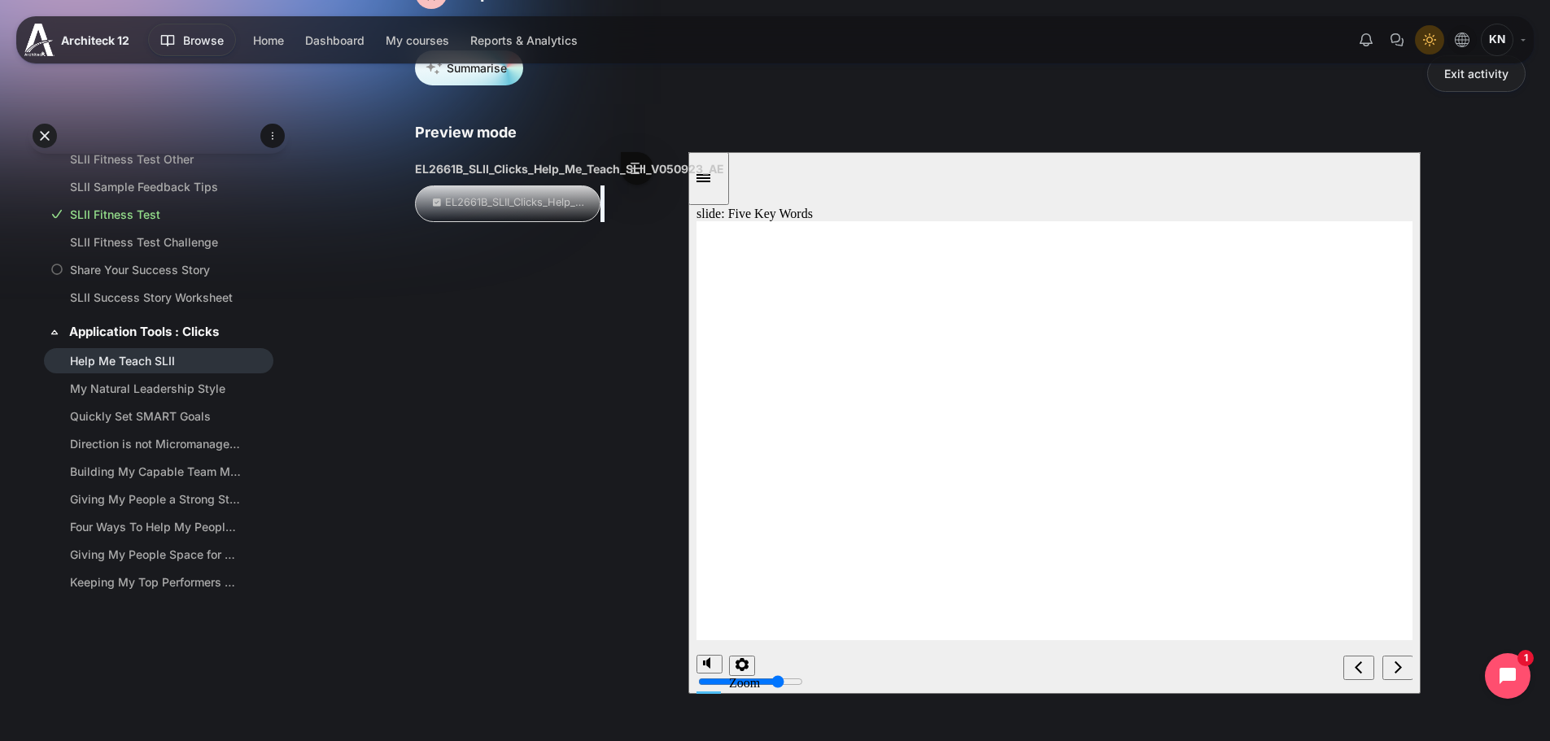
drag, startPoint x: 1113, startPoint y: 452, endPoint x: 779, endPoint y: 428, distance: 334.4
click at [1354, 661] on icon "previous" at bounding box center [1358, 667] width 8 height 15
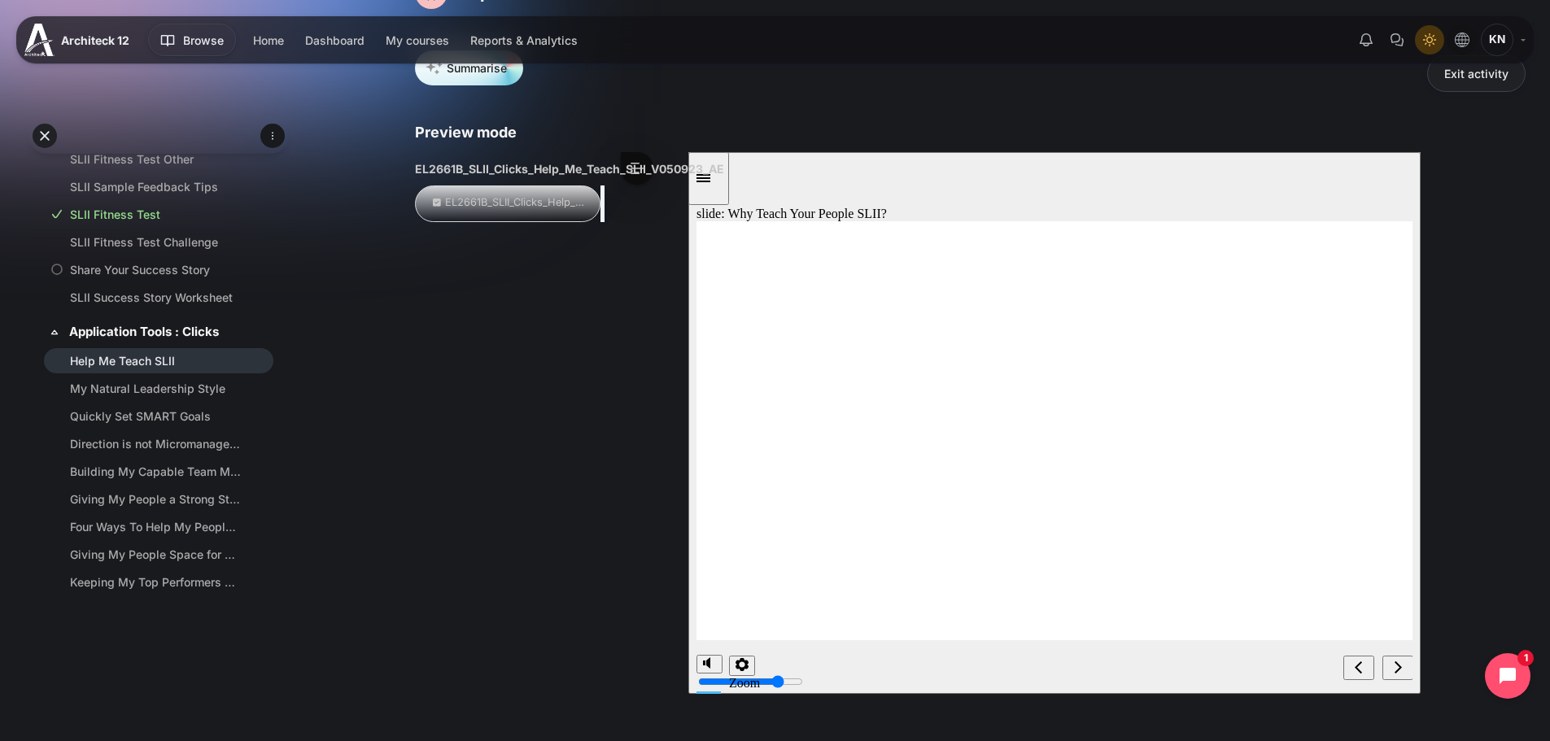
drag, startPoint x: 902, startPoint y: 414, endPoint x: 819, endPoint y: 410, distance: 83.1
drag, startPoint x: 1065, startPoint y: 594, endPoint x: 988, endPoint y: 503, distance: 119.5
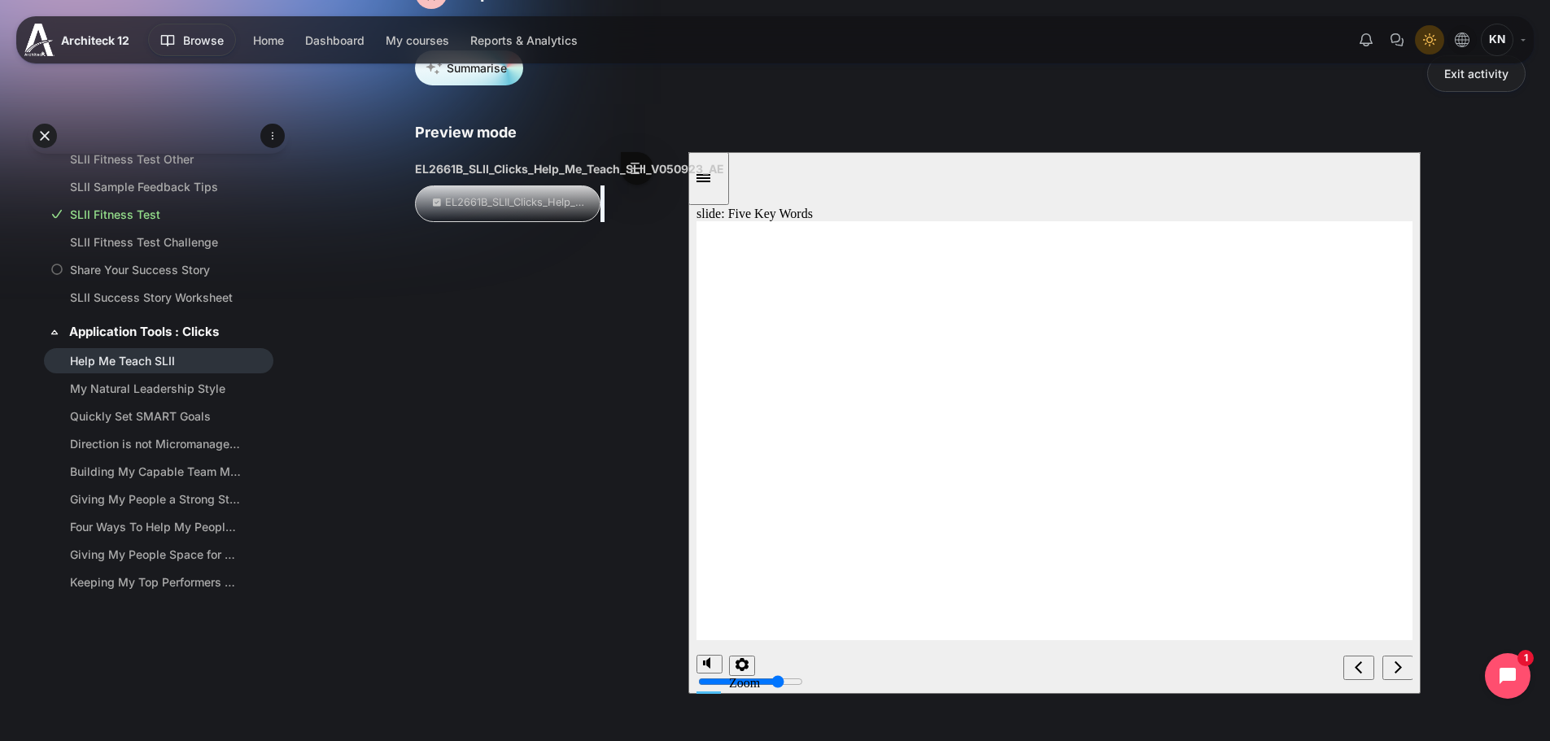
drag, startPoint x: 866, startPoint y: 554, endPoint x: 992, endPoint y: 495, distance: 138.3
drag, startPoint x: 1027, startPoint y: 461, endPoint x: 1354, endPoint y: 438, distance: 327.0
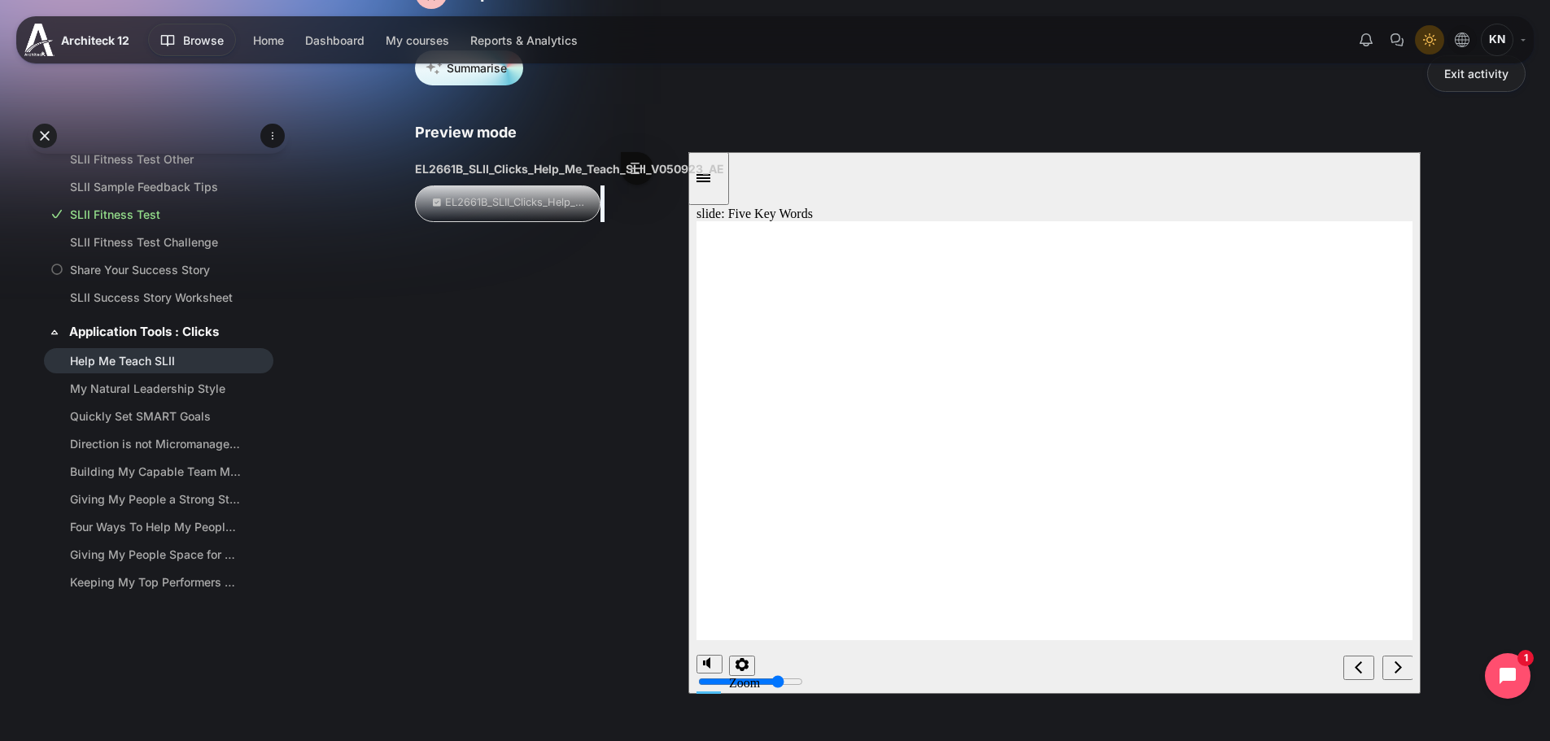
click at [1358, 660] on div "previous" at bounding box center [1358, 668] width 18 height 17
click at [1360, 668] on icon "previous" at bounding box center [1358, 667] width 8 height 15
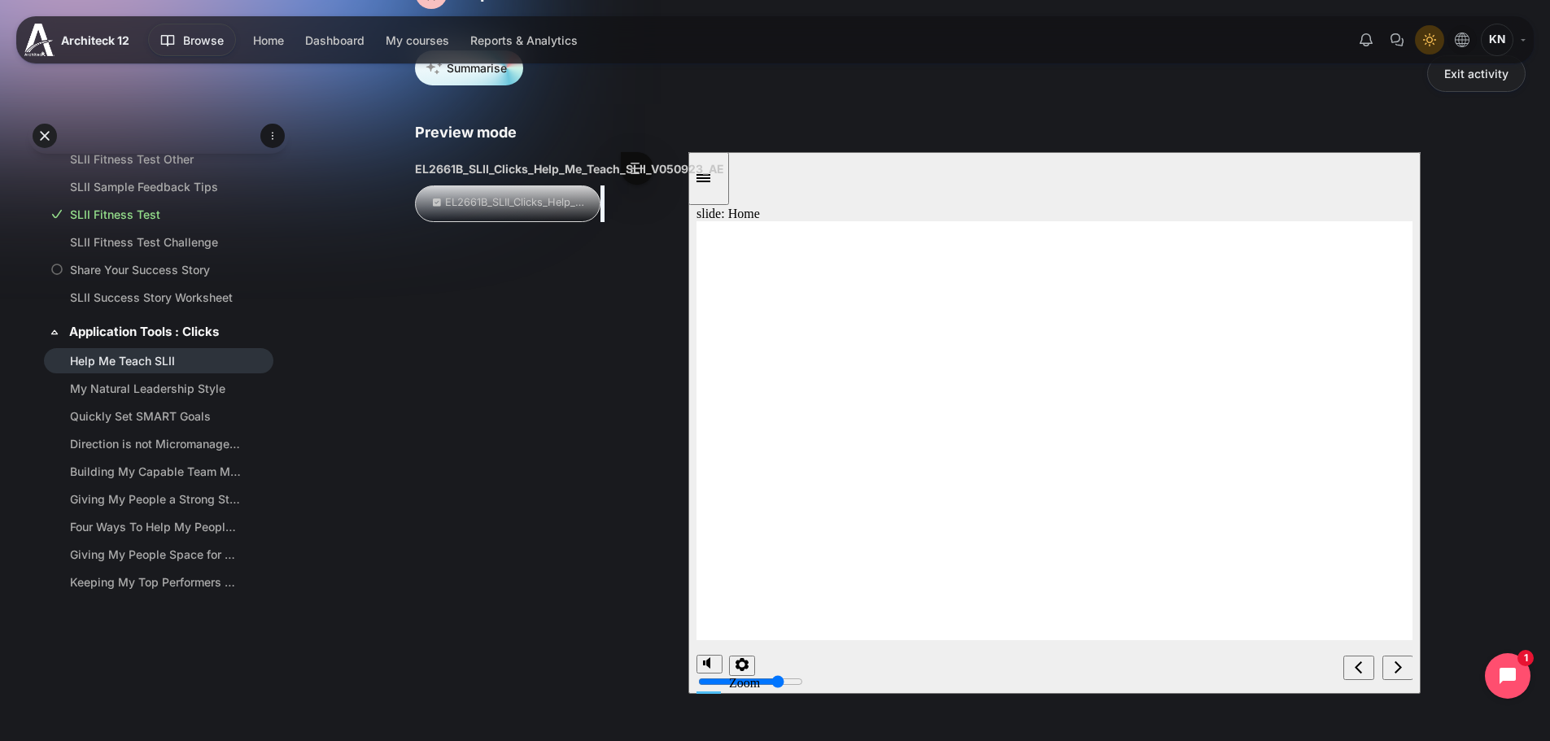
click at [1402, 670] on div "next" at bounding box center [1397, 668] width 18 height 17
click at [1355, 662] on icon "previous" at bounding box center [1358, 667] width 8 height 15
click at [1366, 673] on div "previous" at bounding box center [1358, 668] width 18 height 17
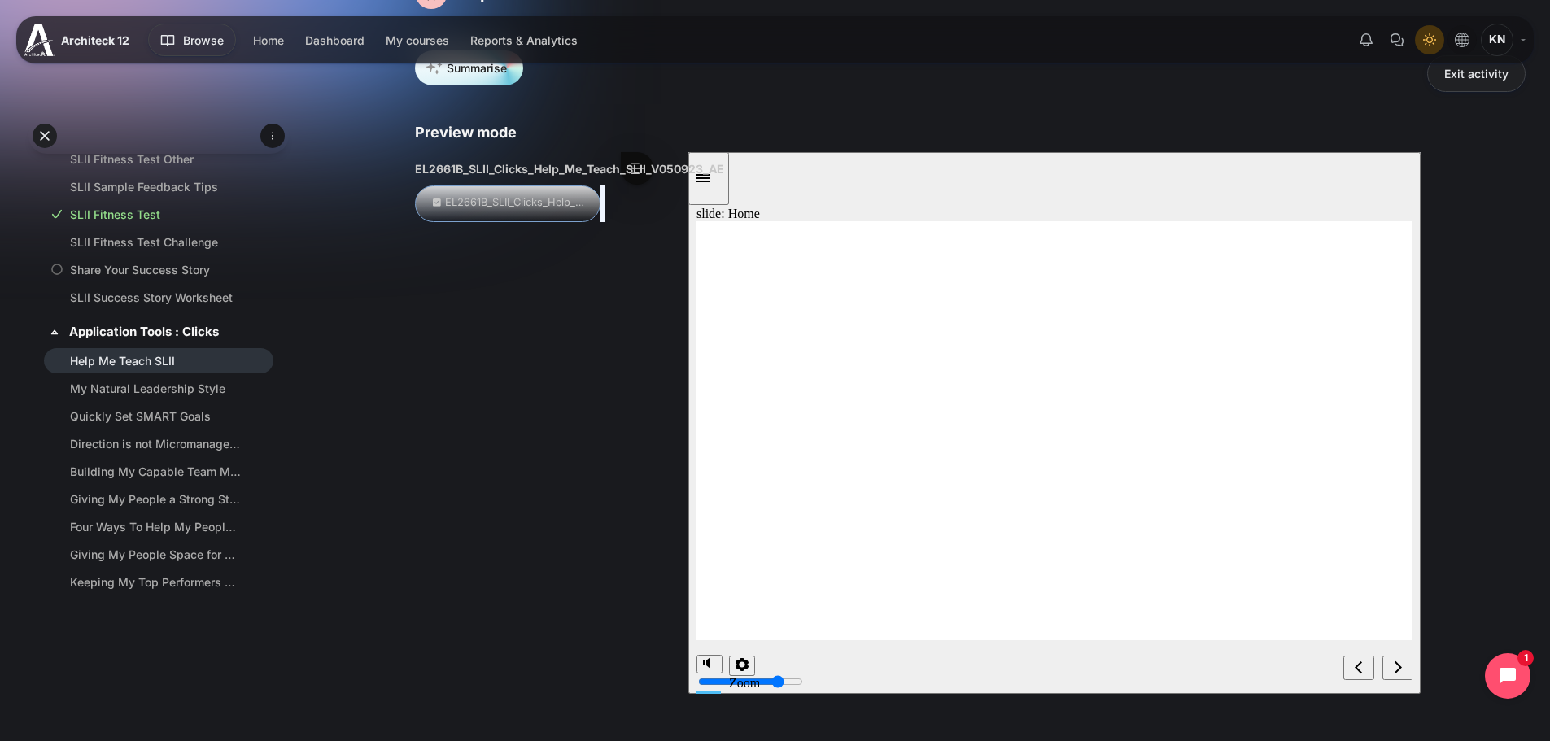
click at [482, 207] on link "EL2661B_SLII_Clicks_Help_Me_Teach_SLII_V050923_AE" at bounding box center [572, 202] width 286 height 12
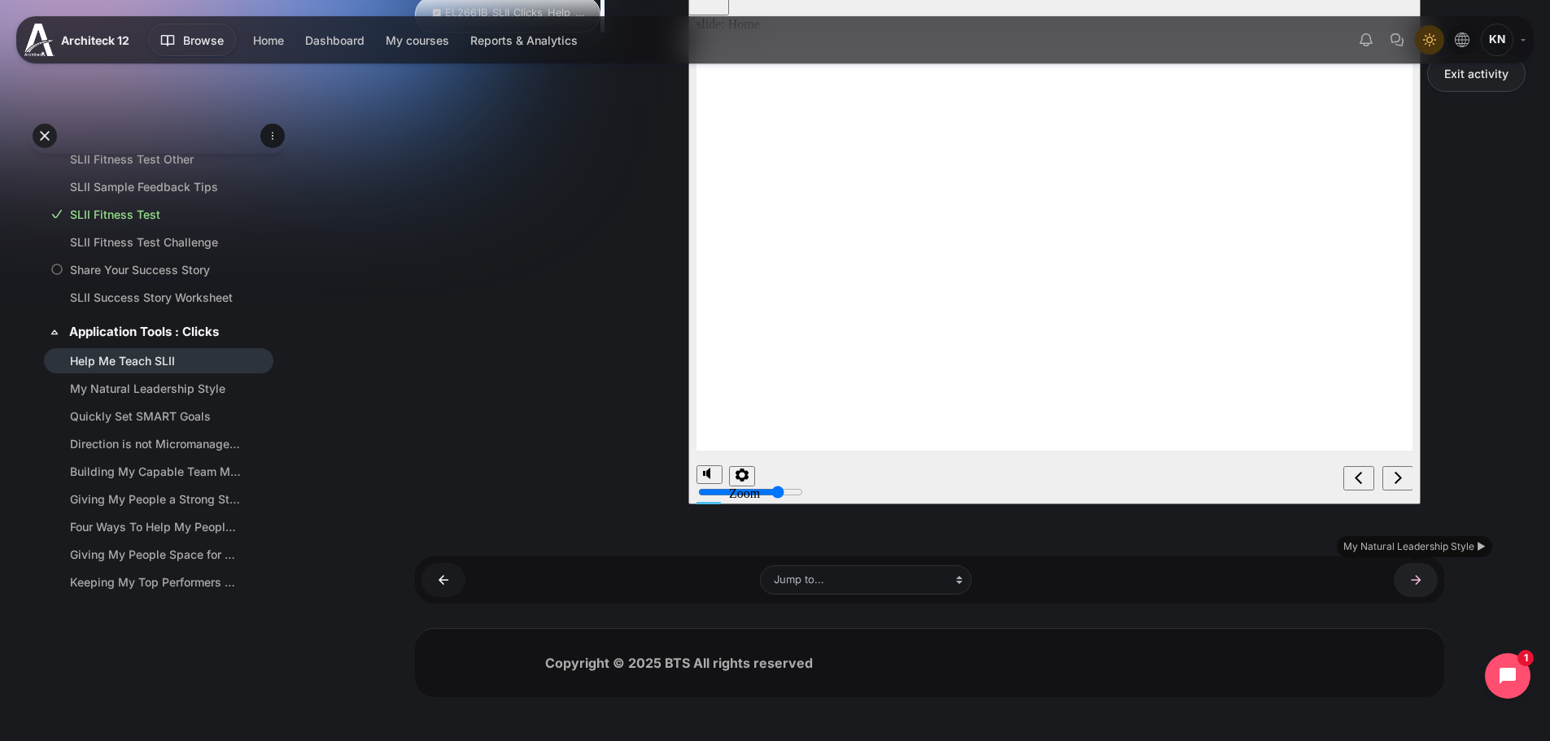
scroll to position [338, 0]
drag, startPoint x: 1427, startPoint y: 574, endPoint x: 1537, endPoint y: 580, distance: 110.0
click at [1427, 574] on link "My Natural Leadership Style ►" at bounding box center [1416, 583] width 44 height 33
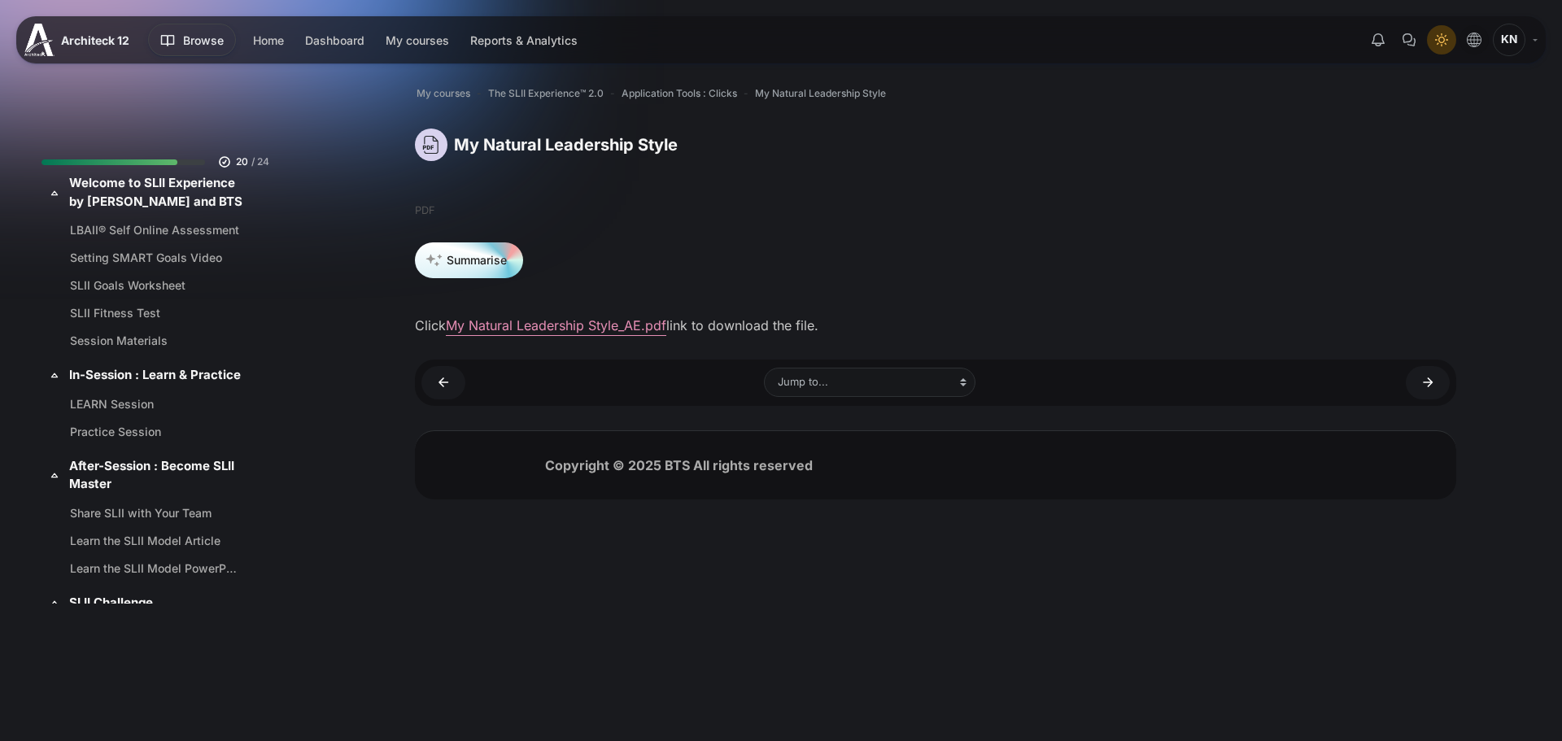
scroll to position [1385, 0]
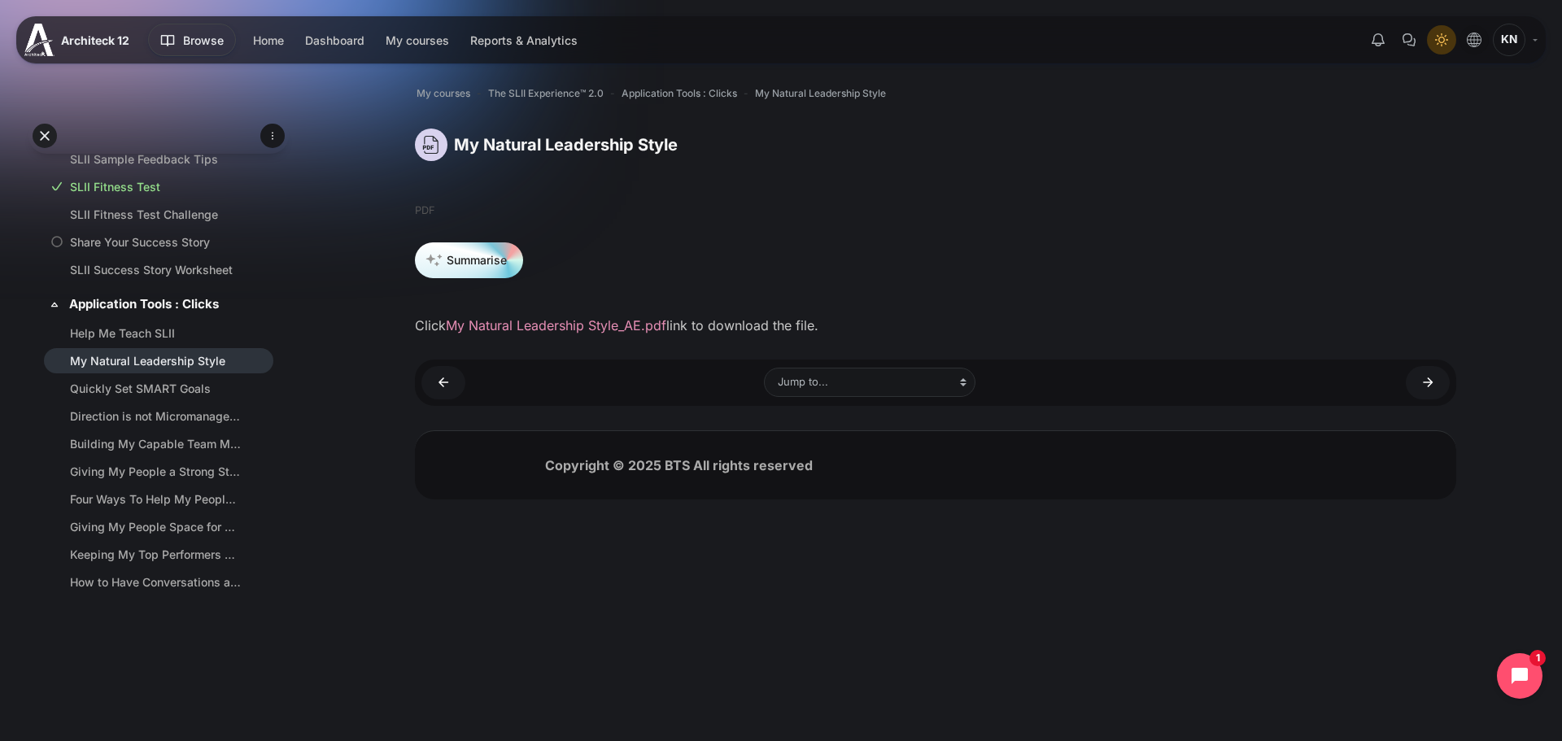
click at [478, 325] on link "My Natural Leadership Style_AE.pdf" at bounding box center [556, 325] width 220 height 16
click at [179, 369] on link "My Natural Leadership Style" at bounding box center [155, 360] width 171 height 17
click at [132, 397] on link "Quickly Set SMART Goals" at bounding box center [155, 388] width 171 height 17
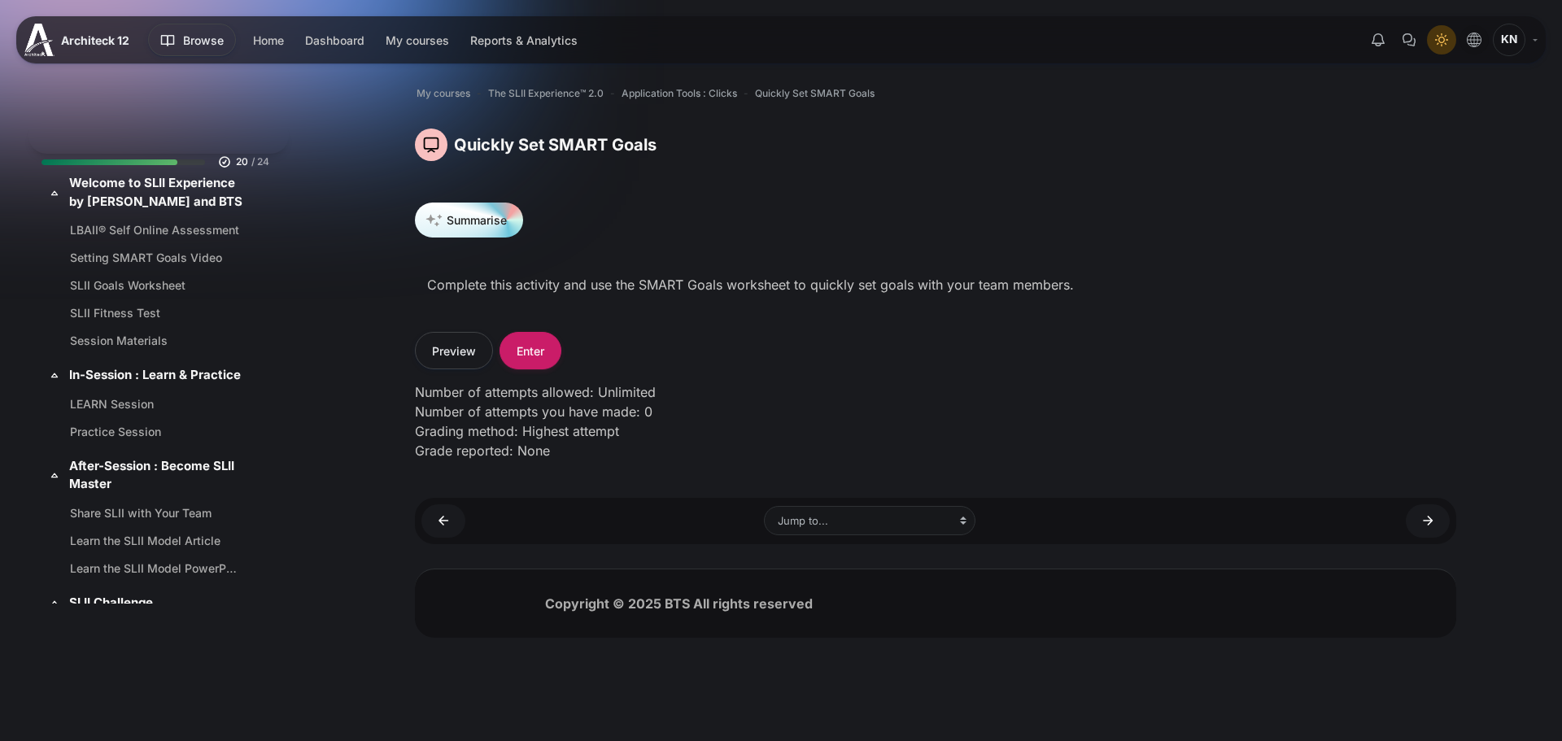
scroll to position [1412, 0]
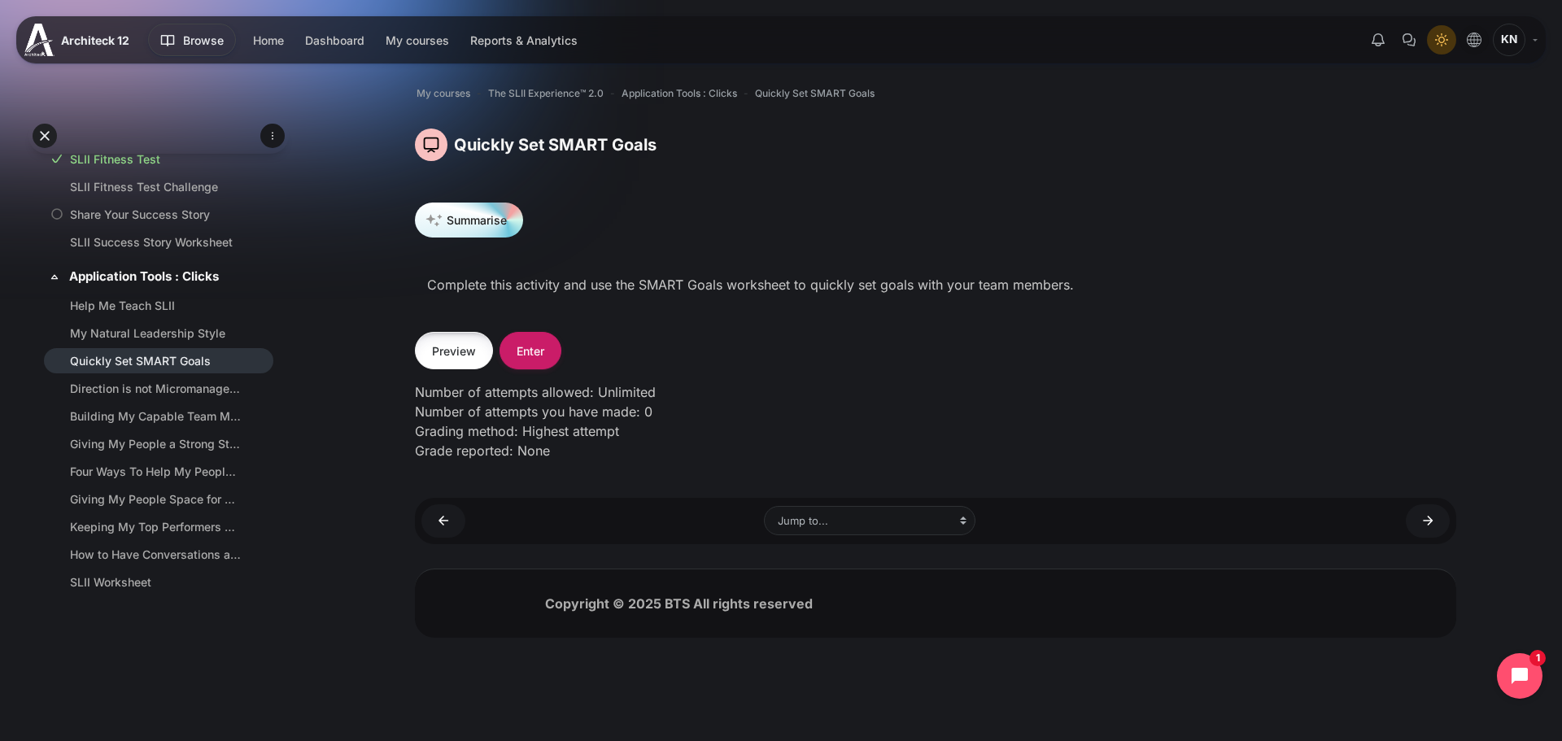
click at [473, 347] on button "Preview" at bounding box center [454, 350] width 78 height 37
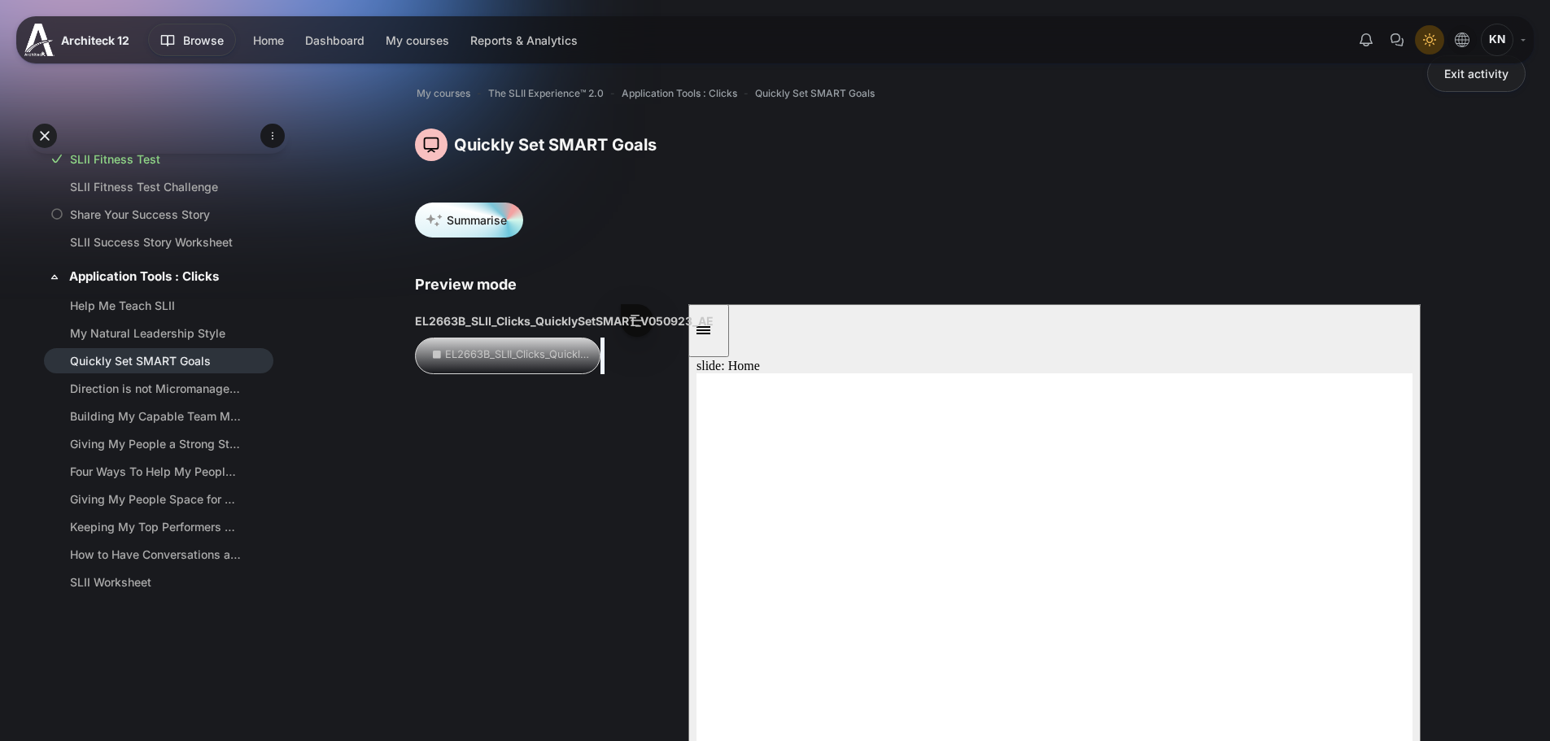
scroll to position [190, 0]
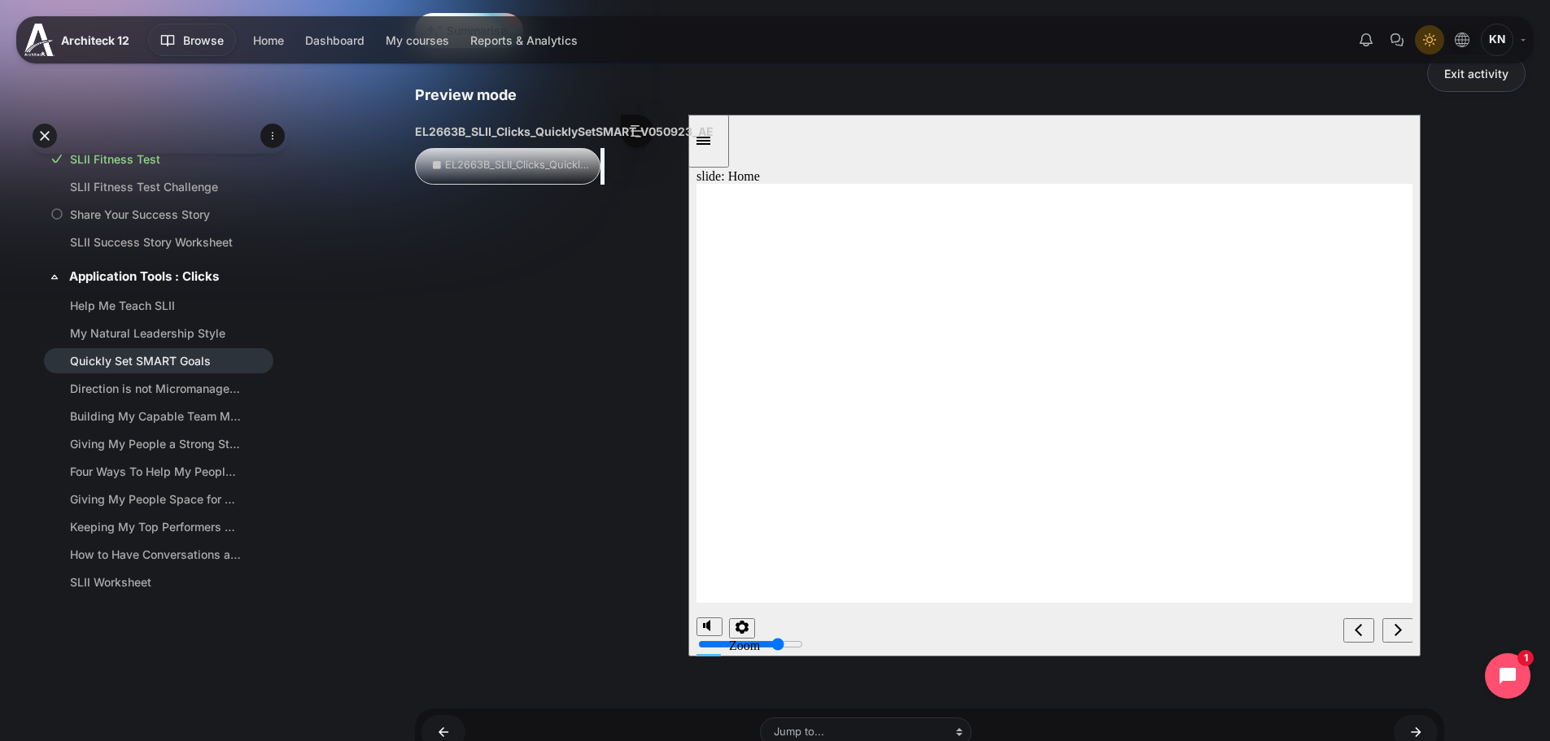
drag, startPoint x: 921, startPoint y: 377, endPoint x: 1236, endPoint y: 647, distance: 414.8
click at [1394, 625] on icon "next" at bounding box center [1397, 629] width 8 height 15
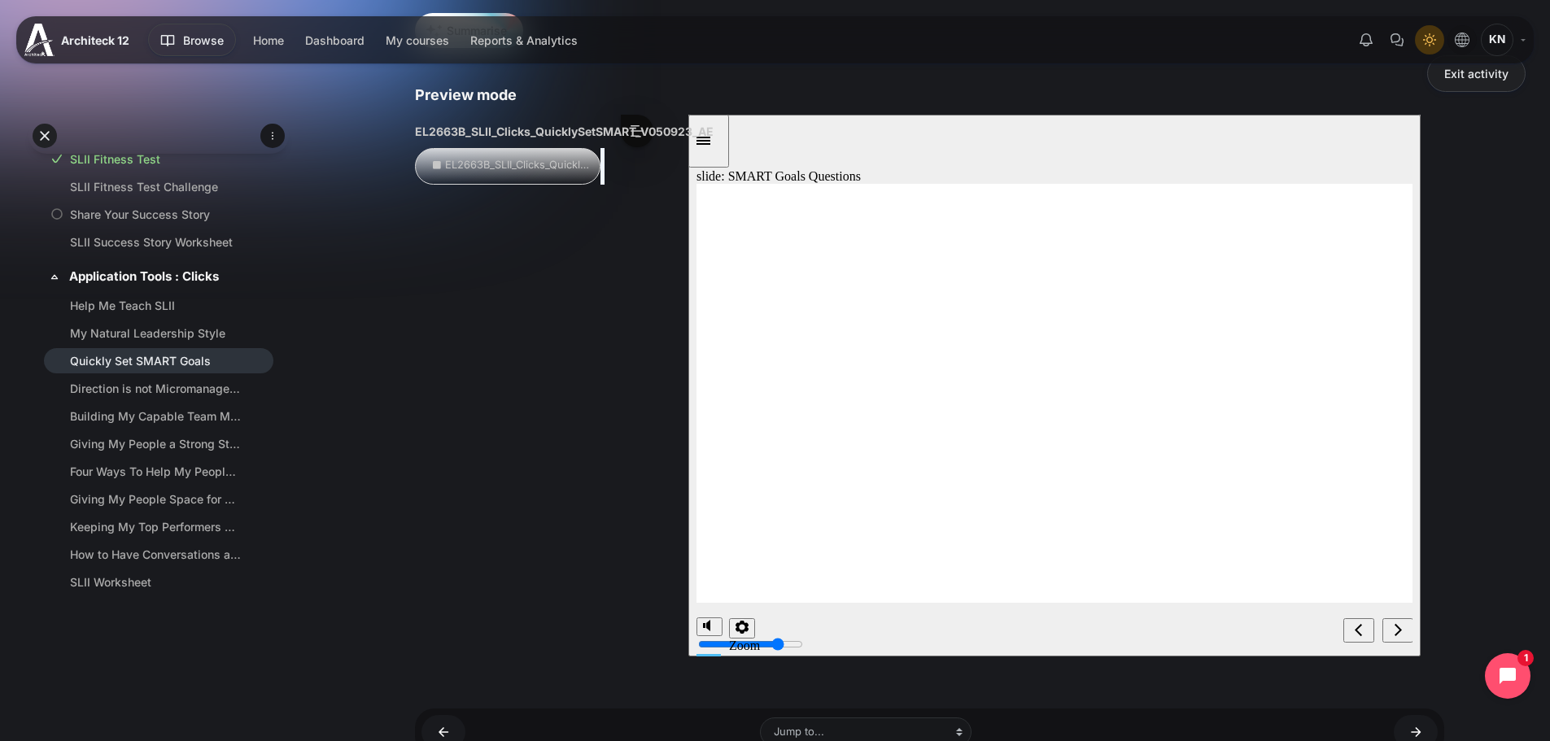
click at [1397, 625] on icon "next" at bounding box center [1397, 629] width 8 height 15
drag, startPoint x: 1394, startPoint y: 622, endPoint x: 1382, endPoint y: 622, distance: 11.4
click at [1396, 622] on icon "next" at bounding box center [1397, 629] width 8 height 15
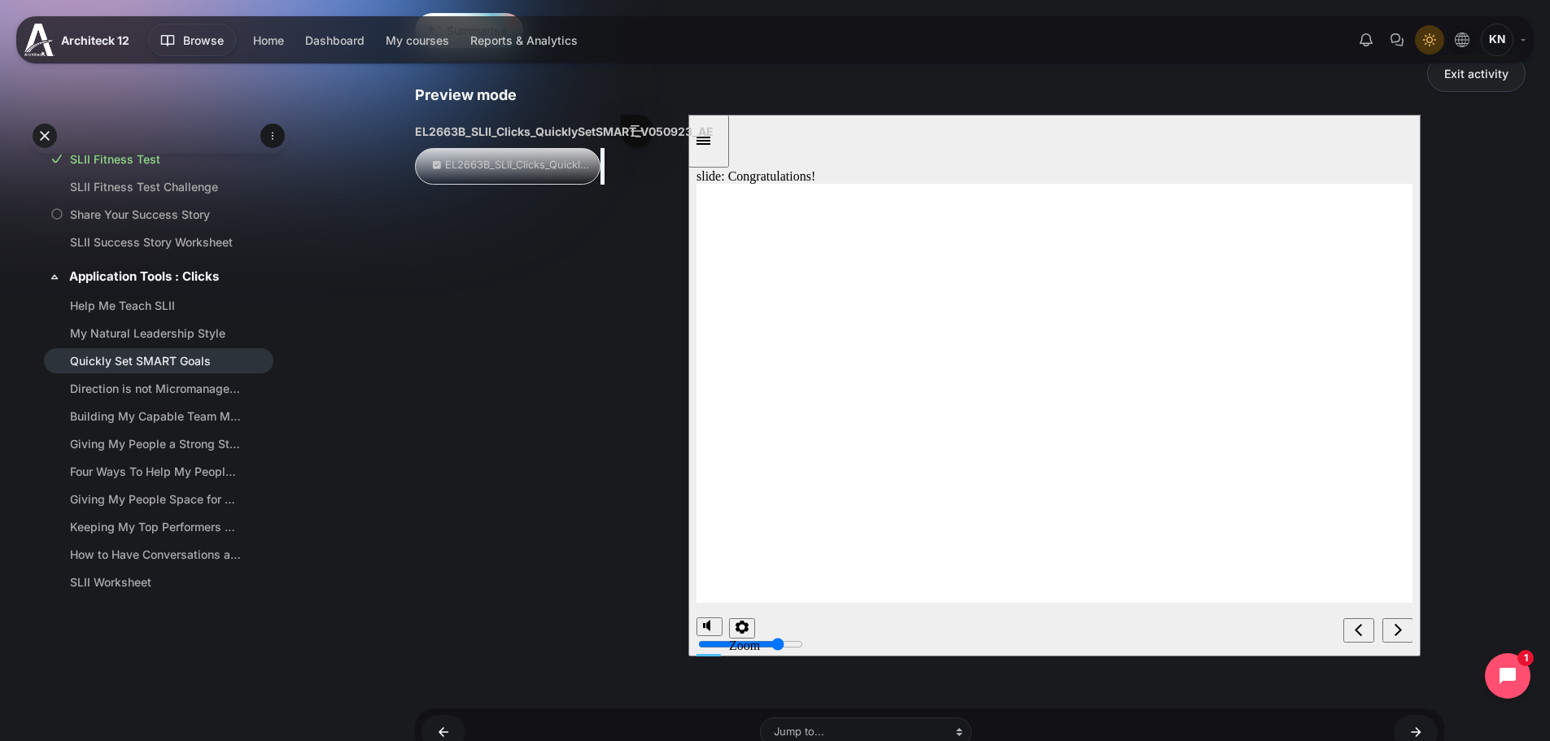
click at [147, 397] on link "Direction is not Micromanagement?" at bounding box center [155, 388] width 171 height 17
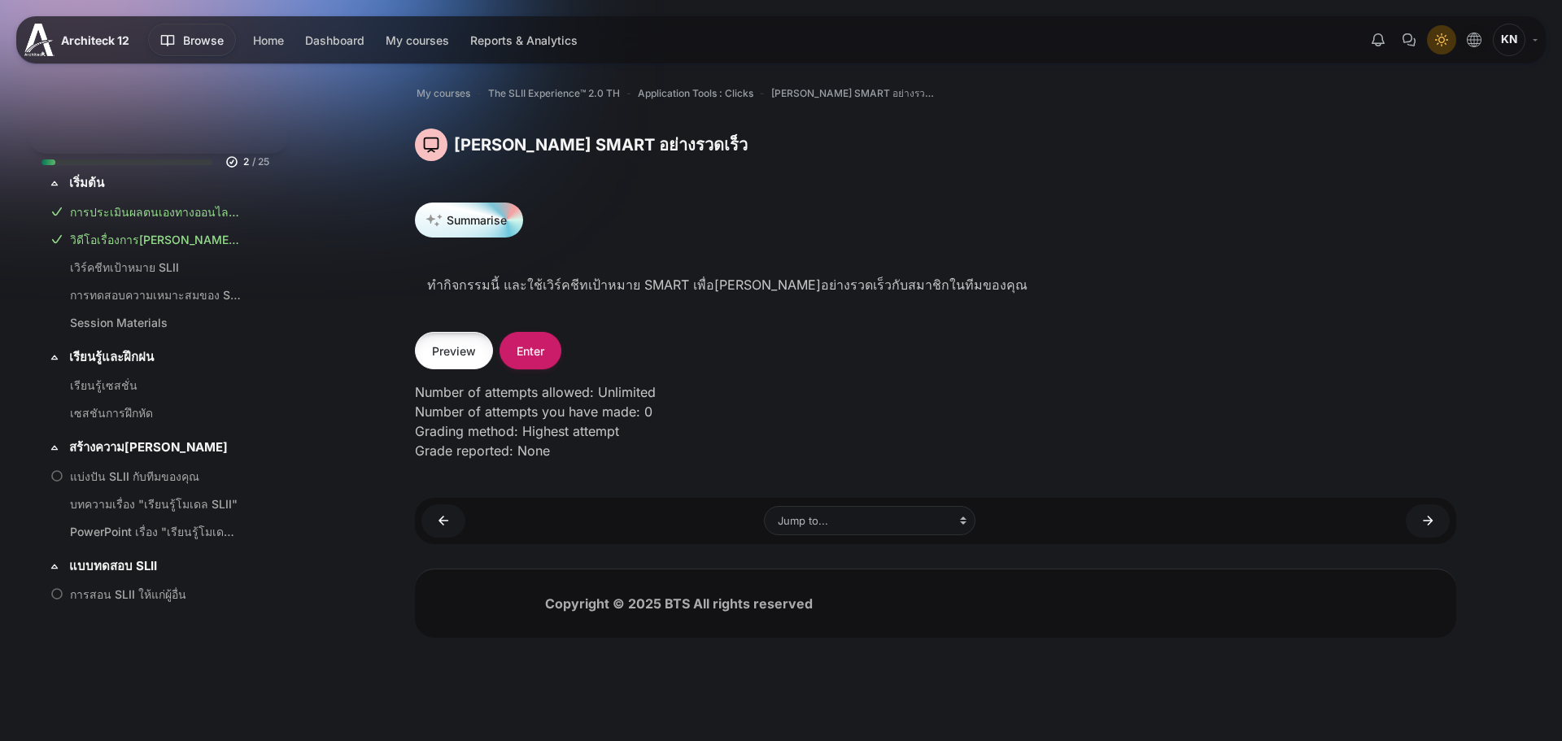
scroll to position [1385, 0]
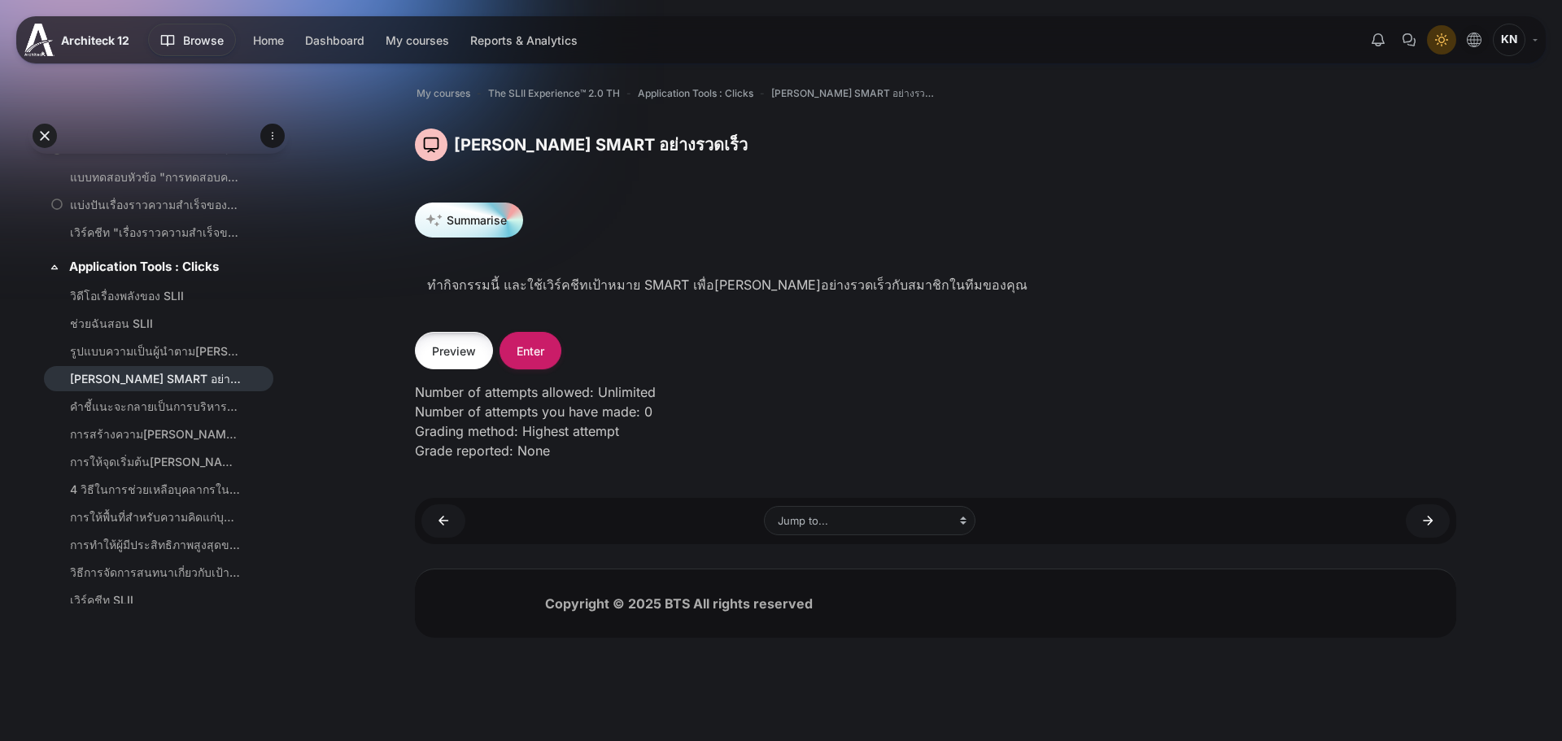
click at [464, 351] on button "Preview" at bounding box center [454, 350] width 78 height 37
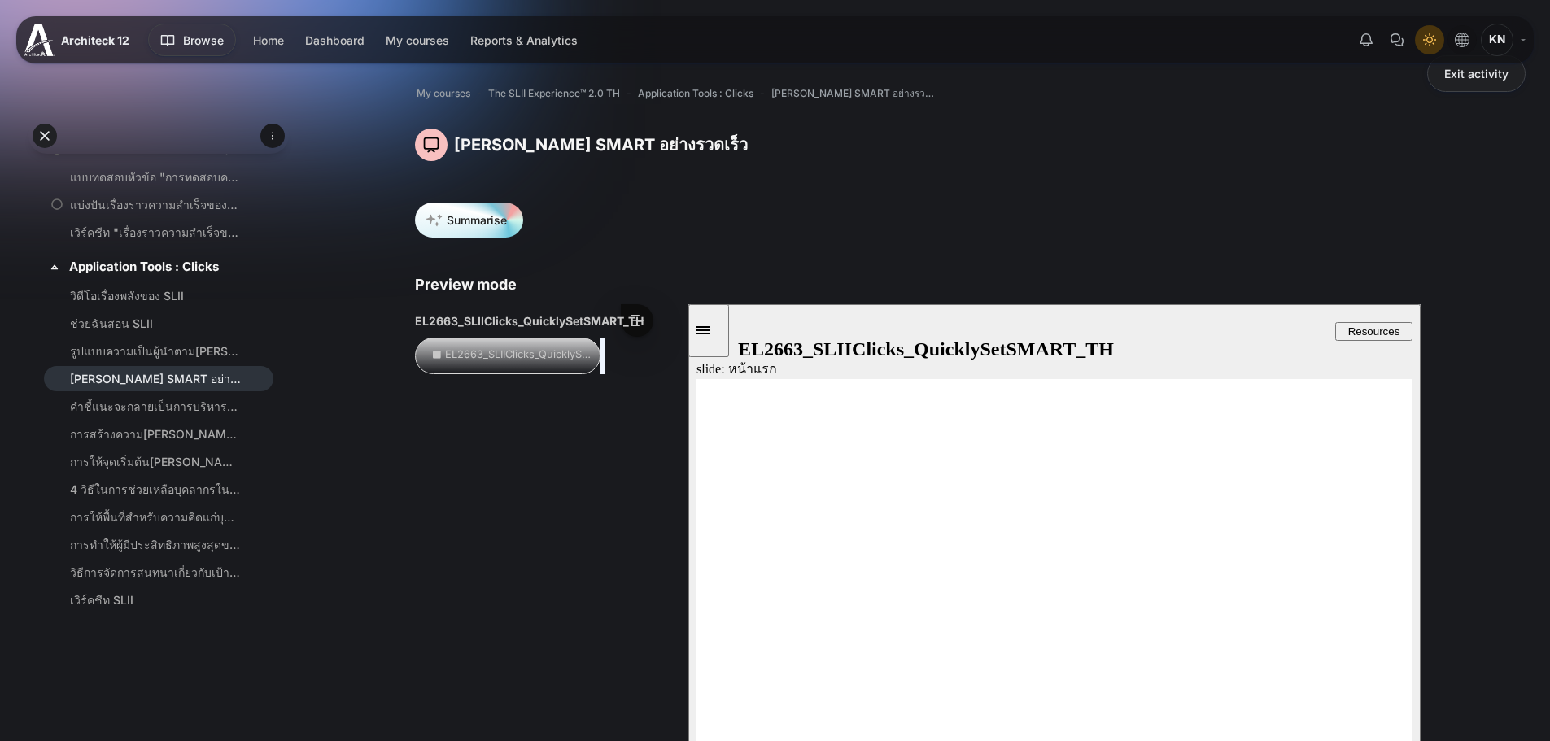
scroll to position [190, 0]
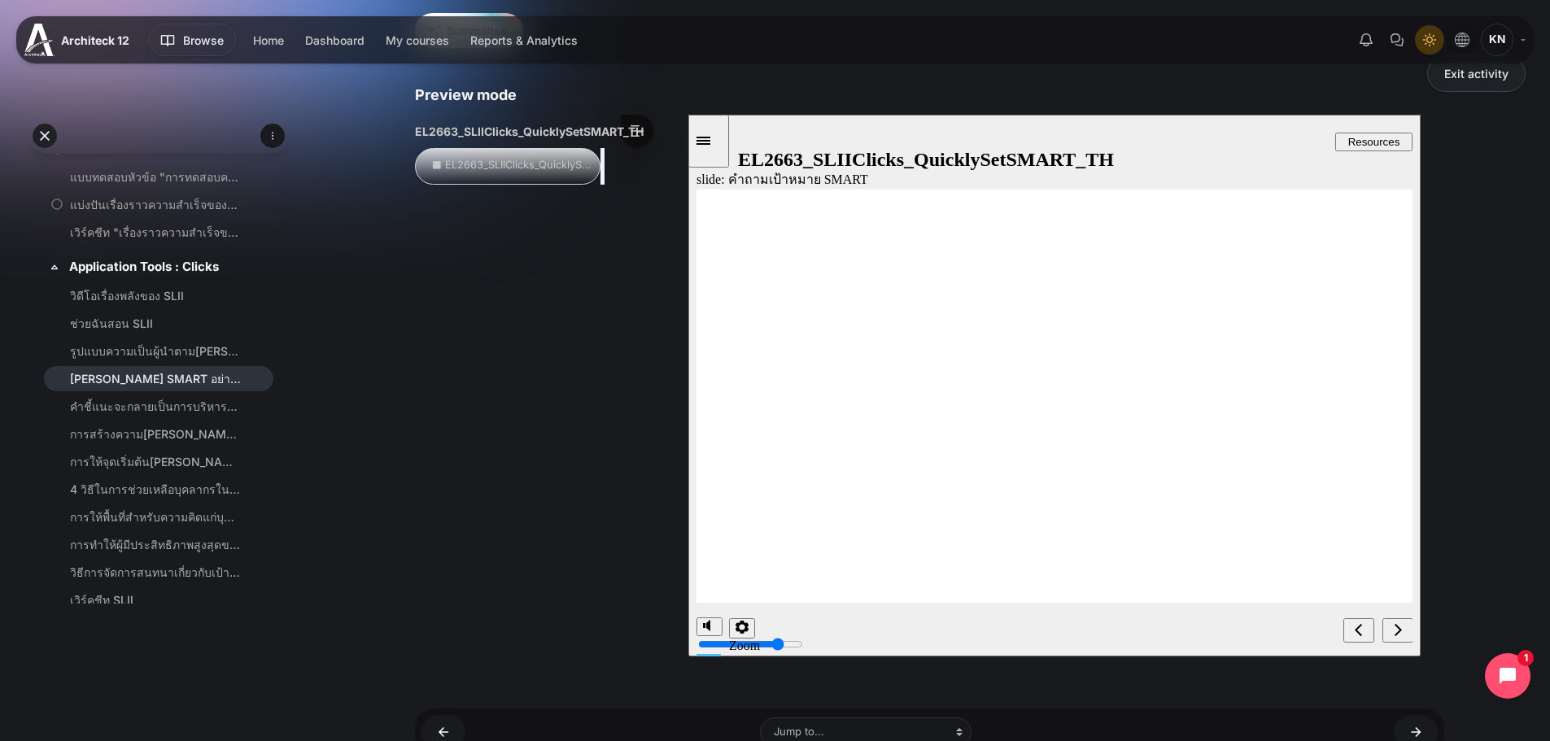
drag, startPoint x: 859, startPoint y: 522, endPoint x: 853, endPoint y: 557, distance: 35.4
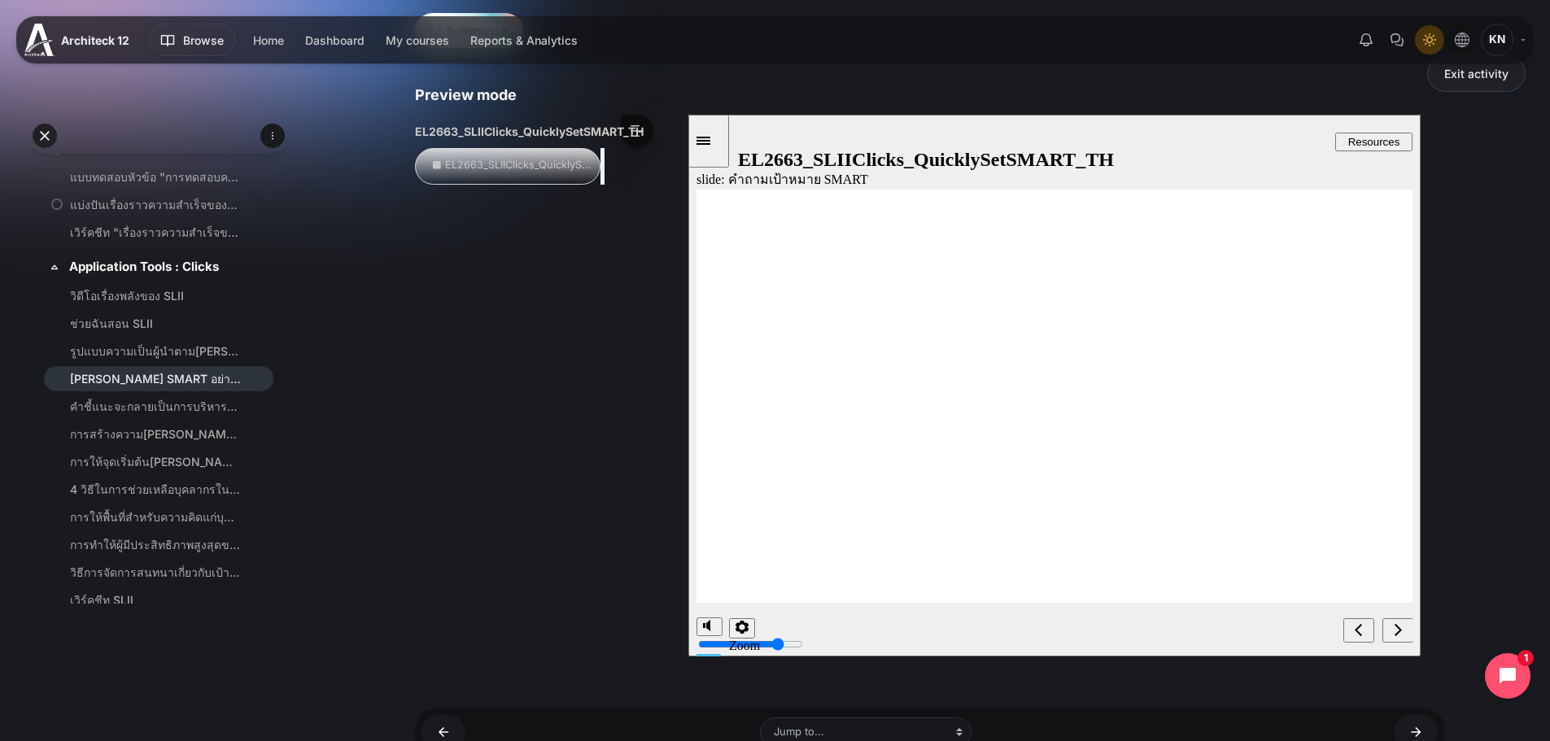
click at [1379, 621] on nav "slide navigation" at bounding box center [1376, 630] width 69 height 53
click at [1392, 630] on div "next" at bounding box center [1397, 630] width 18 height 17
click at [123, 408] on link "คำชี้แนะจะกลายเป็นการบริหารงานที่จู้จี้จุกจิกได้เมื่อใด" at bounding box center [155, 406] width 171 height 17
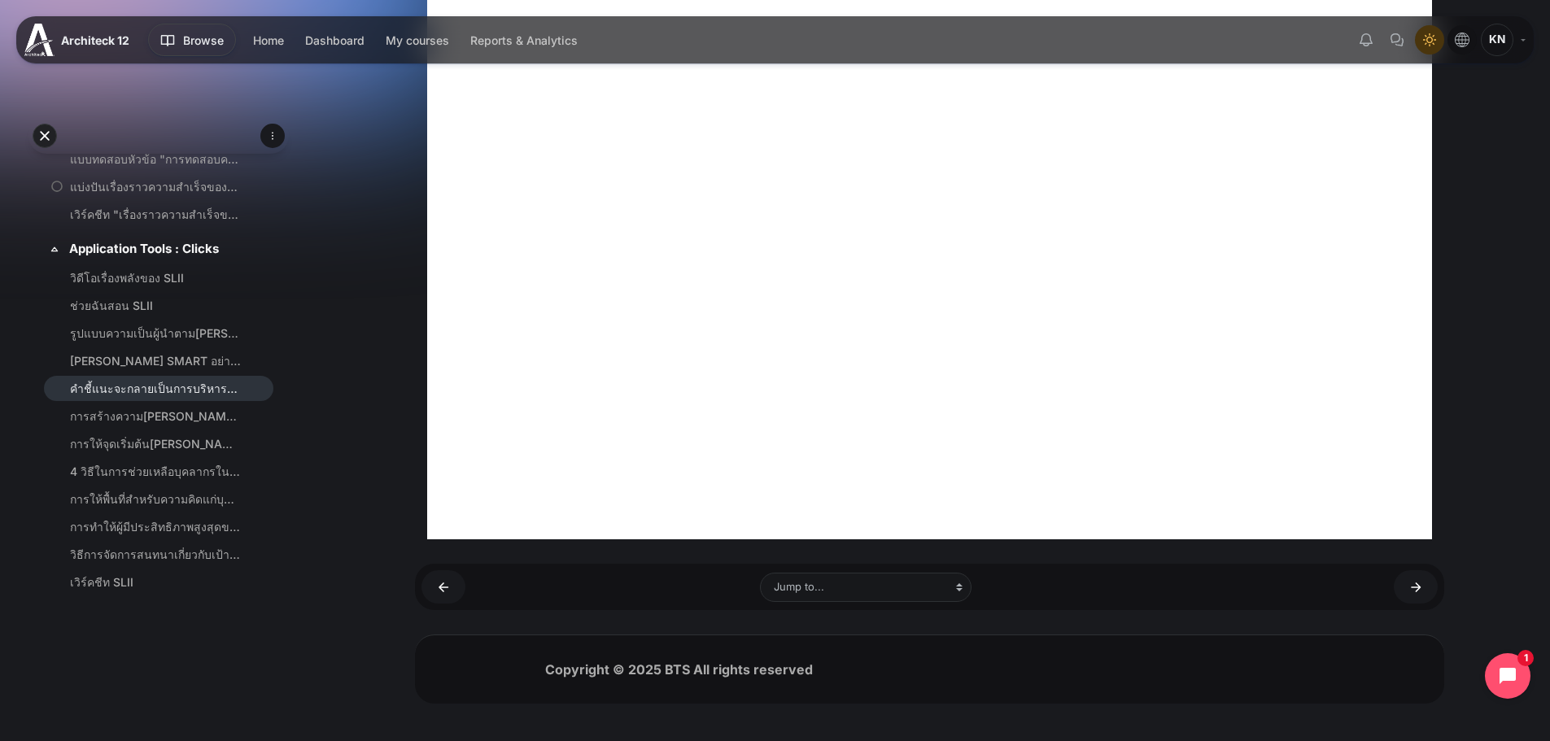
scroll to position [452, 0]
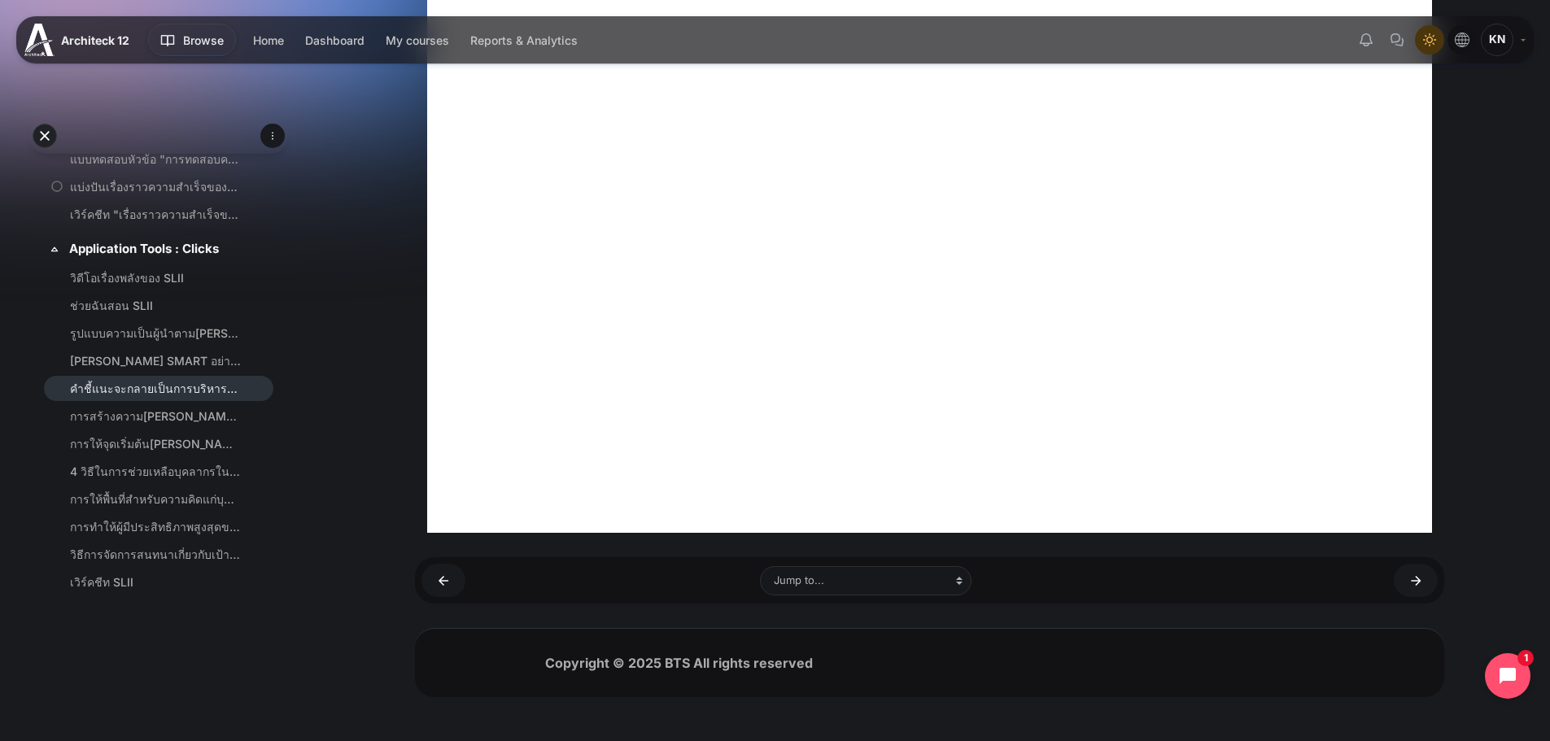
click at [122, 588] on link "เวิร์คชีท SLII" at bounding box center [155, 582] width 171 height 17
click at [175, 550] on link "วิธีการจัดการสนทนาเกี่ยวกับเป้าหมาย" at bounding box center [155, 554] width 171 height 17
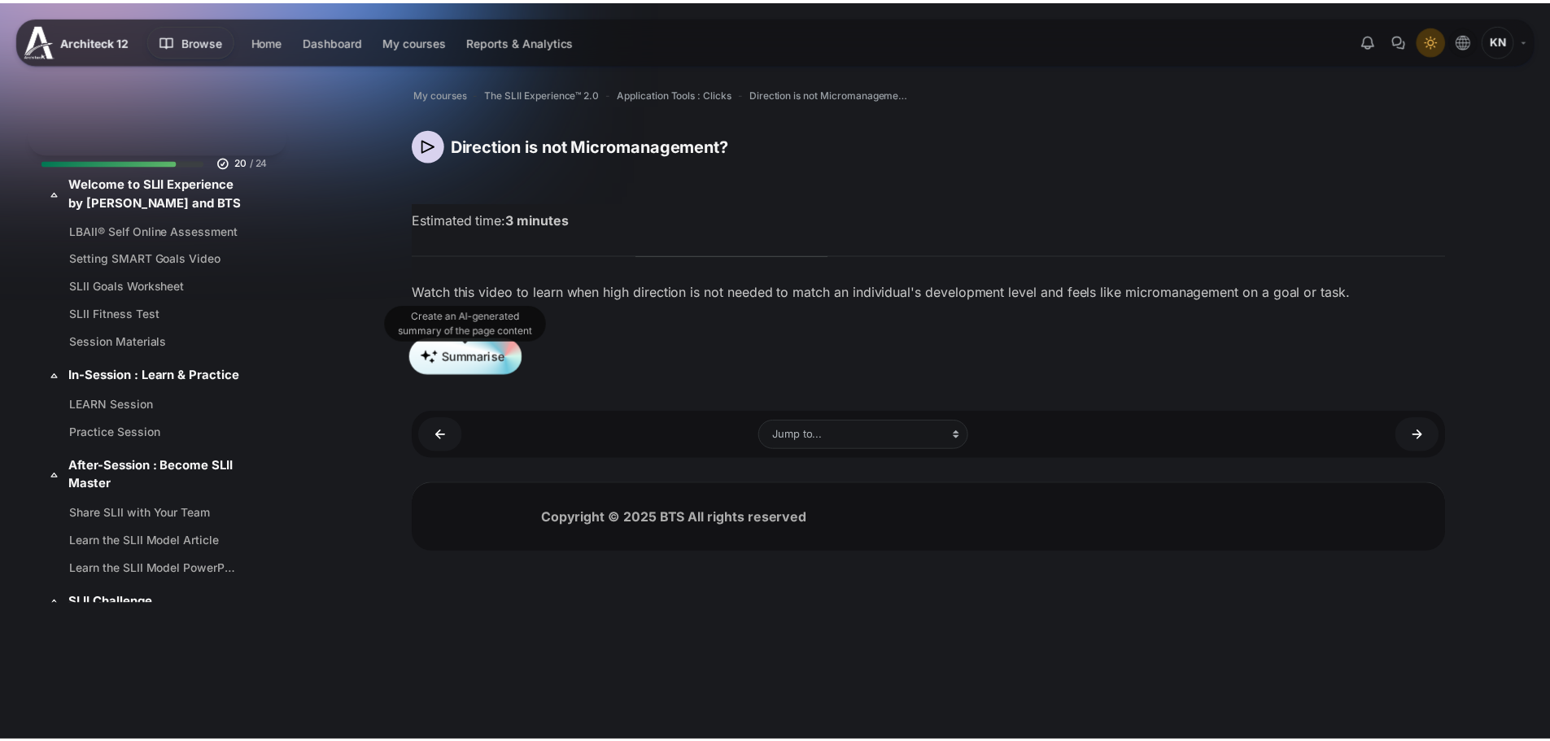
scroll to position [1430, 0]
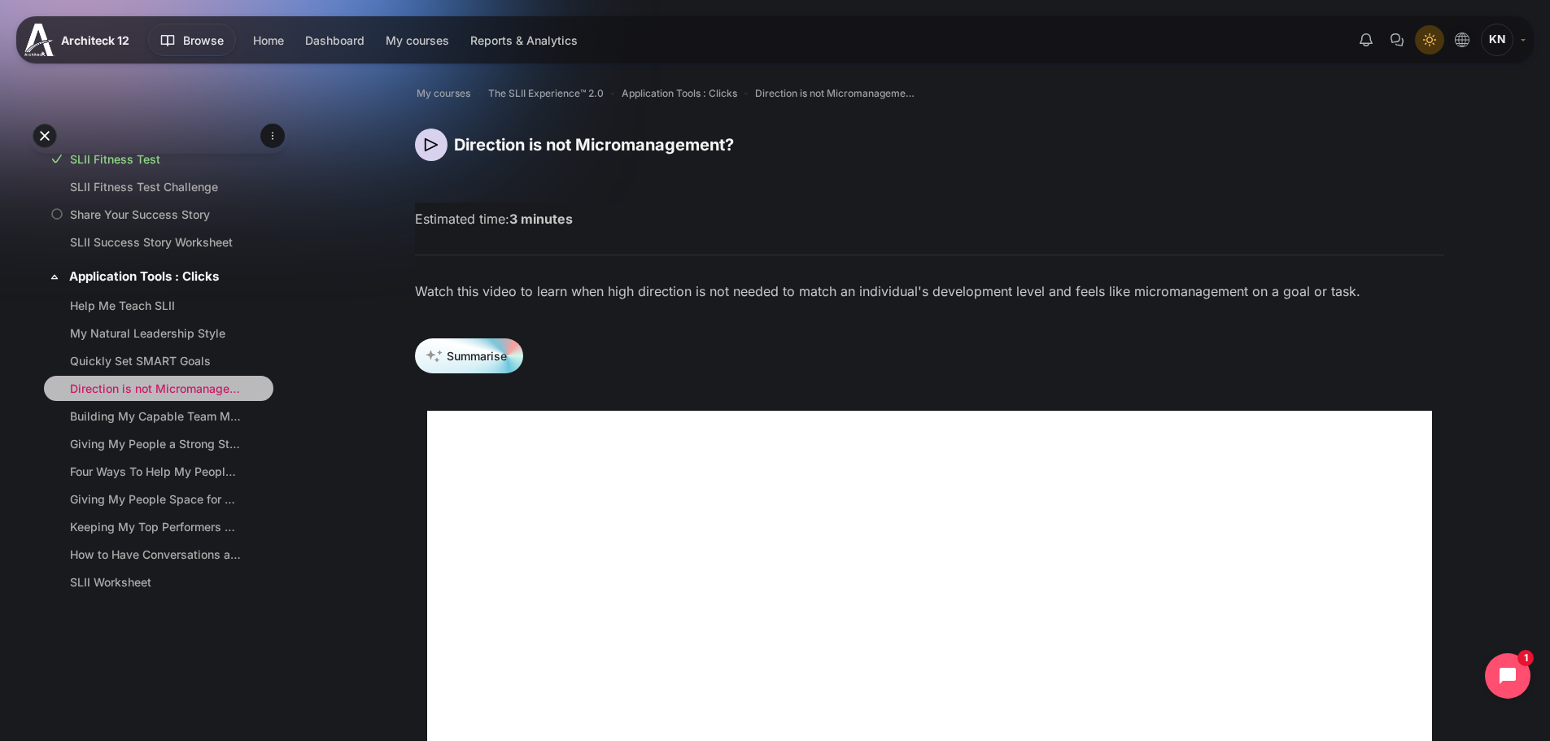
click at [105, 382] on link "Direction is not Micromanagement?" at bounding box center [155, 388] width 171 height 17
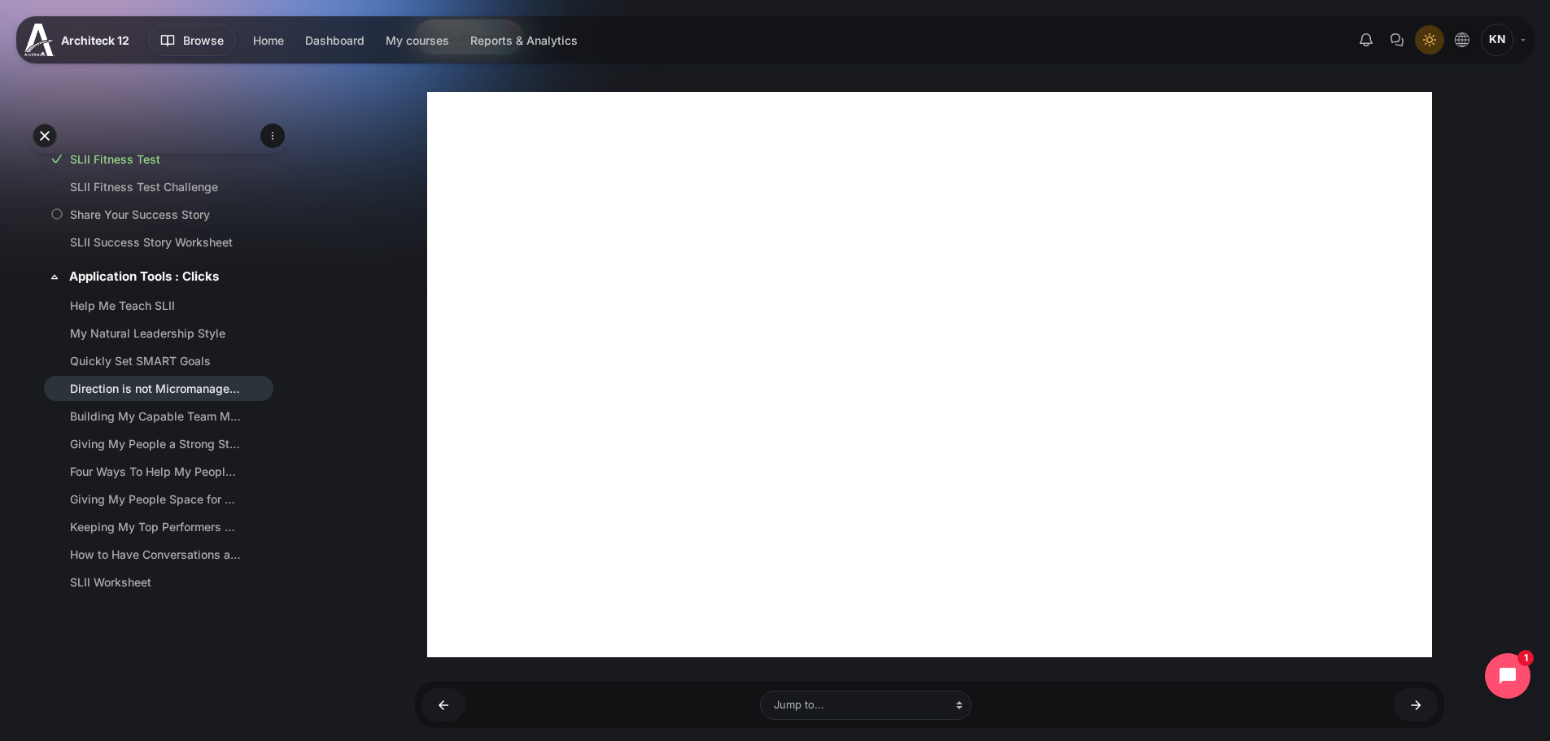
scroll to position [380, 0]
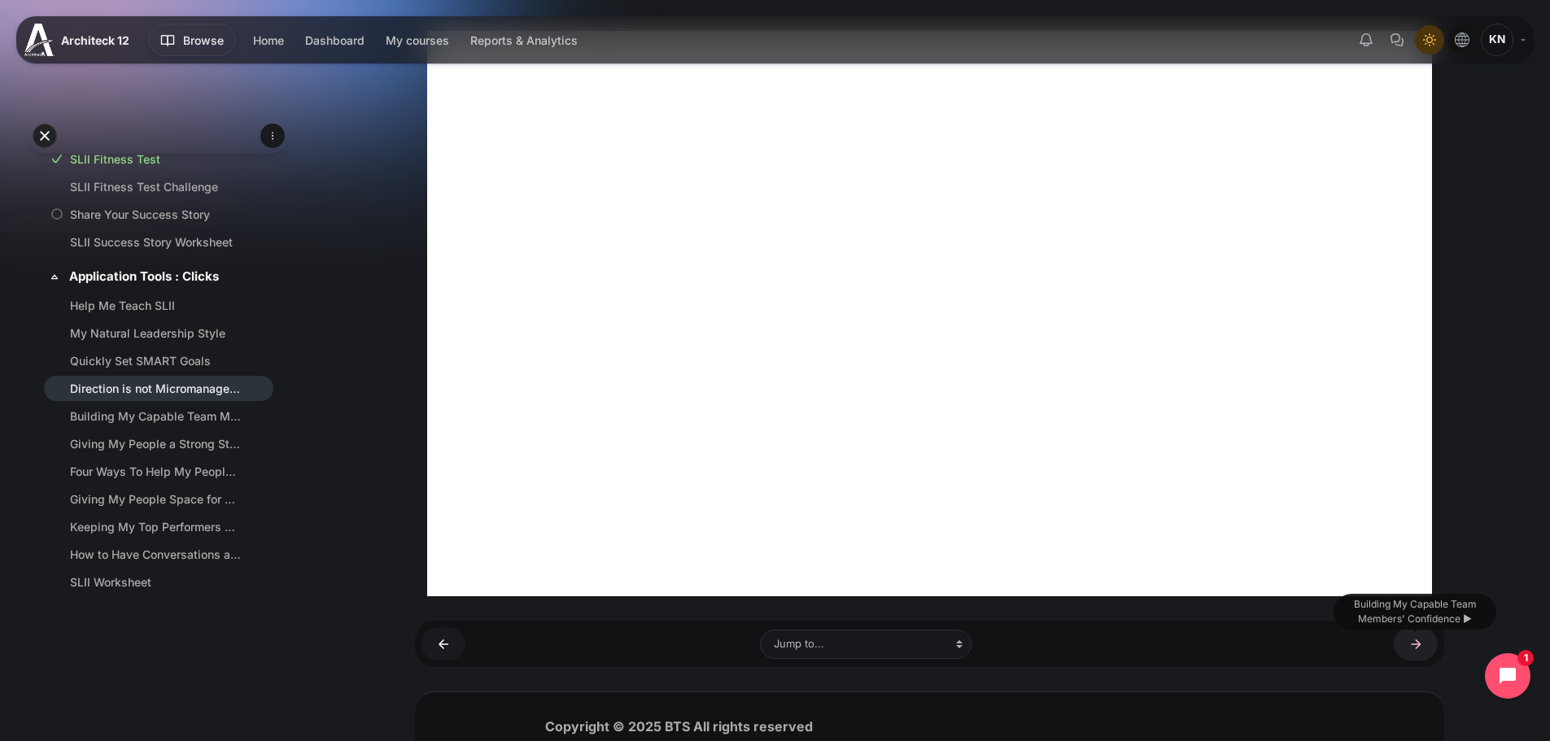
click at [1411, 652] on link "Building My Capable Team Members' Confidence ►" at bounding box center [1416, 643] width 44 height 33
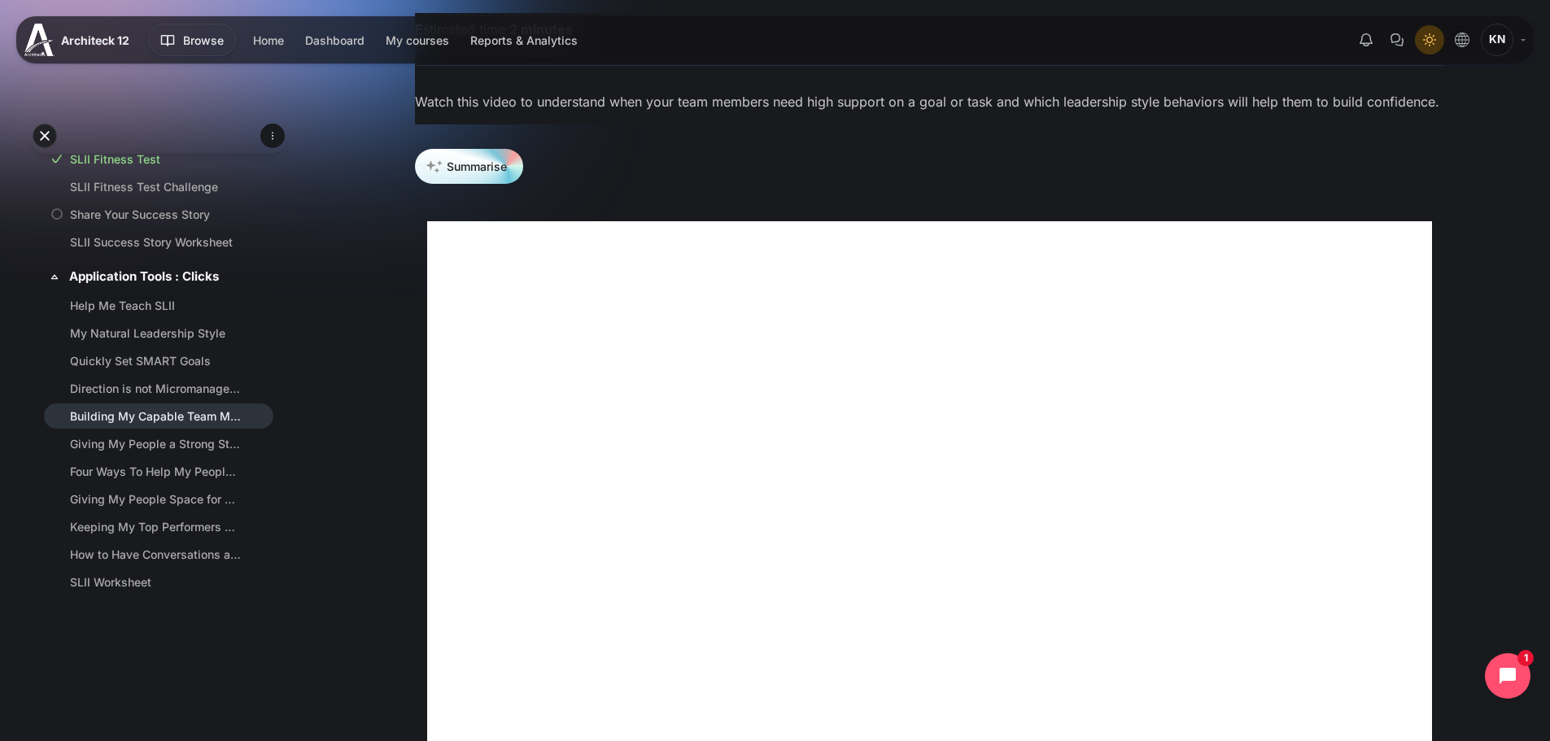
scroll to position [380, 0]
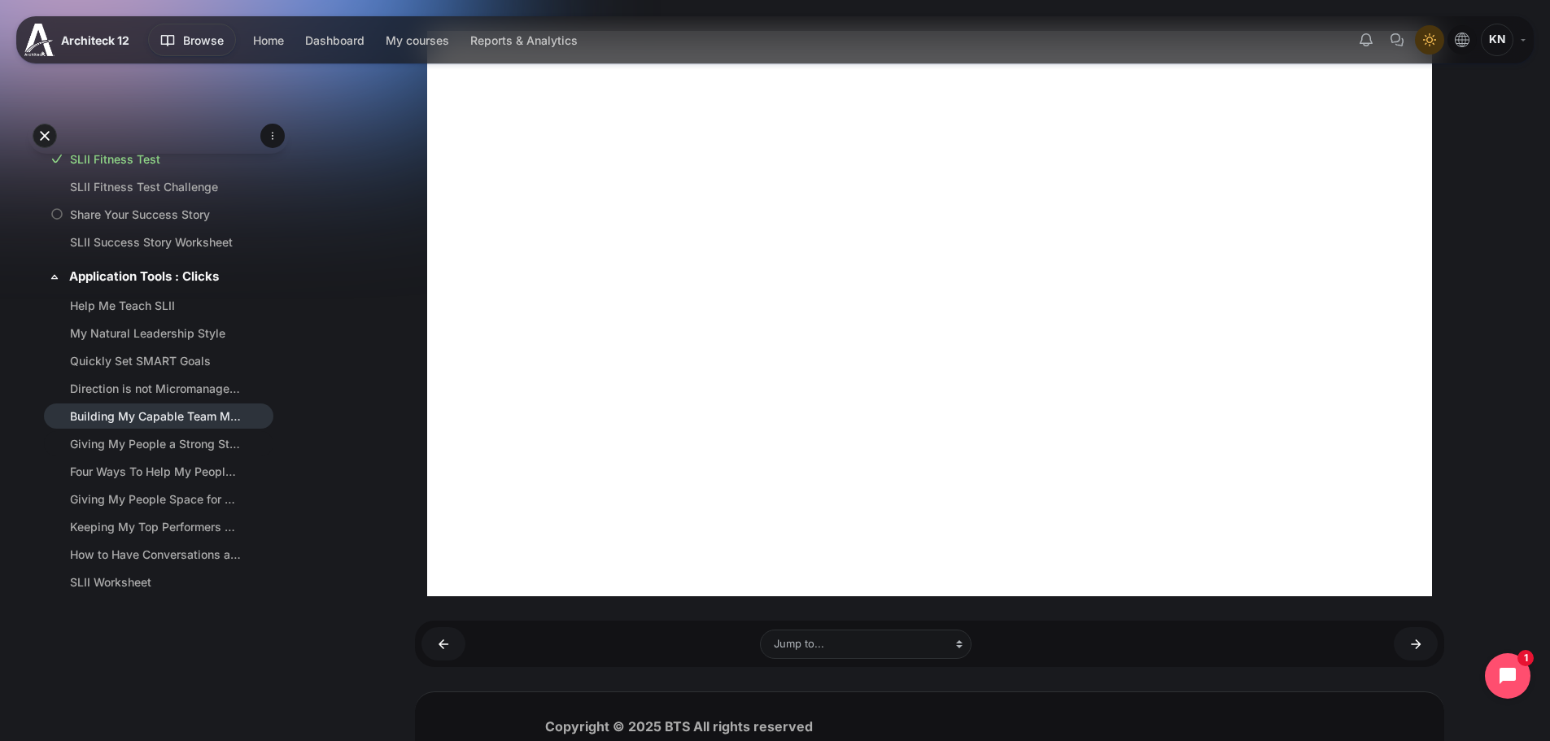
click at [141, 450] on link "Giving My People a Strong Start" at bounding box center [155, 443] width 171 height 17
click at [148, 474] on link "Four Ways To Help My People In a Crisis" at bounding box center [155, 471] width 171 height 17
click at [146, 504] on link "Giving My People Space for Their Ideas" at bounding box center [155, 499] width 171 height 17
click at [141, 532] on link "Keeping My Top Performers Engaged" at bounding box center [155, 526] width 171 height 17
click at [1407, 648] on link "Giving My People a Strong Start ►" at bounding box center [1416, 643] width 44 height 33
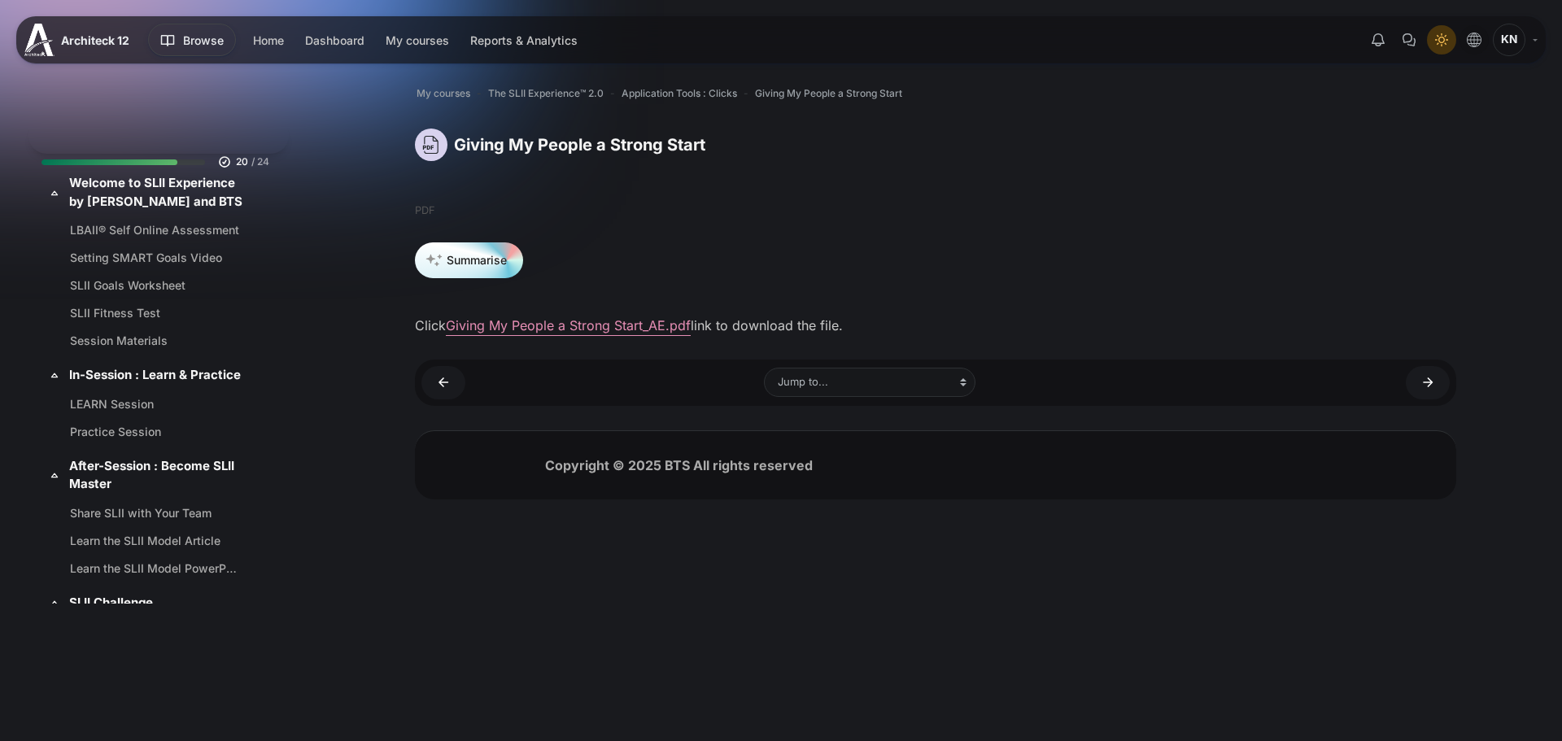
scroll to position [1430, 0]
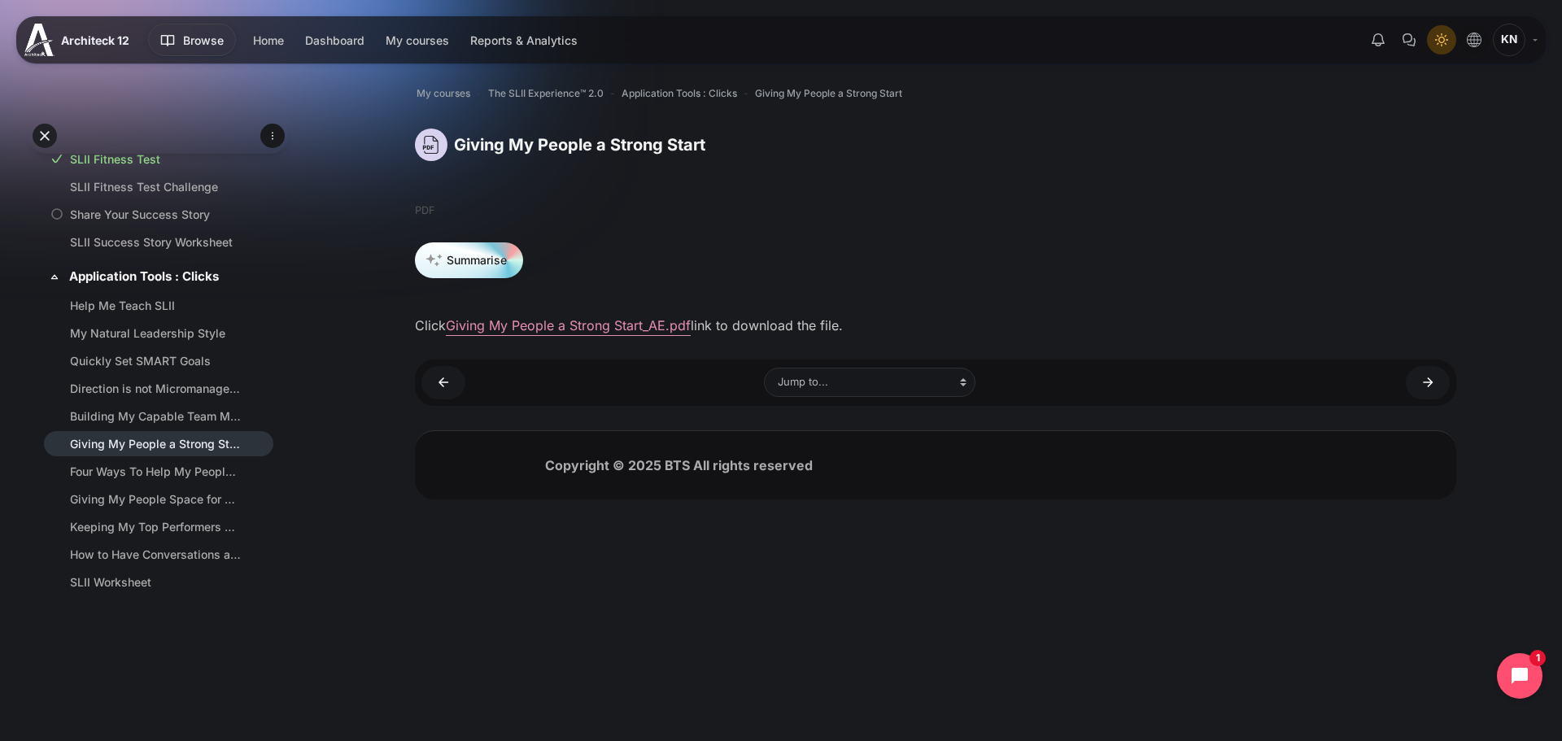
click at [156, 417] on link "Building My Capable Team Members' Confidence" at bounding box center [155, 416] width 171 height 17
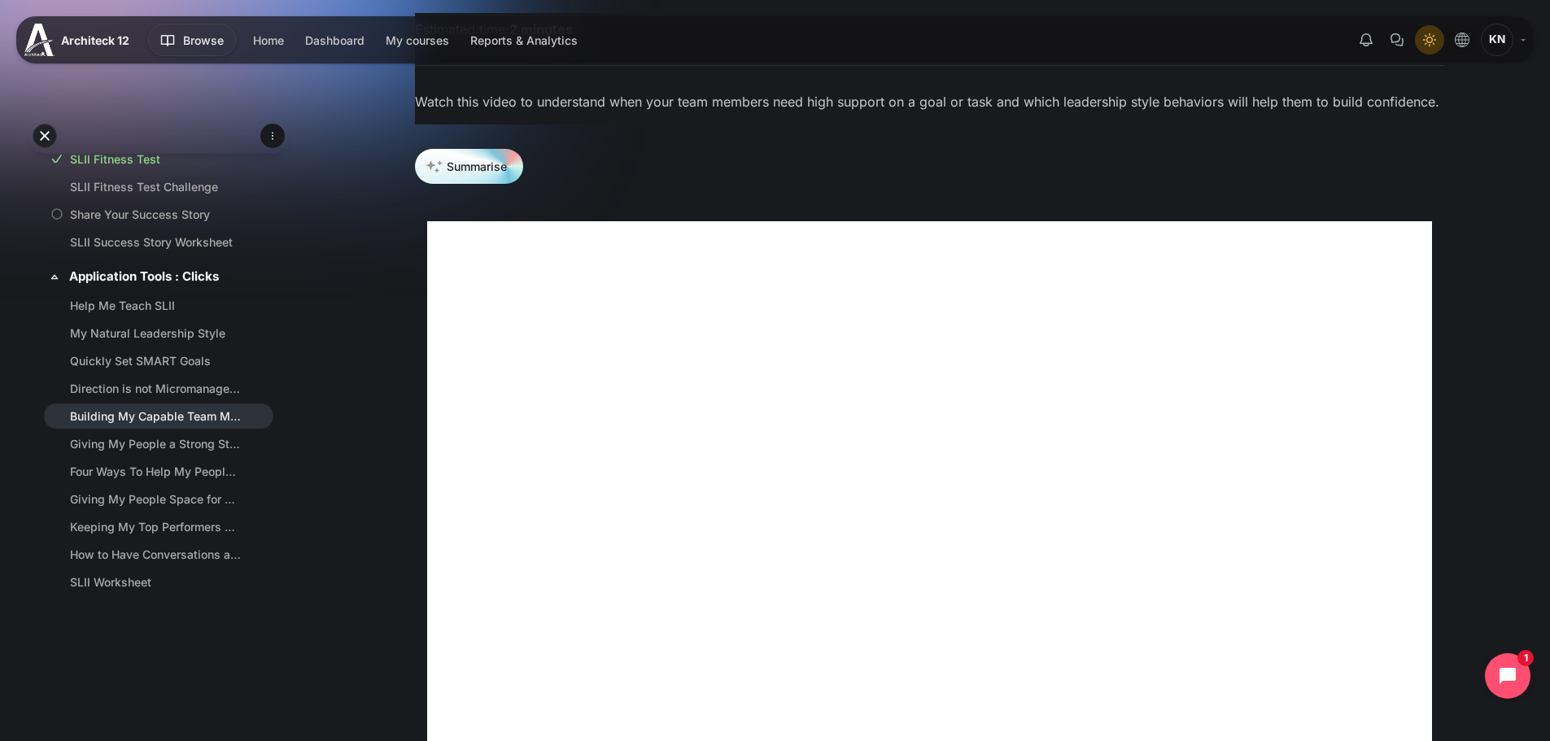
scroll to position [380, 0]
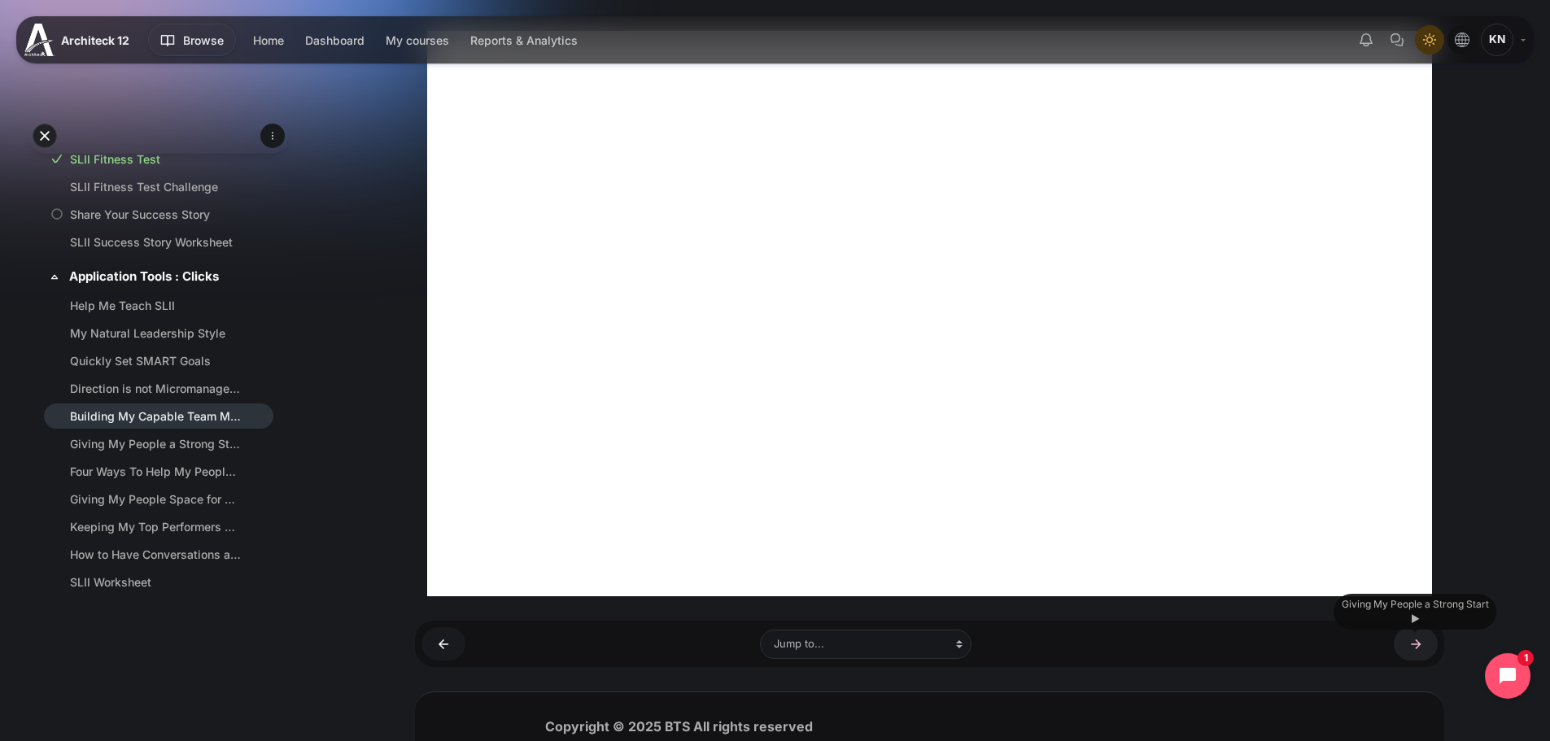
click at [1413, 652] on link "Giving My People a Strong Start ►" at bounding box center [1416, 643] width 44 height 33
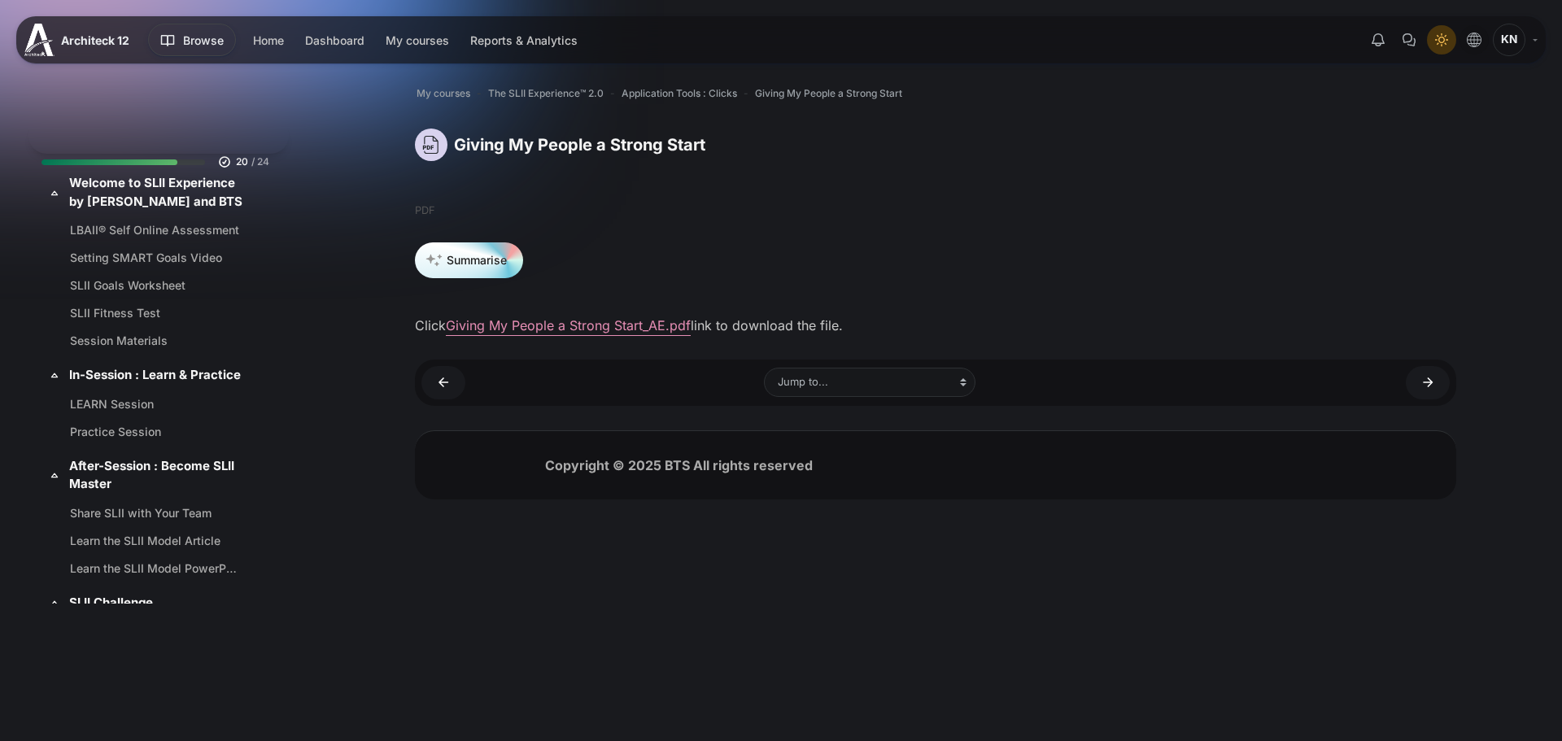
scroll to position [1430, 0]
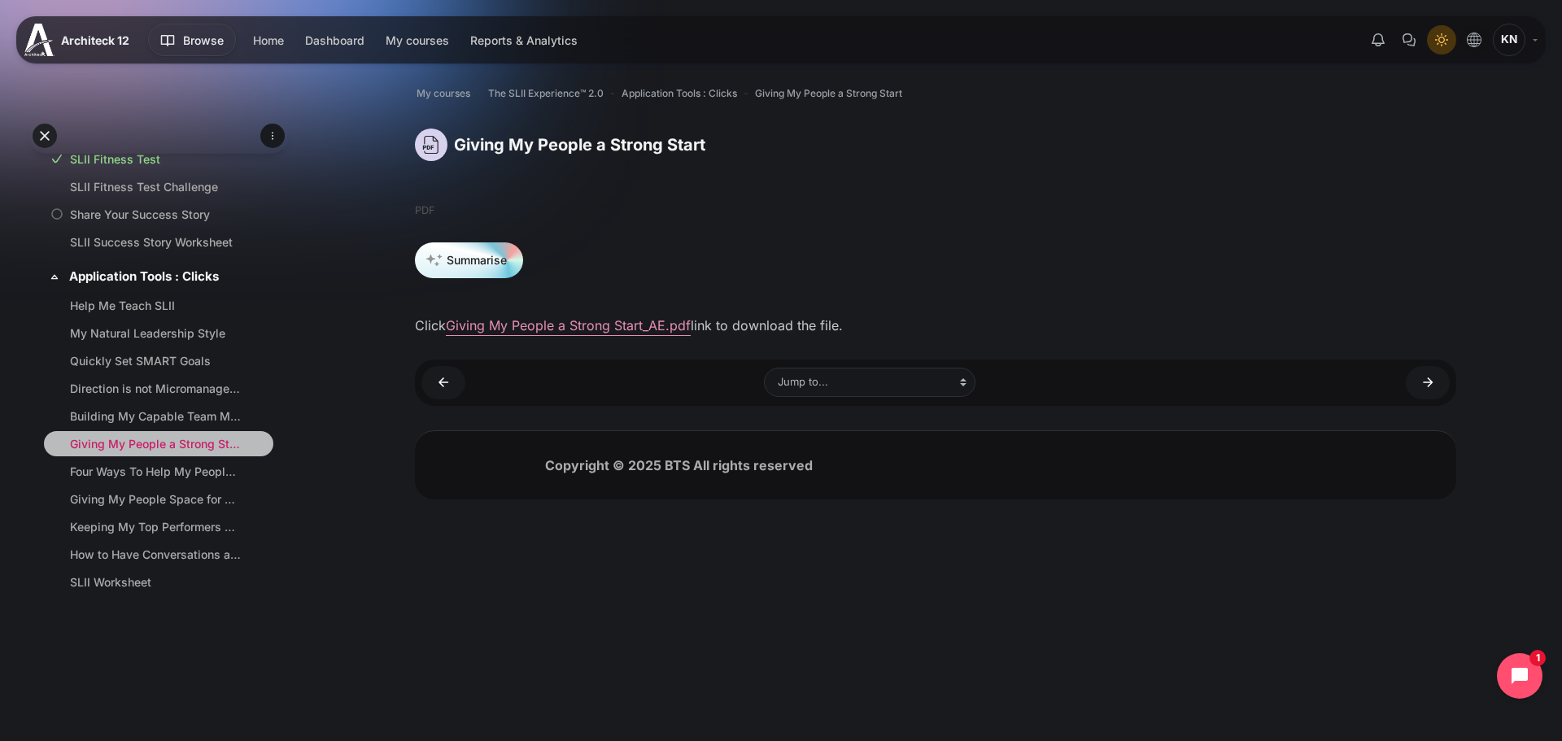
click at [176, 446] on link "Giving My People a Strong Start" at bounding box center [155, 443] width 171 height 17
click at [157, 479] on link "Four Ways To Help My People In a Crisis" at bounding box center [155, 471] width 171 height 17
drag, startPoint x: 157, startPoint y: 494, endPoint x: 157, endPoint y: 508, distance: 14.6
click at [157, 494] on link "Giving My People Space for Their Ideas" at bounding box center [155, 499] width 171 height 17
click at [141, 530] on link "Keeping My Top Performers Engaged" at bounding box center [155, 526] width 171 height 17
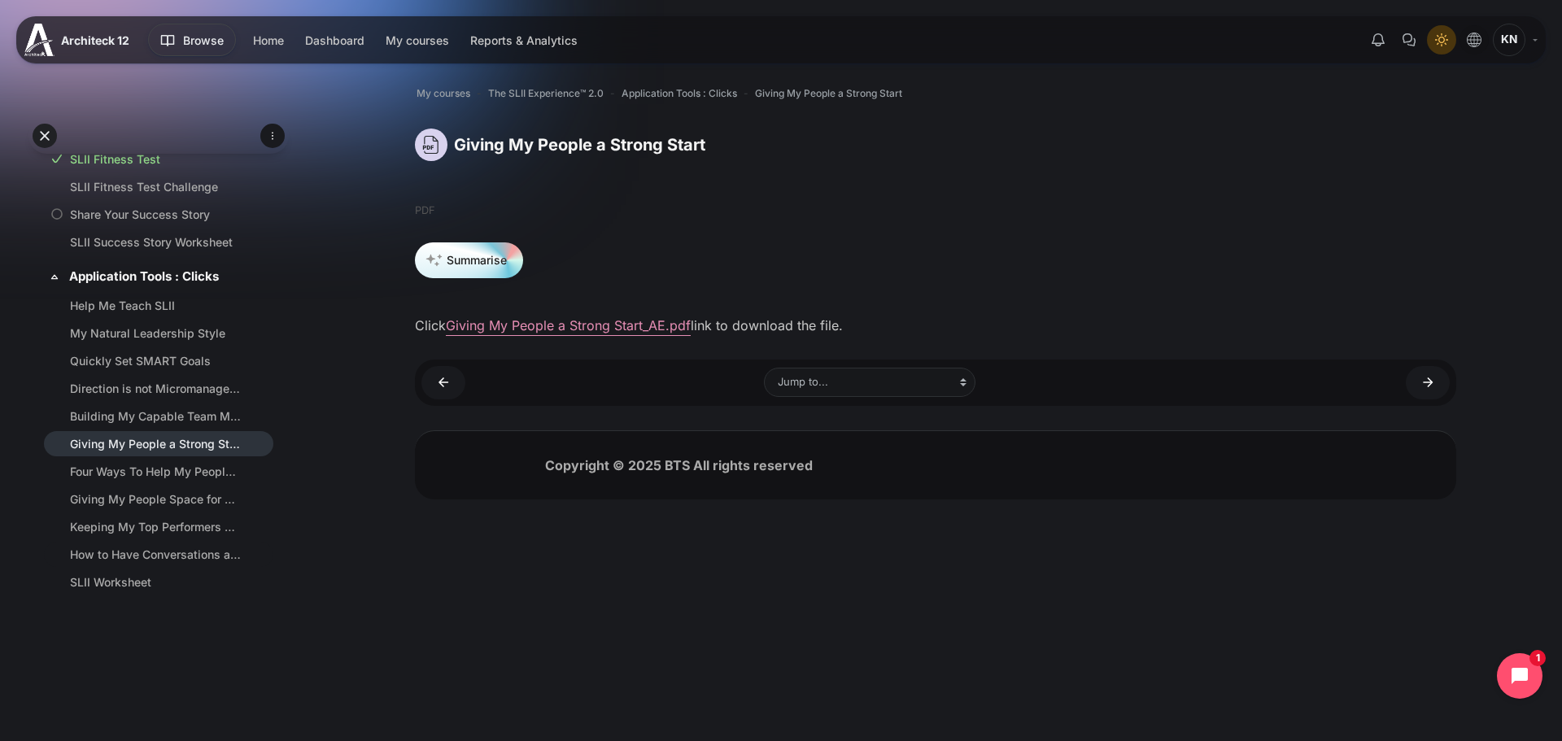
click at [141, 564] on li "How to Have Conversations about Goals" at bounding box center [158, 554] width 229 height 25
click at [141, 560] on link "How to Have Conversations about Goals" at bounding box center [155, 554] width 171 height 17
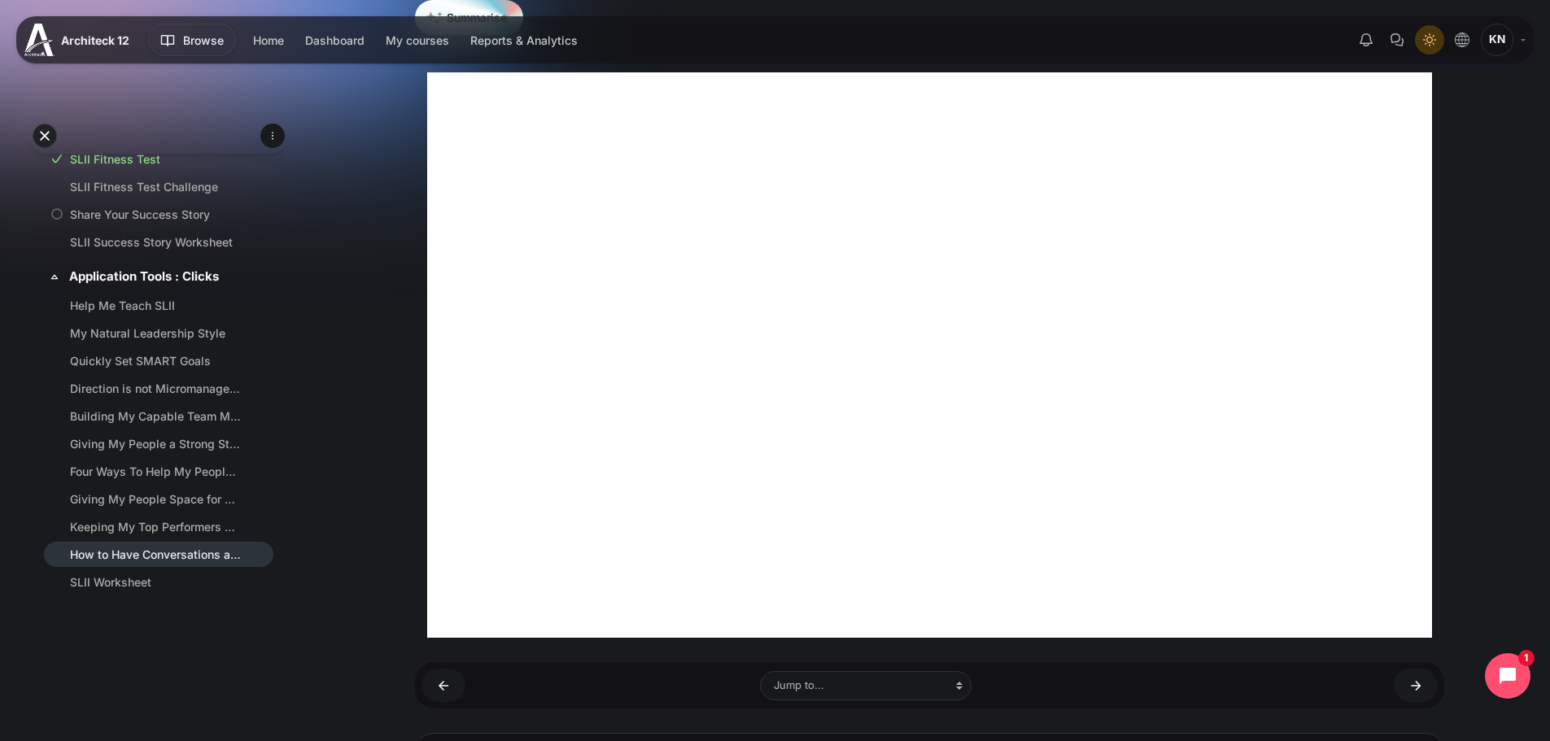
scroll to position [380, 0]
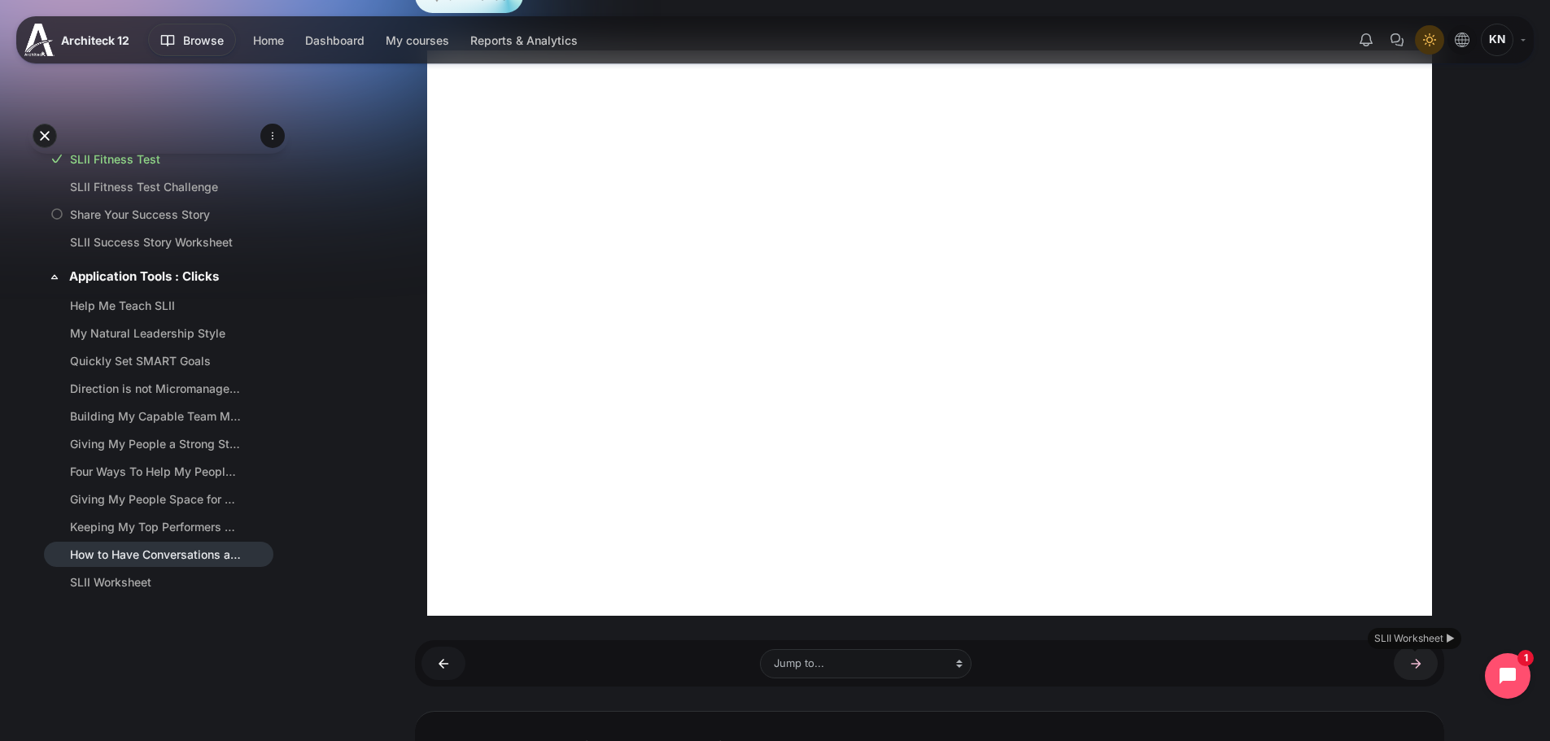
click at [1411, 659] on link "SLII Worksheet ►" at bounding box center [1416, 663] width 44 height 33
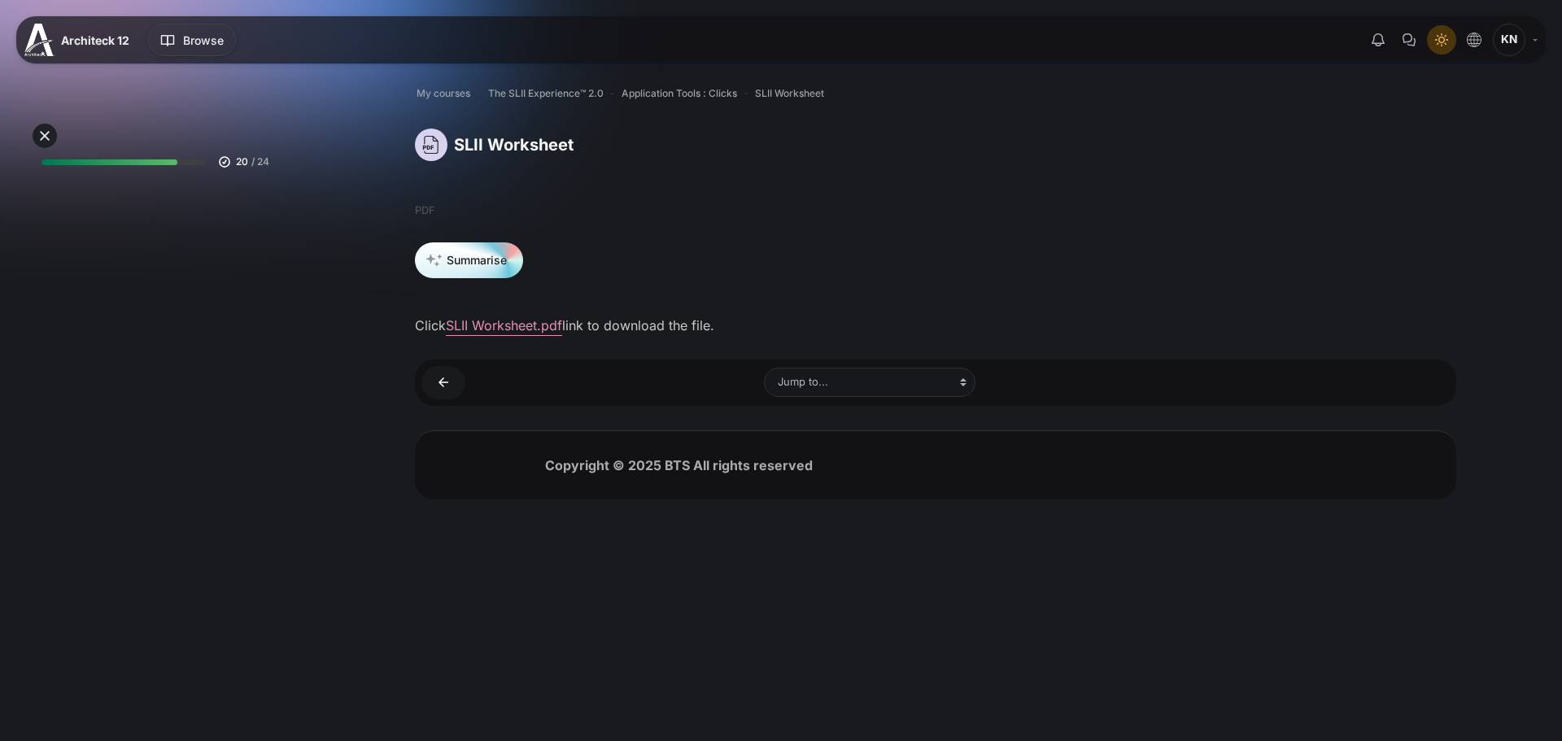
scroll to position [1430, 0]
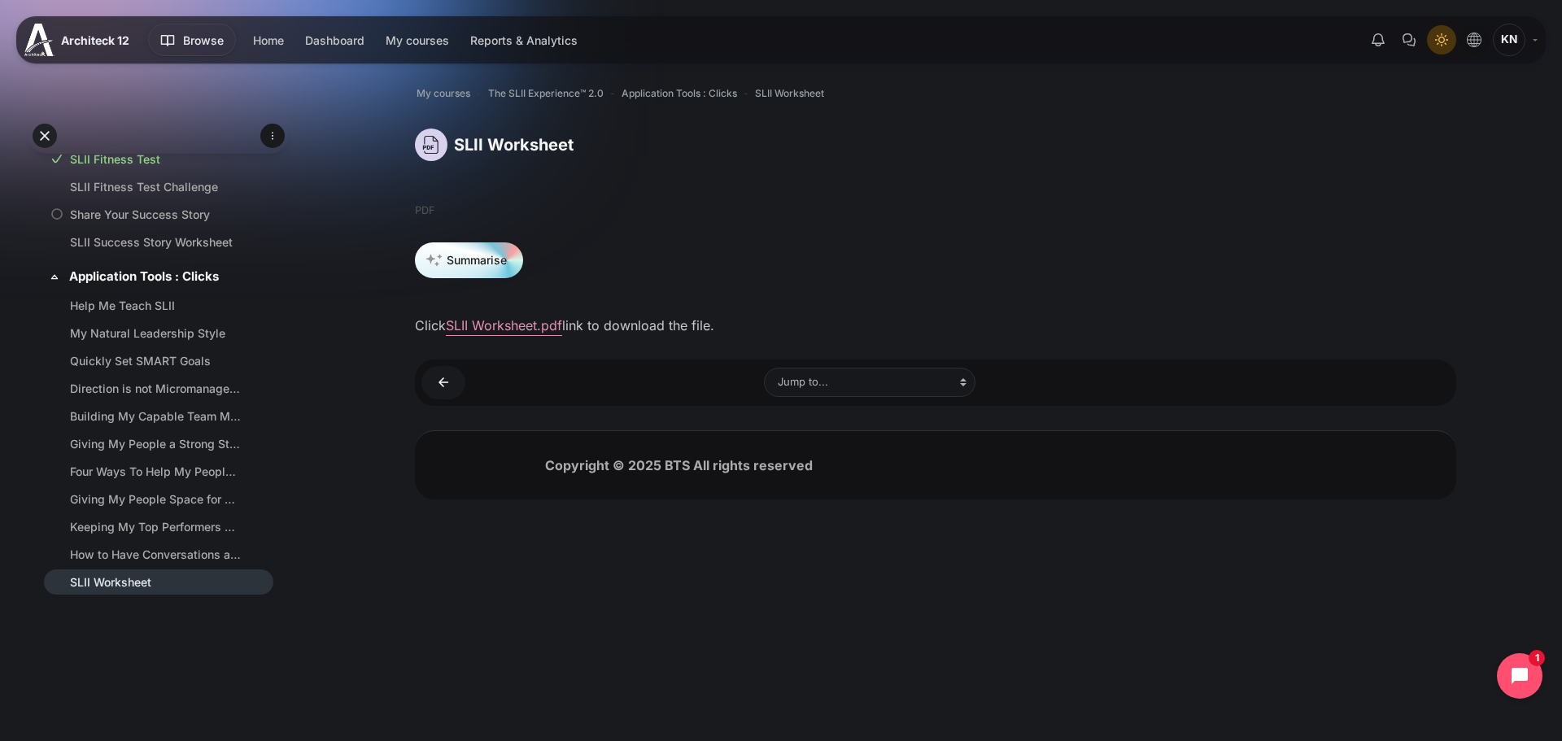
drag, startPoint x: 533, startPoint y: 320, endPoint x: 389, endPoint y: 443, distance: 189.8
click at [533, 320] on link "SLII Worksheet.pdf" at bounding box center [504, 325] width 116 height 16
click at [113, 574] on link "SLII Worksheet" at bounding box center [155, 582] width 171 height 17
drag, startPoint x: 921, startPoint y: 570, endPoint x: 905, endPoint y: 567, distance: 15.8
click at [919, 543] on html "Skip to main content Expand all Collapse all 20 / 24" at bounding box center [781, 271] width 1562 height 543
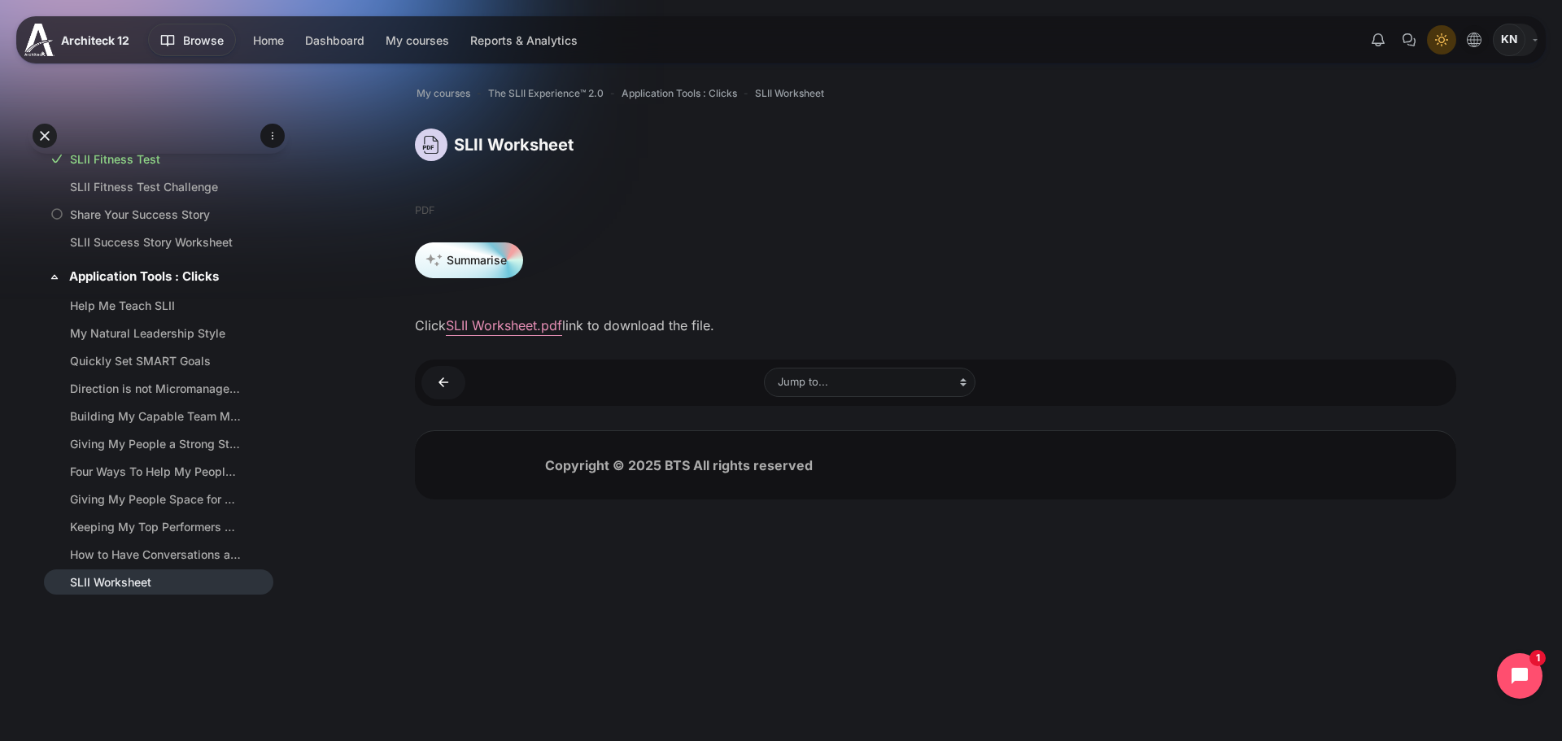
click at [1522, 41] on span "KN" at bounding box center [1509, 40] width 33 height 33
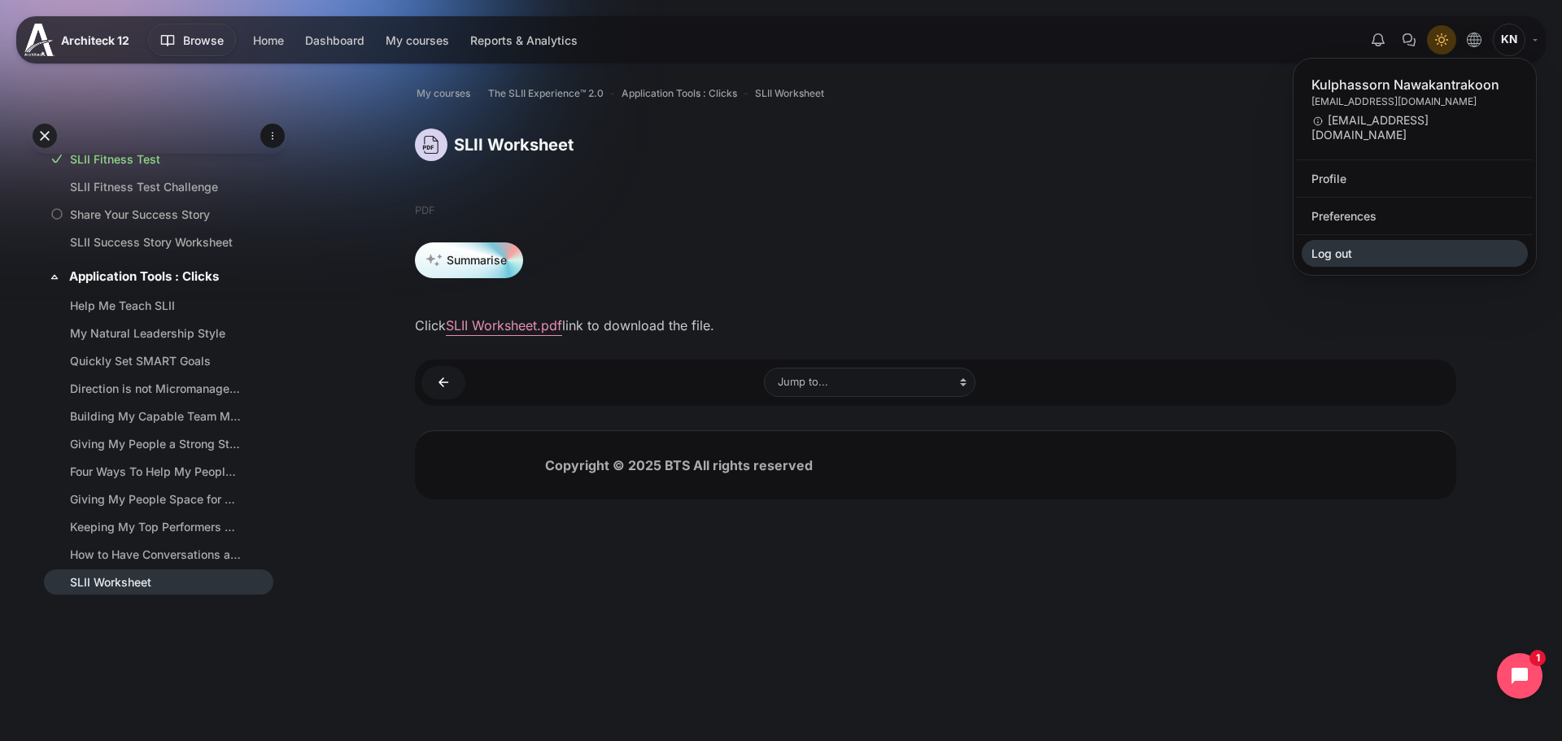
click at [1417, 254] on link "Log out" at bounding box center [1415, 254] width 226 height 28
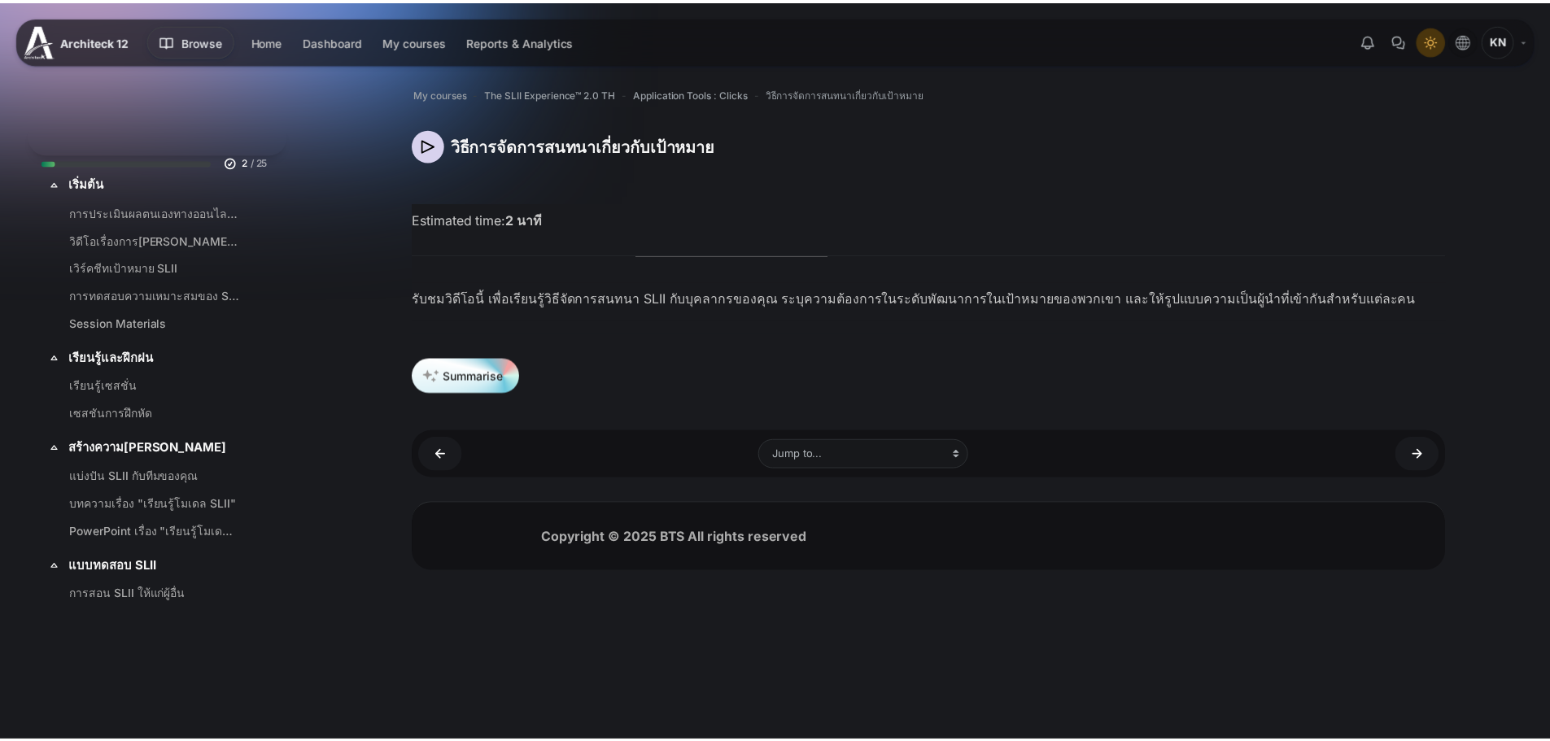
scroll to position [1403, 0]
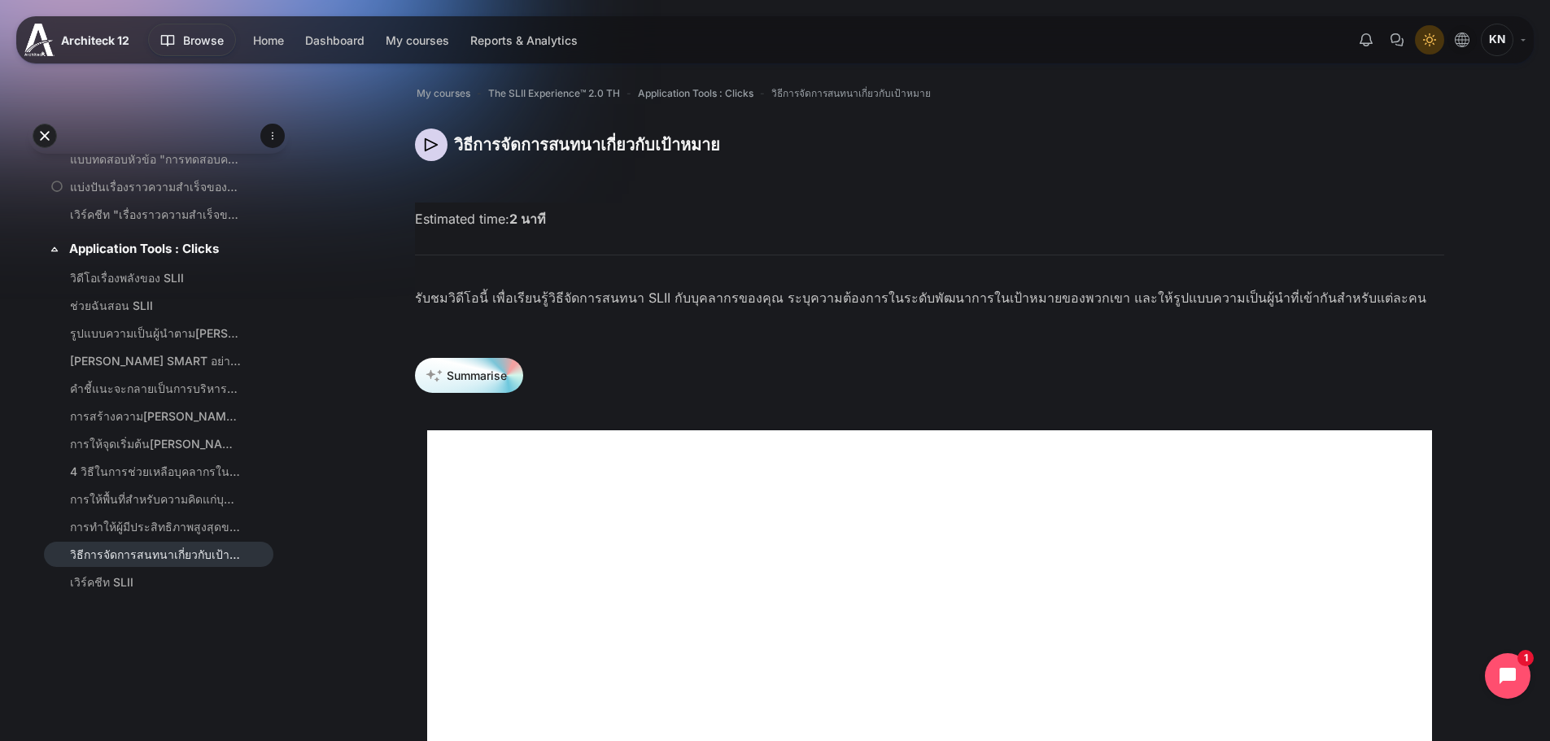
click at [172, 539] on ul "วิดีโอเรื่องพลังของ SLII ช่วยฉันสอน SLII รูปแบบความเป็นผู้นำตาม[PERSON_NAME]ของ…" at bounding box center [158, 431] width 234 height 337
click at [172, 534] on link "การทำให้ผู้มีประสิทธิภาพสูงสุดของฉันมีส่วนร่วม" at bounding box center [155, 526] width 171 height 17
click at [145, 496] on link "การให้พื้นที่สำหรับความคิดแก่บุคลากรของฉัน" at bounding box center [155, 499] width 171 height 17
